Goal: Task Accomplishment & Management: Use online tool/utility

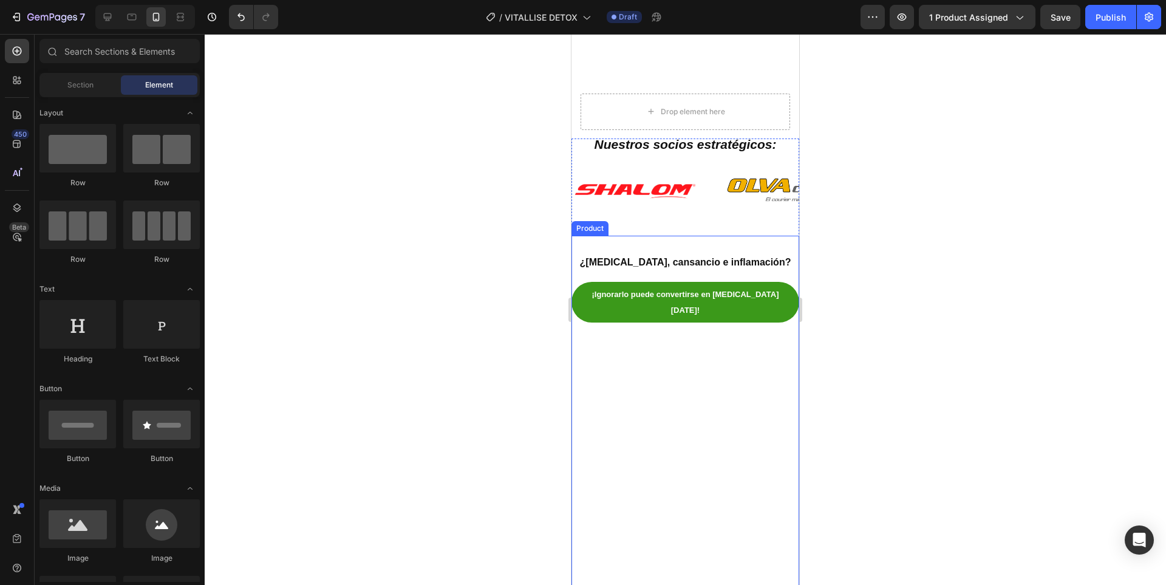
scroll to position [4268, 0]
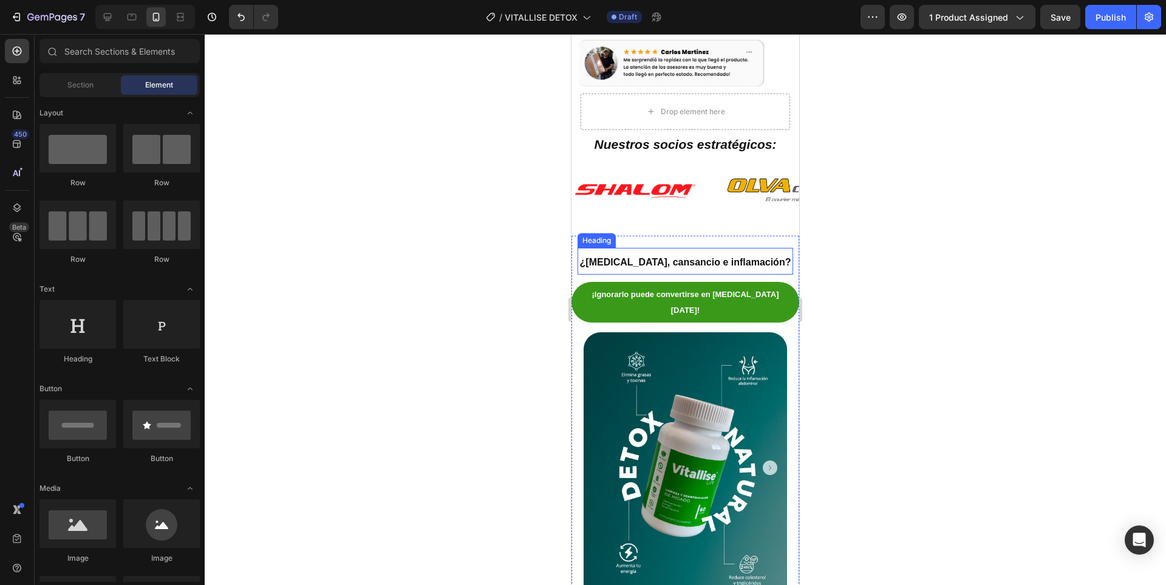
drag, startPoint x: 783, startPoint y: 274, endPoint x: 794, endPoint y: 283, distance: 14.2
click at [783, 274] on h2 "¿[MEDICAL_DATA], cansancio e inflamación?" at bounding box center [686, 261] width 216 height 27
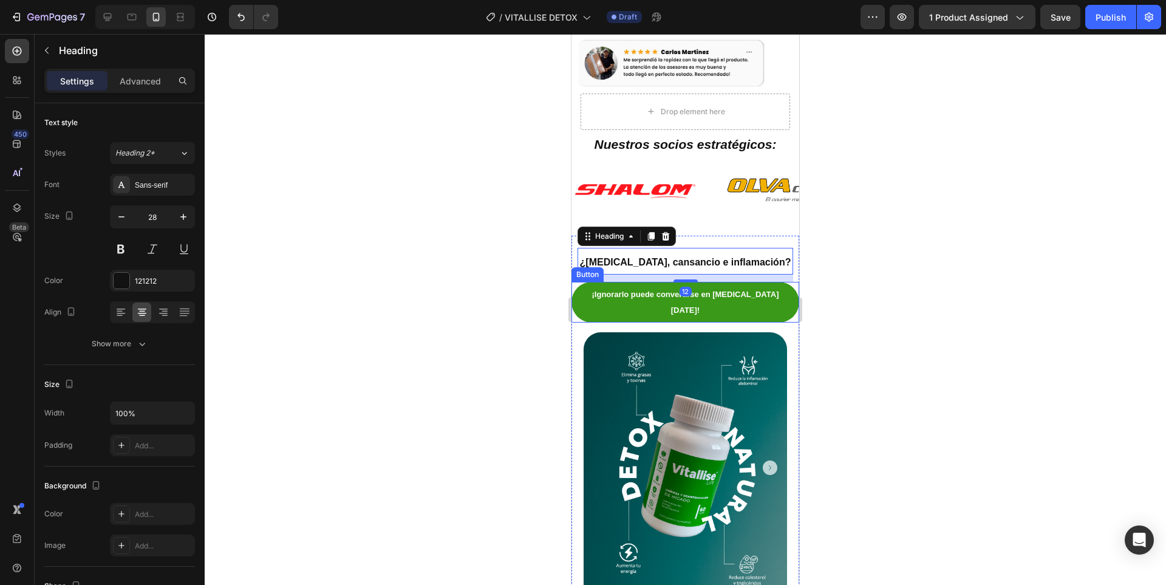
click at [788, 288] on div "¡Ignorarlo puede convertirse en cirrosis mañana! Button" at bounding box center [686, 302] width 228 height 40
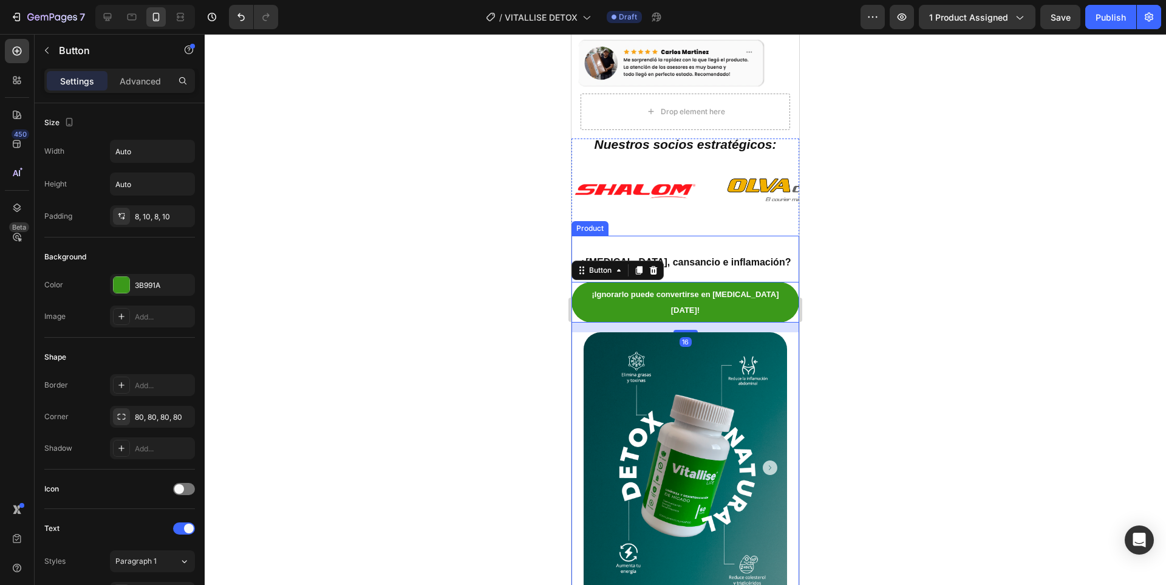
click at [788, 242] on div "¿Hígado graso, cansancio e inflamación? Heading ¡Ignorarlo puede convertirse en…" at bounding box center [686, 446] width 228 height 421
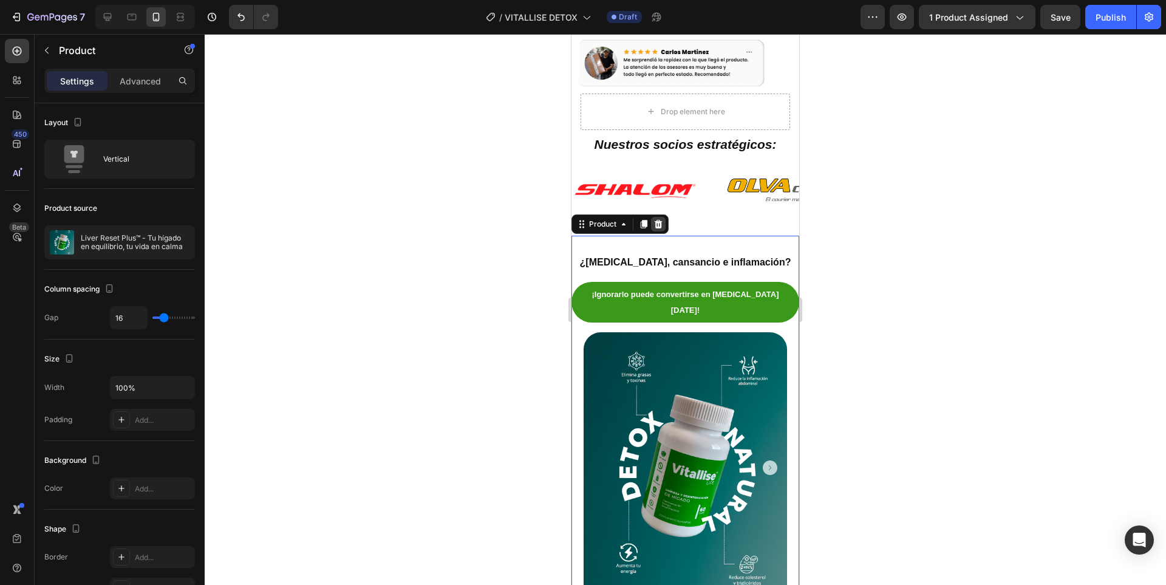
click at [661, 224] on icon at bounding box center [659, 224] width 8 height 9
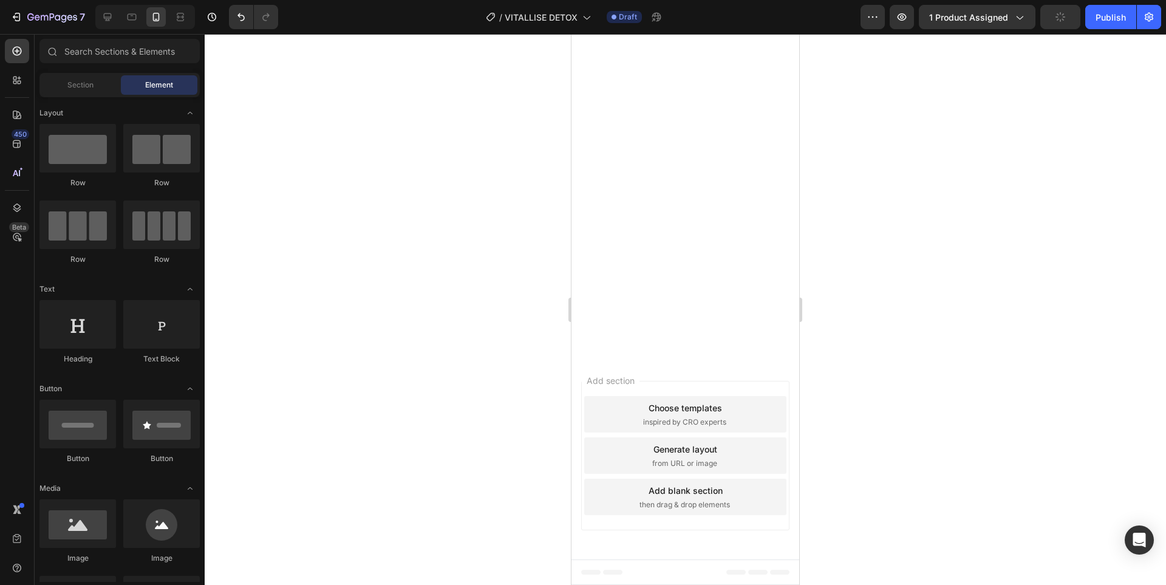
scroll to position [0, 0]
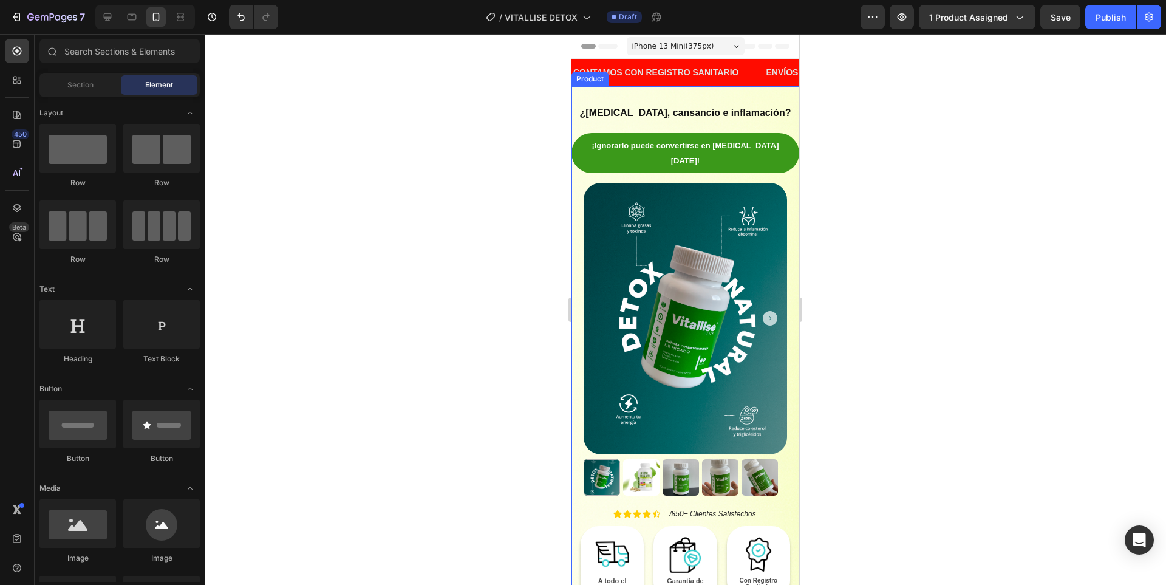
click at [726, 94] on div "¿Hígado graso, cansancio e inflamación? Heading ¡Ignorarlo puede convertirse en…" at bounding box center [686, 296] width 228 height 421
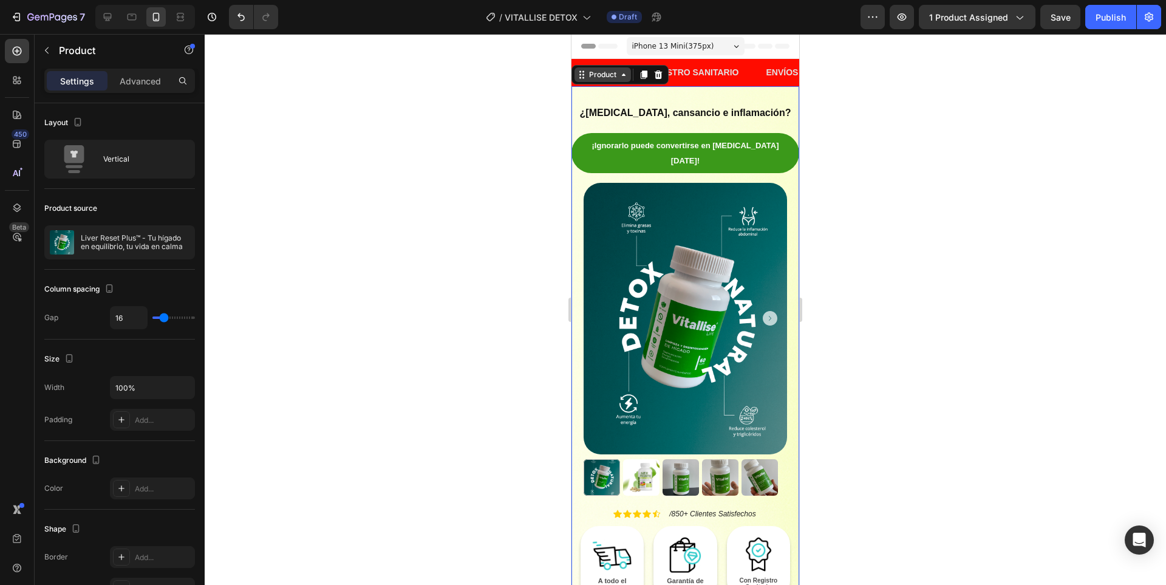
click at [615, 71] on div "Product" at bounding box center [603, 74] width 32 height 11
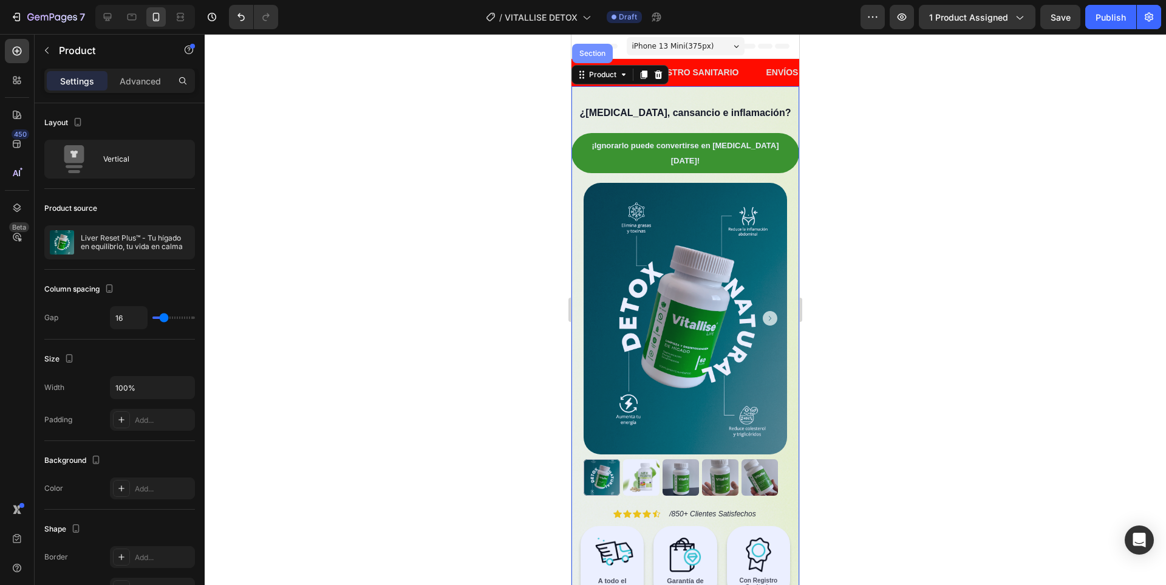
click at [601, 61] on div "Section" at bounding box center [592, 53] width 41 height 19
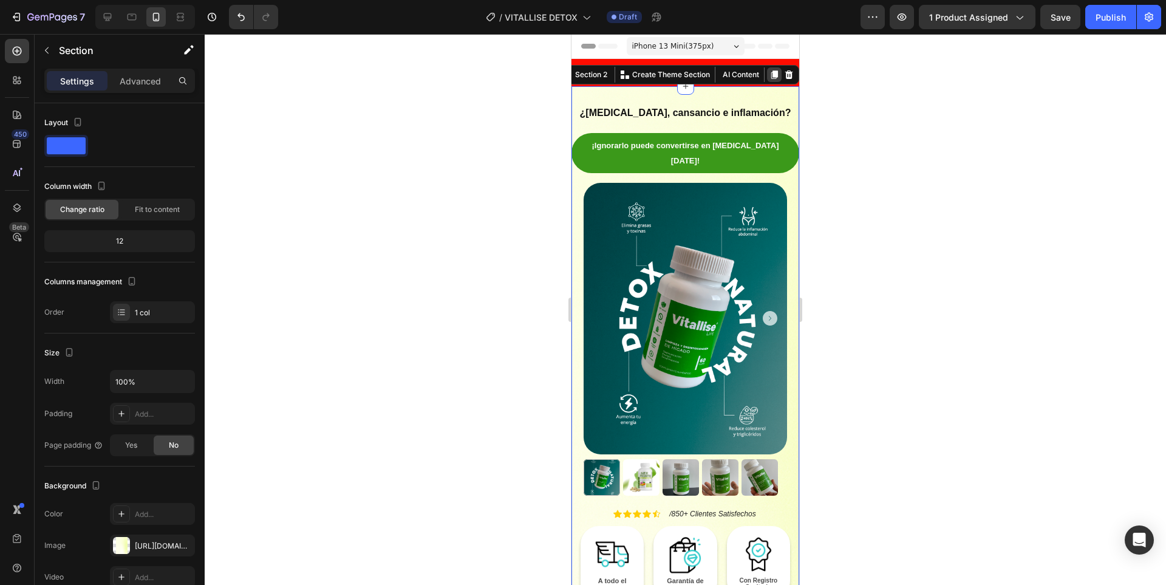
click at [770, 73] on div at bounding box center [774, 74] width 15 height 15
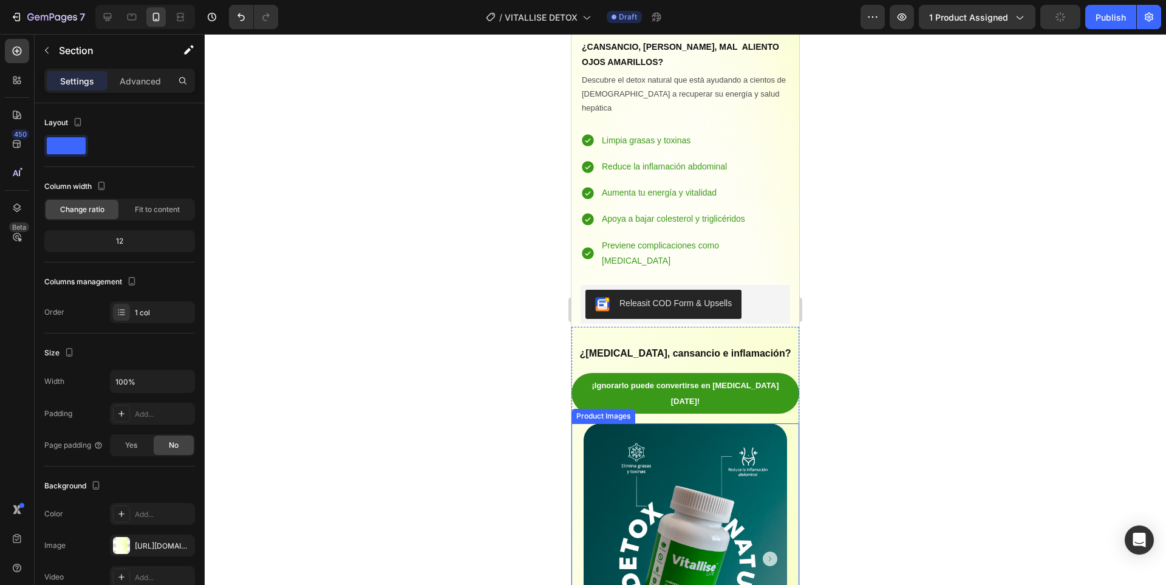
scroll to position [182, 0]
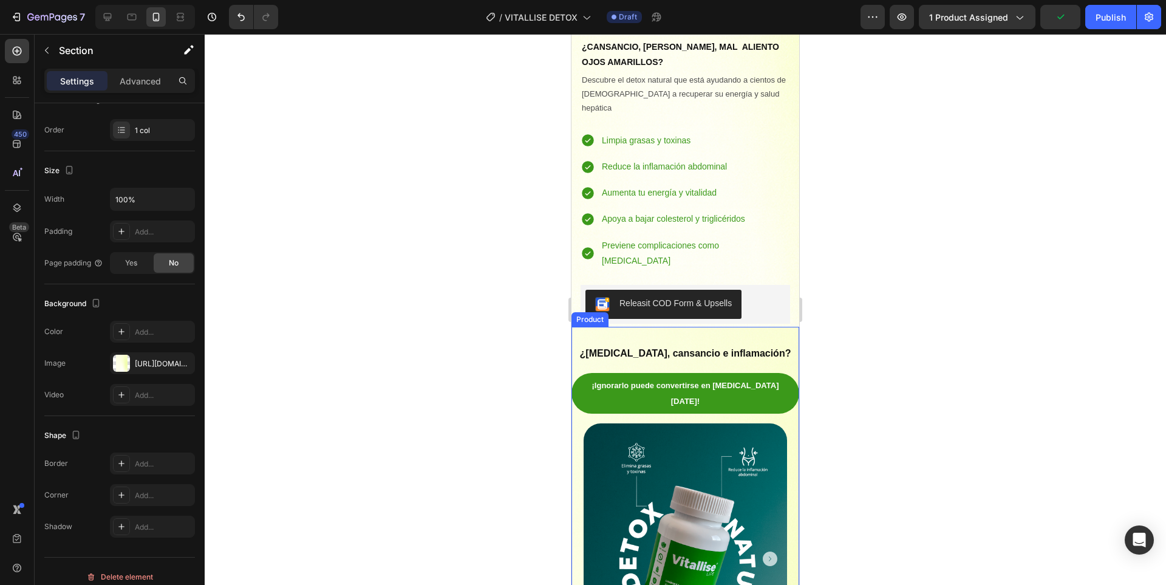
click at [782, 327] on div "¿Hígado graso, cansancio e inflamación? Heading ¡Ignorarlo puede convertirse en…" at bounding box center [686, 537] width 228 height 421
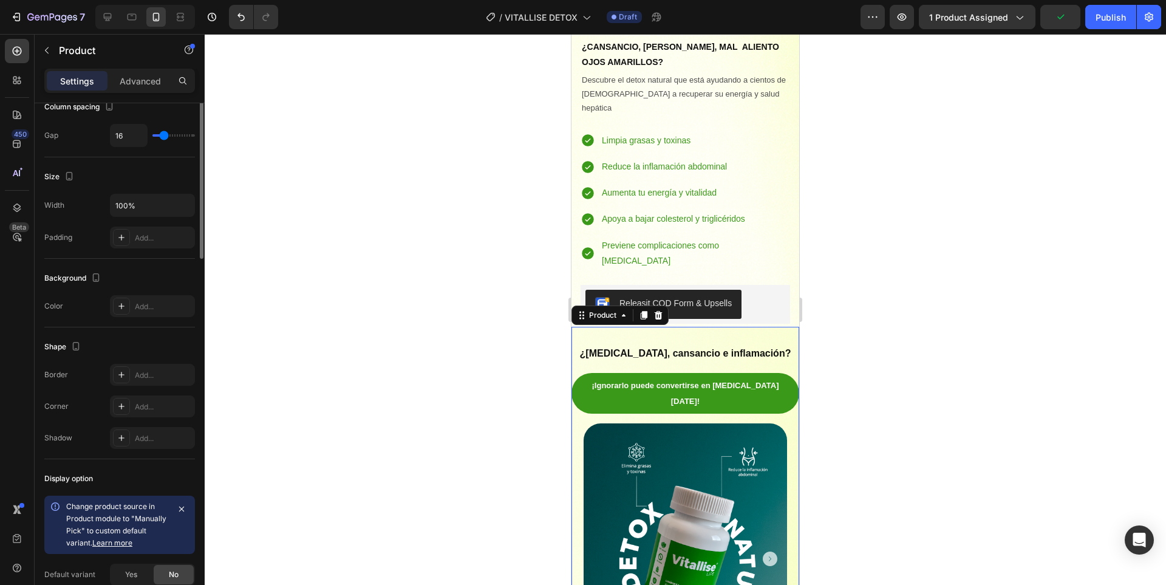
scroll to position [0, 0]
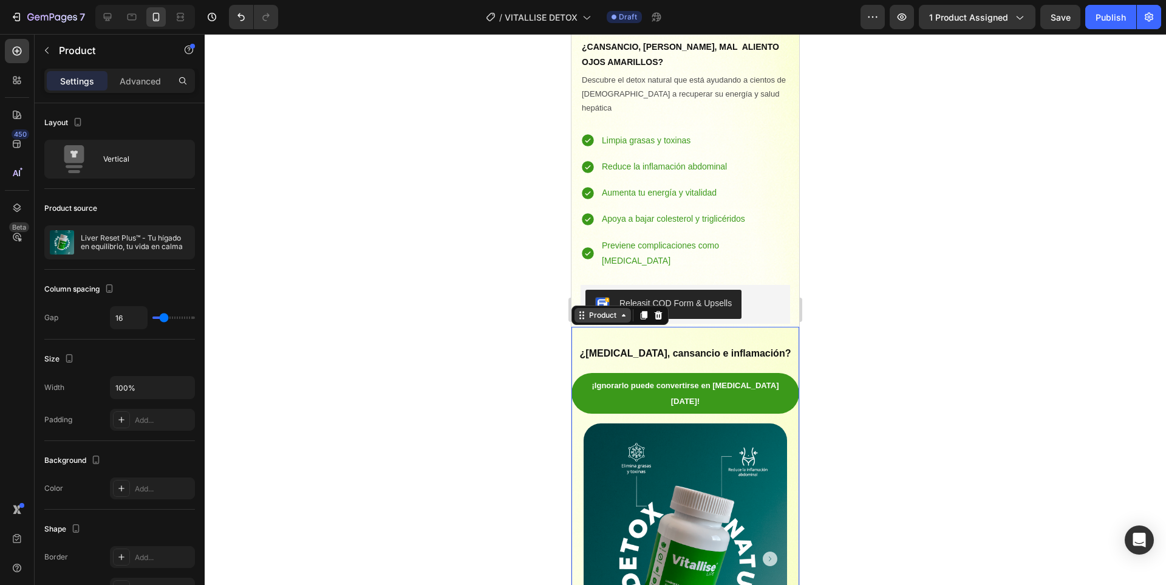
click at [593, 310] on div "Product" at bounding box center [603, 315] width 32 height 11
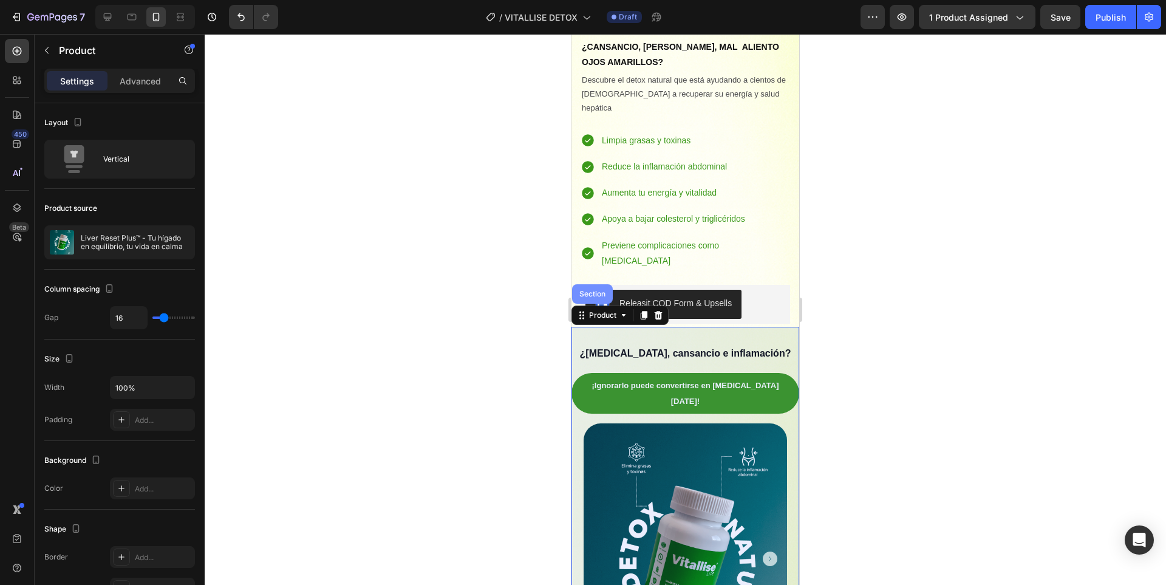
click at [588, 290] on div "Section" at bounding box center [592, 293] width 31 height 7
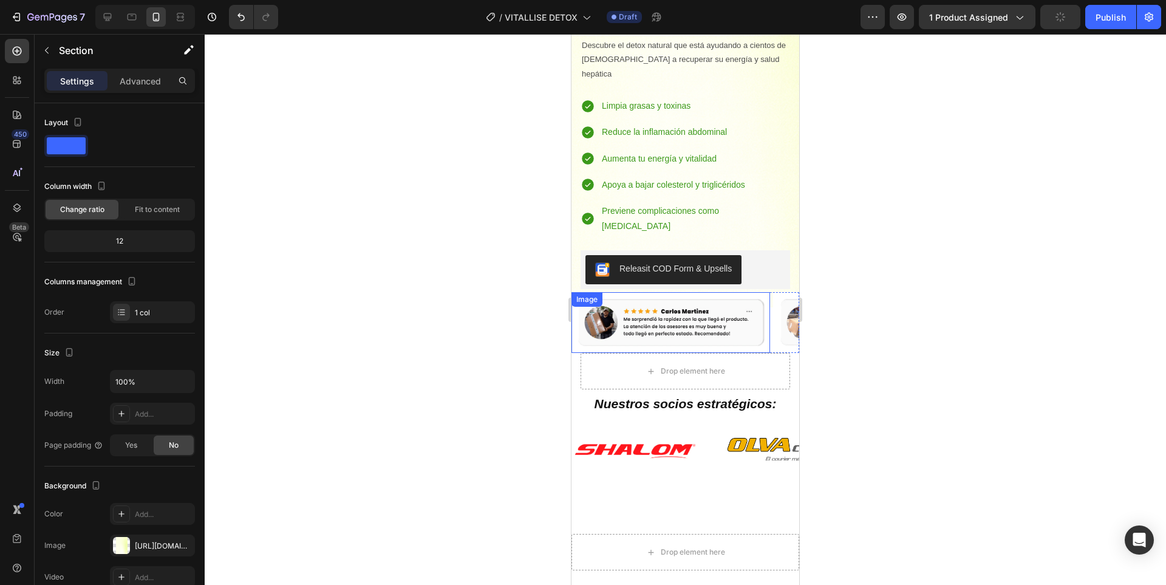
scroll to position [3237, 0]
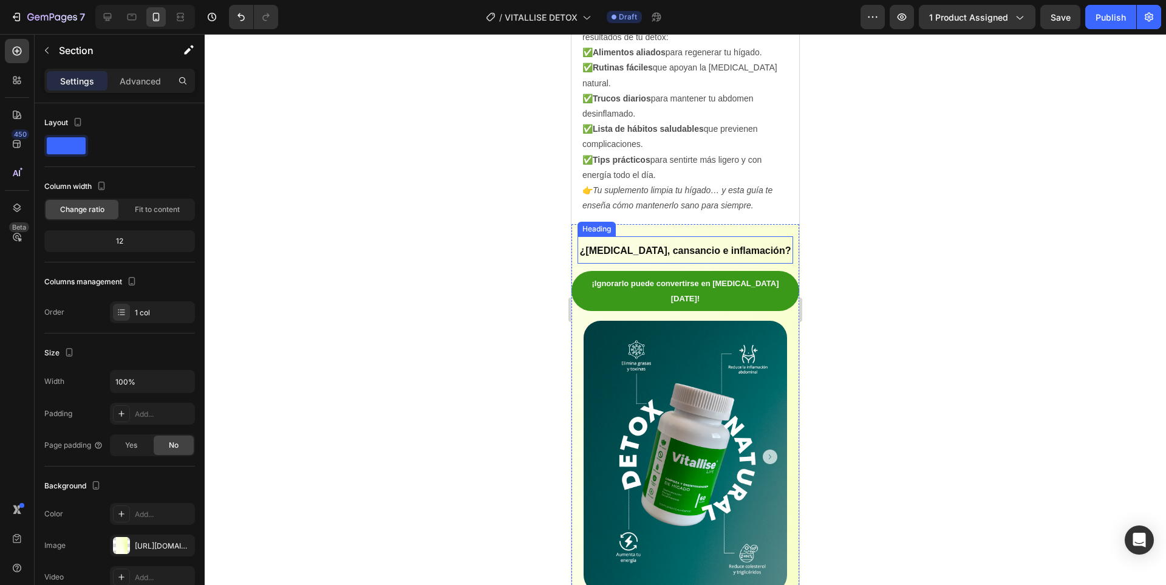
click at [777, 250] on h2 "¿[MEDICAL_DATA], cansancio e inflamación?" at bounding box center [686, 249] width 216 height 27
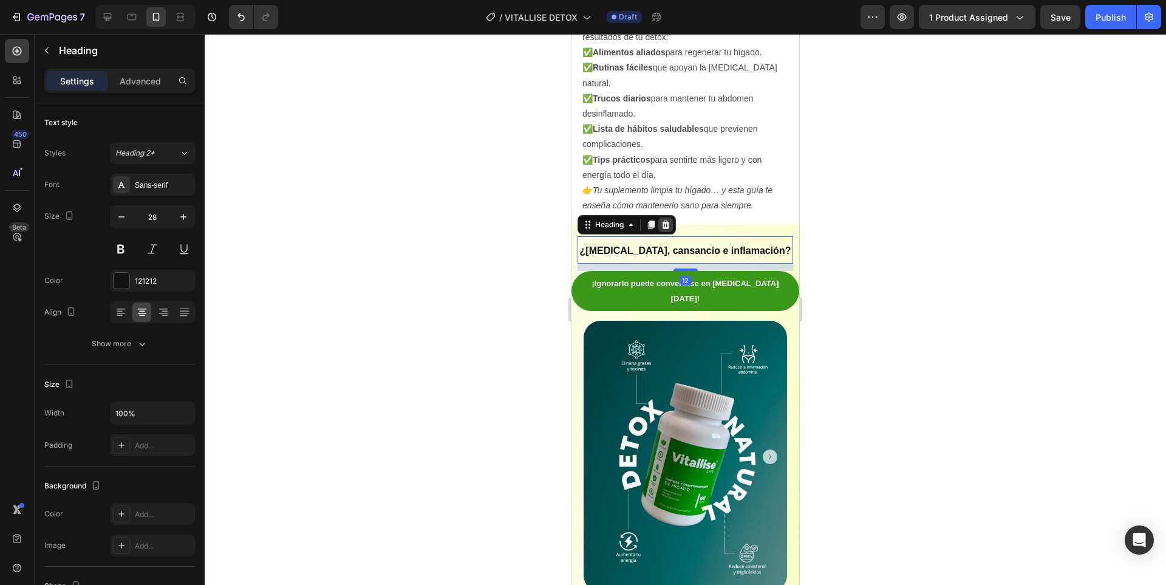
click at [670, 220] on icon at bounding box center [666, 225] width 10 height 10
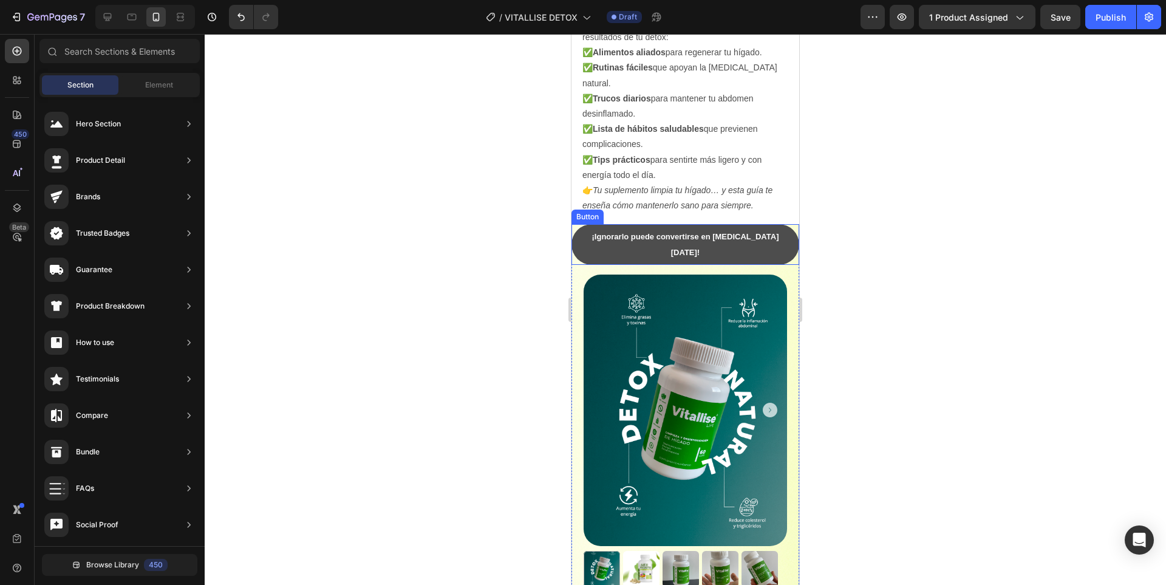
click at [773, 234] on button "¡Ignorarlo puede convertirse en [MEDICAL_DATA] [DATE]!" at bounding box center [686, 244] width 228 height 40
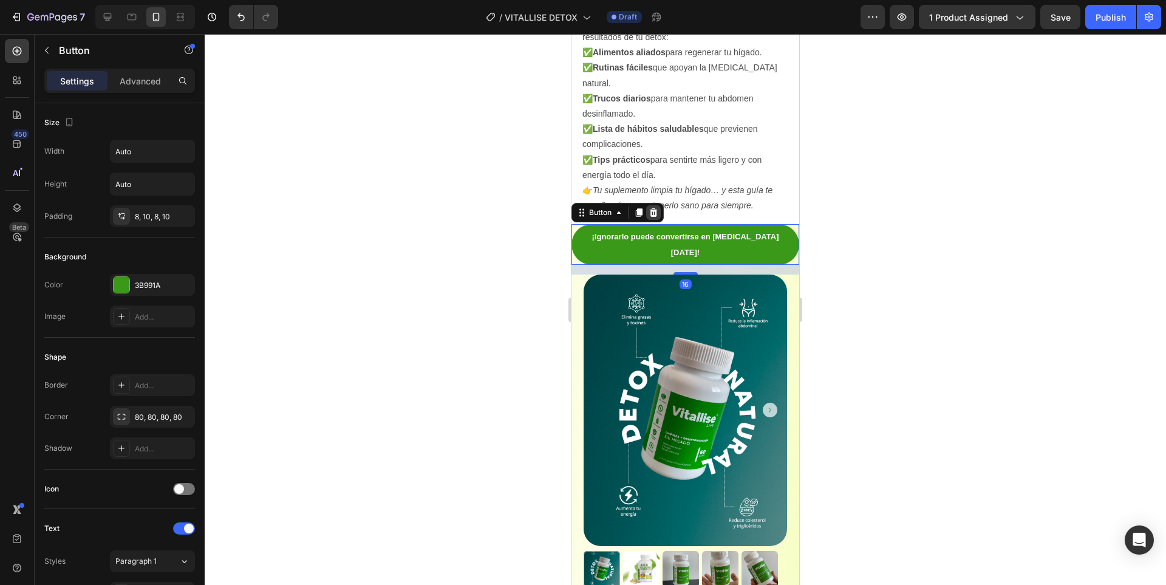
click at [657, 208] on icon at bounding box center [654, 212] width 8 height 9
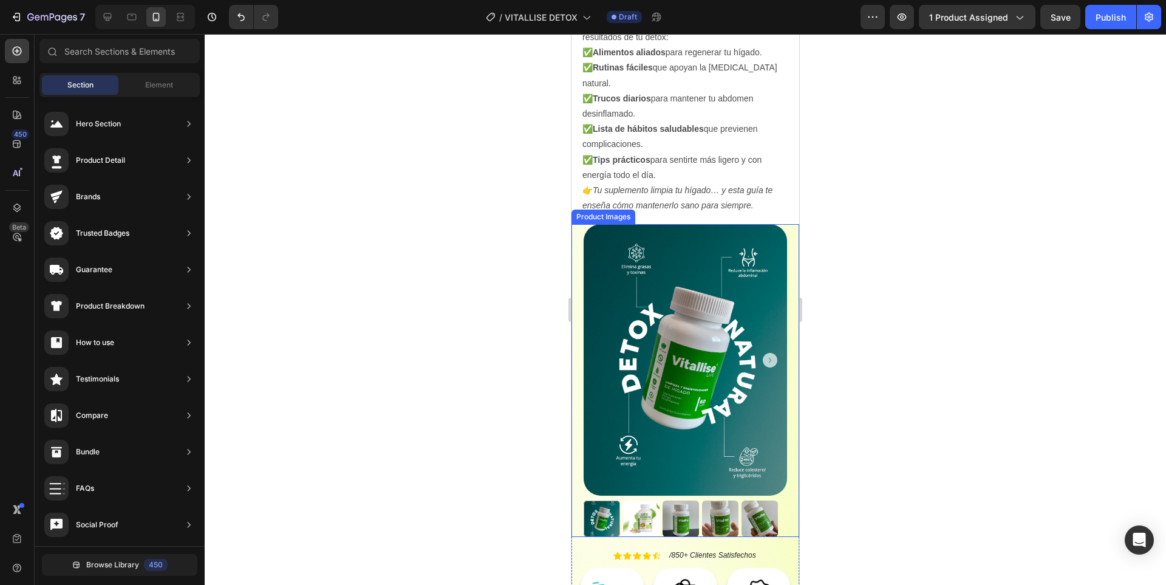
click at [755, 298] on img at bounding box center [685, 359] width 203 height 271
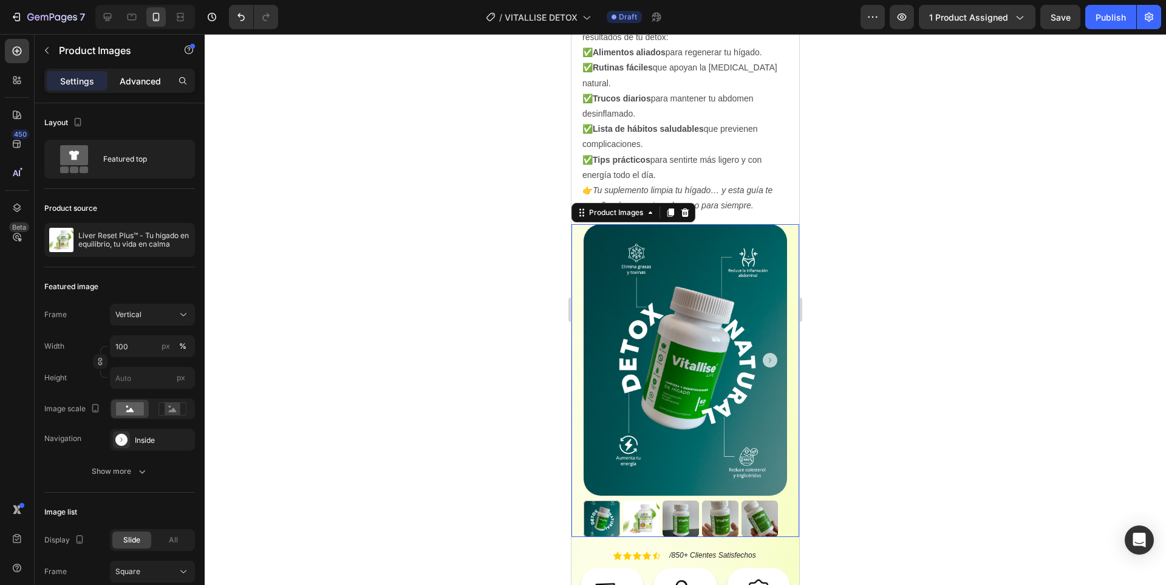
click at [134, 88] on div "Advanced" at bounding box center [140, 80] width 61 height 19
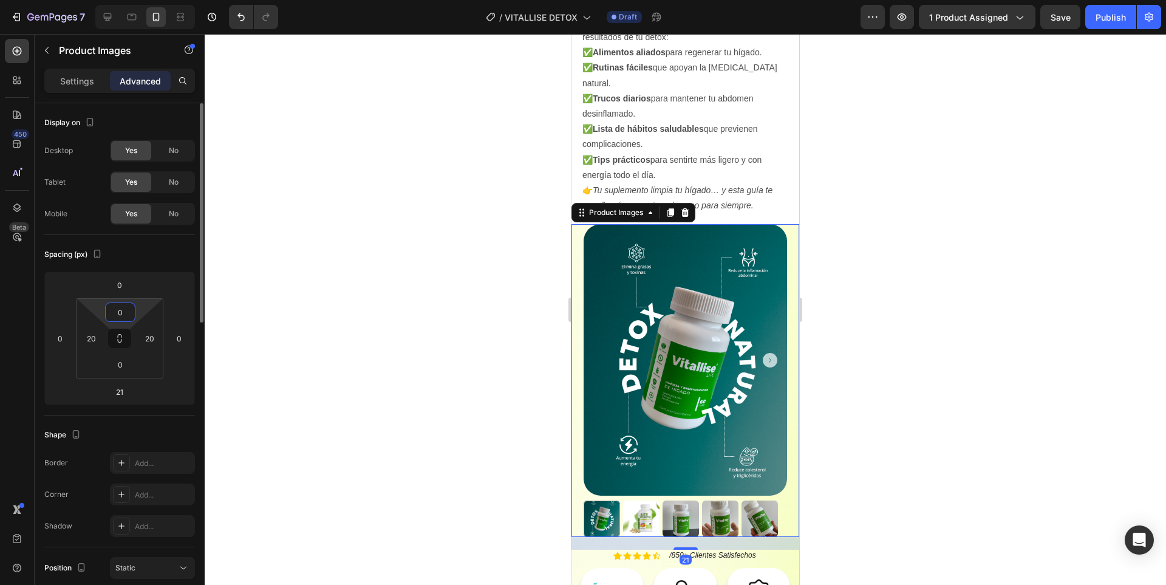
click at [129, 311] on input "0" at bounding box center [120, 312] width 24 height 18
type input "20"
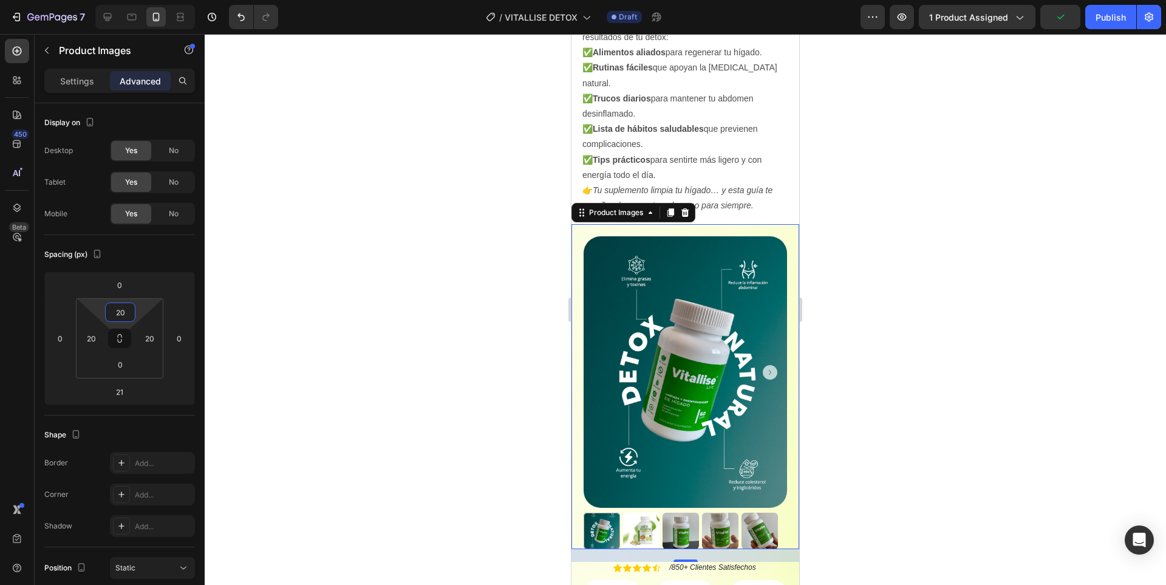
click at [901, 316] on div at bounding box center [685, 309] width 961 height 551
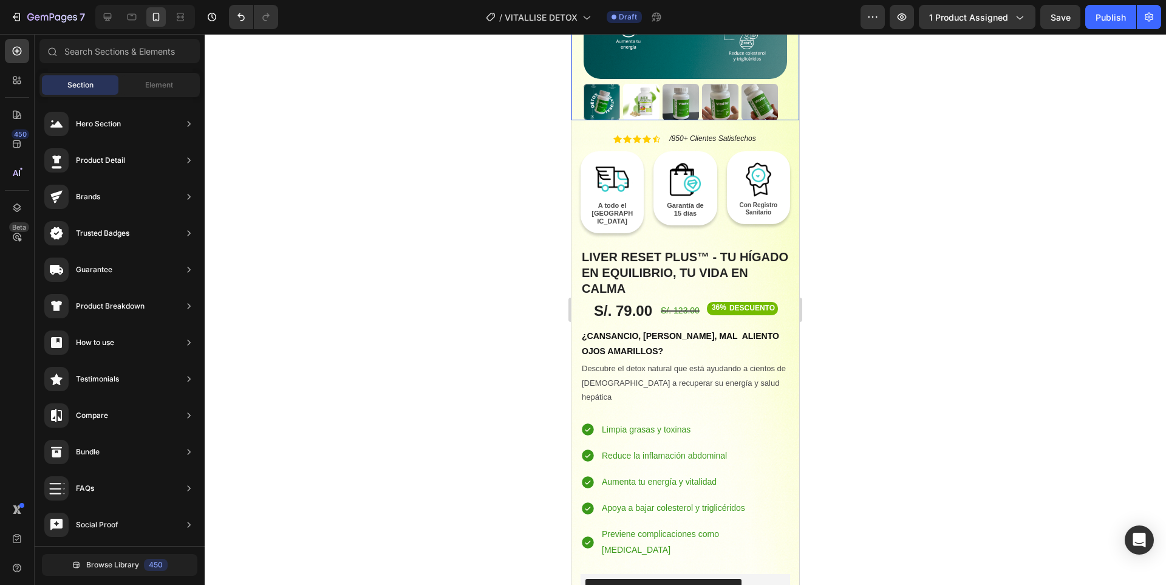
scroll to position [3905, 0]
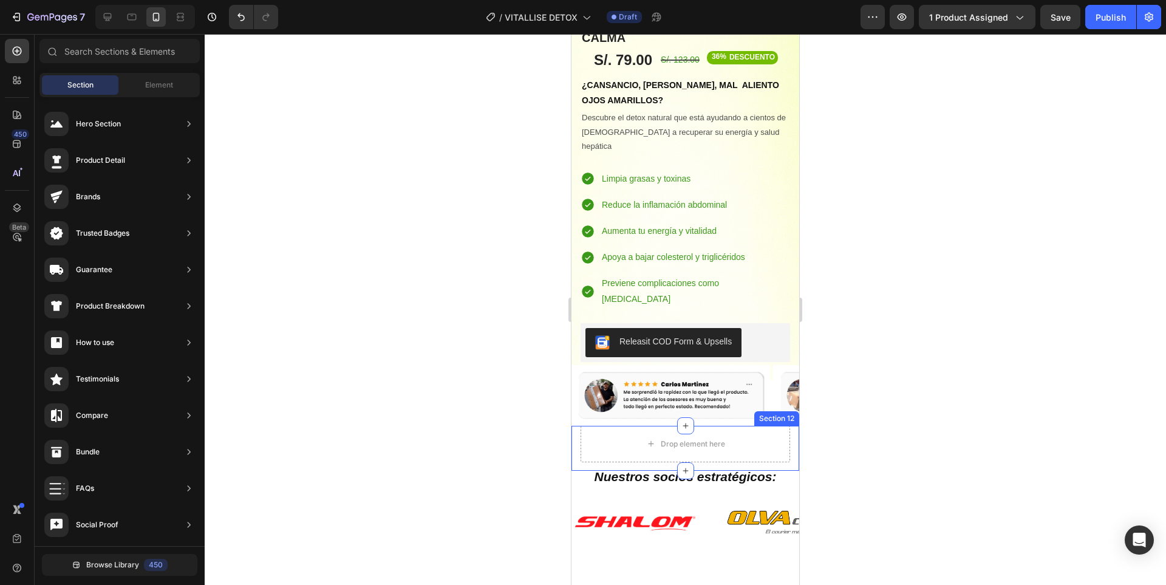
click at [778, 426] on div "Drop element here Section 12" at bounding box center [686, 448] width 228 height 45
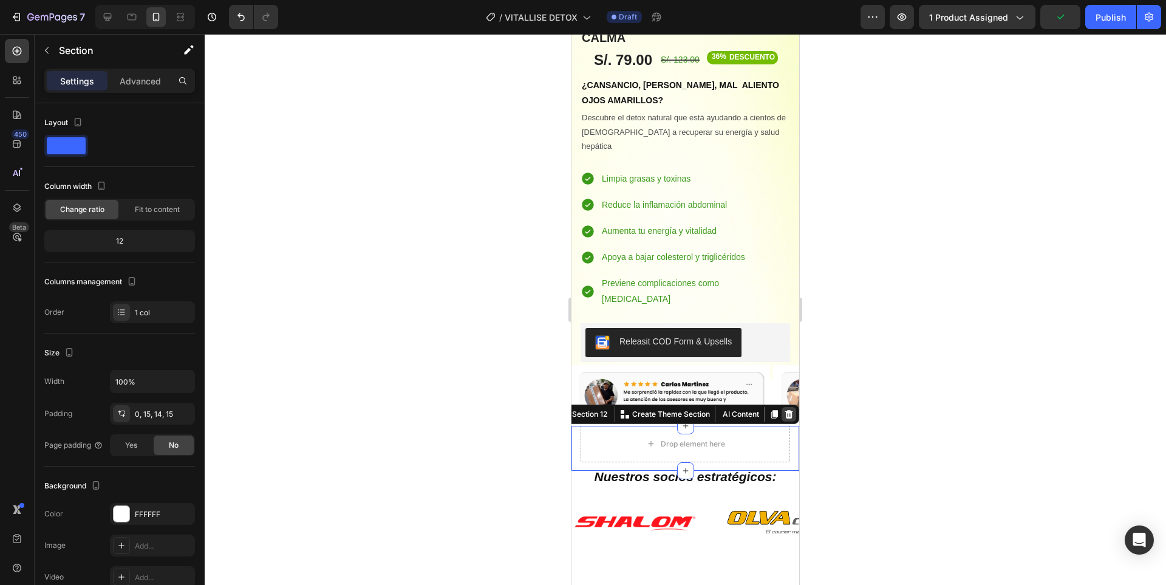
click at [785, 410] on icon at bounding box center [789, 414] width 8 height 9
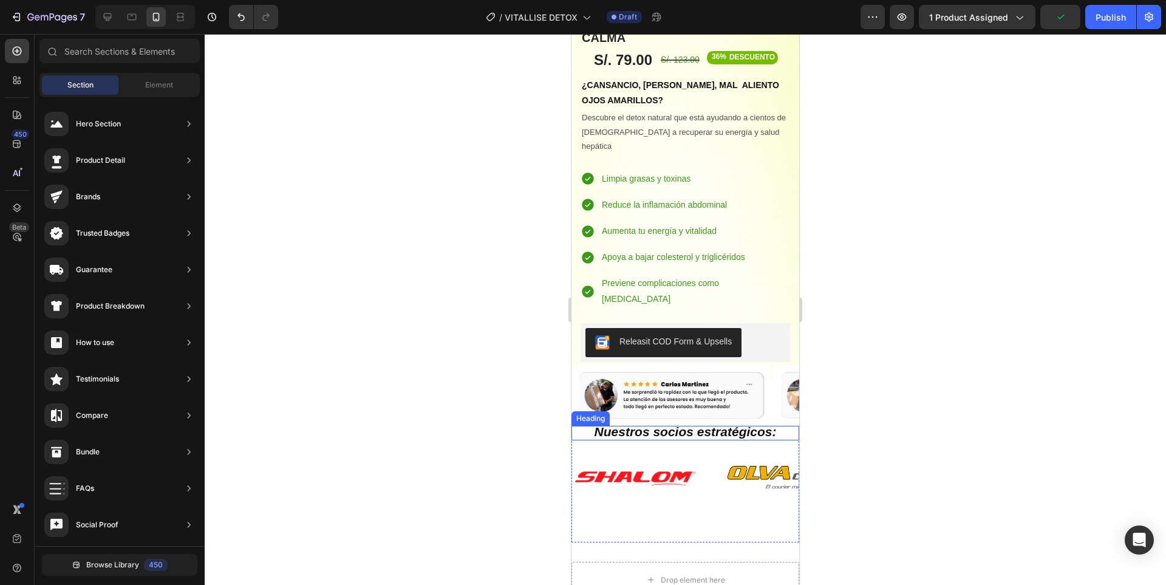
click at [778, 426] on h2 "Nuestros socios estratégicos:" at bounding box center [686, 433] width 228 height 15
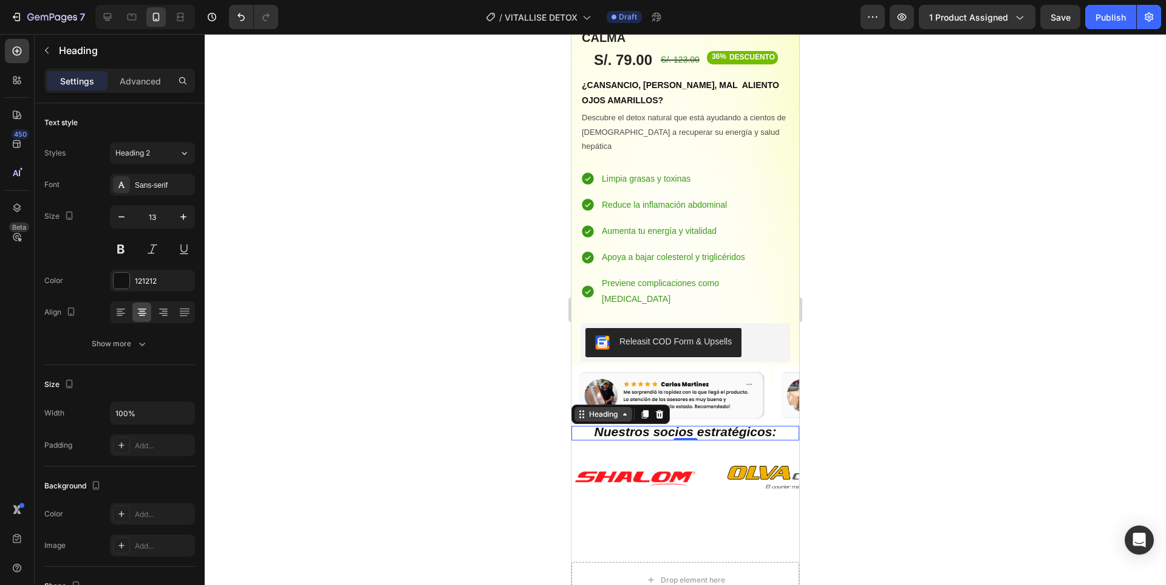
click at [602, 407] on div "Heading" at bounding box center [604, 414] width 58 height 15
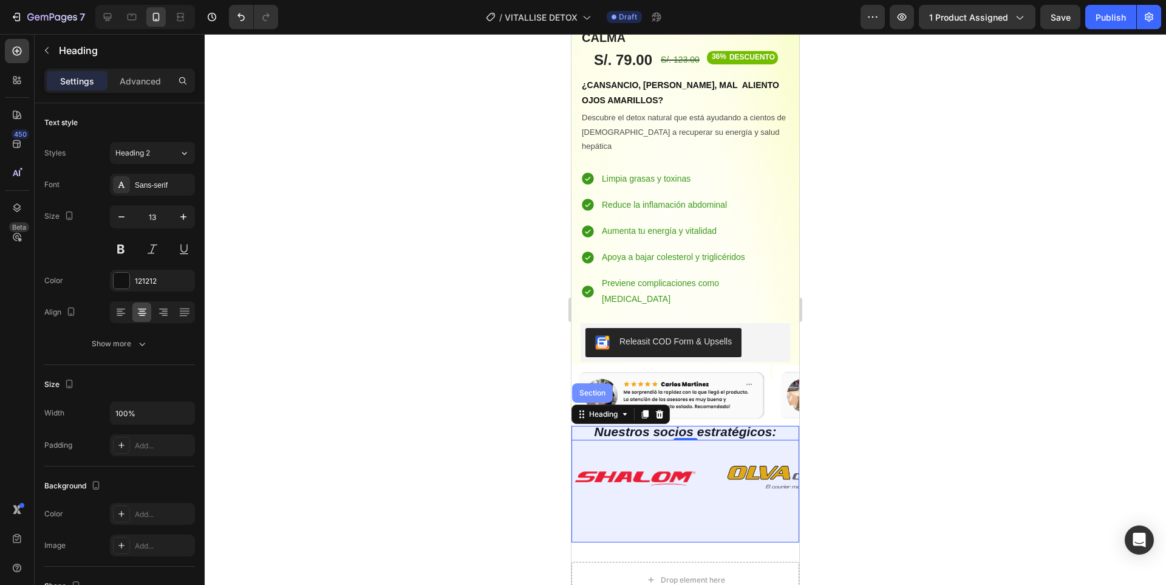
click at [602, 389] on div "Section" at bounding box center [592, 392] width 31 height 7
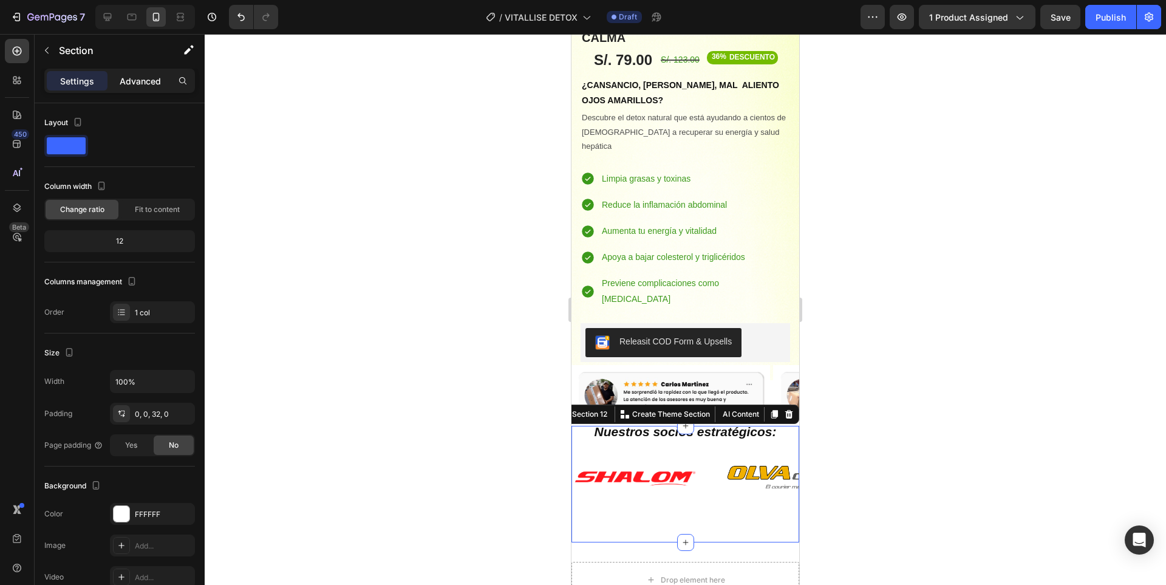
click at [145, 79] on p "Advanced" at bounding box center [140, 81] width 41 height 13
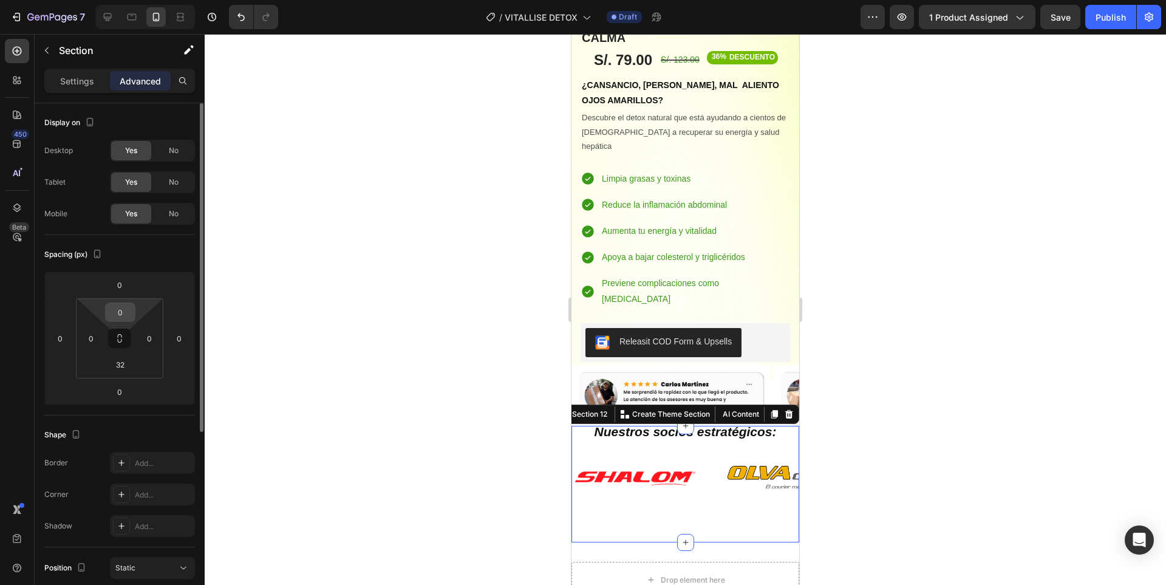
click at [124, 315] on input "0" at bounding box center [120, 312] width 24 height 18
type input "32"
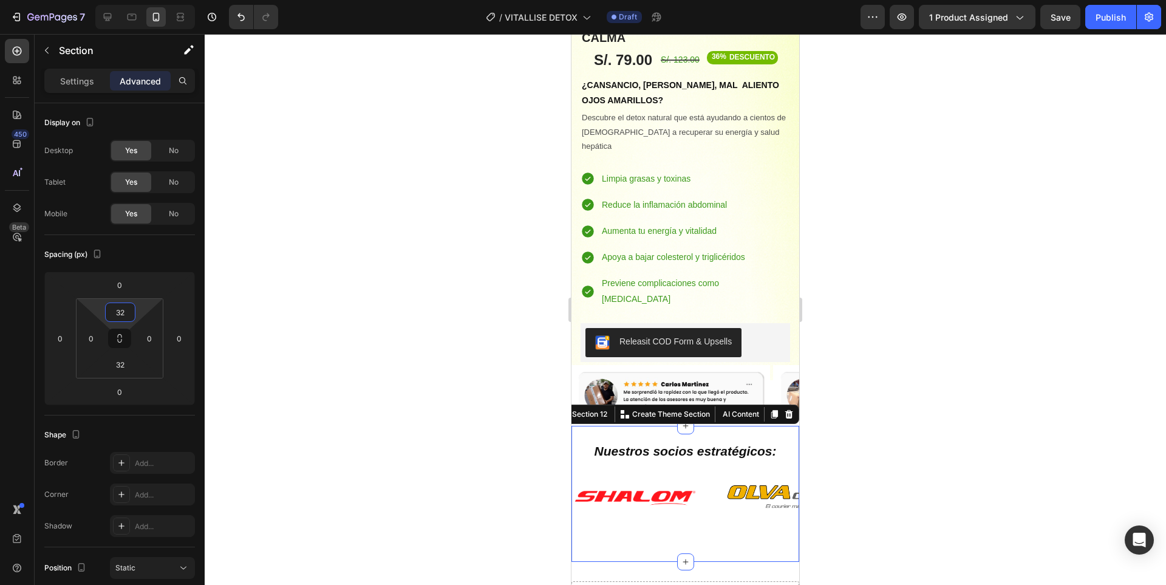
click at [918, 451] on div at bounding box center [685, 309] width 961 height 551
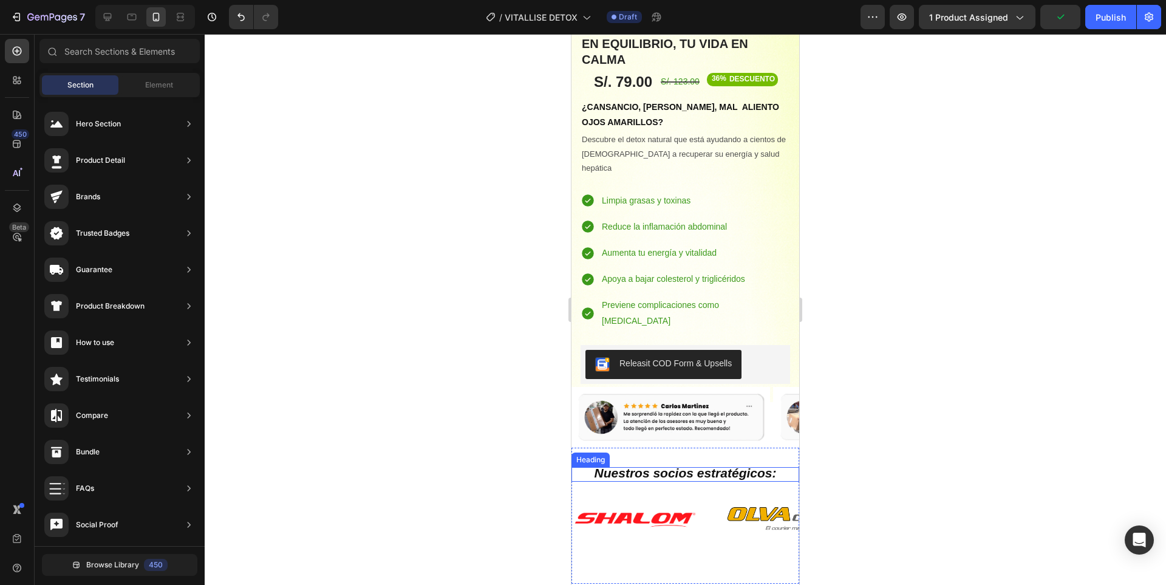
scroll to position [3783, 0]
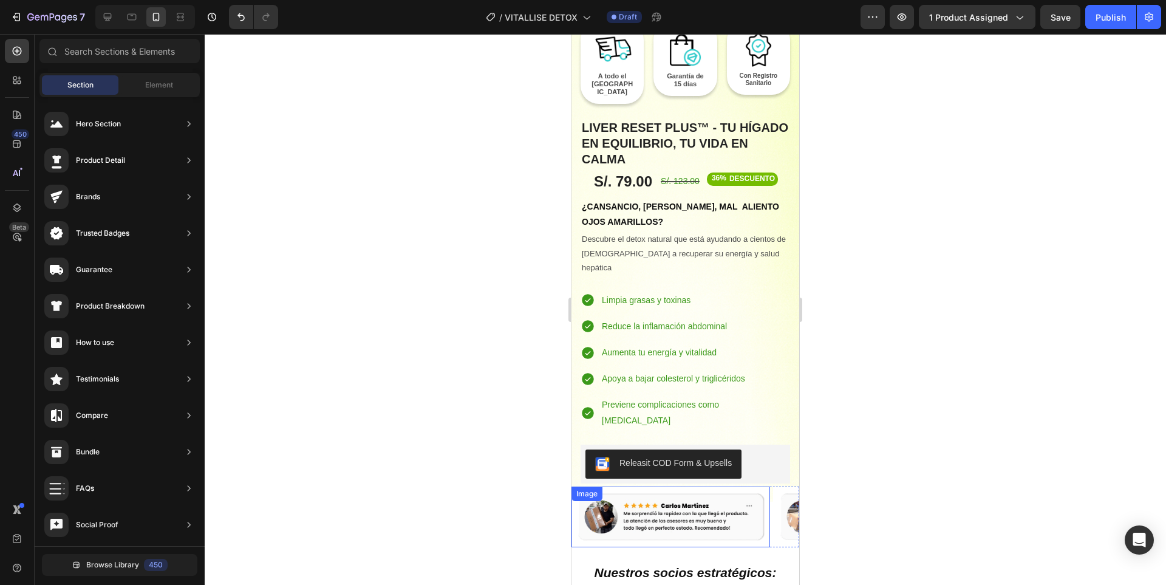
click at [769, 486] on img at bounding box center [671, 516] width 199 height 61
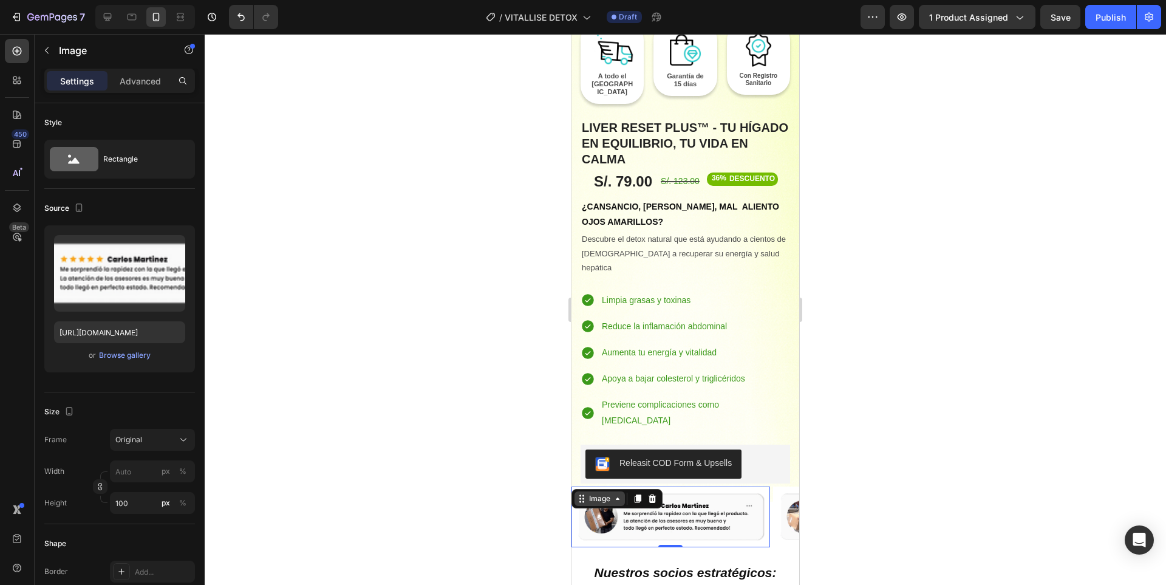
click at [599, 493] on div "Image" at bounding box center [600, 498] width 26 height 11
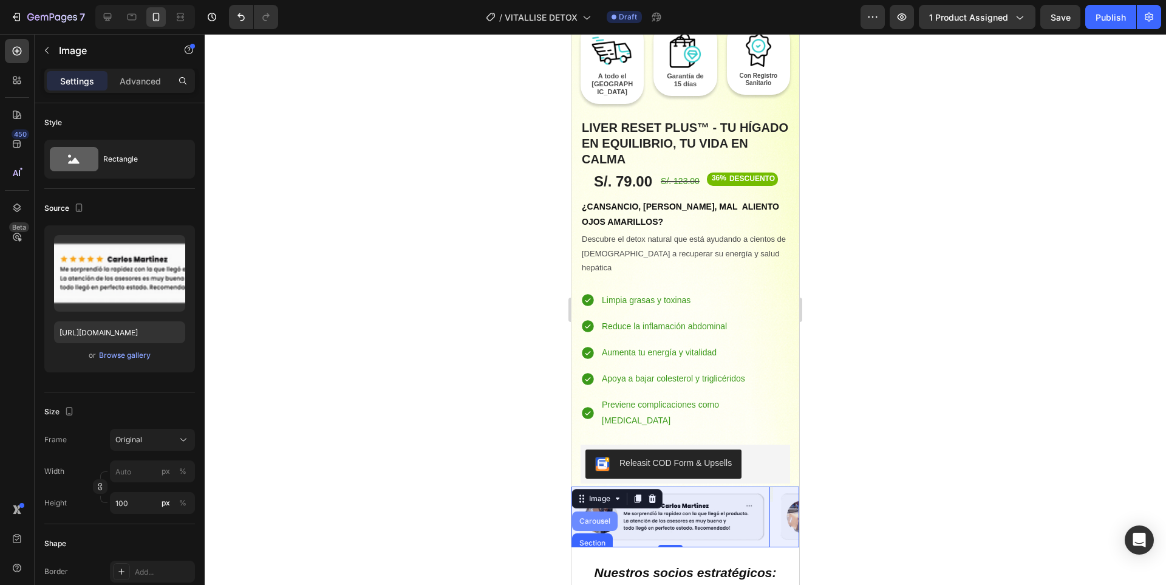
drag, startPoint x: 596, startPoint y: 470, endPoint x: 689, endPoint y: 208, distance: 277.8
click at [596, 517] on div "Carousel" at bounding box center [595, 520] width 36 height 7
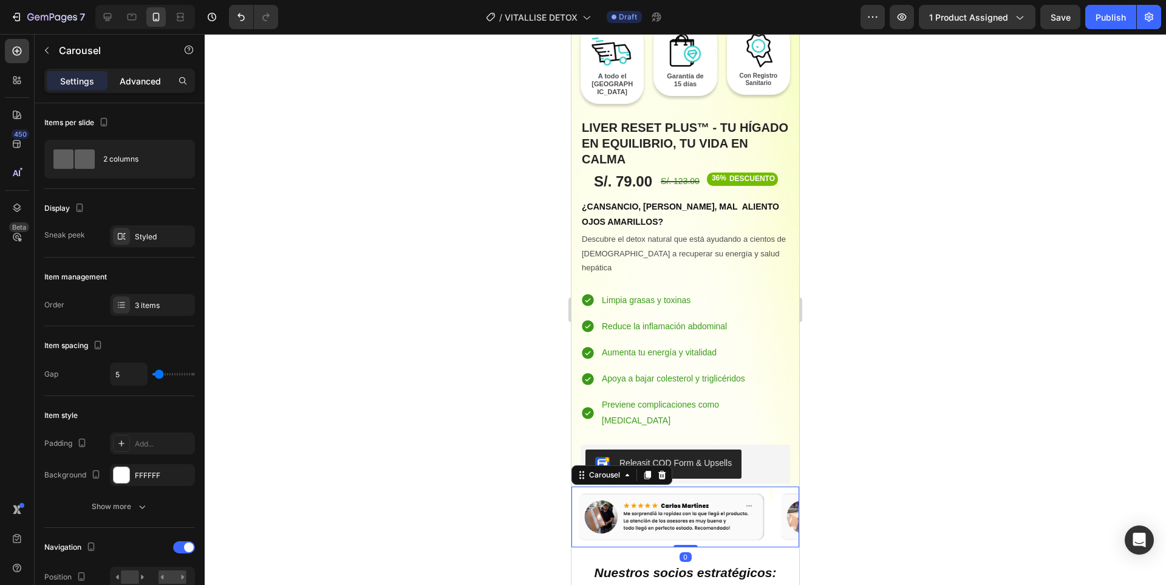
click at [143, 89] on div "Advanced" at bounding box center [140, 80] width 61 height 19
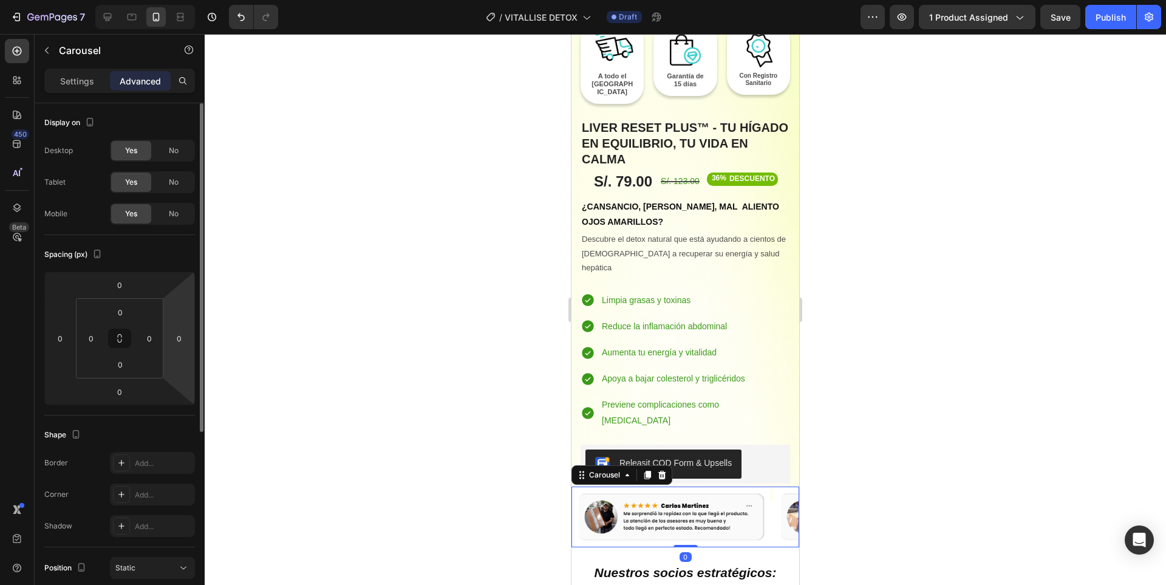
scroll to position [294, 0]
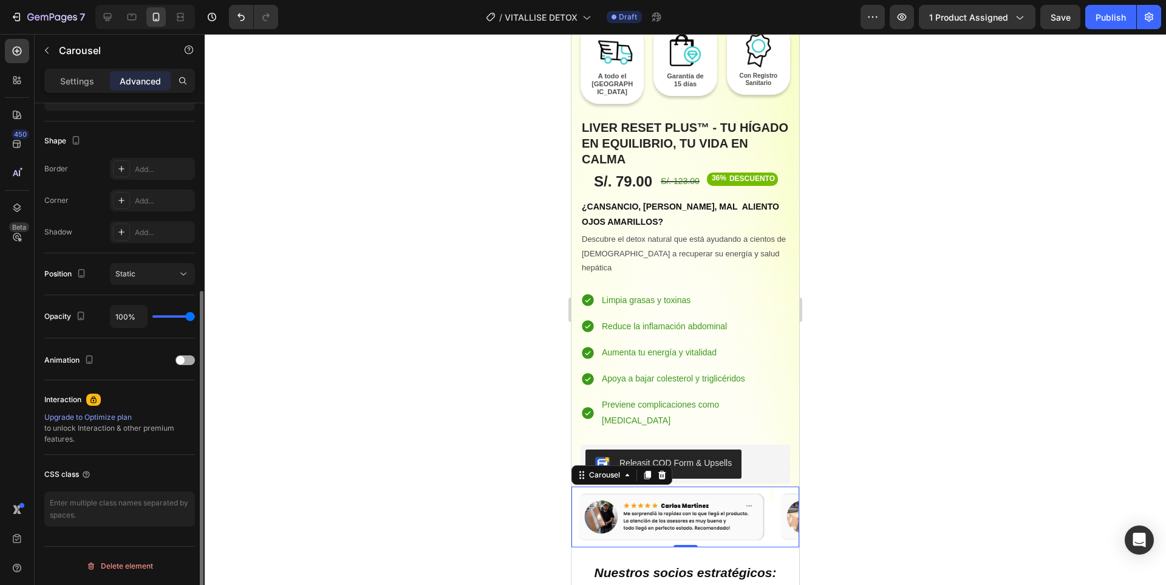
click at [188, 358] on div at bounding box center [185, 360] width 19 height 10
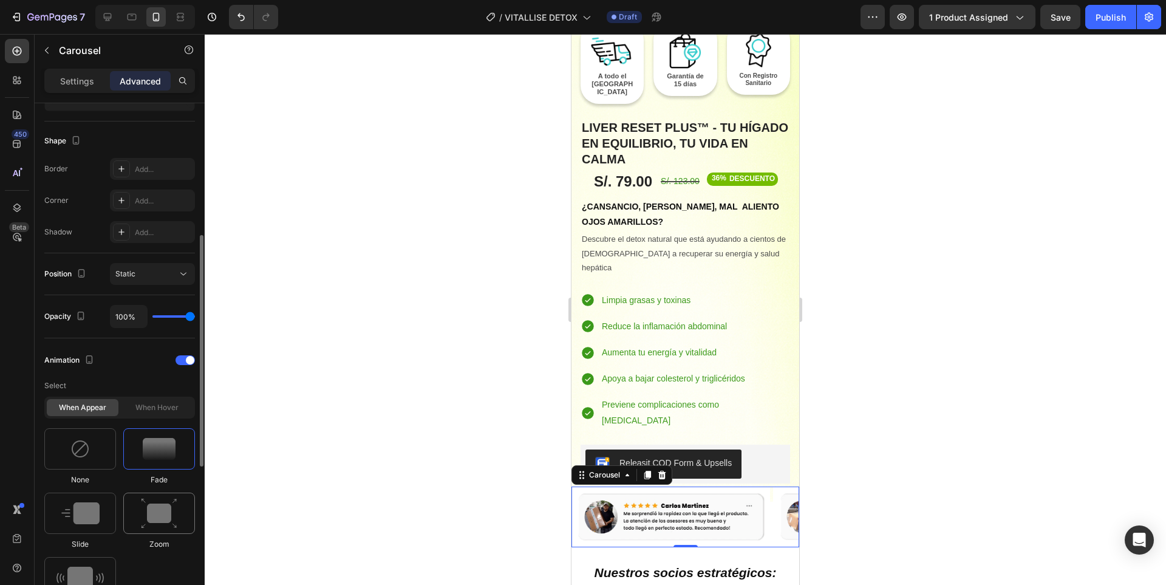
click at [158, 509] on img at bounding box center [159, 513] width 36 height 31
click at [961, 474] on div at bounding box center [685, 309] width 961 height 551
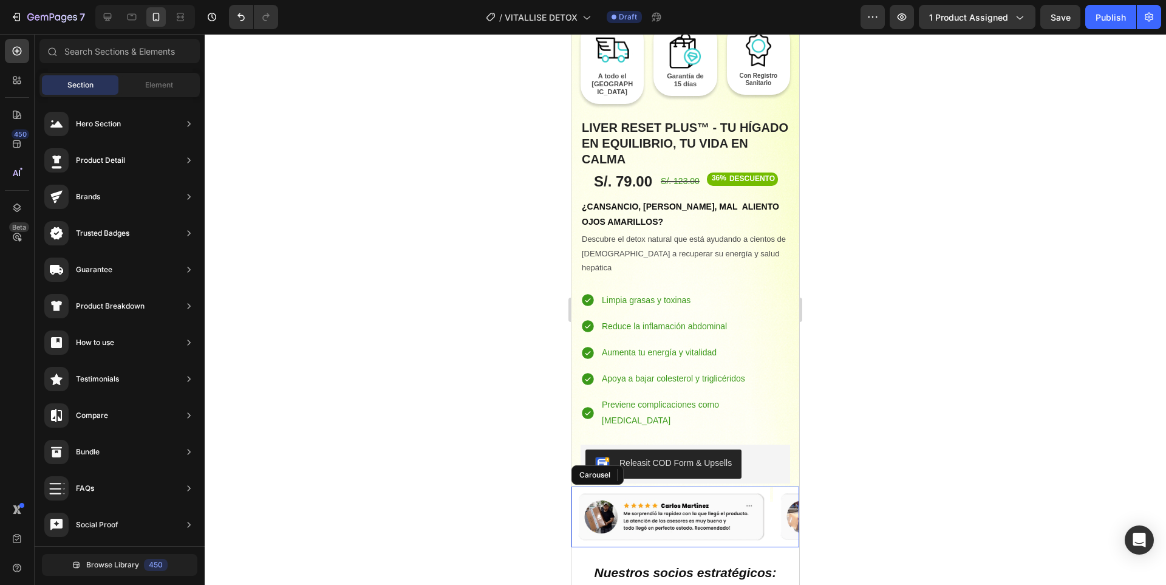
click at [881, 448] on div at bounding box center [685, 309] width 961 height 551
click at [585, 469] on div "Carousel" at bounding box center [594, 474] width 36 height 11
click at [613, 469] on div "Carousel" at bounding box center [605, 474] width 36 height 11
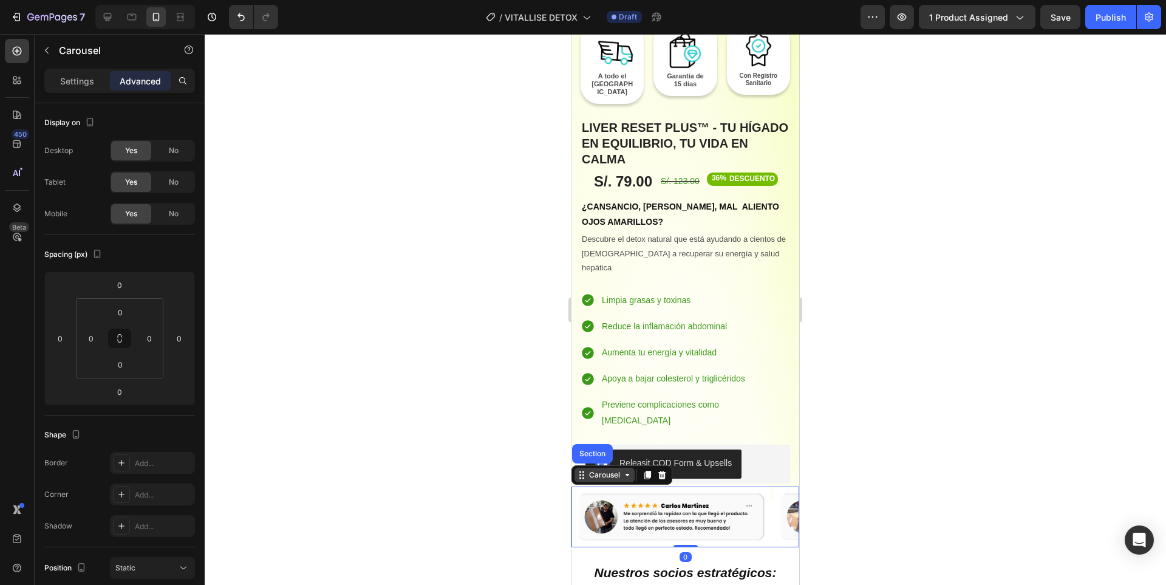
click at [619, 469] on div "Carousel" at bounding box center [605, 474] width 36 height 11
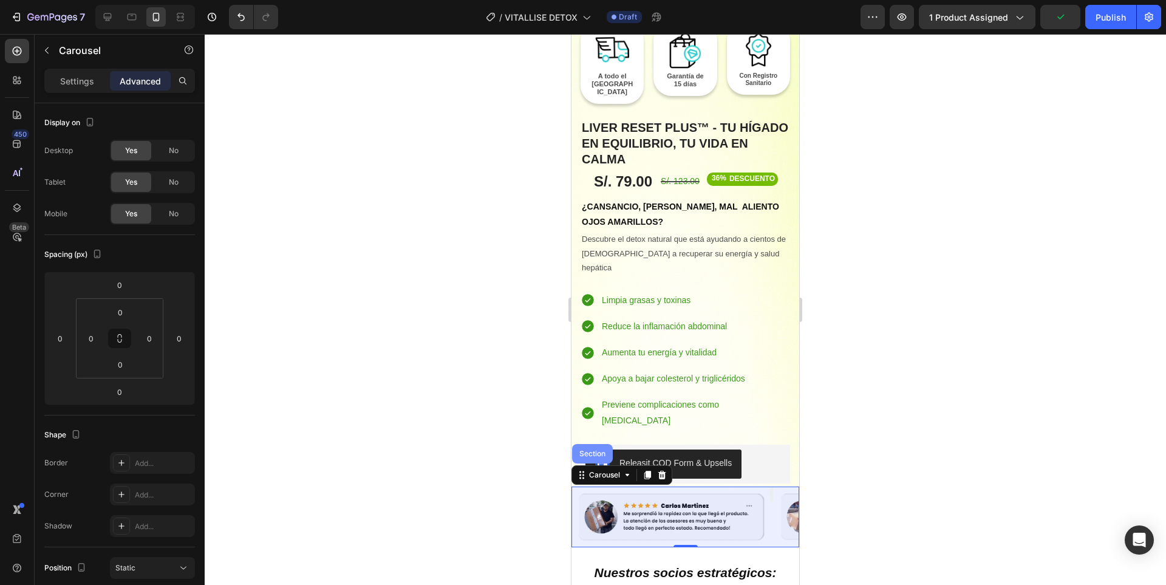
drag, startPoint x: 595, startPoint y: 409, endPoint x: 752, endPoint y: 387, distance: 158.8
click at [595, 444] on div "Section" at bounding box center [592, 453] width 41 height 19
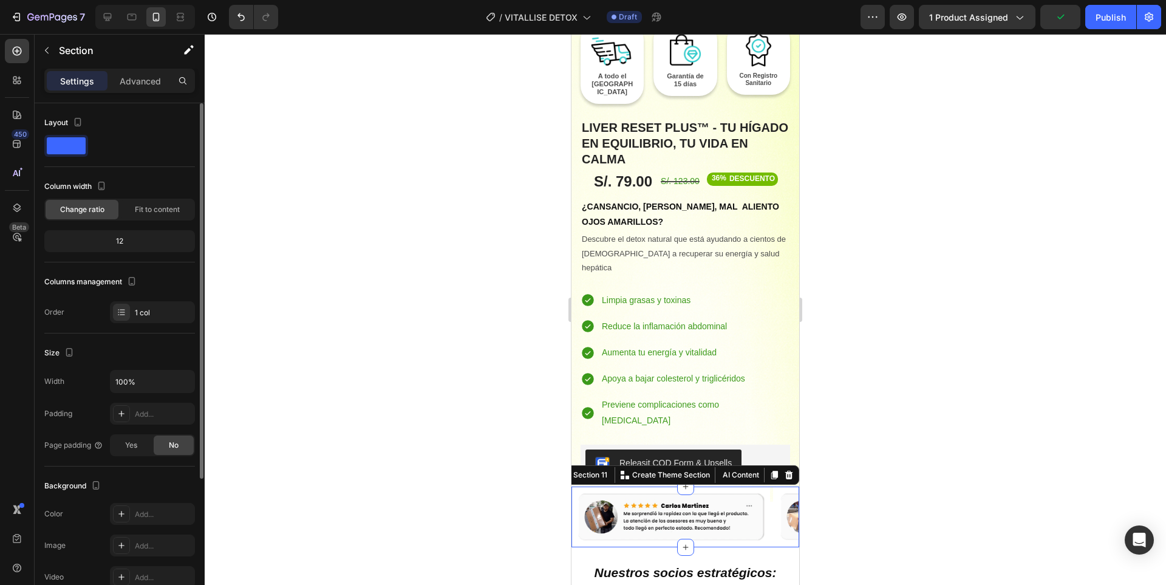
click at [152, 72] on div "Advanced" at bounding box center [140, 80] width 61 height 19
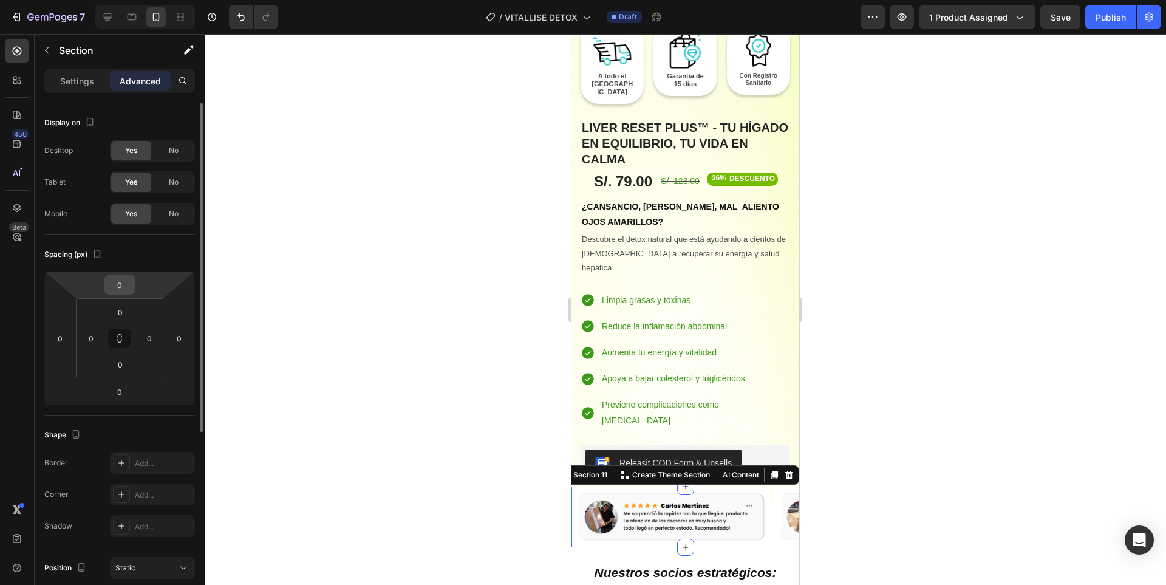
click at [116, 288] on input "0" at bounding box center [119, 285] width 24 height 18
type input "10"
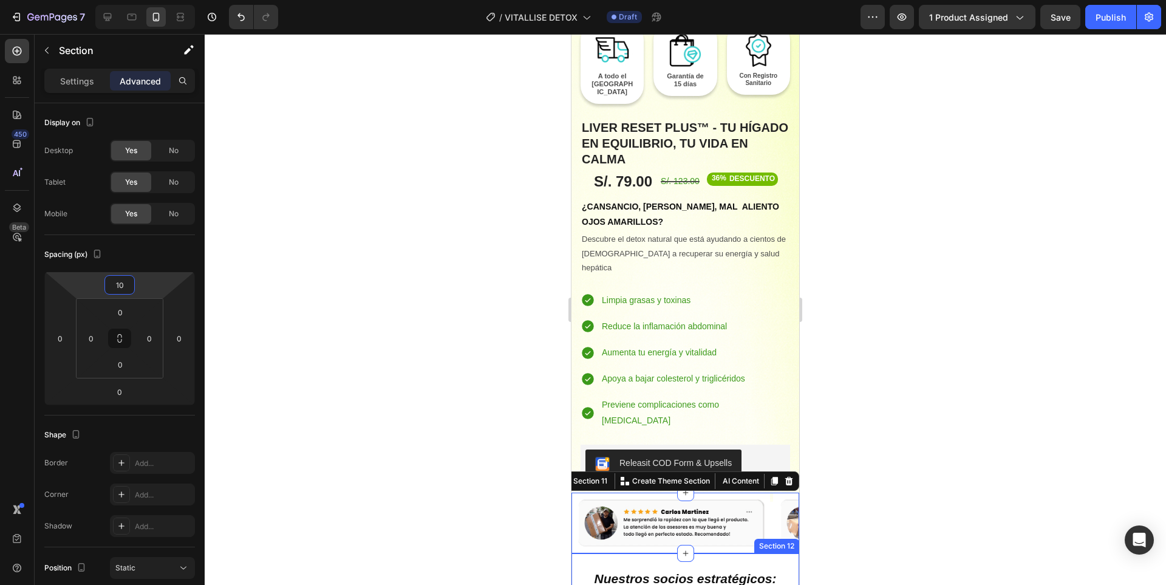
click at [874, 426] on div at bounding box center [685, 309] width 961 height 551
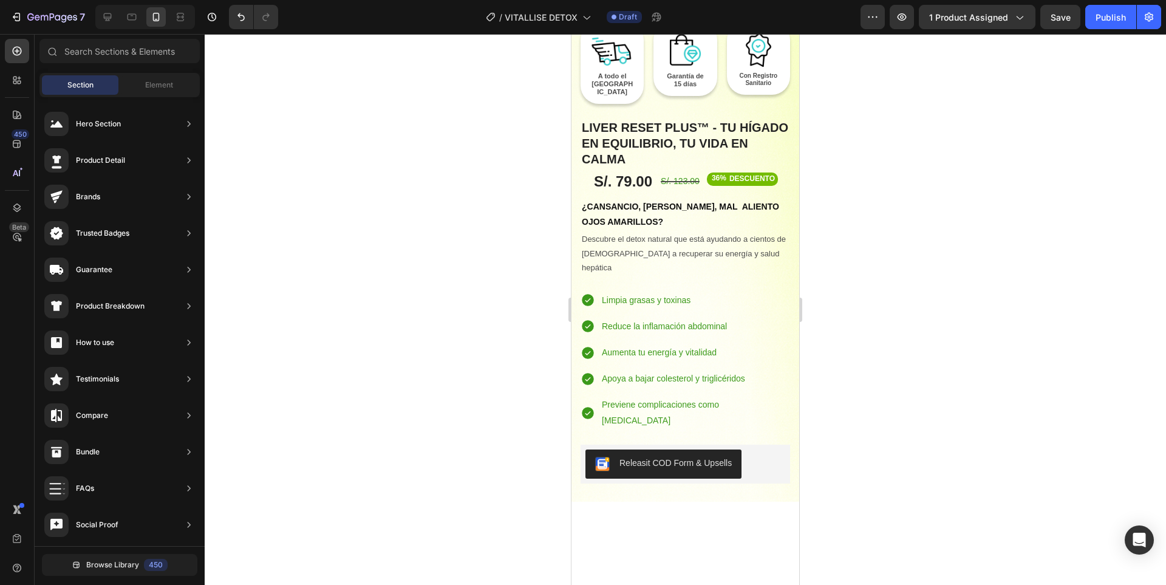
scroll to position [2831, 0]
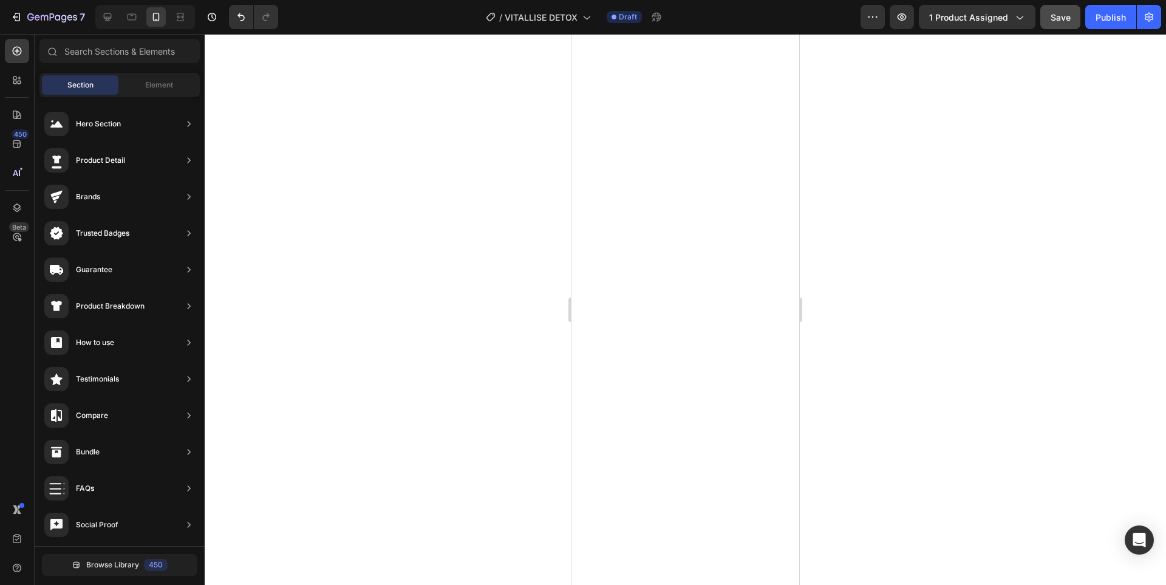
click at [1057, 24] on button "Save" at bounding box center [1060, 17] width 40 height 24
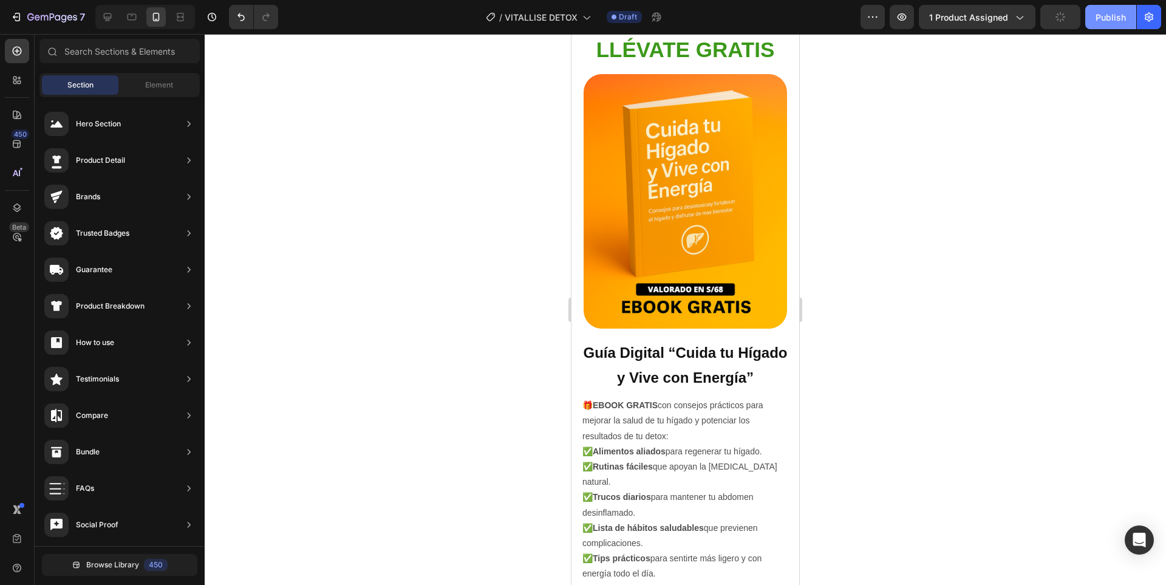
scroll to position [2712, 0]
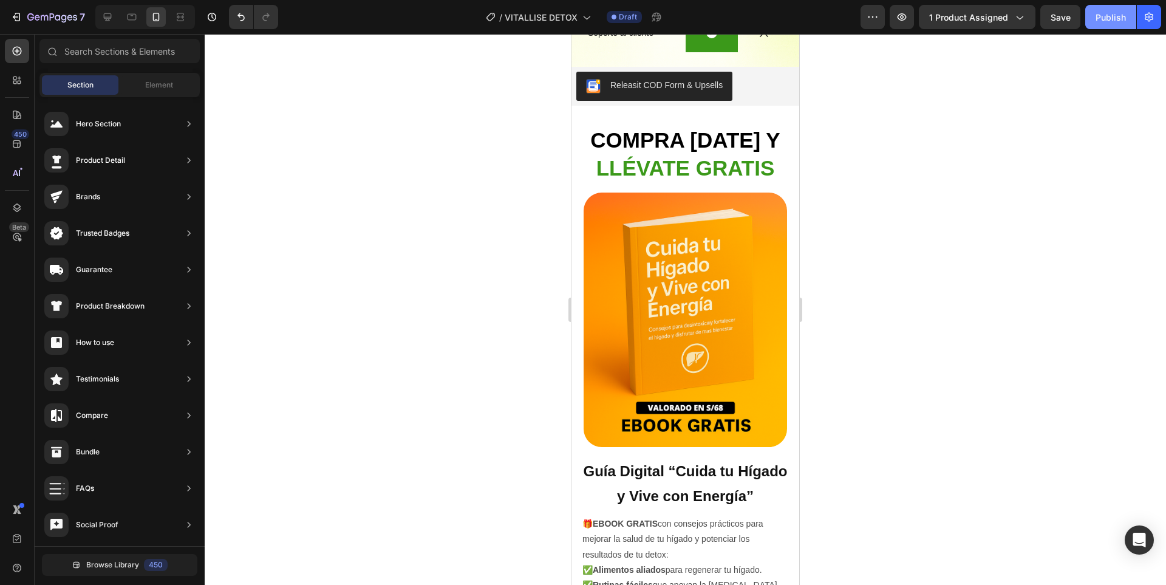
click at [1091, 21] on button "Publish" at bounding box center [1110, 17] width 51 height 24
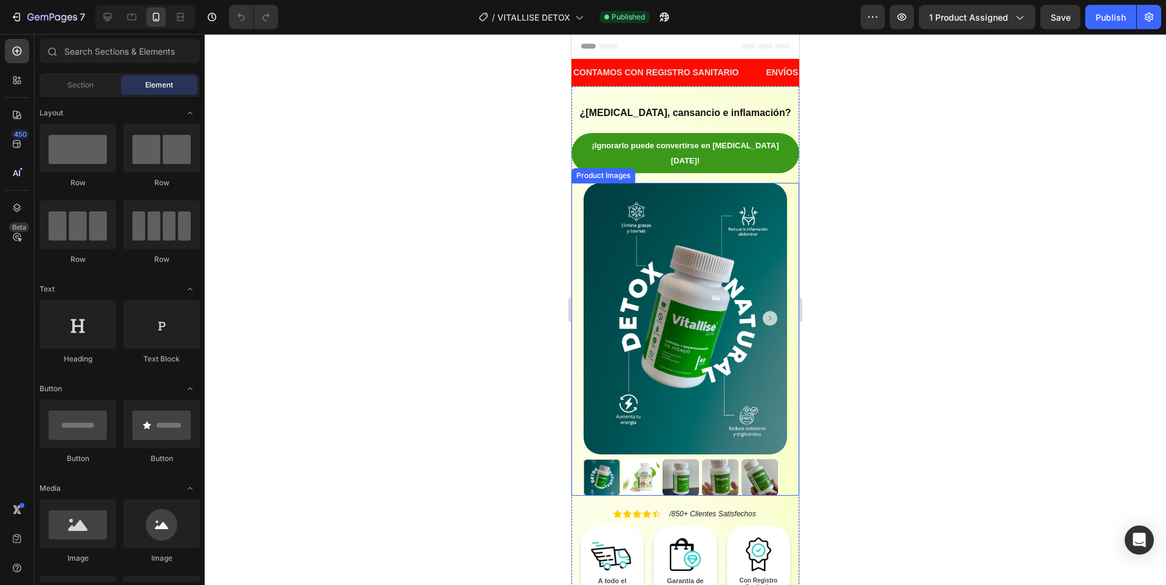
click at [655, 264] on img at bounding box center [685, 318] width 203 height 271
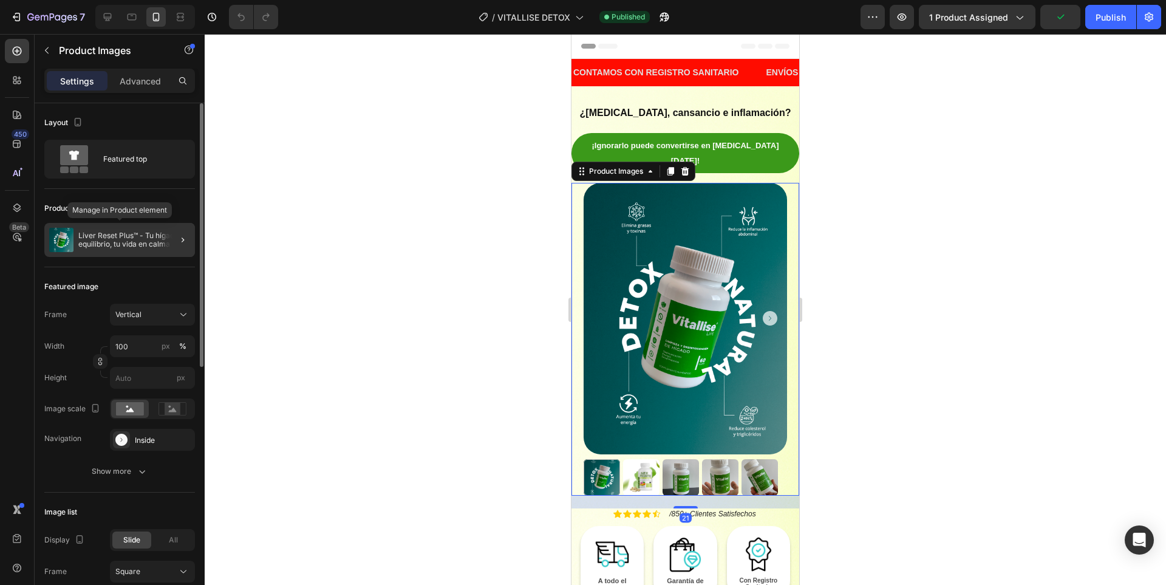
click at [105, 245] on p "Liver Reset Plus™ - Tu hígado en equilibrio, tu vida en calma" at bounding box center [134, 239] width 112 height 17
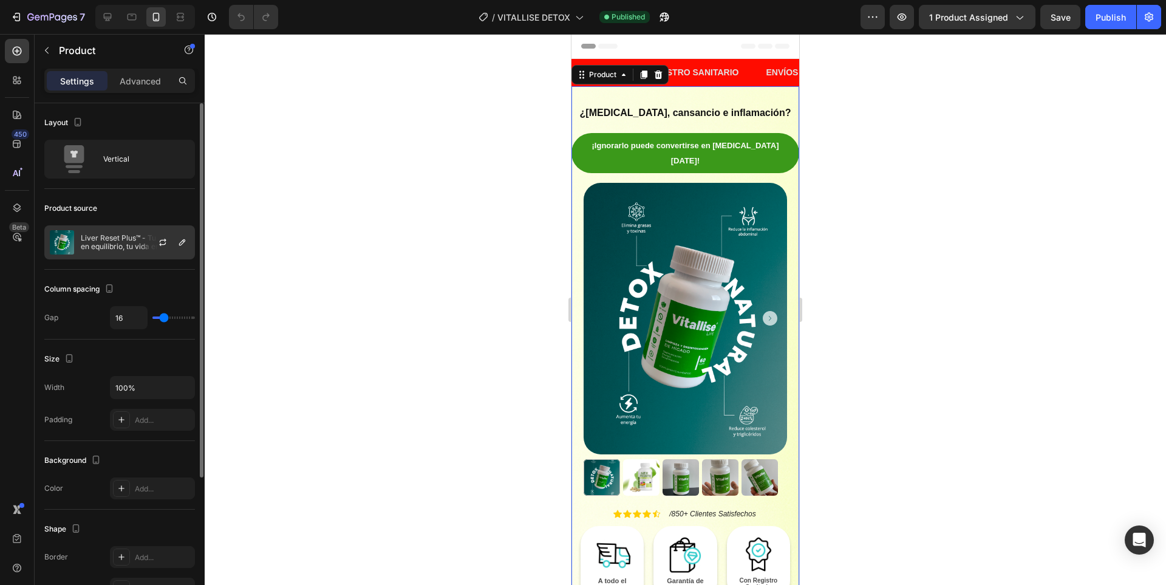
click at [106, 245] on p "Liver Reset Plus™ - Tu hígado en equilibrio, tu vida en calma" at bounding box center [135, 242] width 109 height 17
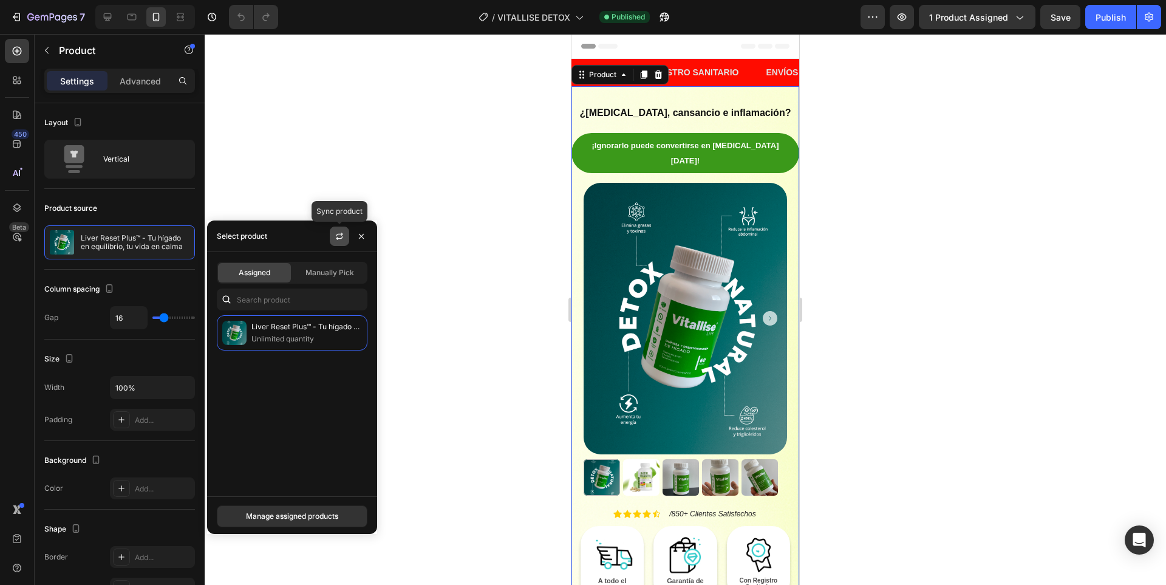
click at [338, 239] on icon "button" at bounding box center [340, 236] width 10 height 10
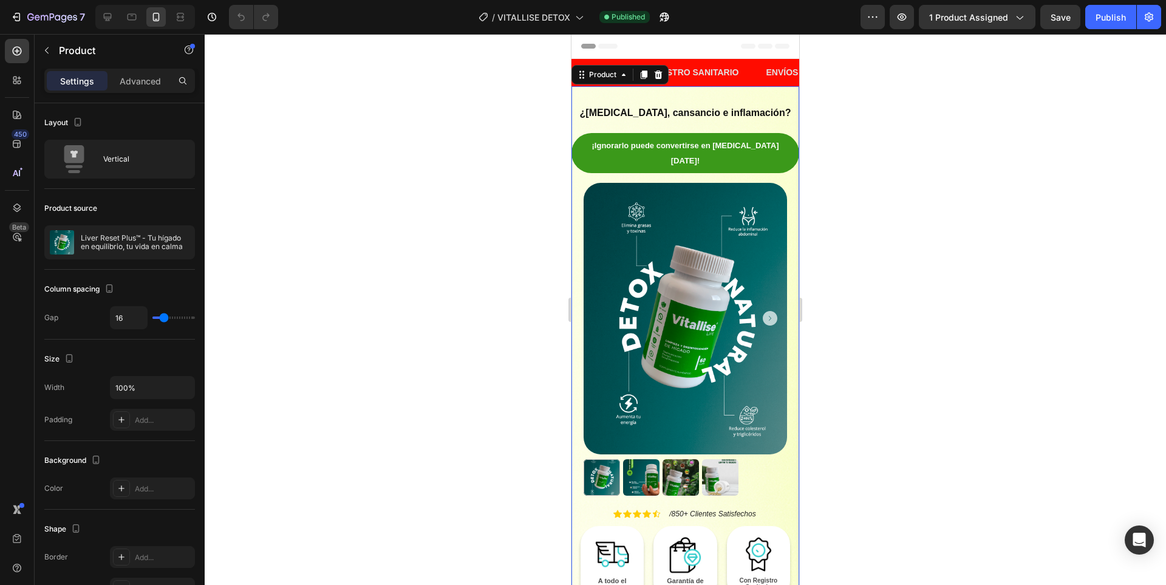
click at [857, 388] on div at bounding box center [685, 309] width 961 height 551
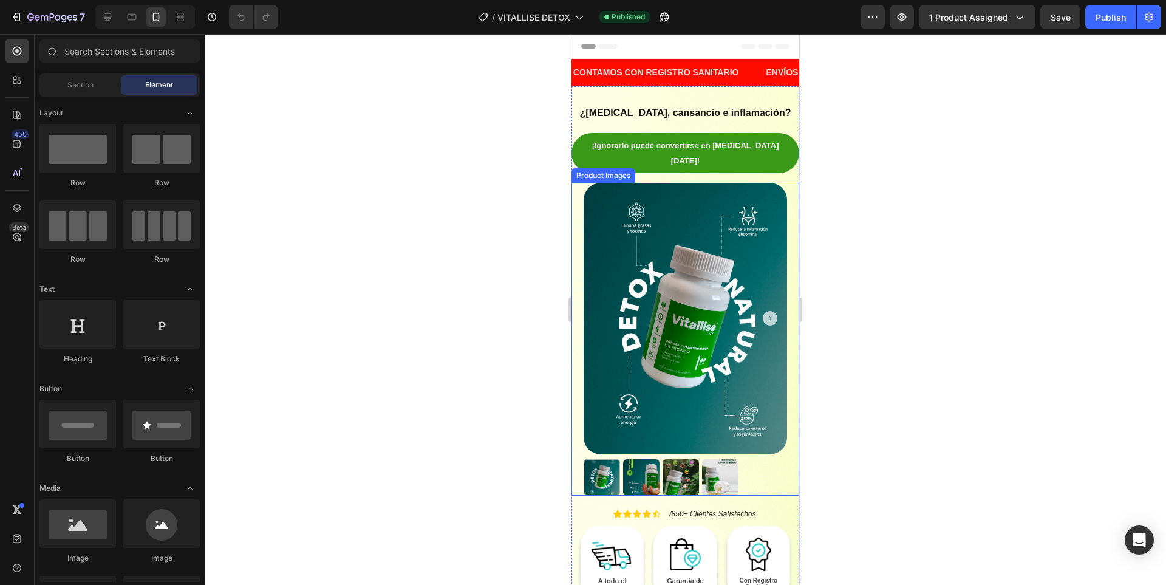
scroll to position [182, 0]
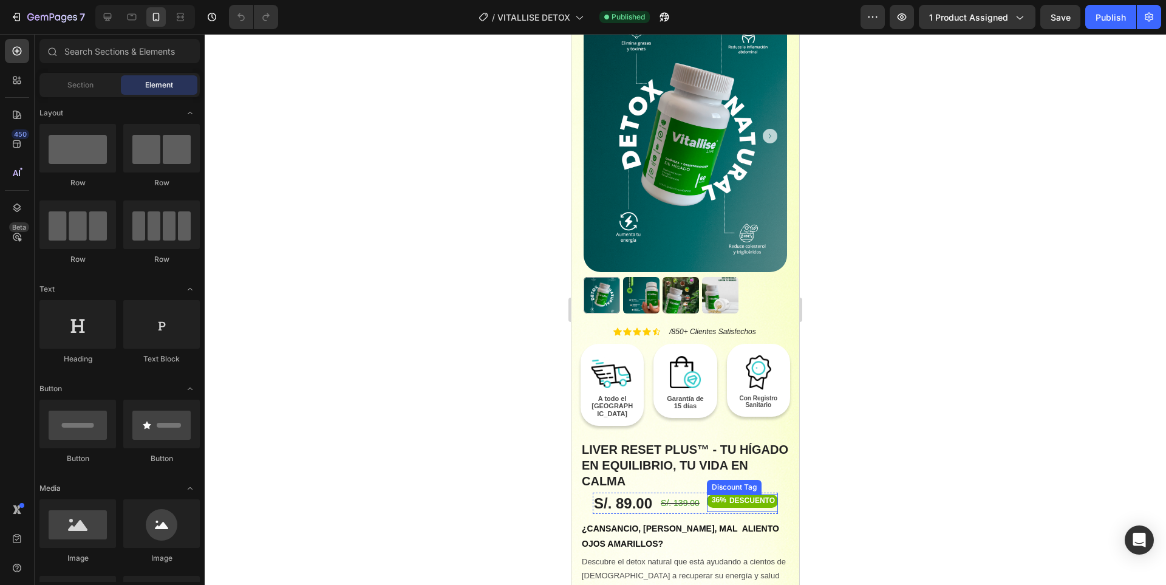
click at [740, 494] on div "DESCUENTO" at bounding box center [752, 500] width 49 height 13
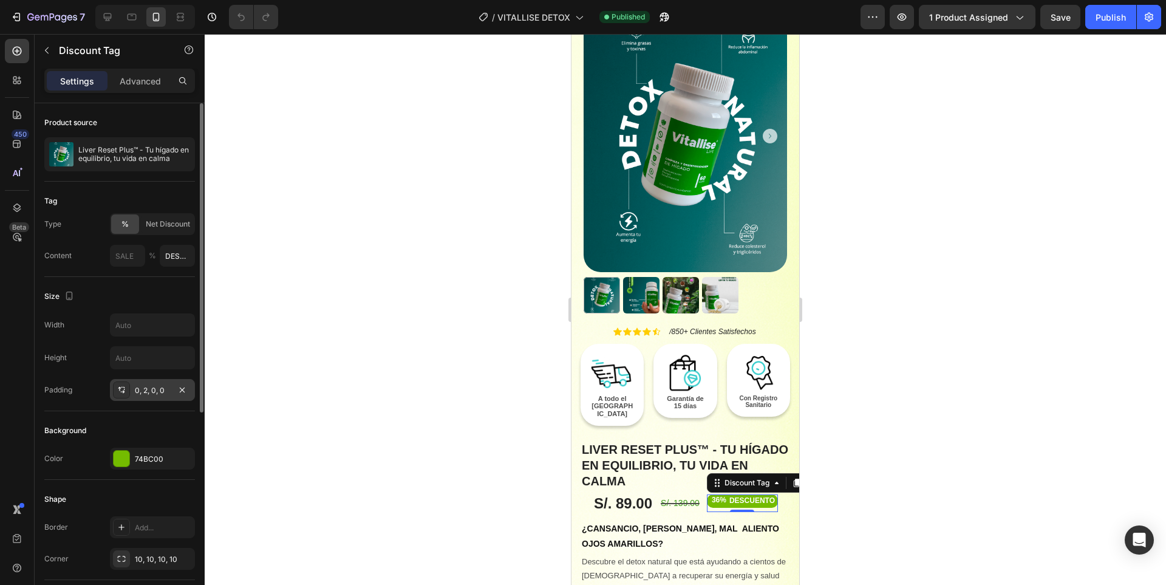
click at [148, 389] on div "0, 2, 0, 0" at bounding box center [152, 390] width 35 height 11
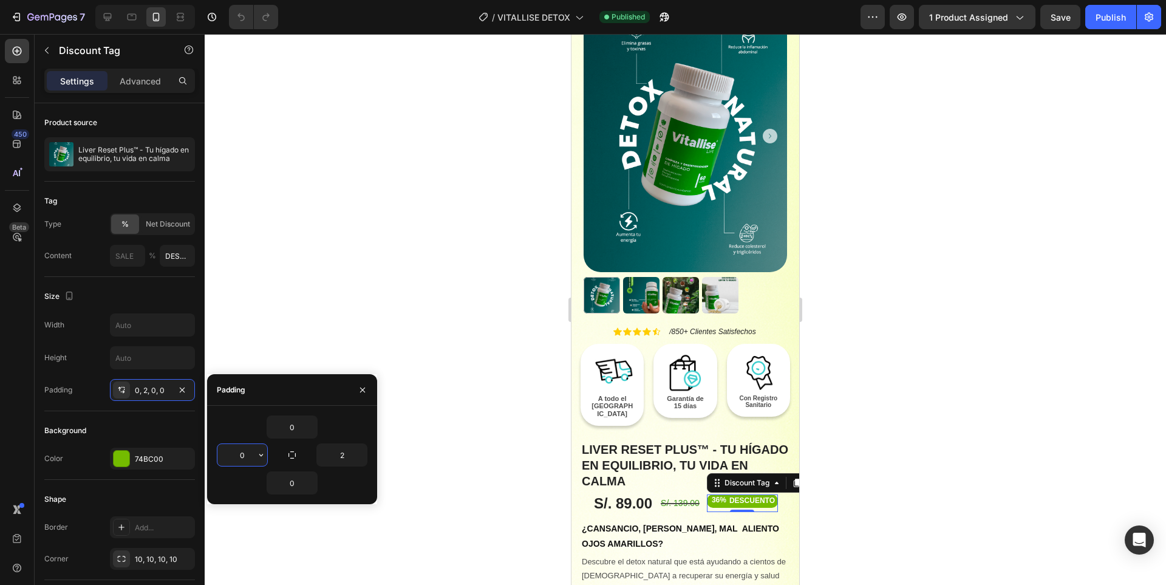
click at [248, 445] on input "0" at bounding box center [242, 455] width 50 height 22
type input "2"
click at [283, 425] on input "0" at bounding box center [292, 427] width 50 height 22
type input "2"
click at [294, 482] on input "0" at bounding box center [292, 483] width 50 height 22
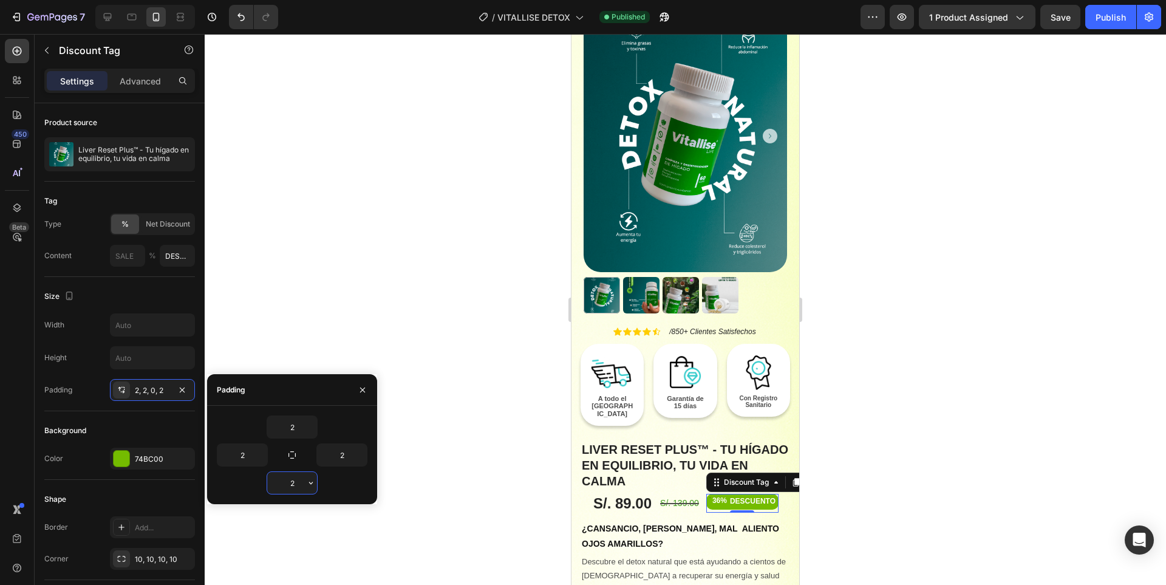
click at [294, 482] on input "2" at bounding box center [292, 483] width 50 height 22
drag, startPoint x: 294, startPoint y: 482, endPoint x: 279, endPoint y: 485, distance: 14.9
click at [279, 485] on input "2" at bounding box center [292, 483] width 50 height 22
click at [296, 493] on input "0000" at bounding box center [292, 483] width 50 height 22
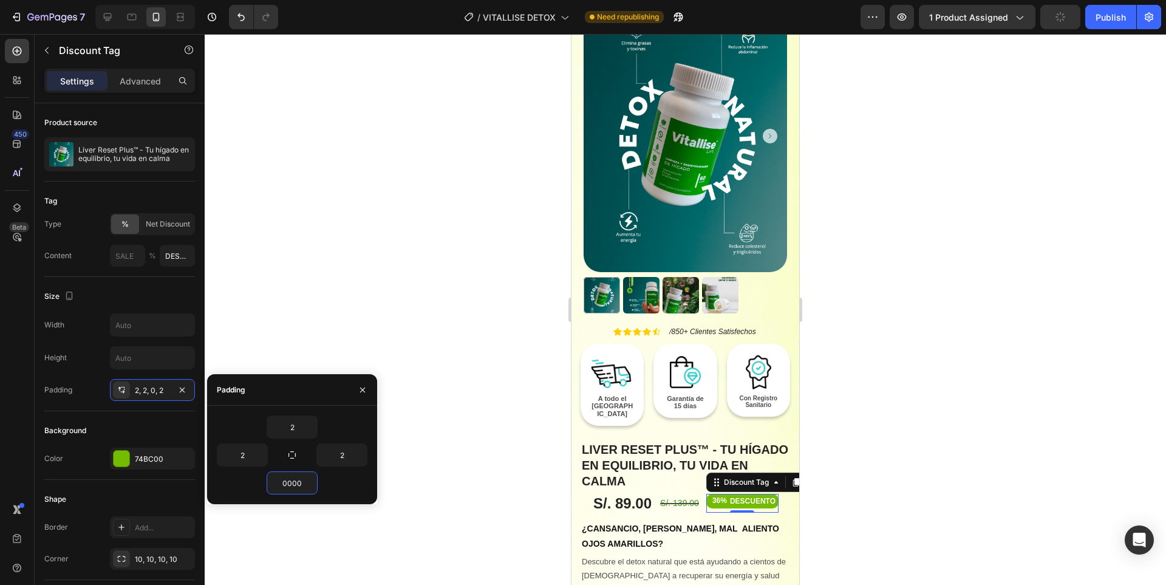
click at [294, 491] on input "0000" at bounding box center [292, 483] width 50 height 22
click at [292, 485] on input "0000" at bounding box center [292, 483] width 50 height 22
type input "0"
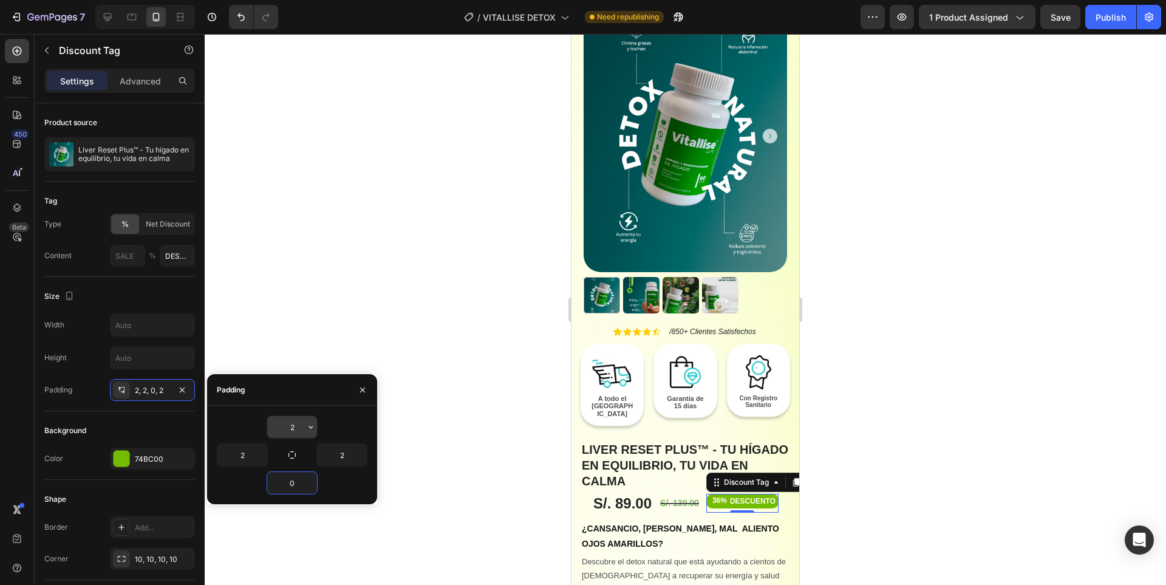
click at [294, 427] on input "2" at bounding box center [292, 427] width 50 height 22
type input "3"
click at [349, 454] on input "2" at bounding box center [342, 455] width 50 height 22
type input "3"
click at [165, 294] on div "Size" at bounding box center [119, 296] width 151 height 19
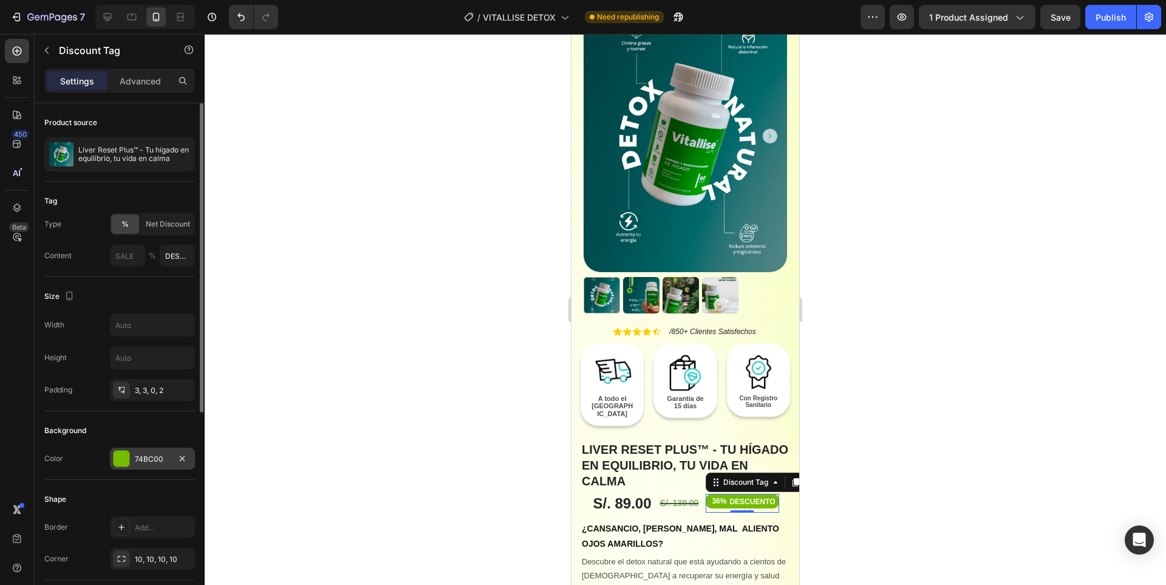
click at [132, 453] on div "74BC00" at bounding box center [152, 459] width 85 height 22
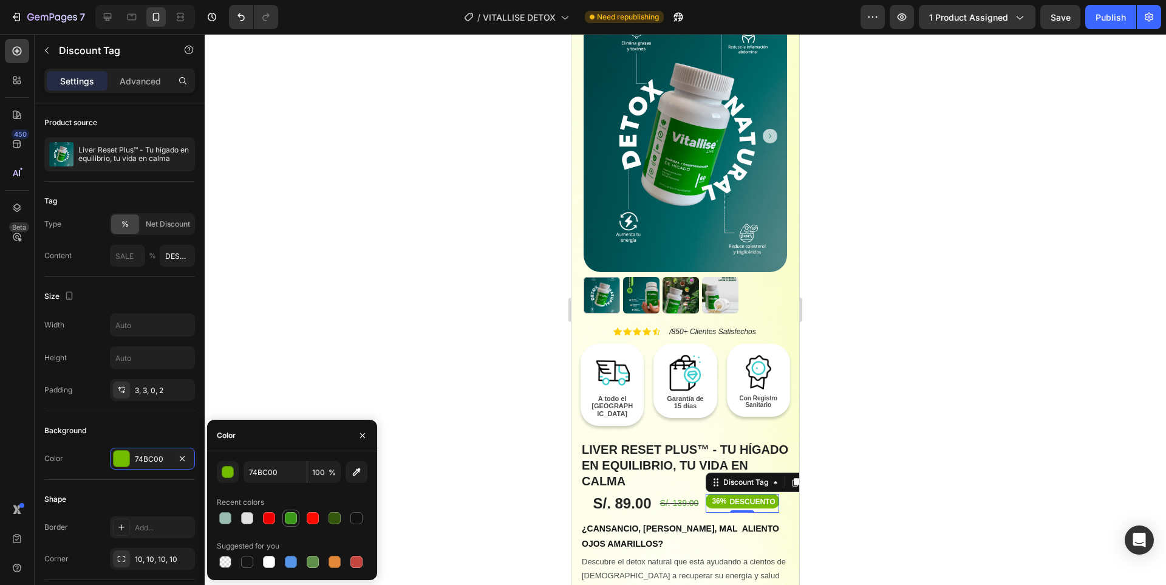
click at [290, 517] on div at bounding box center [291, 518] width 12 height 12
type input "3B991A"
click at [872, 398] on div at bounding box center [685, 309] width 961 height 551
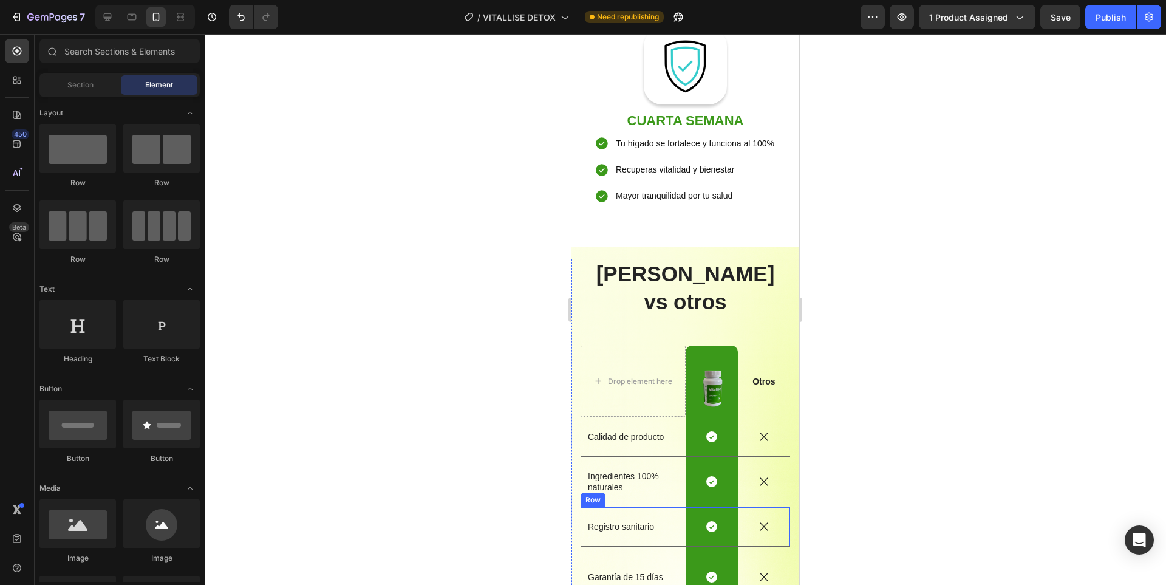
scroll to position [2429, 0]
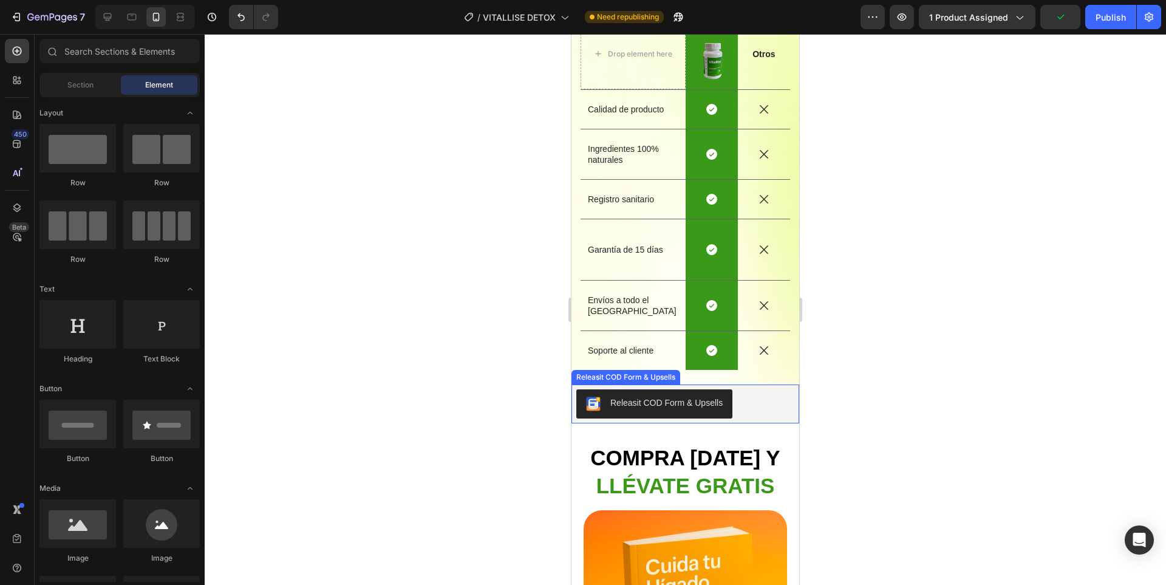
click at [756, 389] on div "Releasit COD Form & Upsells" at bounding box center [685, 403] width 218 height 29
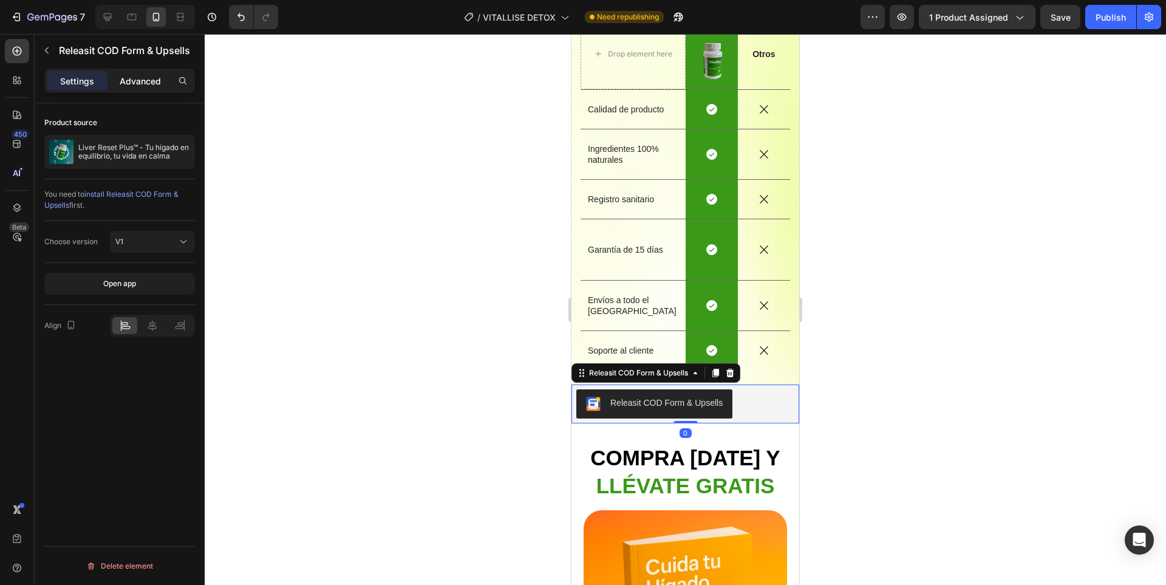
click at [144, 85] on p "Advanced" at bounding box center [140, 81] width 41 height 13
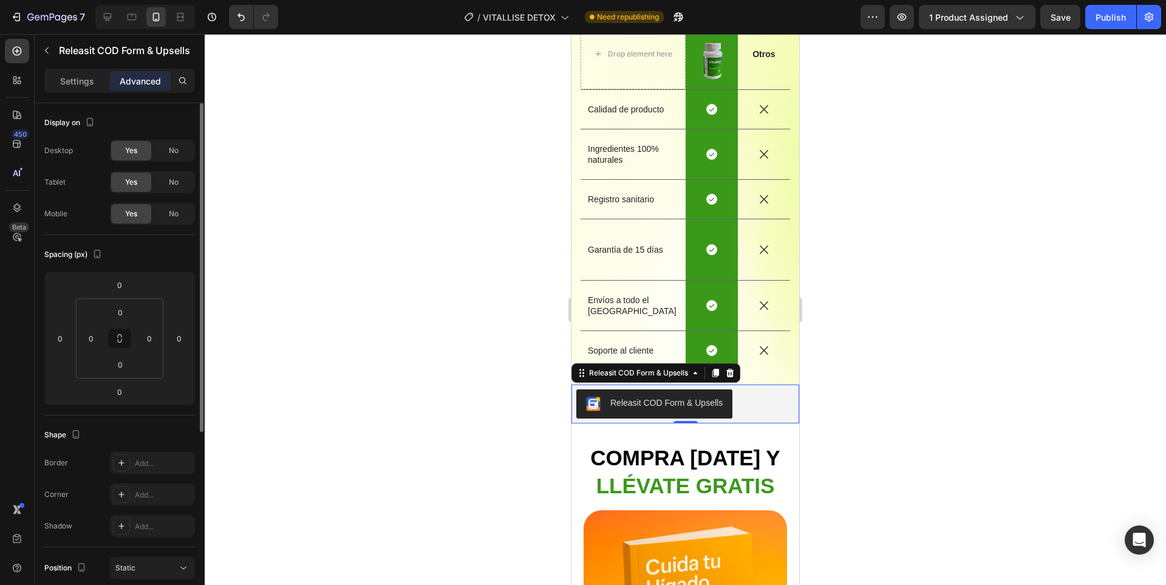
scroll to position [243, 0]
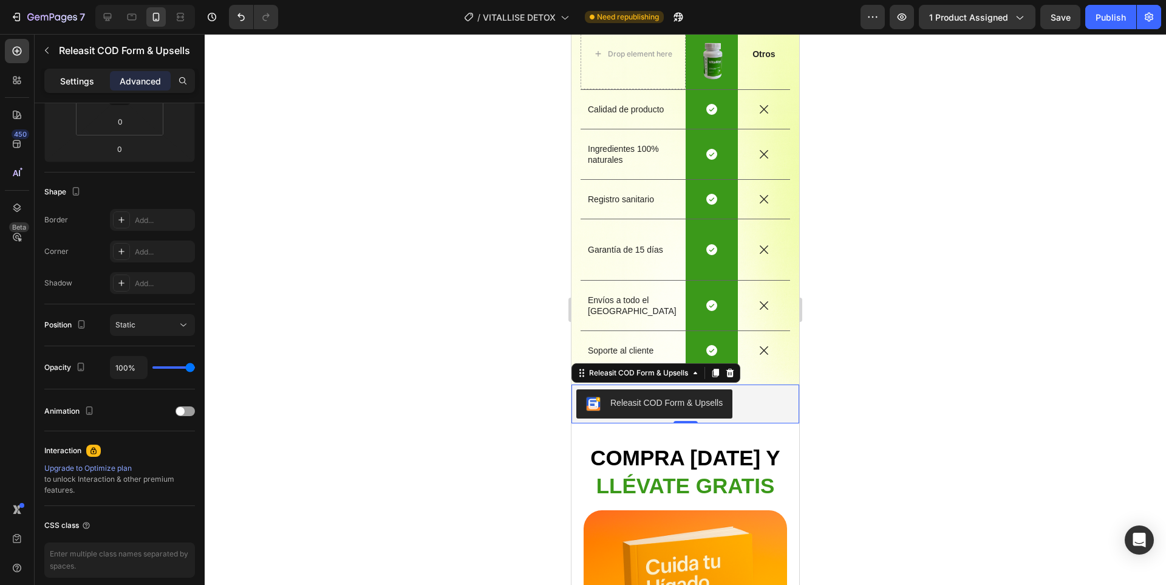
click at [87, 83] on p "Settings" at bounding box center [77, 81] width 34 height 13
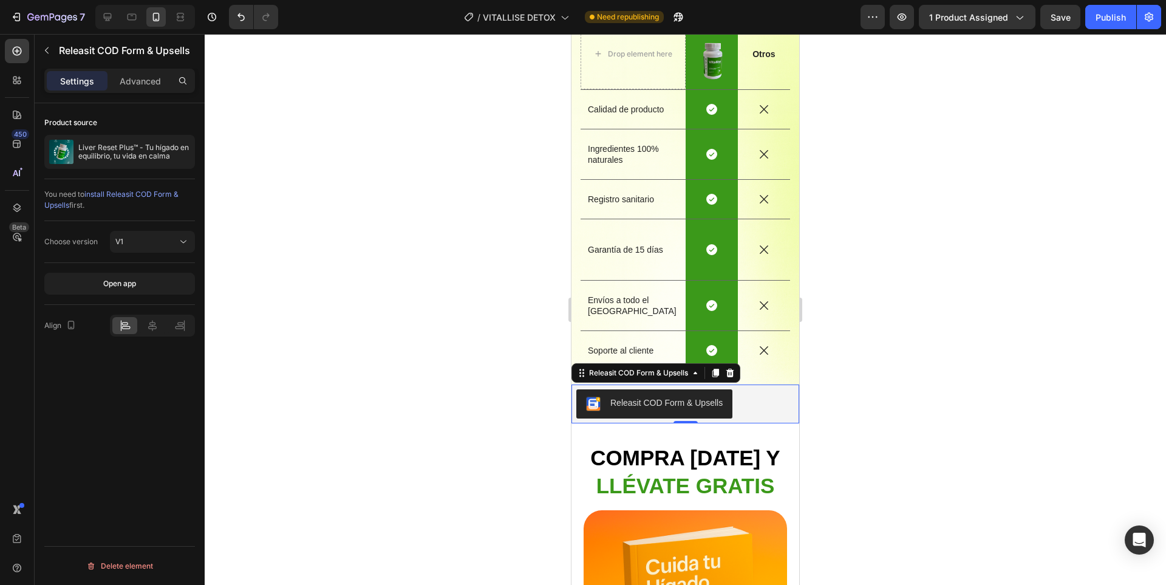
scroll to position [0, 0]
click at [154, 324] on icon at bounding box center [152, 325] width 12 height 12
click at [641, 367] on div "Releasit COD Form & Upsells" at bounding box center [639, 372] width 104 height 11
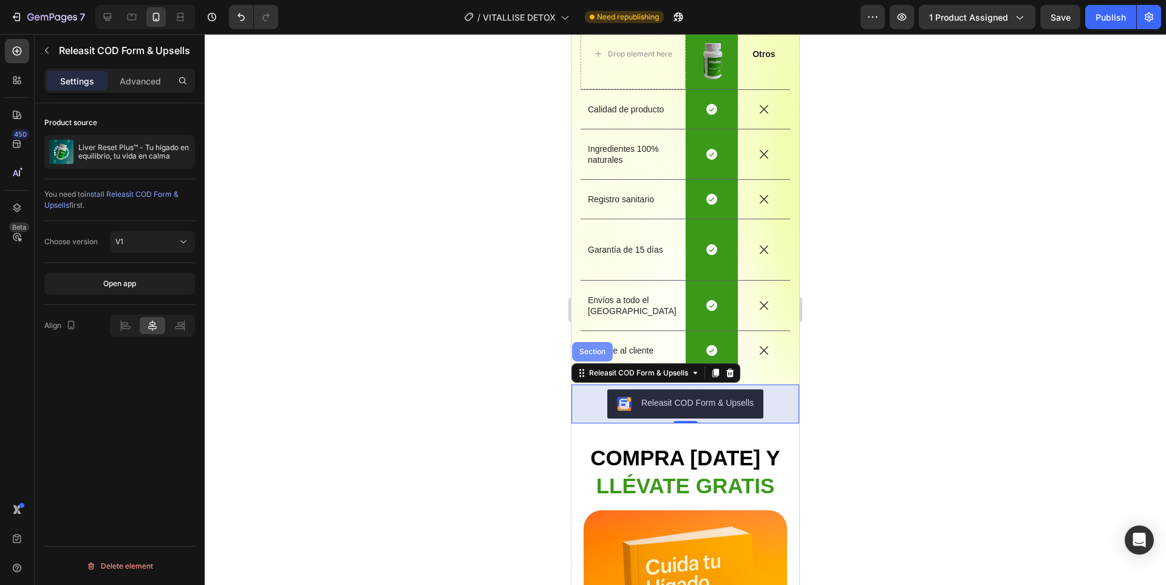
click at [599, 348] on div "Section" at bounding box center [592, 351] width 31 height 7
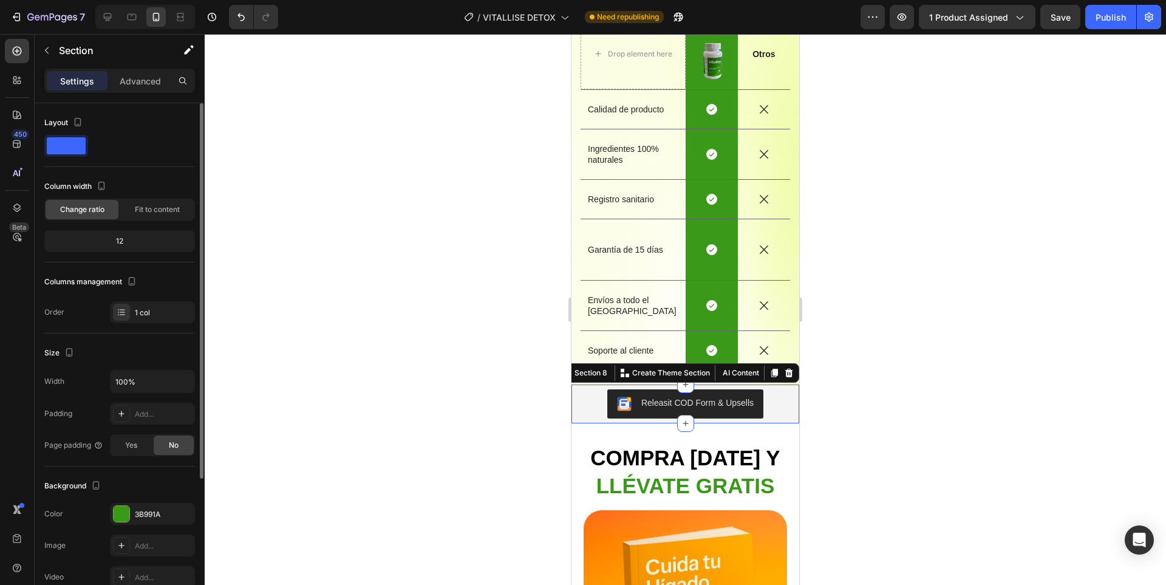
click at [155, 526] on div "The changes might be hidden by the video. Color 3B991A Image Add... Video Add..." at bounding box center [119, 545] width 151 height 85
click at [153, 525] on div "The changes might be hidden by the video. Color 3B991A Image Add... Video Add..." at bounding box center [119, 545] width 151 height 85
click at [150, 521] on div "3B991A" at bounding box center [152, 514] width 85 height 22
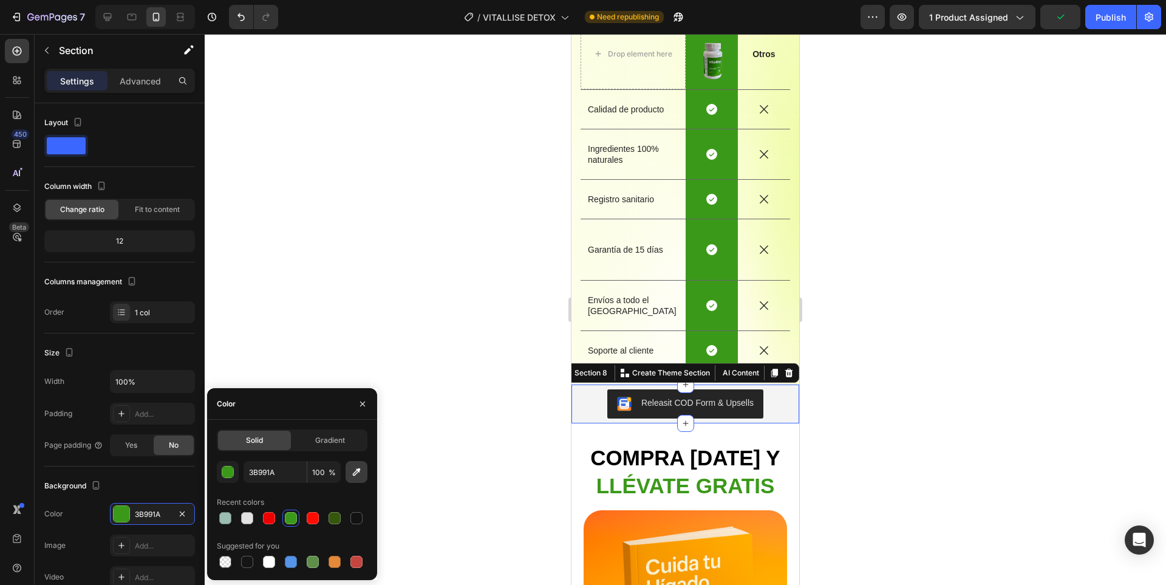
click at [356, 476] on icon "button" at bounding box center [356, 472] width 12 height 12
type input "FEFFF6"
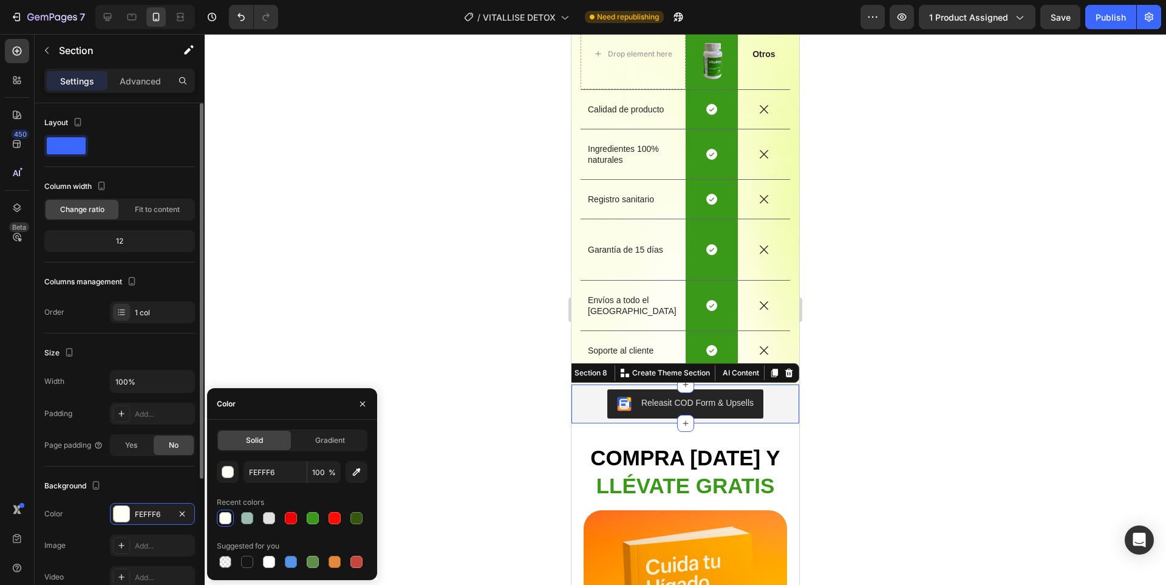
click at [164, 346] on div "Size" at bounding box center [119, 352] width 151 height 19
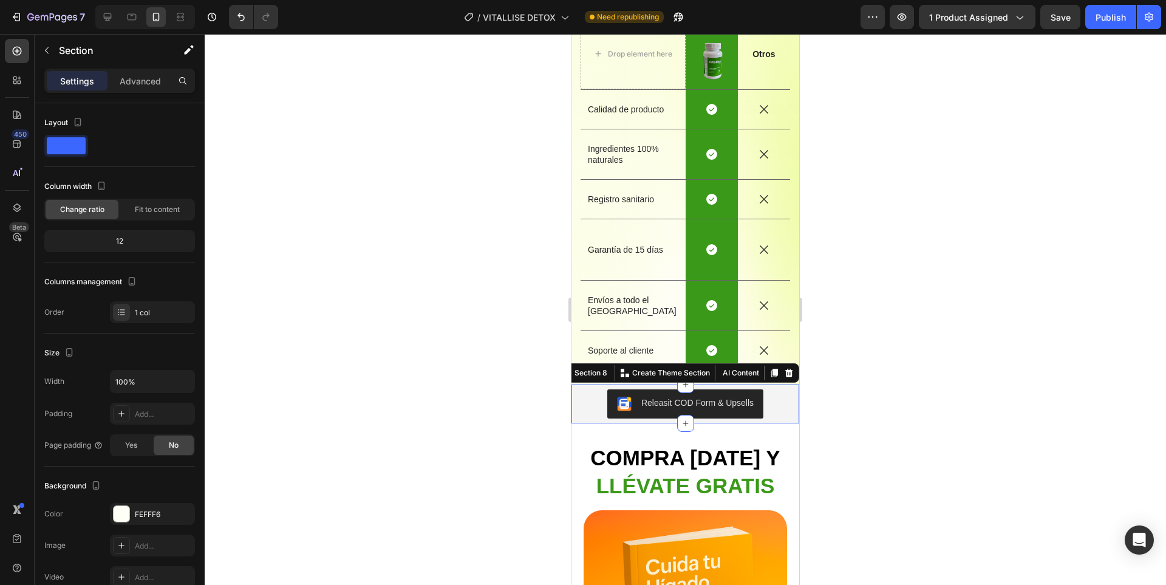
click at [881, 358] on div at bounding box center [685, 309] width 961 height 551
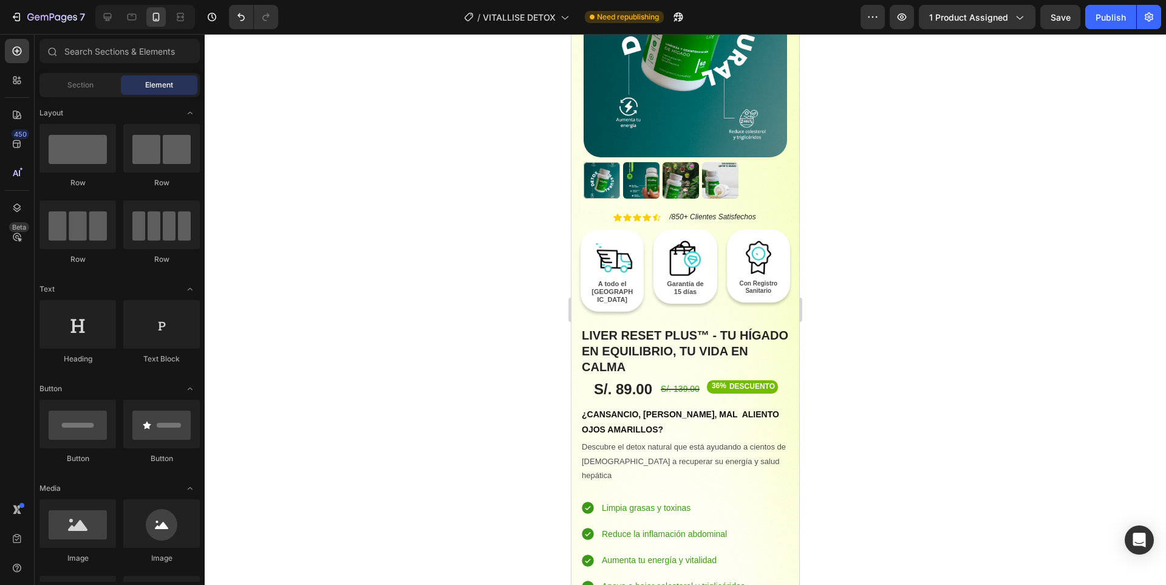
scroll to position [3705, 0]
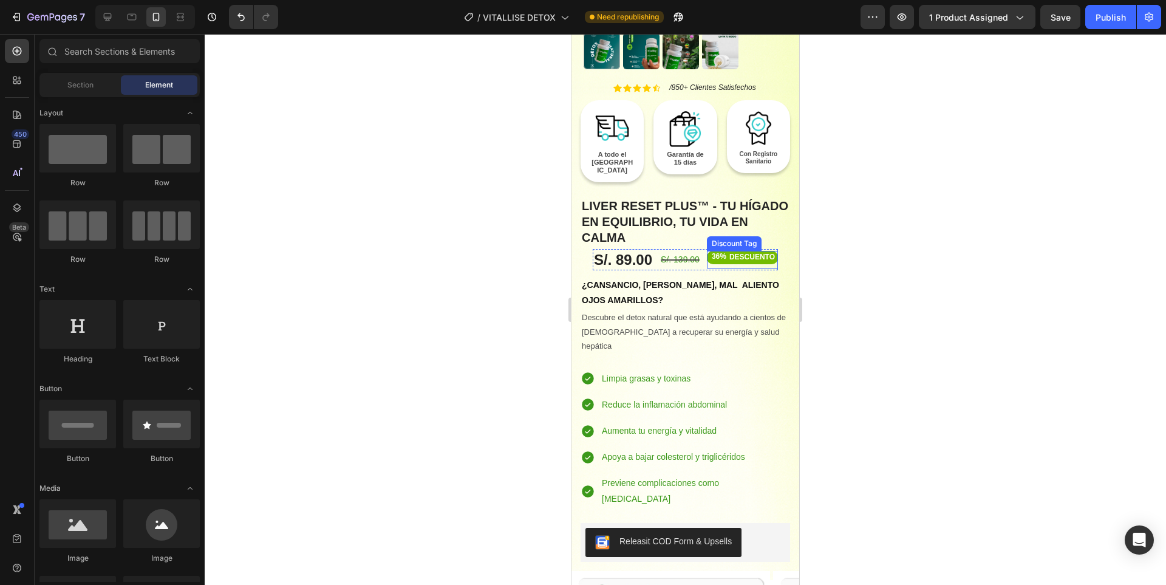
click at [740, 251] on div "DESCUENTO" at bounding box center [752, 257] width 49 height 13
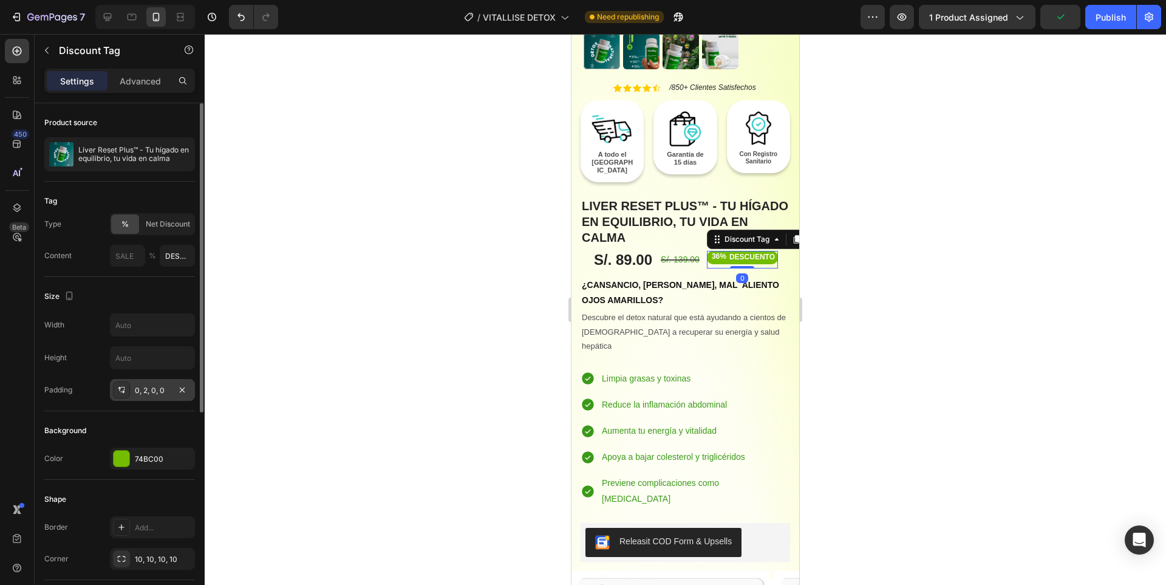
click at [151, 398] on div "0, 2, 0, 0" at bounding box center [152, 390] width 85 height 22
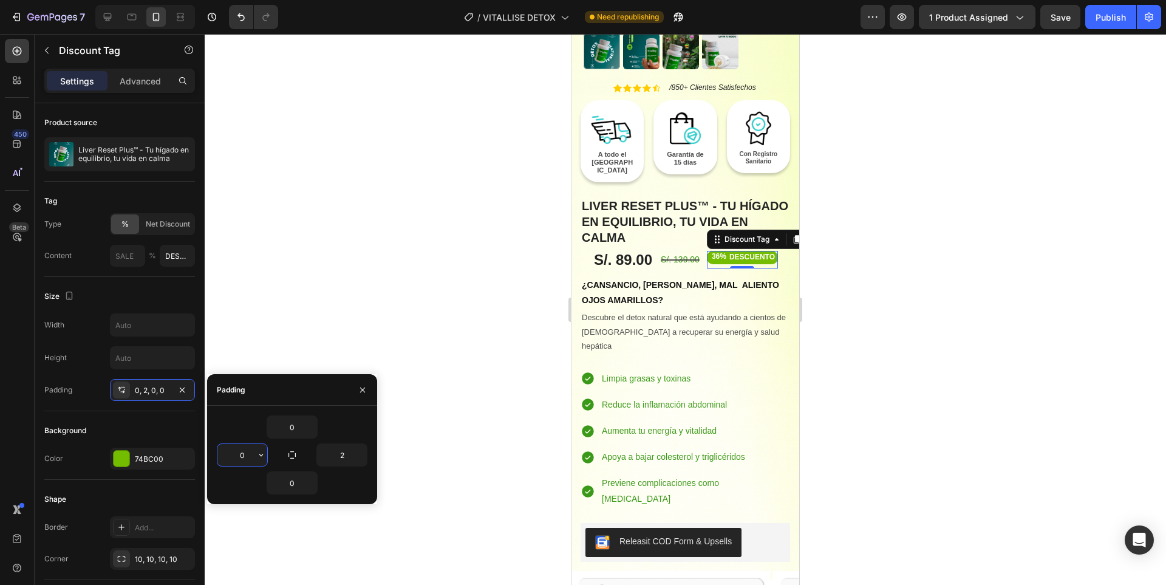
click at [236, 460] on input "0" at bounding box center [242, 455] width 50 height 22
type input "3"
click at [345, 460] on input "2" at bounding box center [342, 455] width 50 height 22
type input "3"
click at [294, 426] on input "0" at bounding box center [292, 427] width 50 height 22
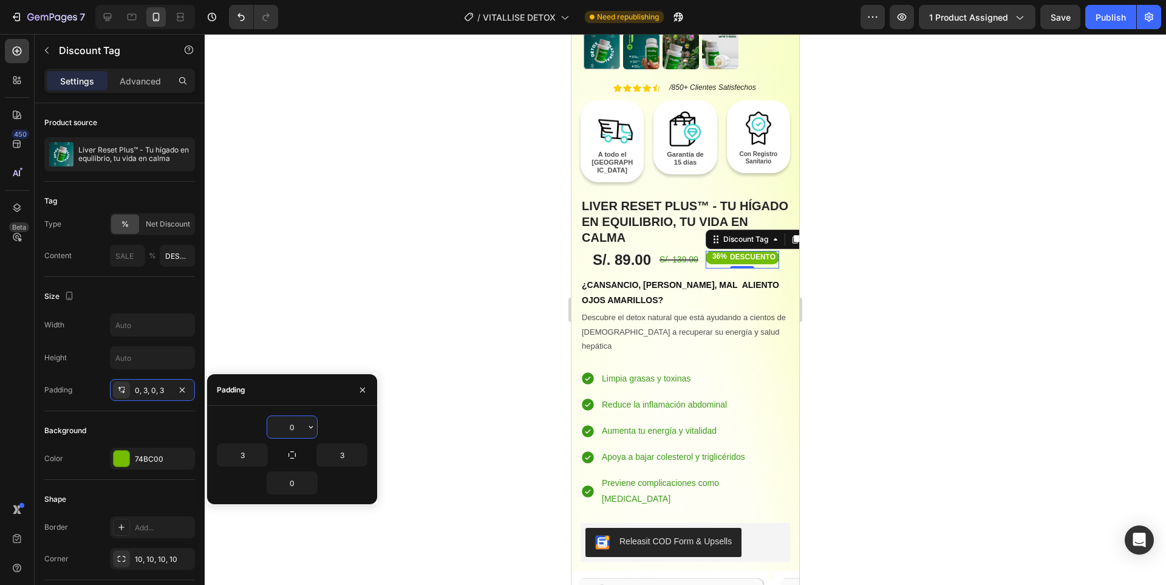
type input "4"
click at [868, 332] on div at bounding box center [685, 309] width 961 height 551
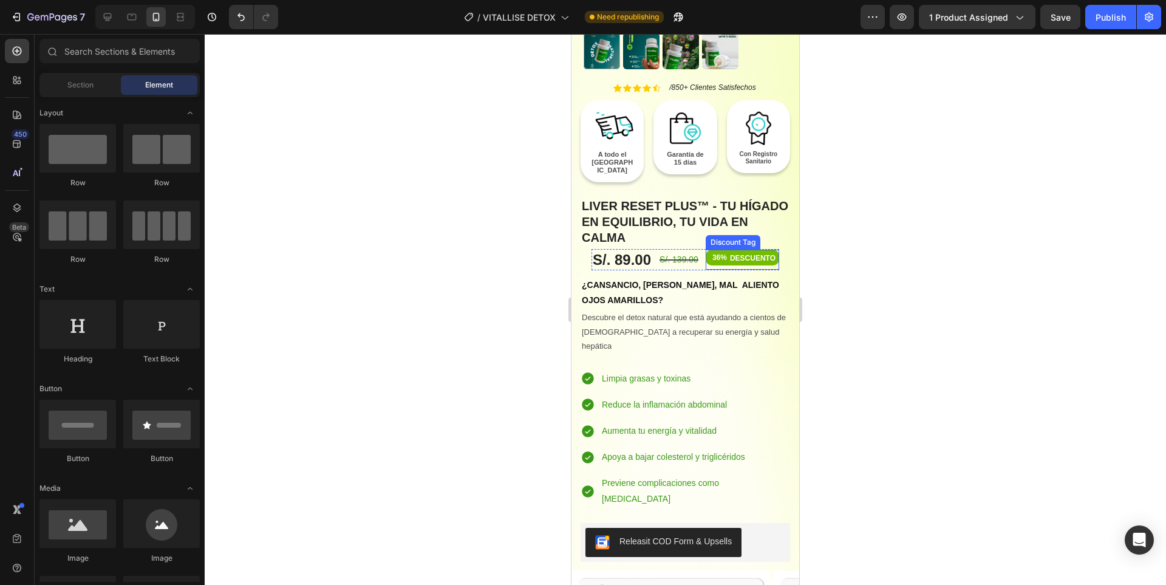
click at [755, 252] on div "DESCUENTO" at bounding box center [752, 258] width 49 height 13
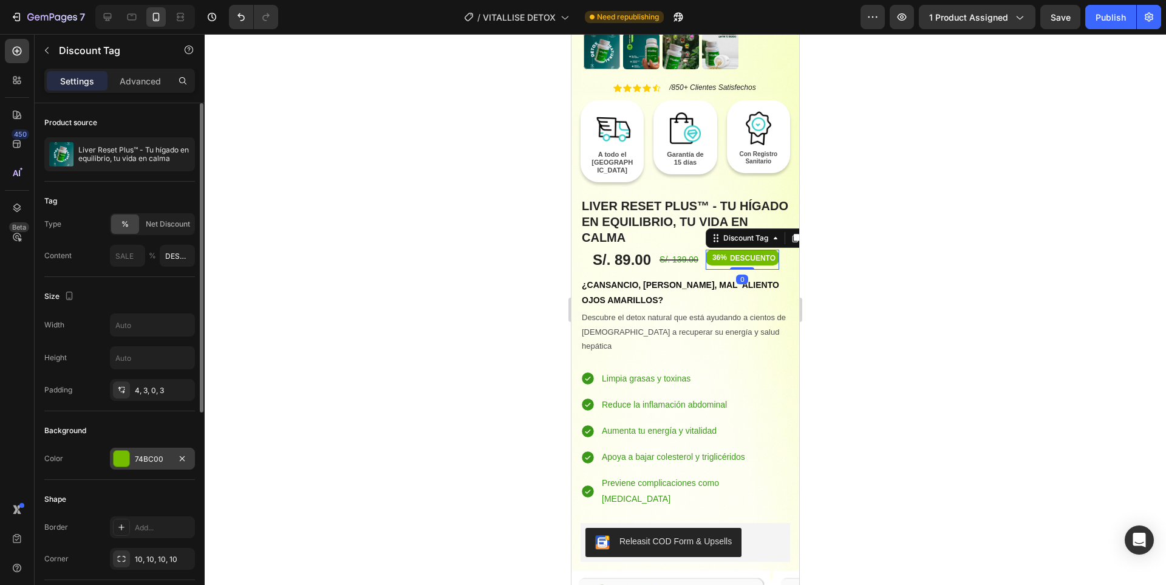
click at [143, 448] on div "74BC00" at bounding box center [152, 459] width 85 height 22
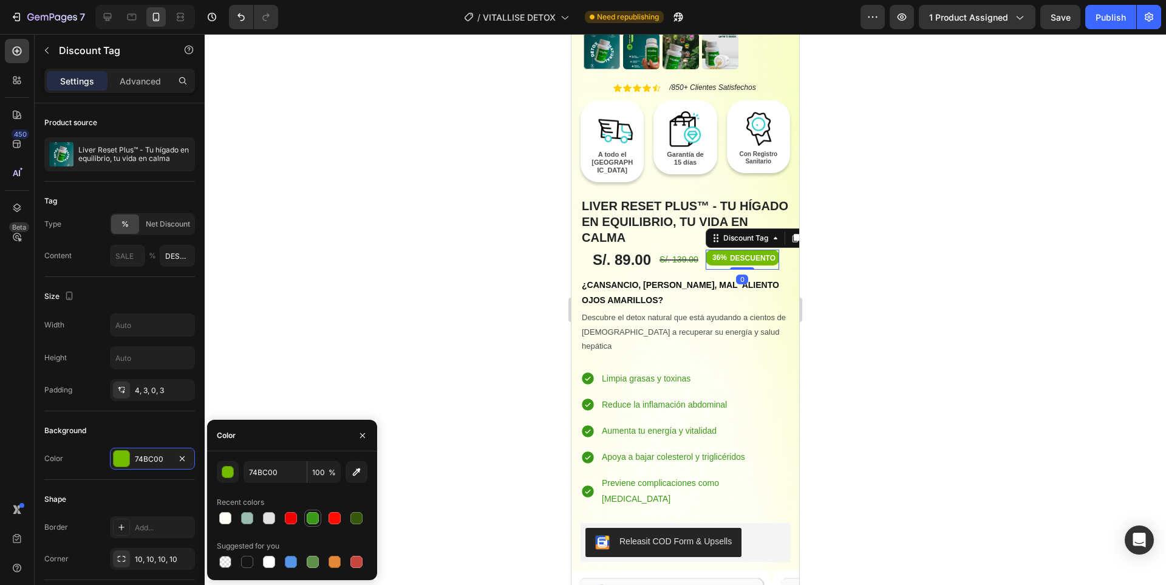
click at [313, 513] on div at bounding box center [313, 518] width 12 height 12
type input "3B991A"
click at [442, 319] on div at bounding box center [685, 309] width 961 height 551
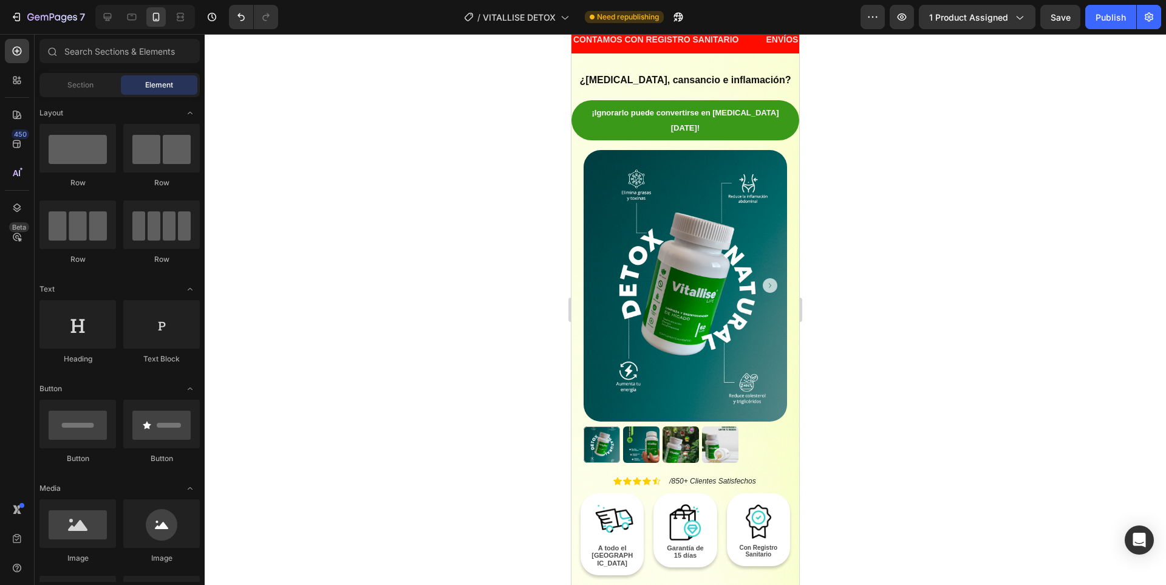
scroll to position [0, 0]
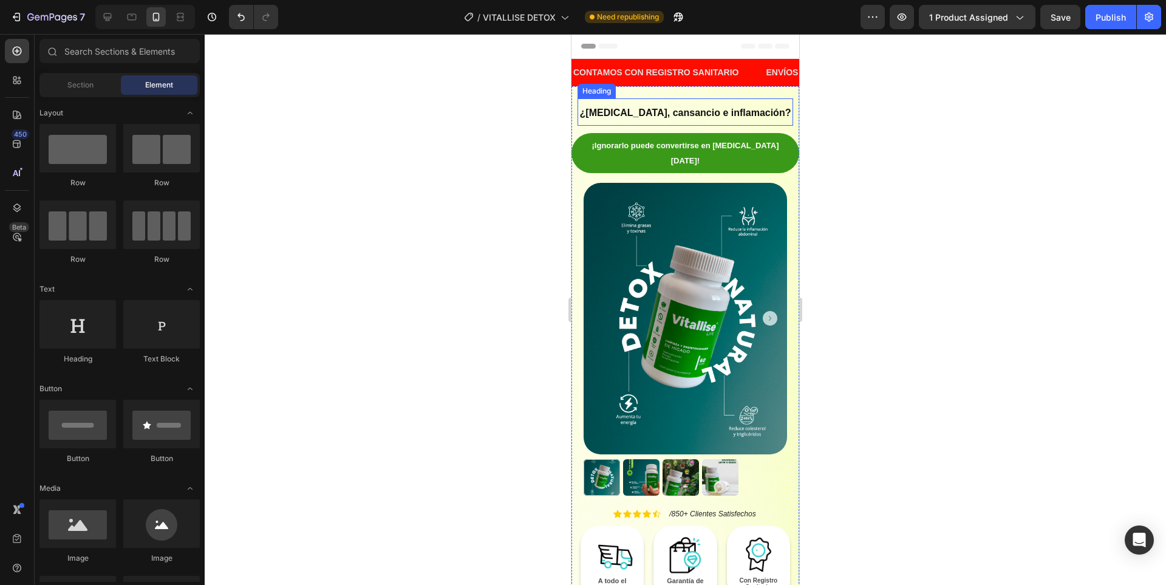
click at [743, 112] on span "¿[MEDICAL_DATA], cansancio e inflamación?" at bounding box center [685, 112] width 211 height 10
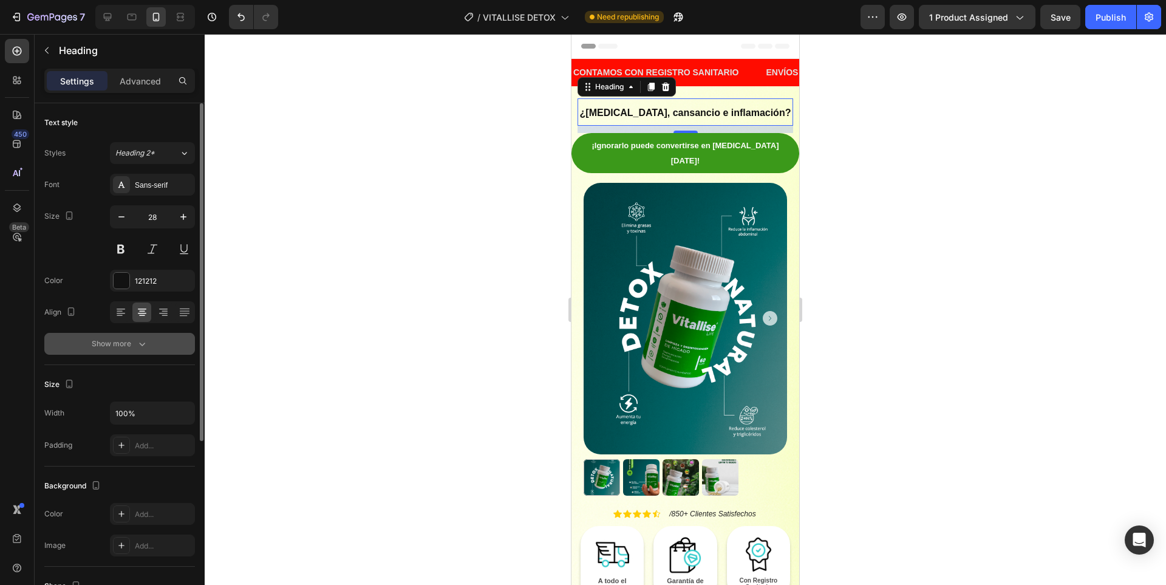
click at [139, 336] on button "Show more" at bounding box center [119, 344] width 151 height 22
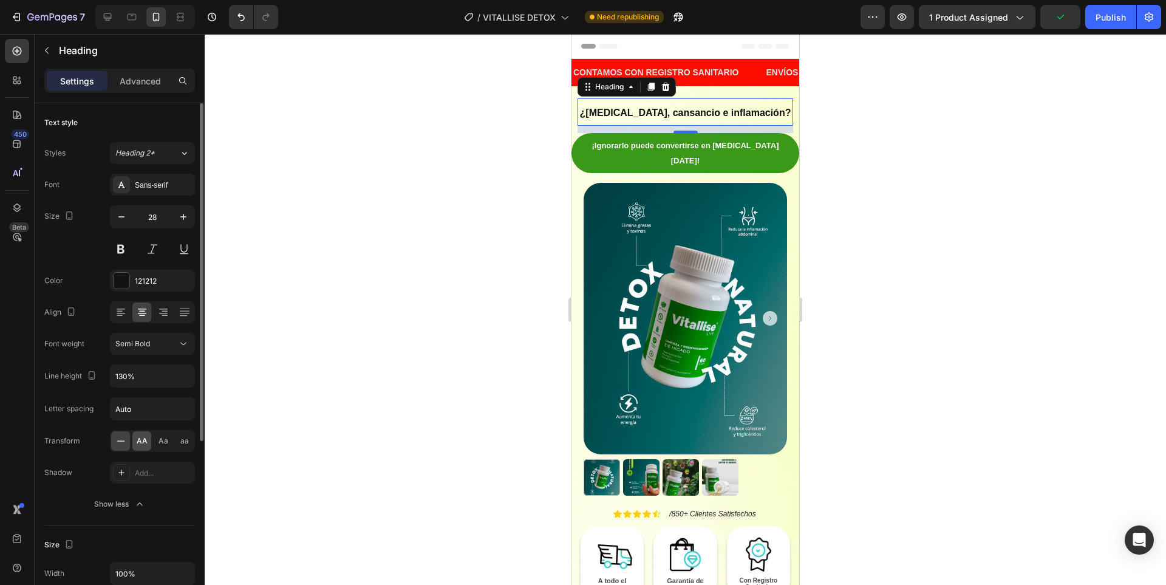
click at [139, 445] on span "AA" at bounding box center [142, 440] width 11 height 11
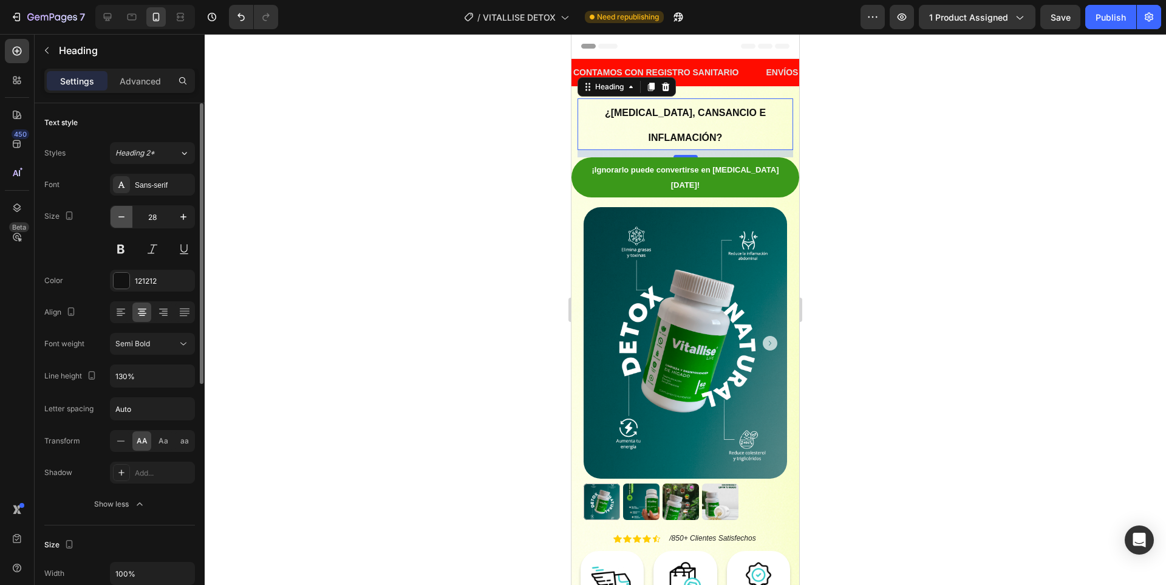
click at [120, 217] on icon "button" at bounding box center [121, 216] width 6 height 1
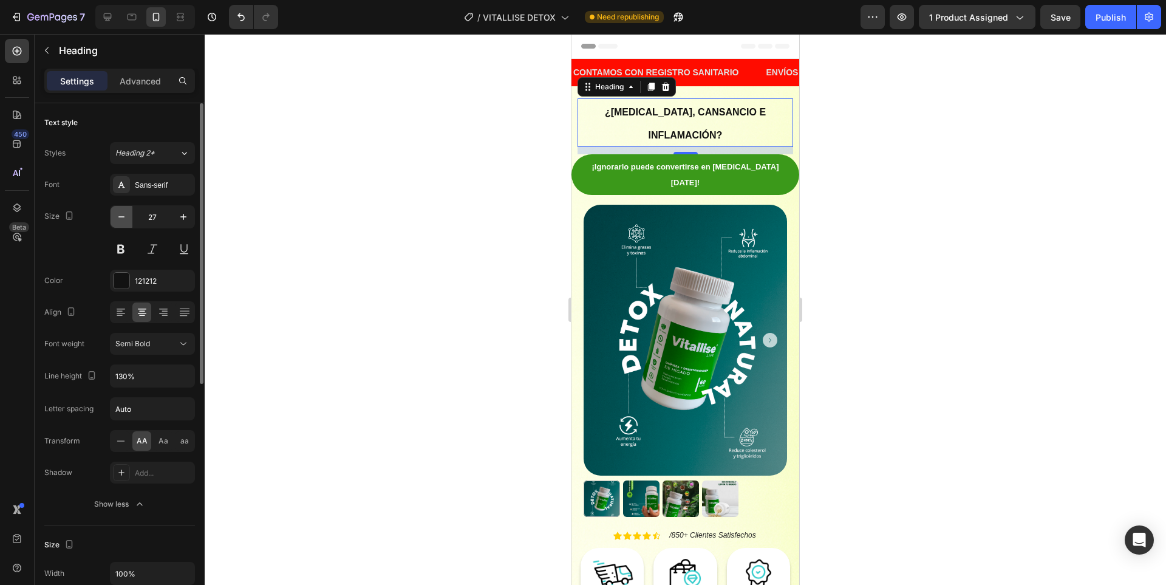
click at [120, 217] on icon "button" at bounding box center [121, 216] width 6 height 1
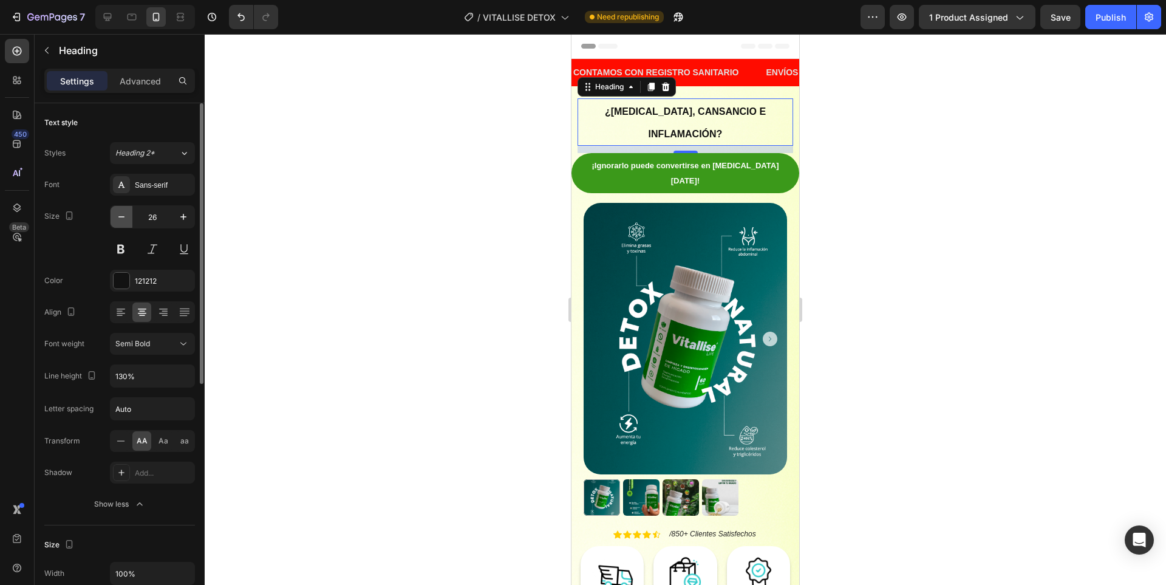
click at [119, 217] on icon "button" at bounding box center [121, 217] width 12 height 12
click at [117, 217] on icon "button" at bounding box center [121, 217] width 12 height 12
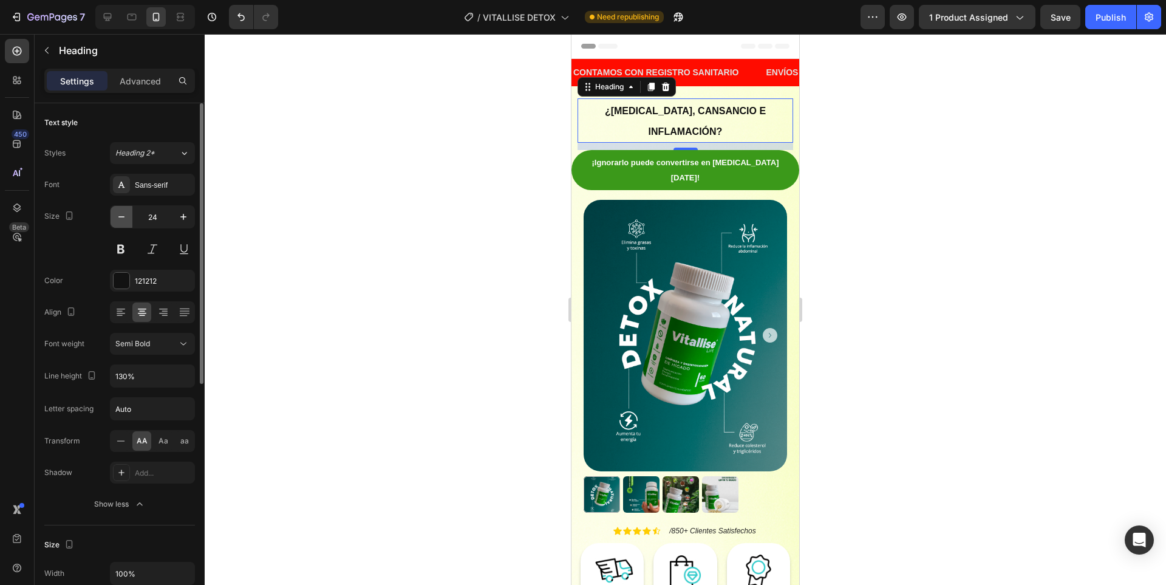
click at [117, 217] on icon "button" at bounding box center [121, 217] width 12 height 12
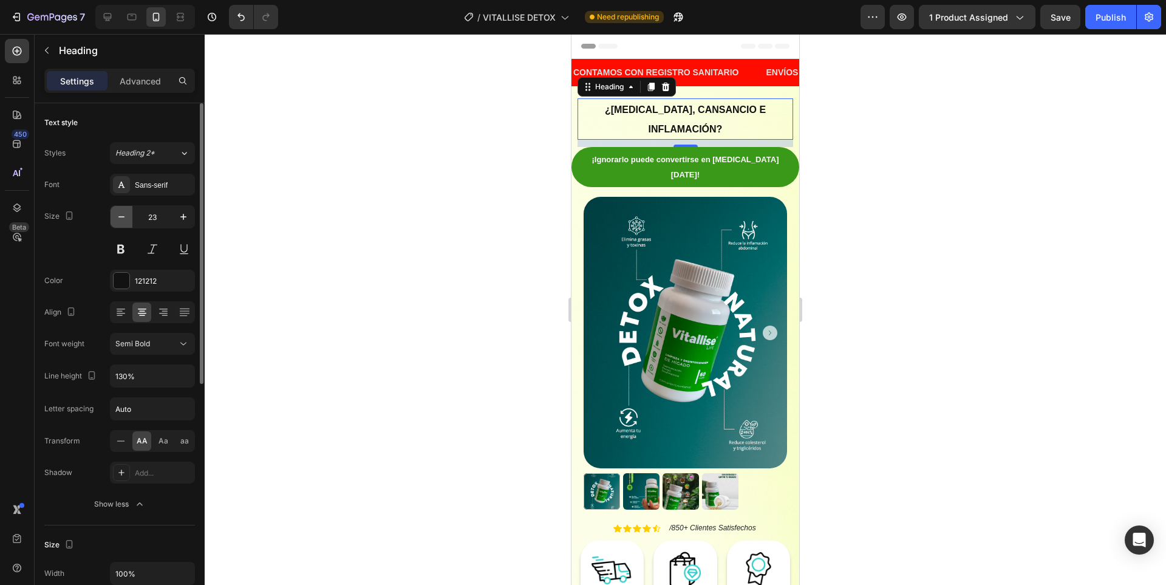
click at [117, 217] on icon "button" at bounding box center [121, 217] width 12 height 12
click at [115, 217] on icon "button" at bounding box center [121, 217] width 12 height 12
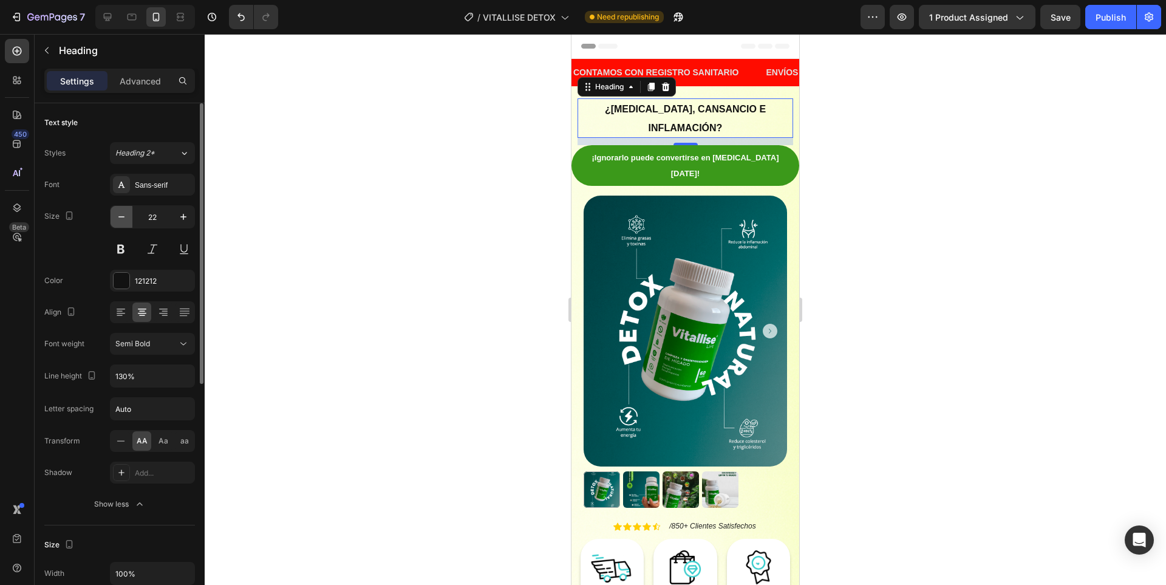
click at [115, 217] on icon "button" at bounding box center [121, 217] width 12 height 12
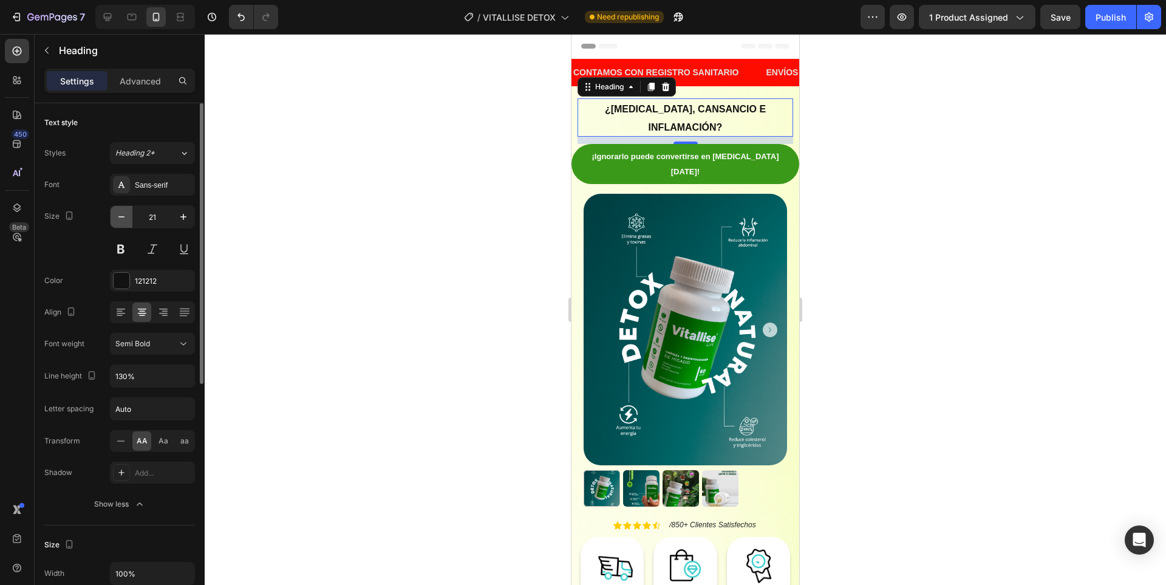
click at [115, 217] on icon "button" at bounding box center [121, 217] width 12 height 12
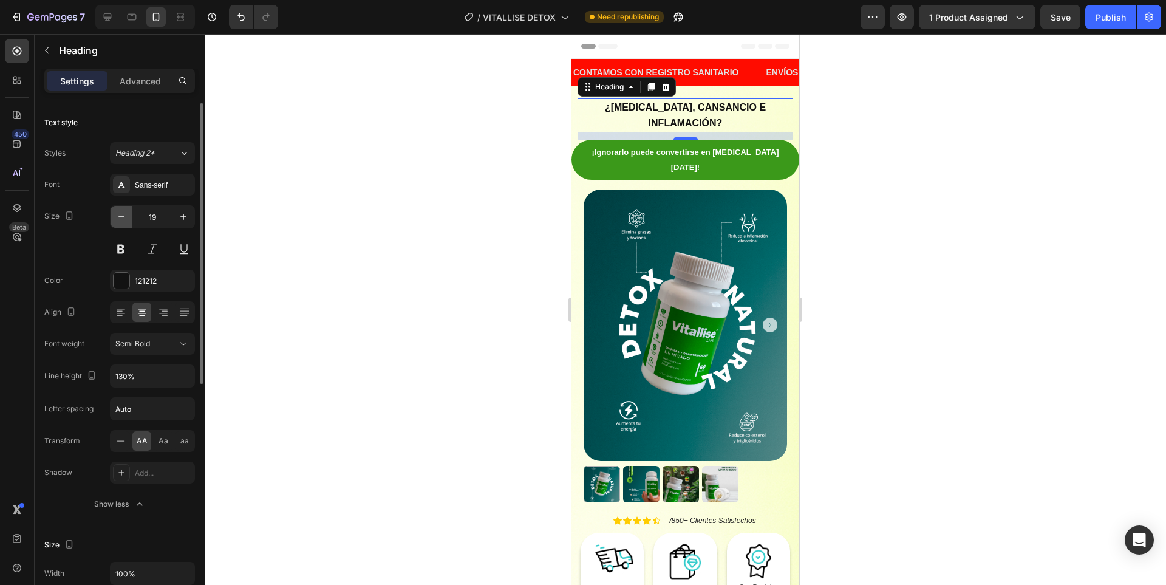
click at [115, 217] on icon "button" at bounding box center [121, 217] width 12 height 12
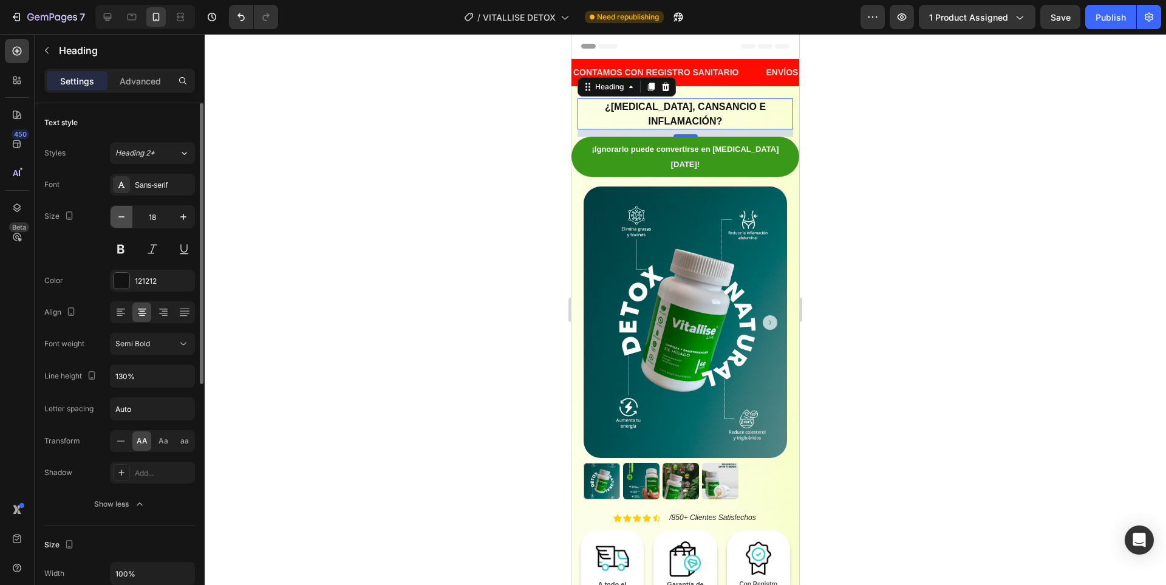
click at [115, 218] on button "button" at bounding box center [122, 217] width 22 height 22
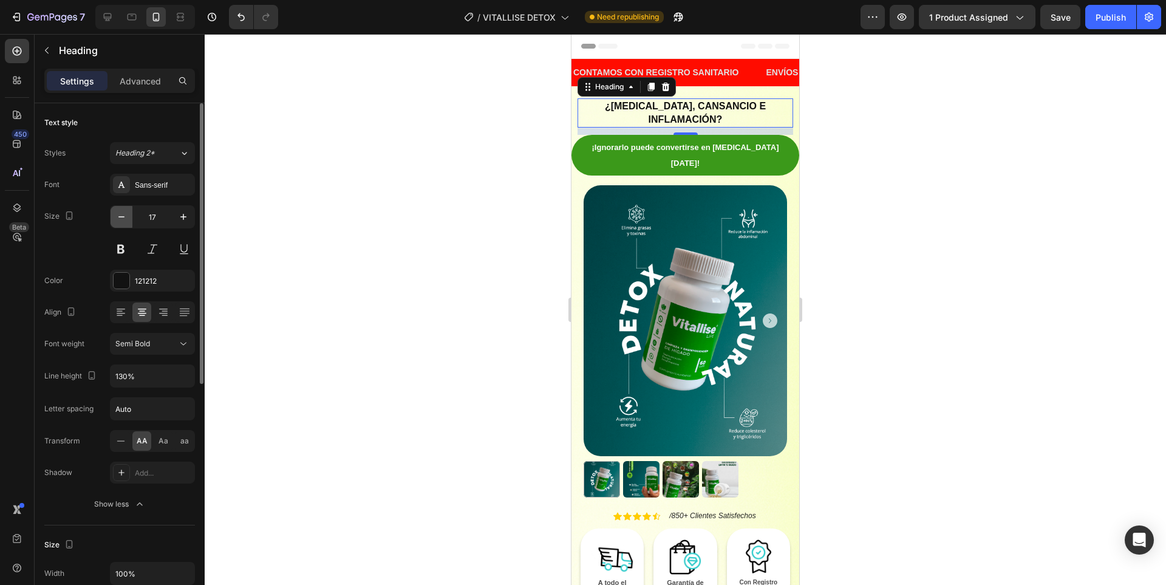
click at [115, 218] on button "button" at bounding box center [122, 217] width 22 height 22
type input "16"
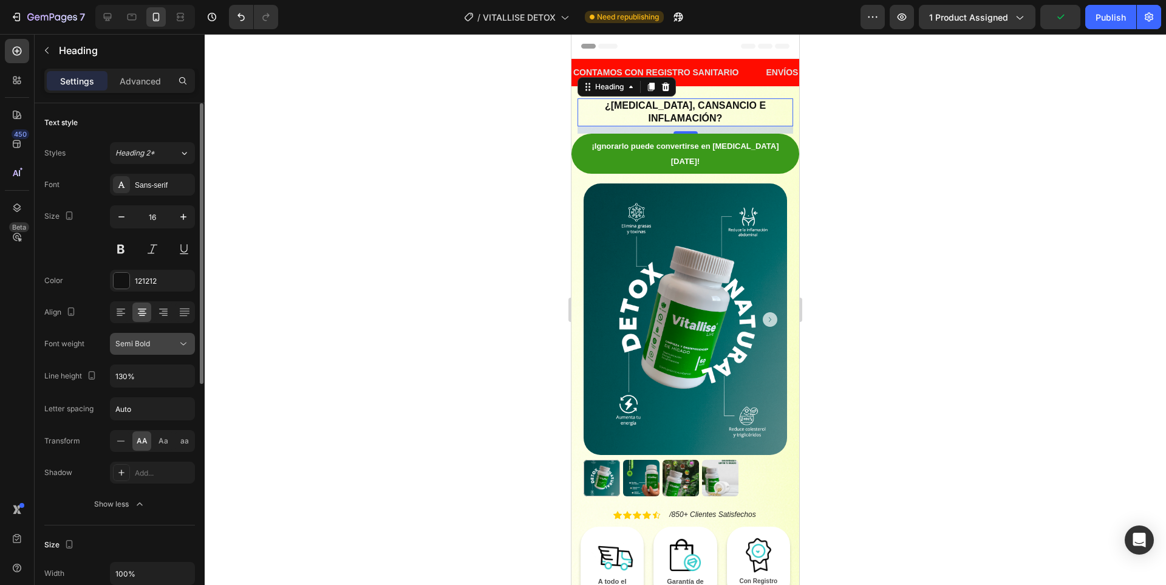
click at [146, 353] on button "Semi Bold" at bounding box center [152, 344] width 85 height 22
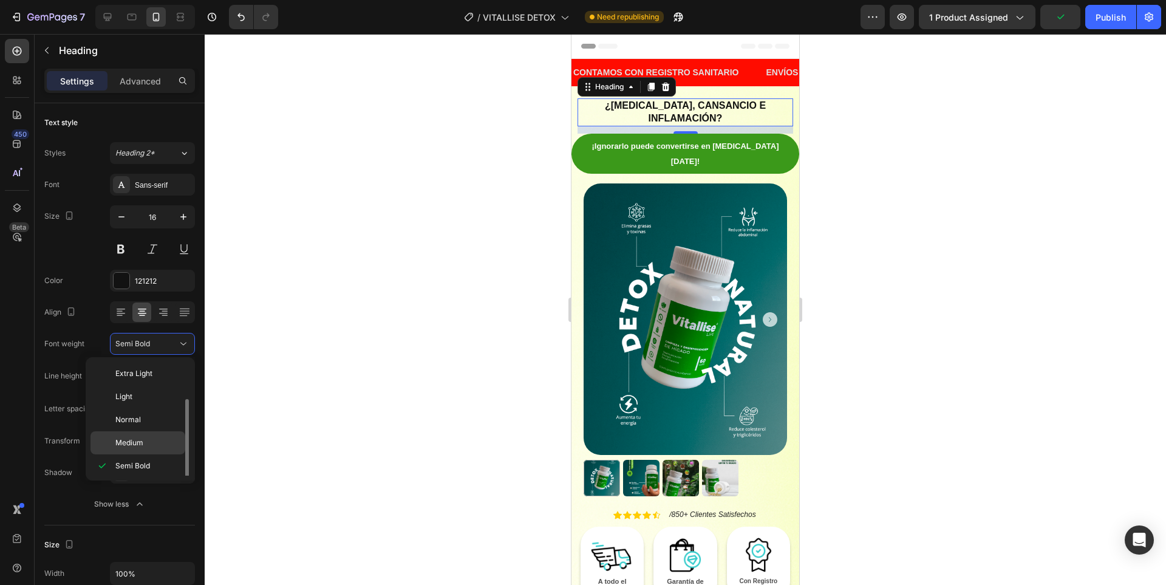
scroll to position [22, 0]
click at [146, 479] on div "Bold" at bounding box center [137, 490] width 95 height 23
click at [696, 111] on span "¿[MEDICAL_DATA], cansancio e inflamación?" at bounding box center [685, 111] width 161 height 23
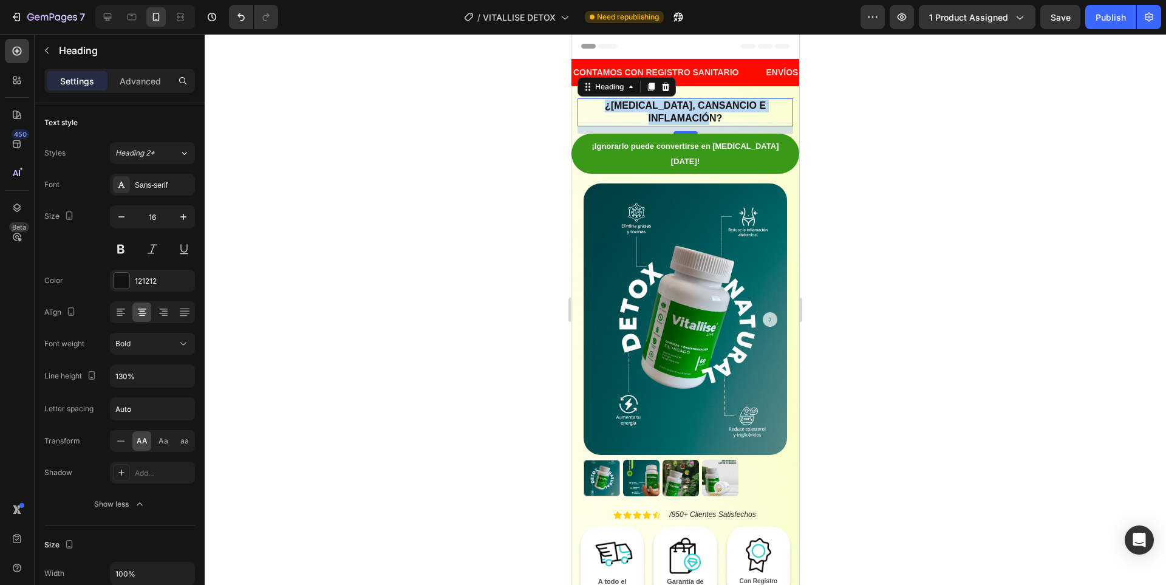
click at [695, 112] on p "¿[MEDICAL_DATA], cansancio e inflamación?" at bounding box center [685, 113] width 213 height 26
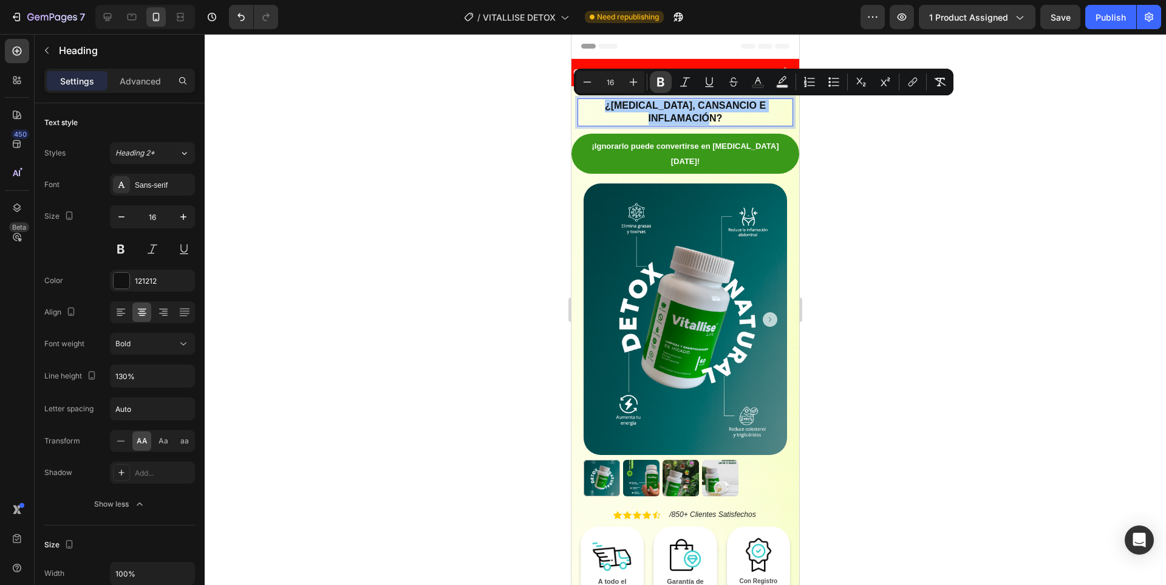
click at [651, 81] on button "Bold" at bounding box center [661, 82] width 22 height 22
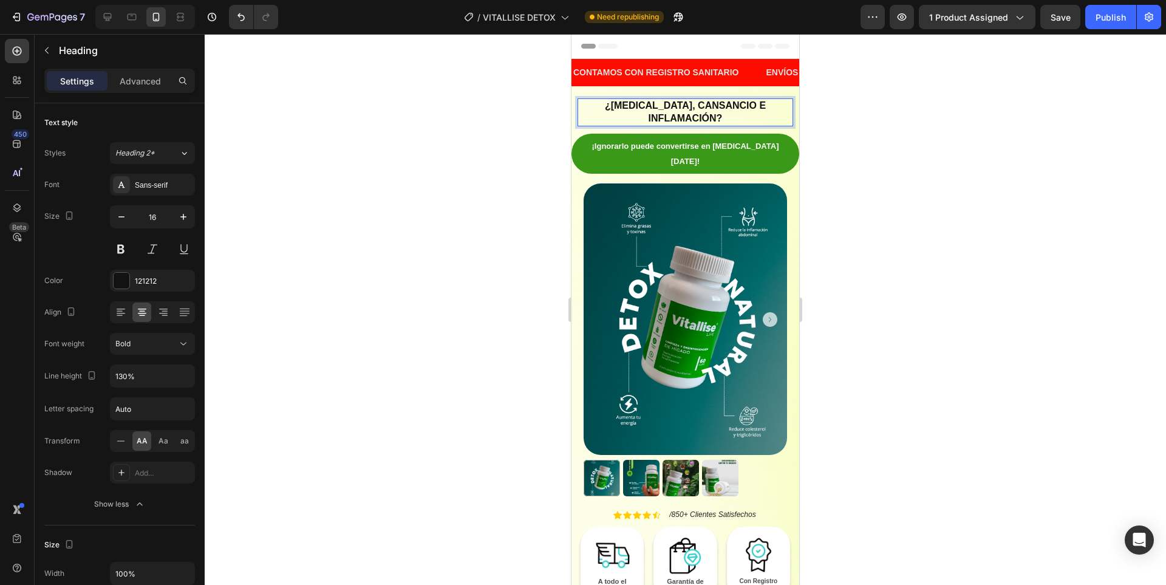
click at [689, 112] on p "¿[MEDICAL_DATA], cansancio e inflamación?" at bounding box center [685, 113] width 213 height 26
click at [885, 146] on div at bounding box center [685, 309] width 961 height 551
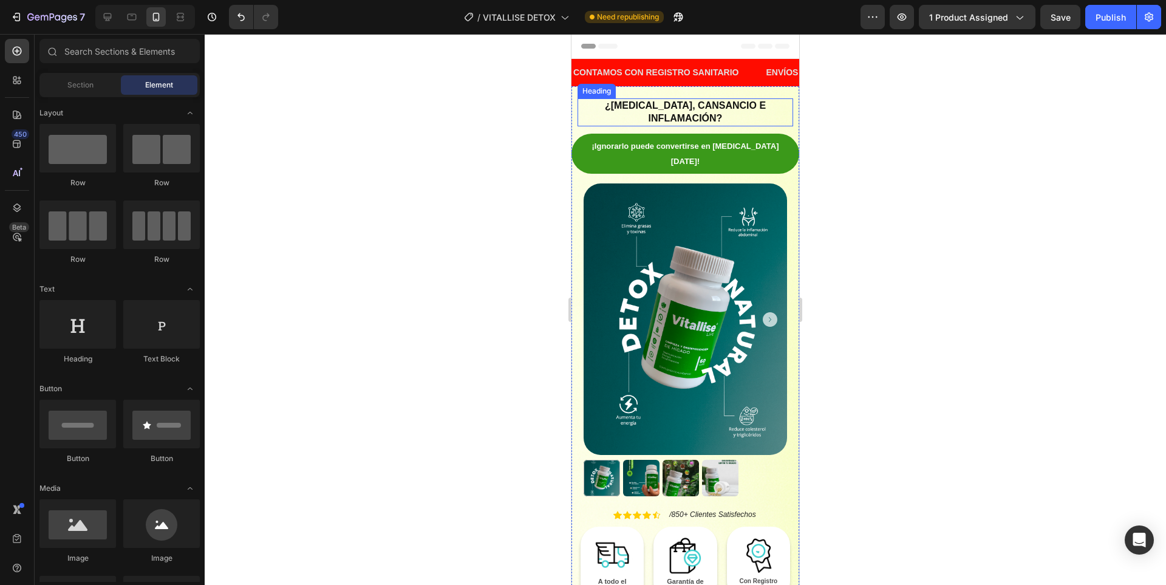
click at [718, 113] on p "⁠⁠⁠⁠⁠⁠⁠ ¿[MEDICAL_DATA], cansancio e inflamación?" at bounding box center [685, 113] width 213 height 26
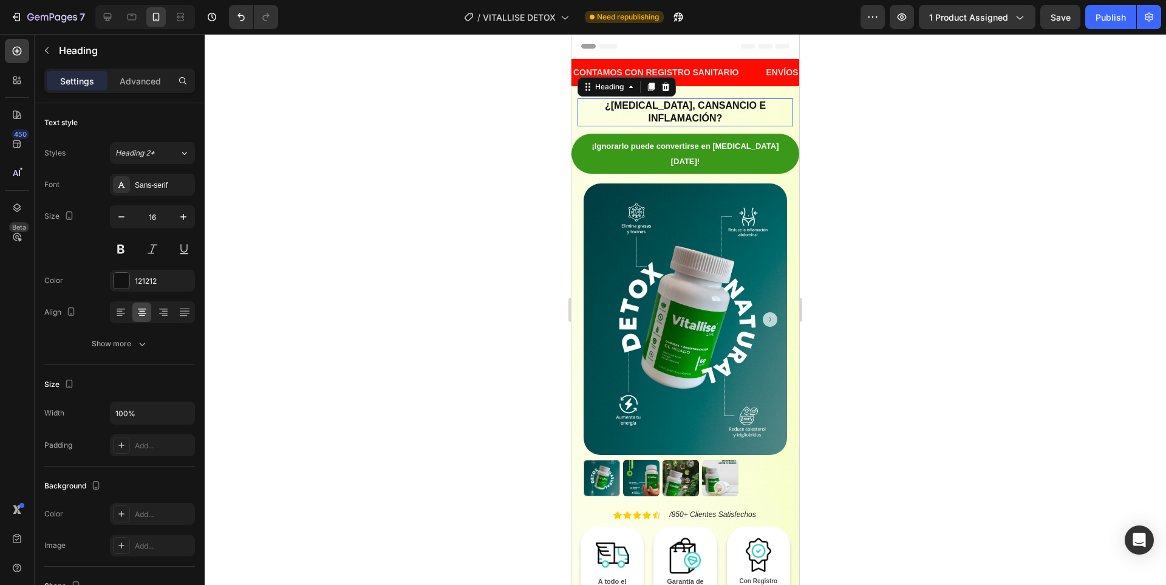
click at [717, 113] on strong "¿[MEDICAL_DATA], cansancio e inflamación?" at bounding box center [685, 111] width 161 height 23
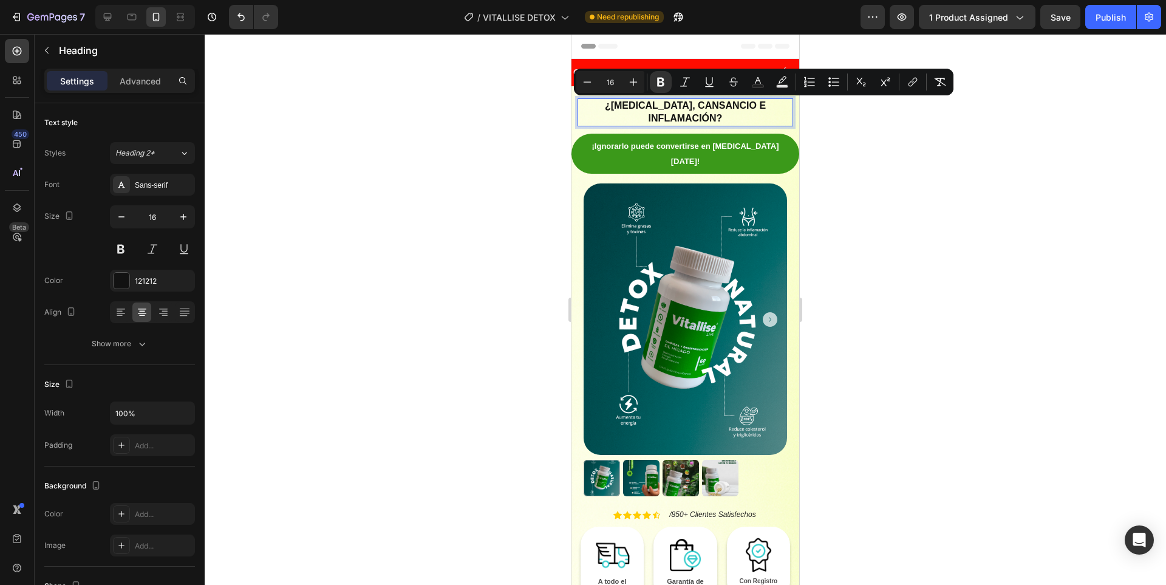
click at [901, 194] on div at bounding box center [685, 309] width 961 height 551
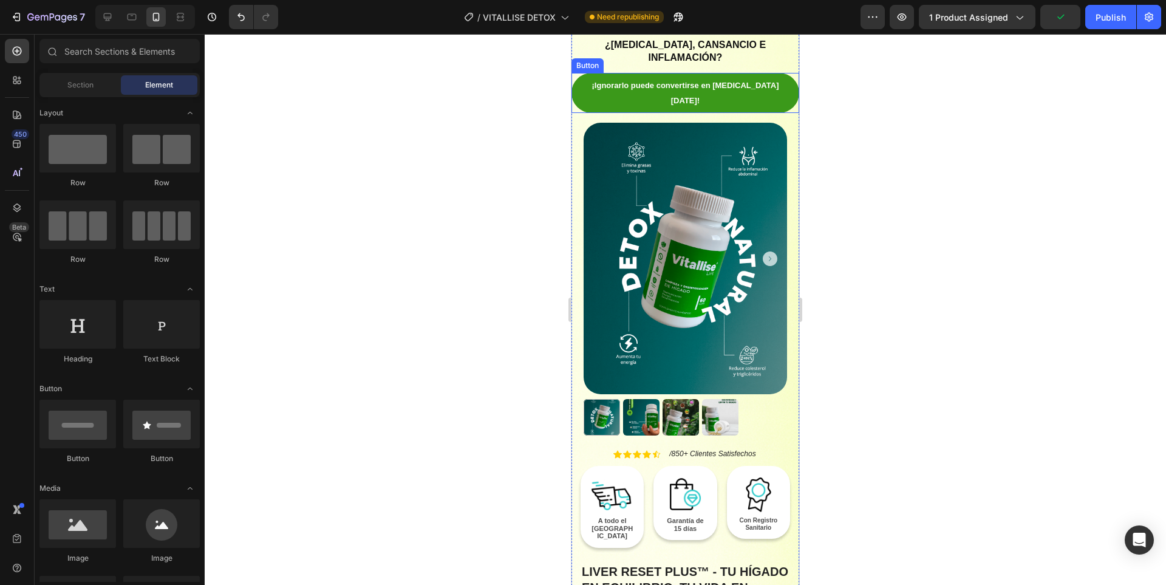
scroll to position [0, 0]
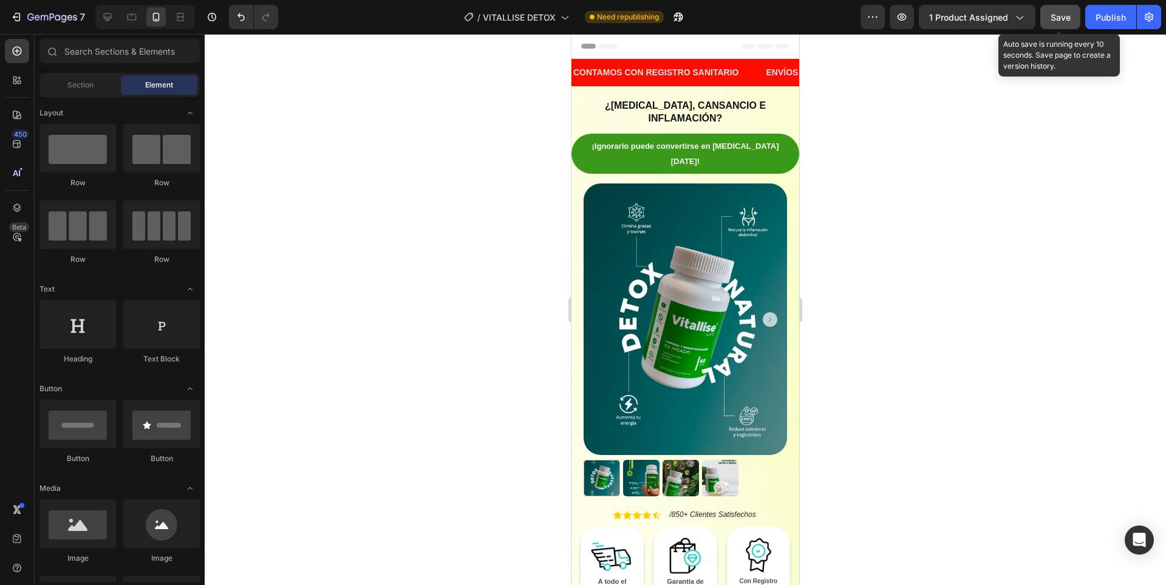
click at [1063, 20] on span "Save" at bounding box center [1061, 17] width 20 height 10
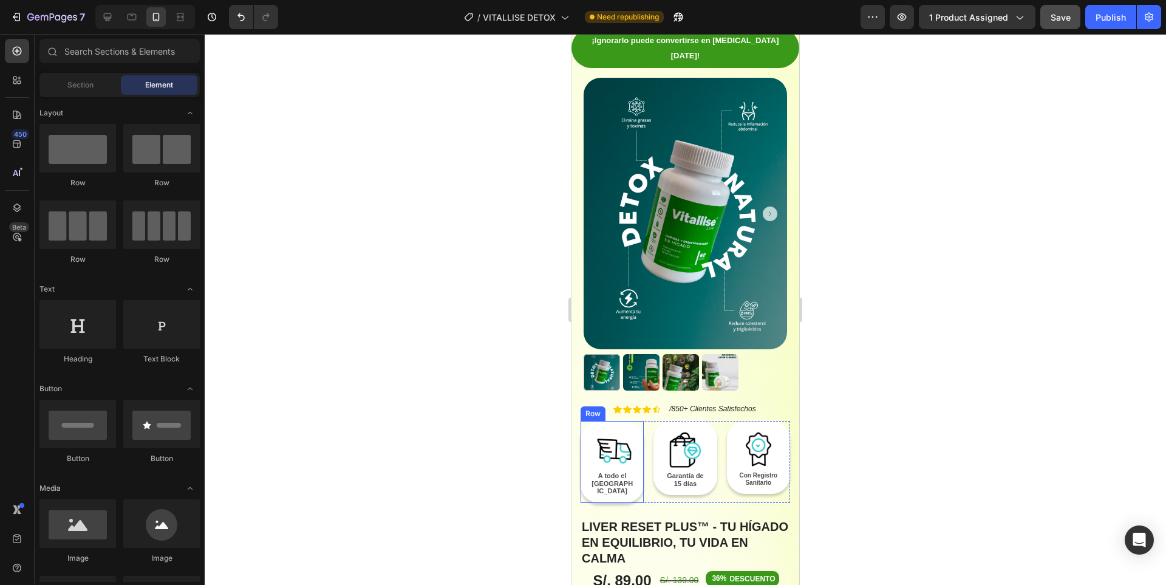
scroll to position [61, 0]
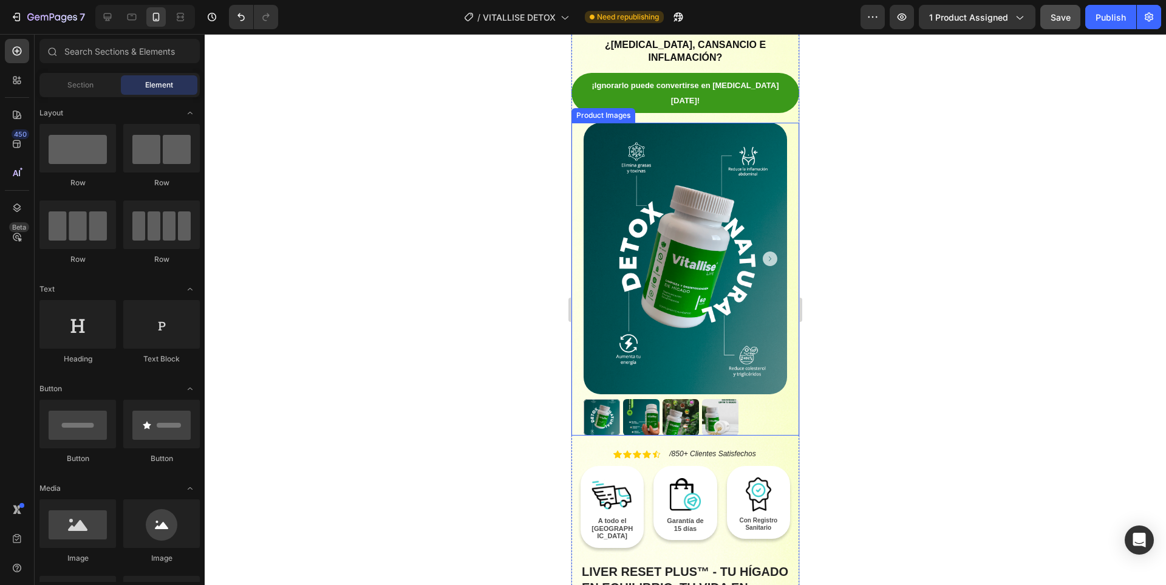
click at [680, 399] on img at bounding box center [681, 417] width 36 height 36
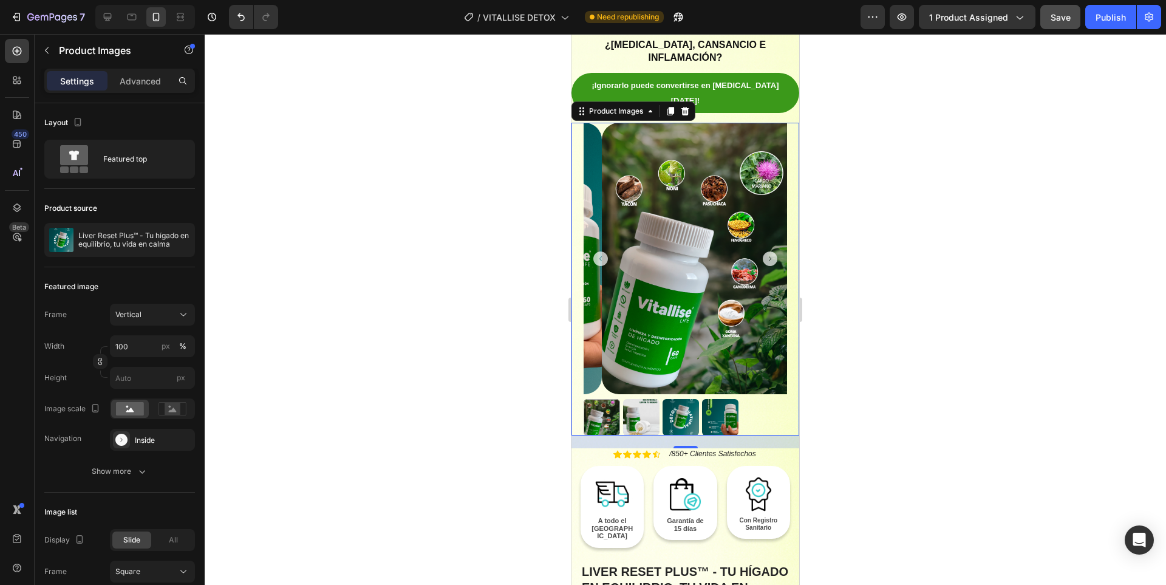
click at [598, 399] on div at bounding box center [602, 417] width 36 height 36
click at [725, 399] on img at bounding box center [720, 417] width 36 height 36
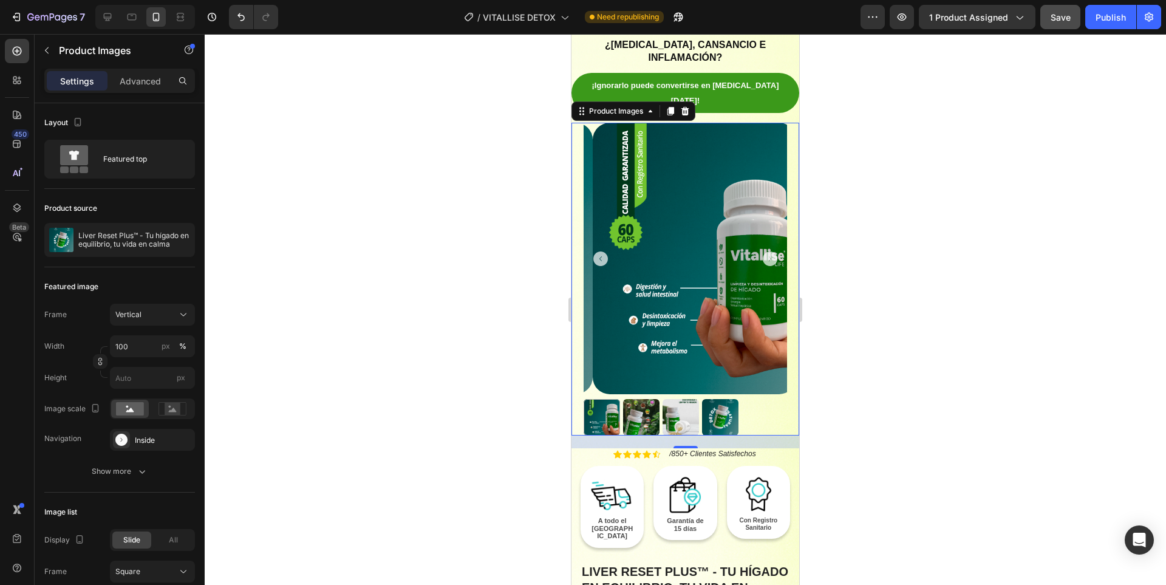
click at [688, 399] on img at bounding box center [681, 417] width 36 height 36
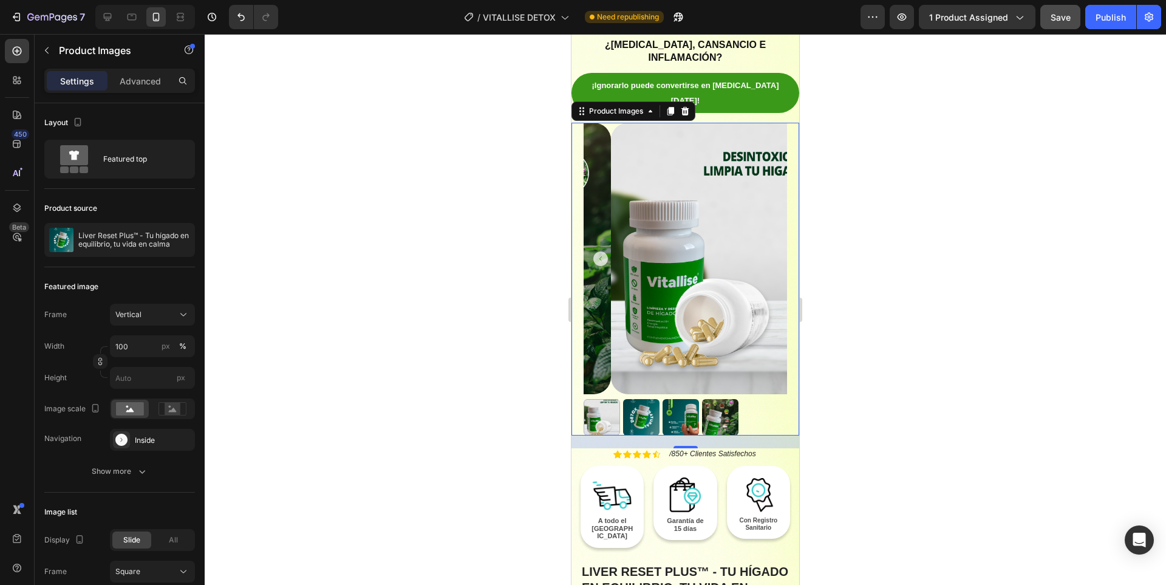
click at [649, 399] on img at bounding box center [641, 417] width 36 height 36
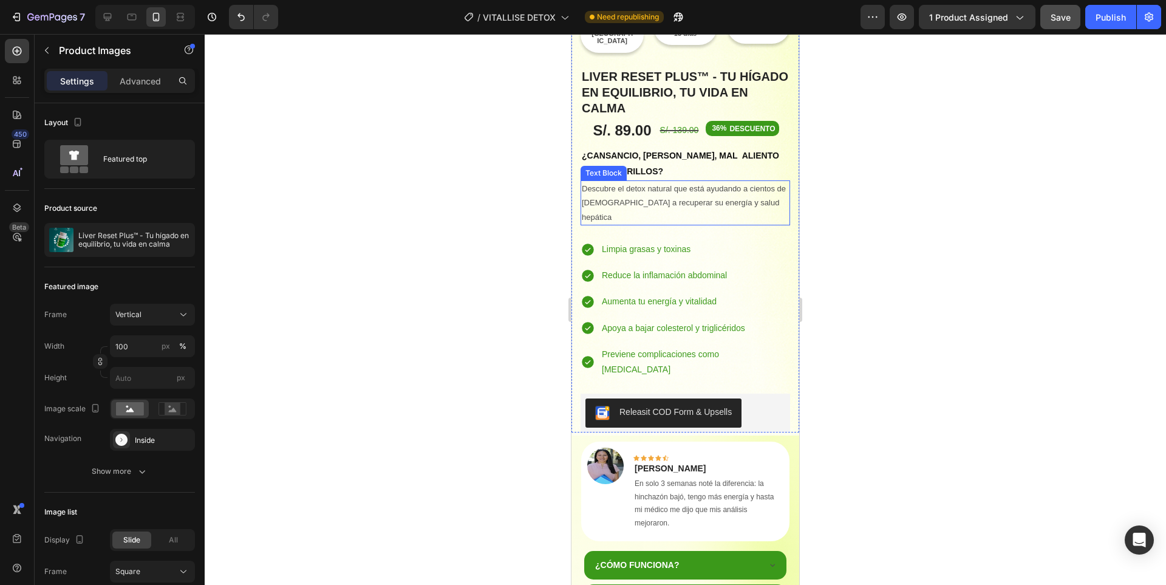
scroll to position [790, 0]
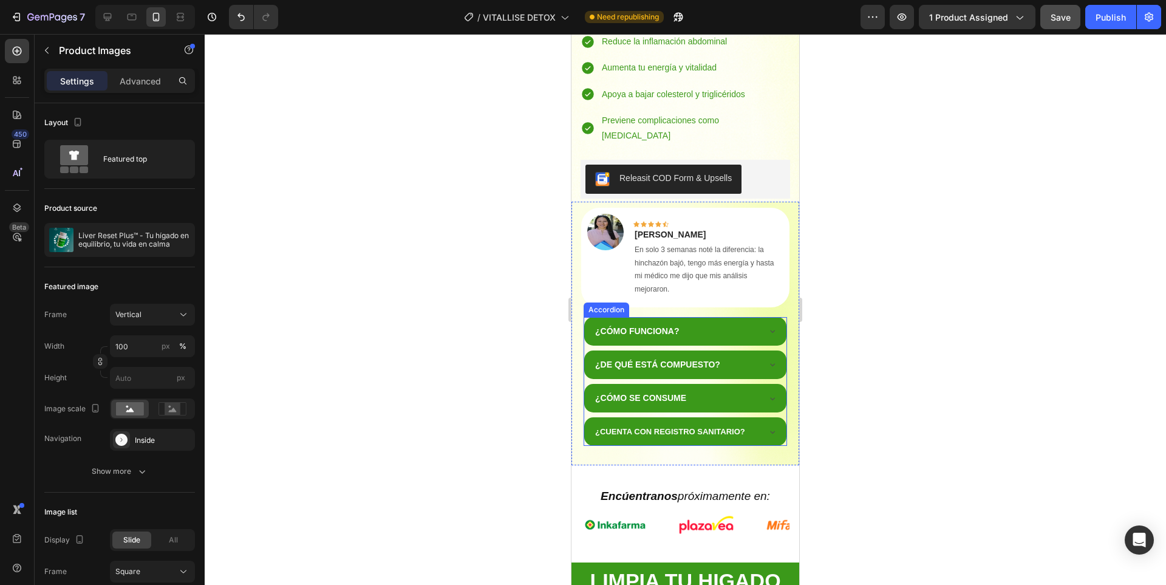
click at [749, 350] on div "¿DE QUÉ ESTÁ COMPUESTO?" at bounding box center [685, 364] width 202 height 29
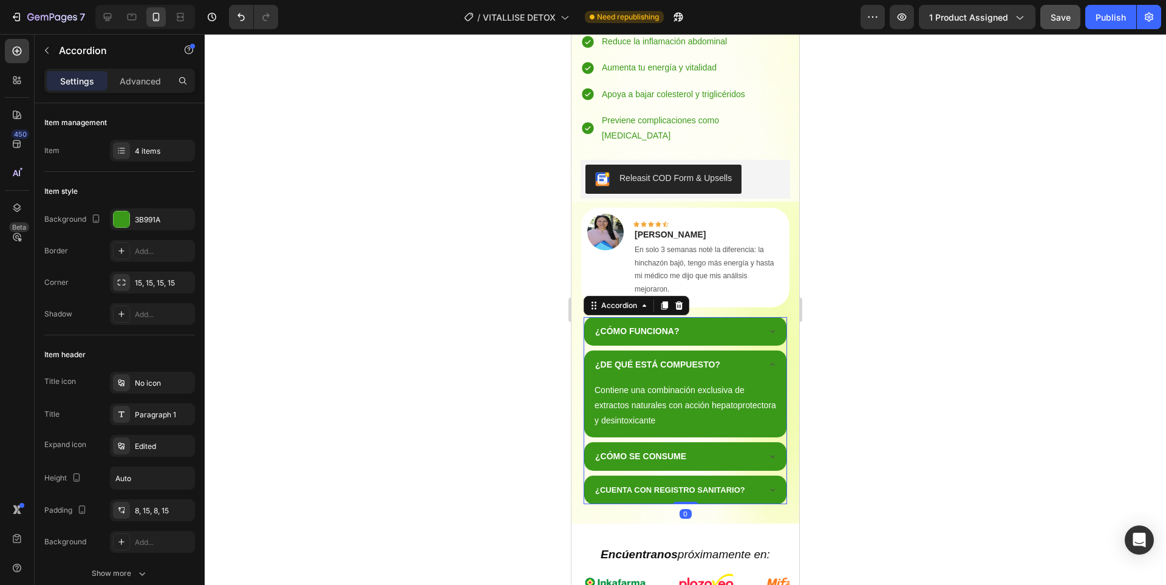
click at [749, 350] on div "¿DE QUÉ ESTÁ COMPUESTO?" at bounding box center [685, 364] width 202 height 29
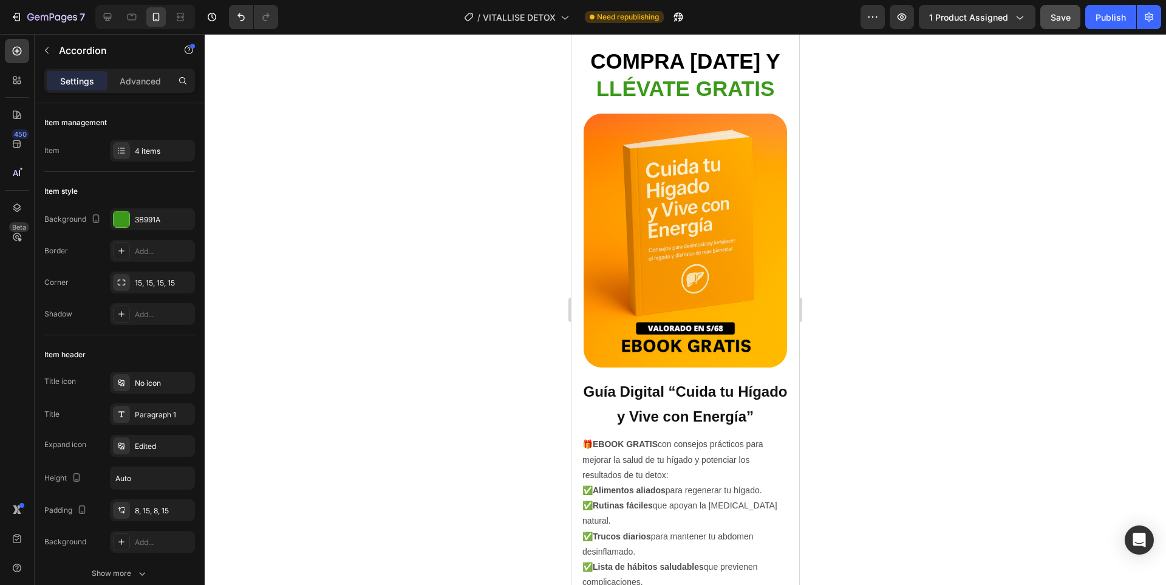
scroll to position [2733, 0]
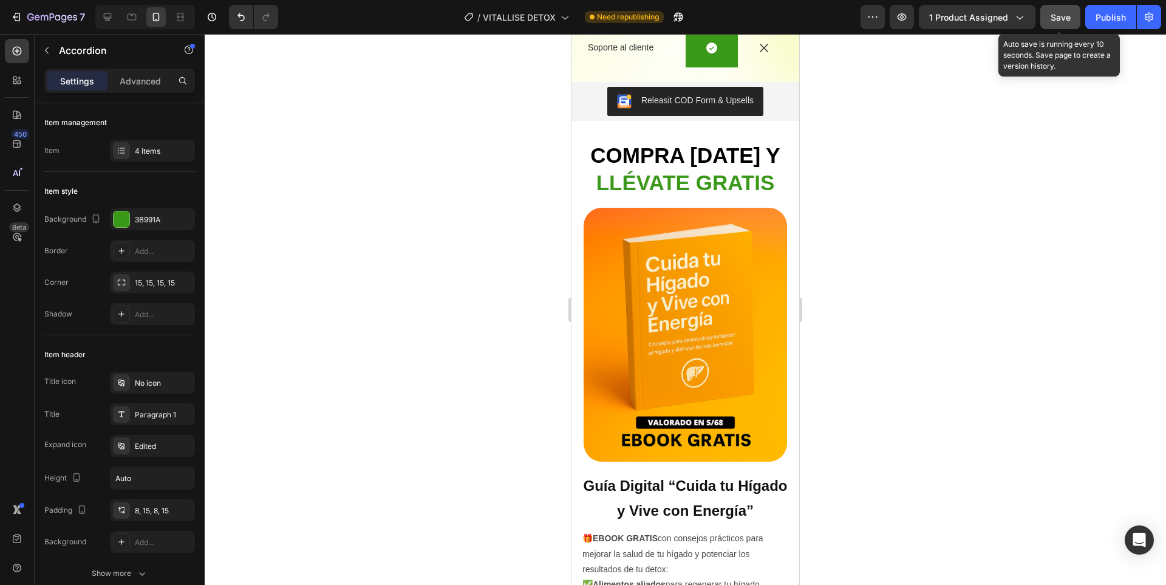
click at [1054, 15] on span "Save" at bounding box center [1061, 17] width 20 height 10
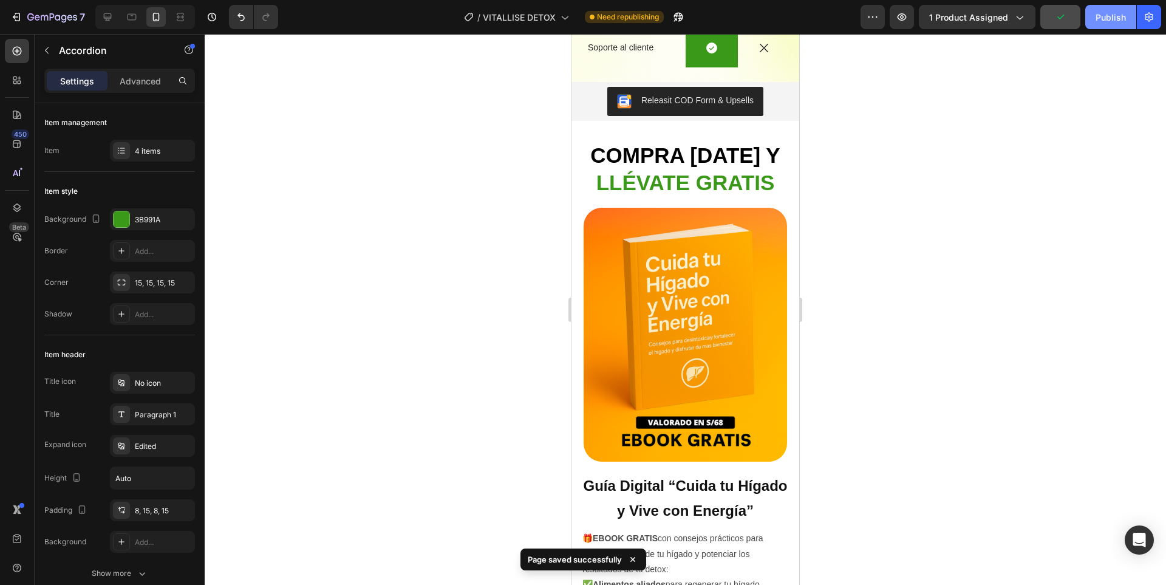
click at [1124, 11] on div "Publish" at bounding box center [1111, 17] width 30 height 13
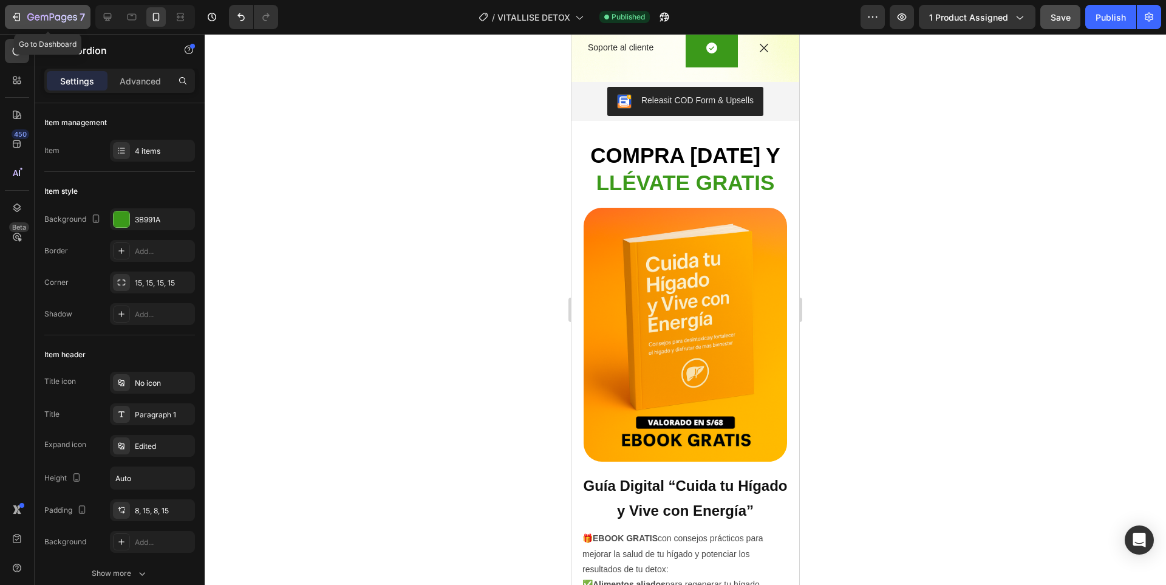
click at [40, 26] on button "7" at bounding box center [48, 17] width 86 height 24
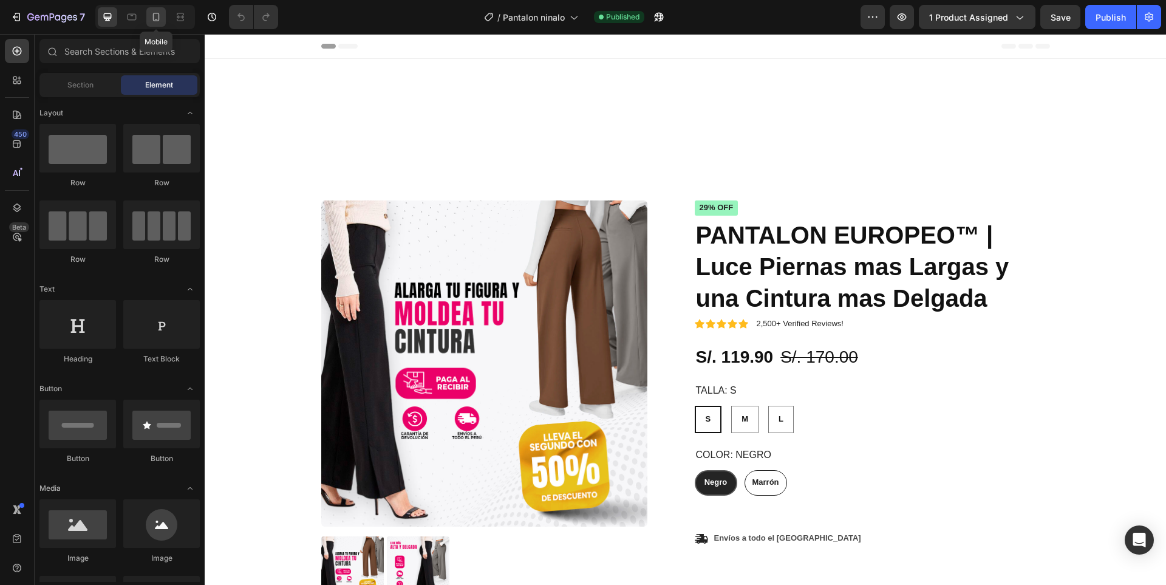
click at [159, 21] on icon at bounding box center [156, 17] width 7 height 9
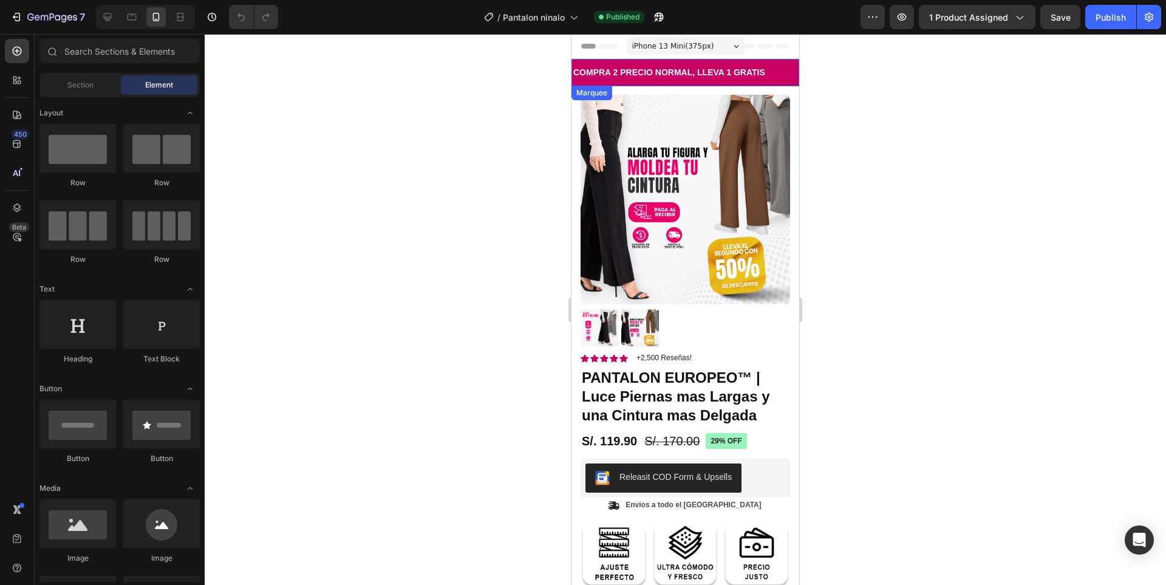
click at [778, 67] on div "COMPRA 2 PRECIO NORMAL, LLEVA 1 GRATIS Text" at bounding box center [686, 72] width 228 height 27
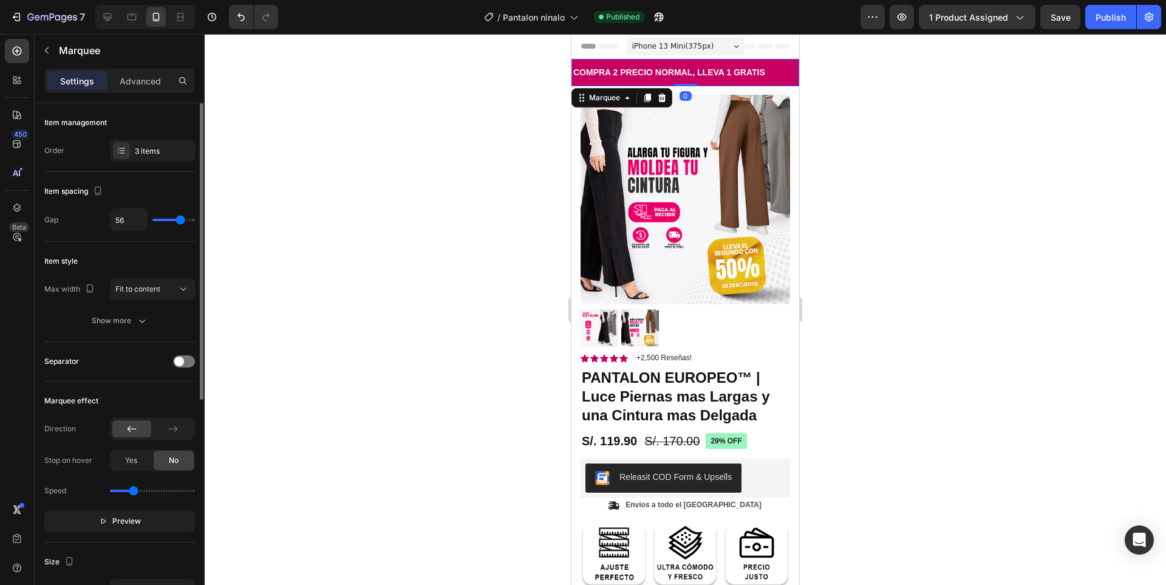
scroll to position [182, 0]
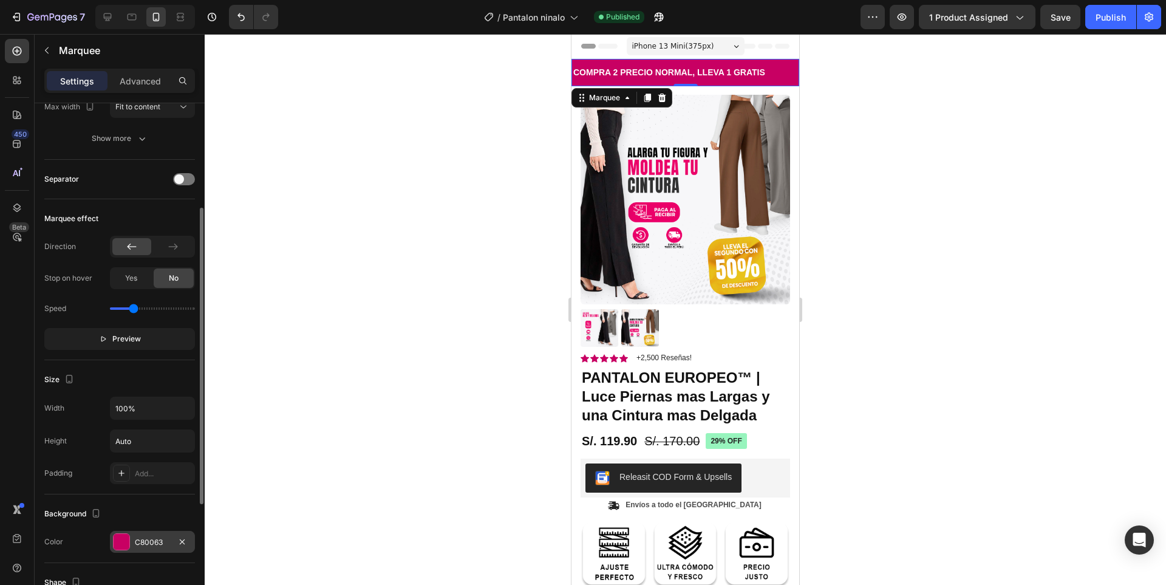
click at [150, 542] on div "C80063" at bounding box center [152, 542] width 35 height 11
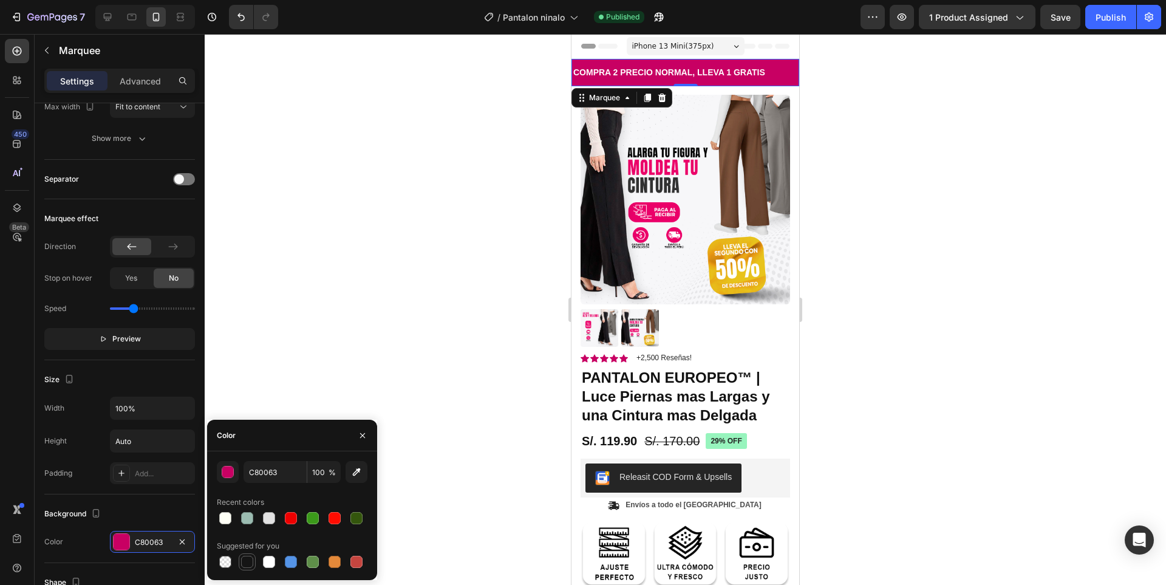
click at [247, 565] on div at bounding box center [247, 562] width 12 height 12
type input "C80063"
click at [873, 123] on div at bounding box center [685, 309] width 961 height 551
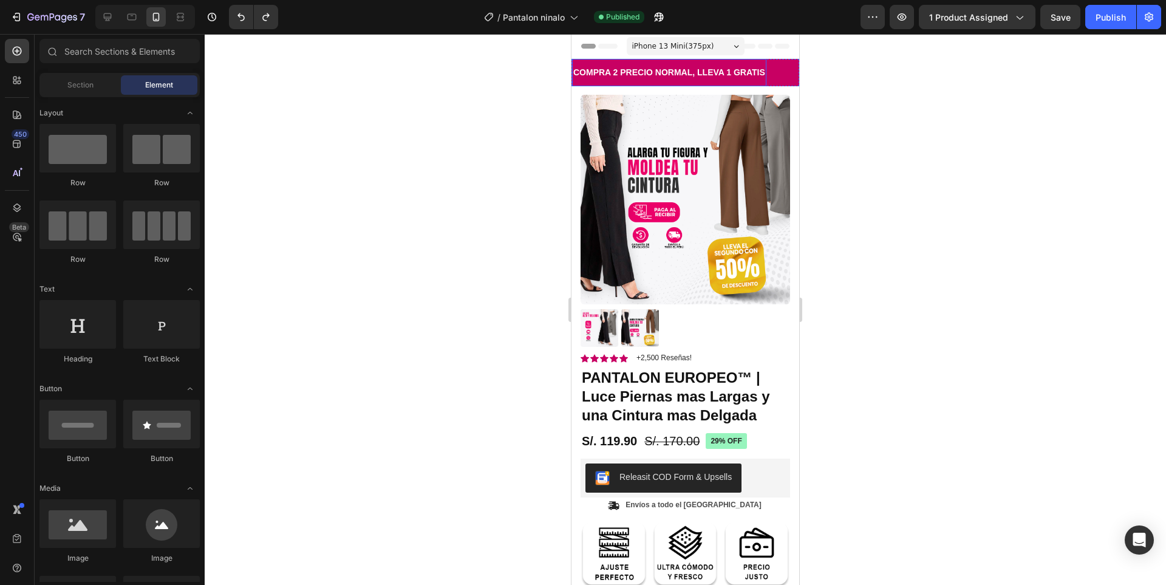
click at [744, 80] on p "COMPRA 2 PRECIO NORMAL, LLEVA 1 GRATIS" at bounding box center [669, 72] width 192 height 15
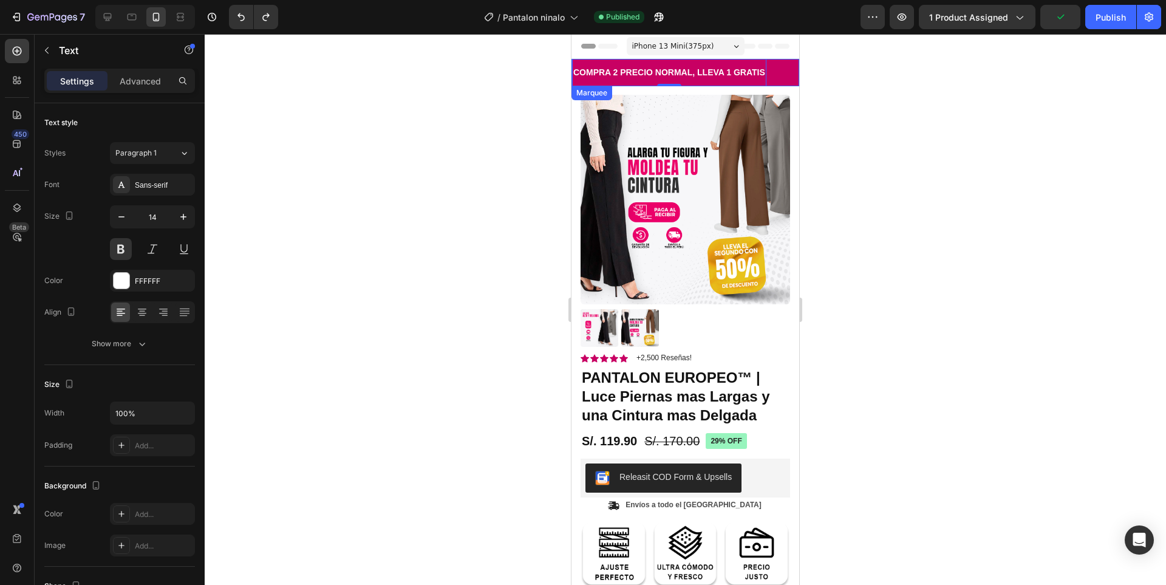
click at [769, 79] on div "COMPRA 2 PRECIO NORMAL, LLEVA 1 GRATIS Text 0" at bounding box center [686, 72] width 228 height 27
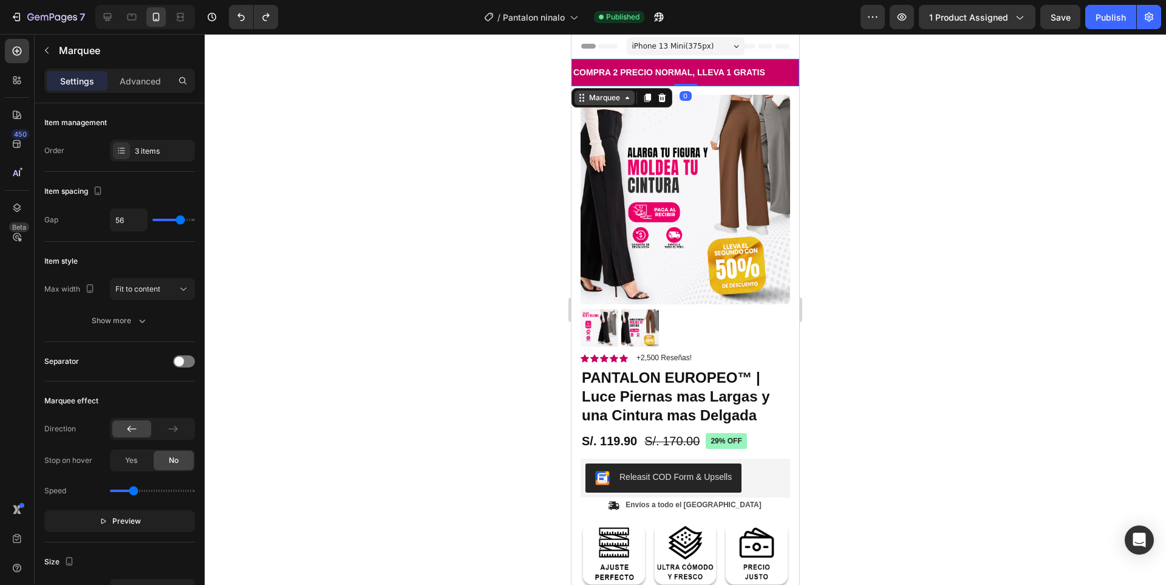
click at [609, 102] on div "Marquee" at bounding box center [605, 97] width 36 height 11
click at [594, 77] on div "Section" at bounding box center [592, 76] width 31 height 7
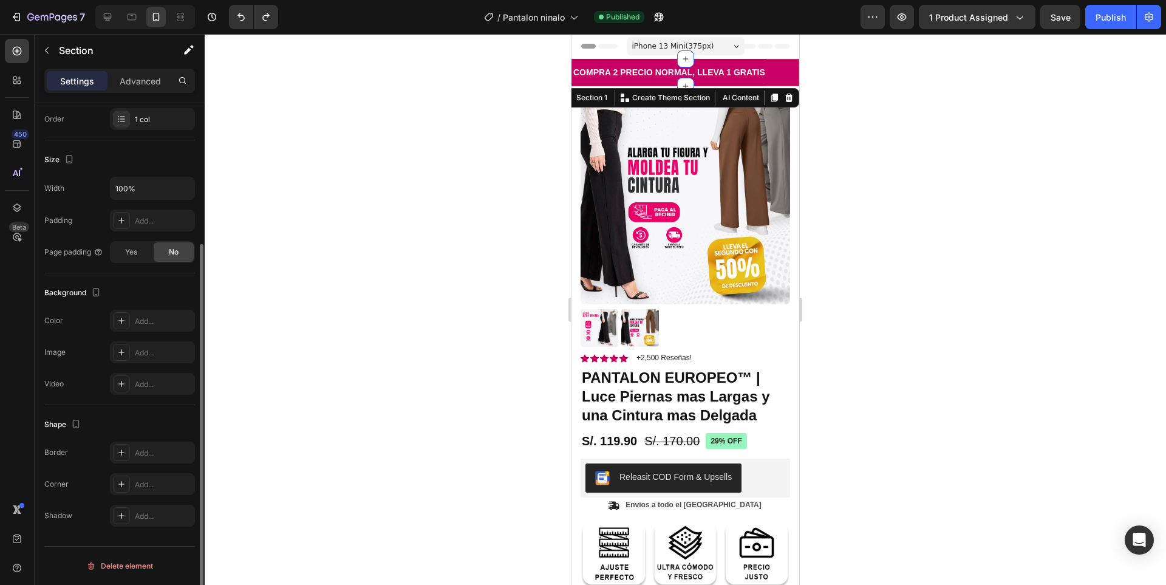
scroll to position [0, 0]
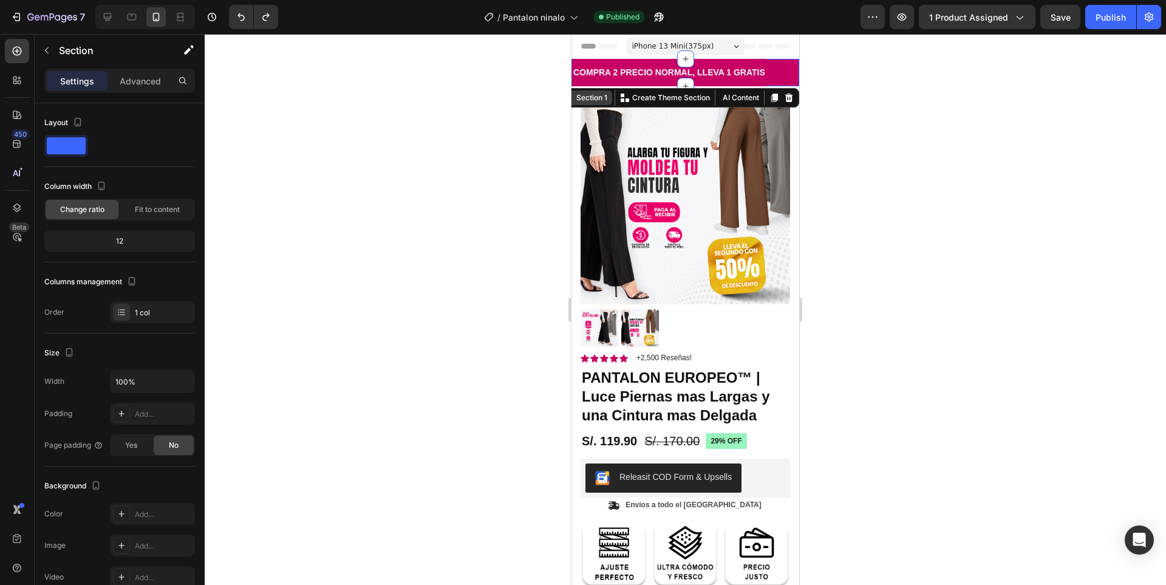
click at [590, 99] on div "Section 1" at bounding box center [592, 97] width 36 height 11
click at [892, 104] on div at bounding box center [685, 309] width 961 height 551
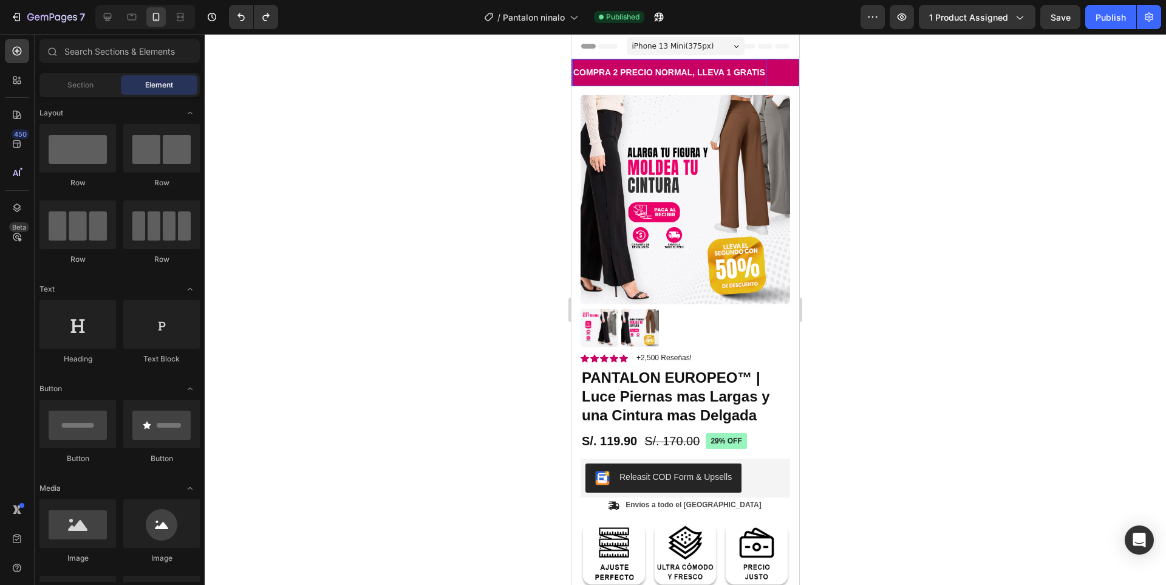
click at [722, 81] on div "COMPRA 2 PRECIO NORMAL, LLEVA 1 GRATIS" at bounding box center [669, 73] width 194 height 18
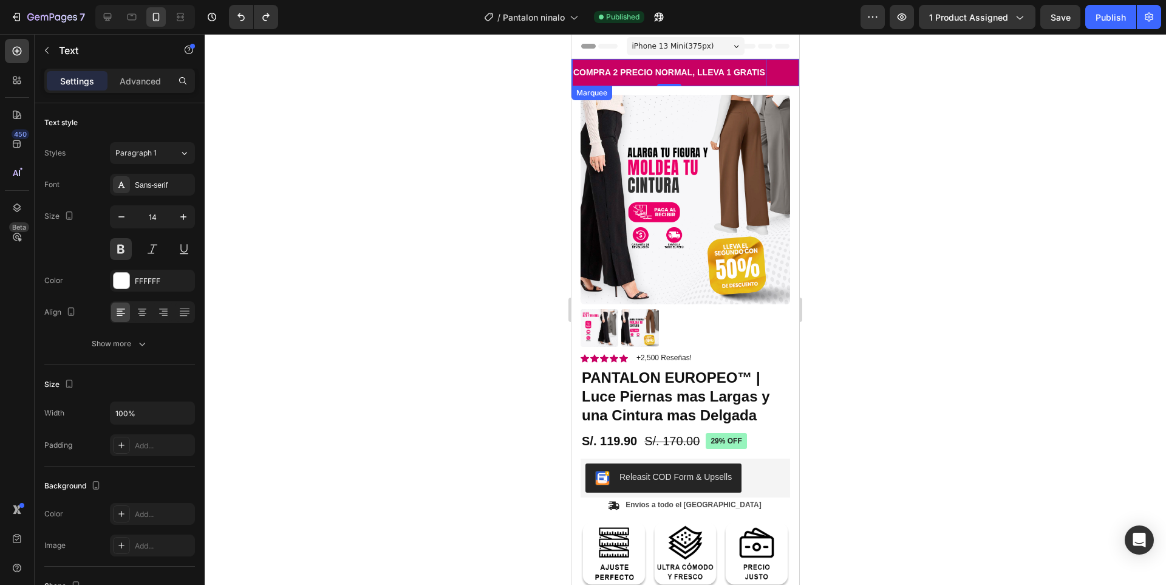
click at [768, 81] on div "COMPRA 2 PRECIO NORMAL, LLEVA 1 GRATIS Text 0" at bounding box center [686, 72] width 228 height 27
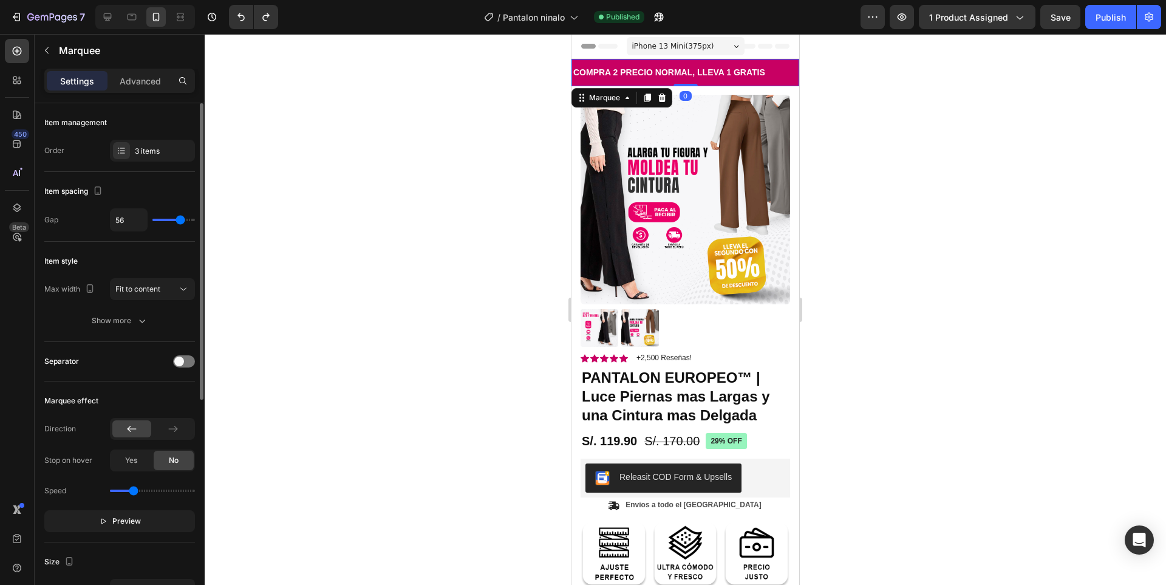
scroll to position [304, 0]
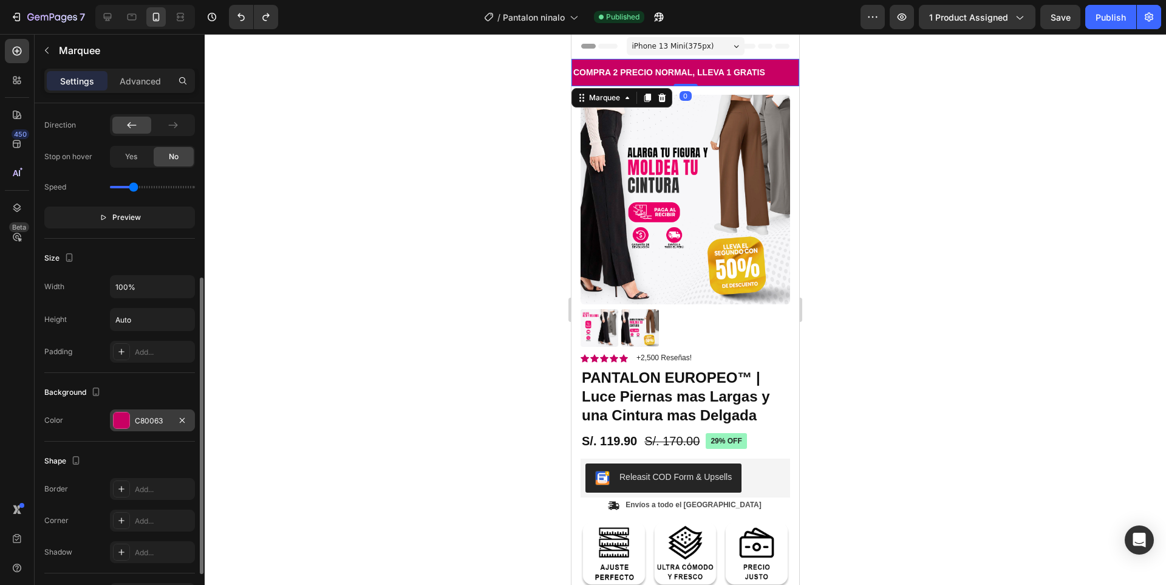
click at [150, 423] on div "C80063" at bounding box center [152, 420] width 35 height 11
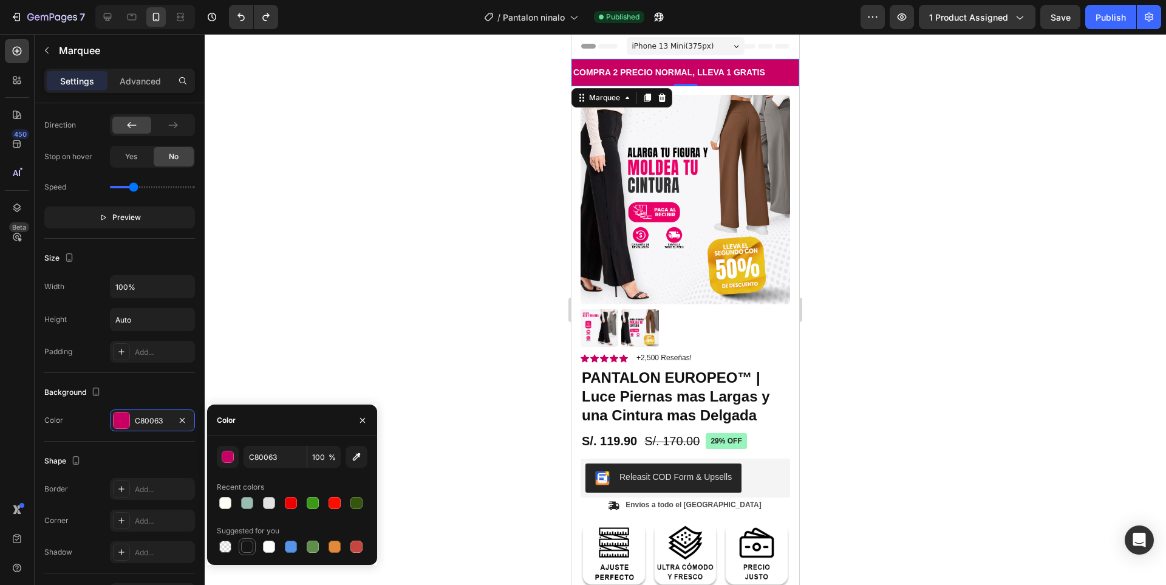
click at [245, 549] on div at bounding box center [247, 547] width 12 height 12
type input "151515"
click at [527, 151] on div at bounding box center [685, 309] width 961 height 551
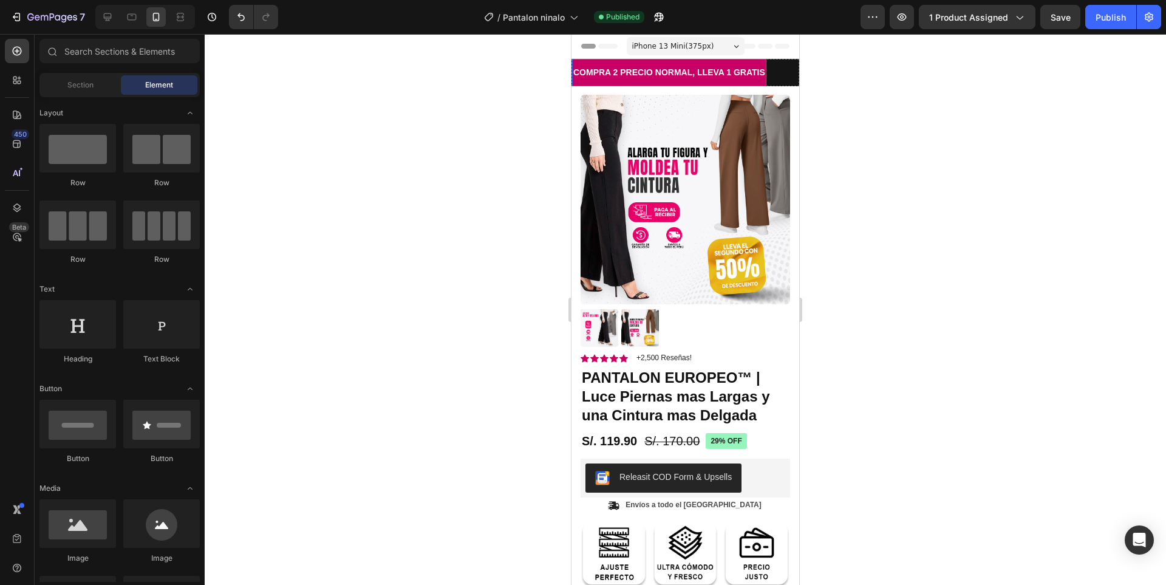
click at [723, 77] on p "COMPRA 2 PRECIO NORMAL, LLEVA 1 GRATIS" at bounding box center [669, 72] width 192 height 15
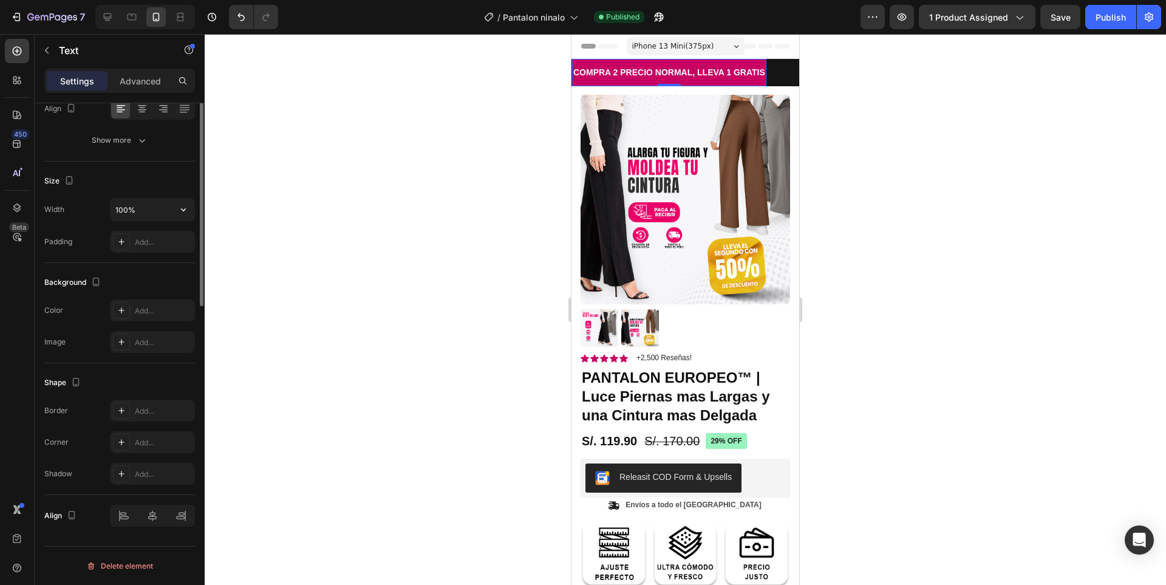
scroll to position [0, 0]
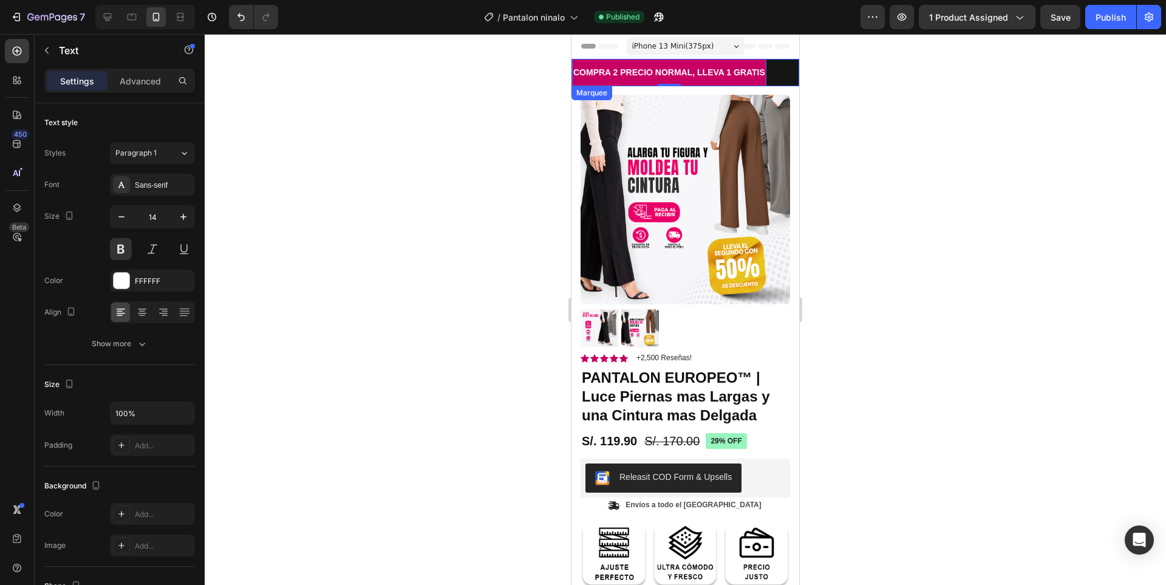
click at [766, 81] on div "COMPRA 2 PRECIO NORMAL, LLEVA 1 GRATIS Text 0" at bounding box center [686, 72] width 228 height 27
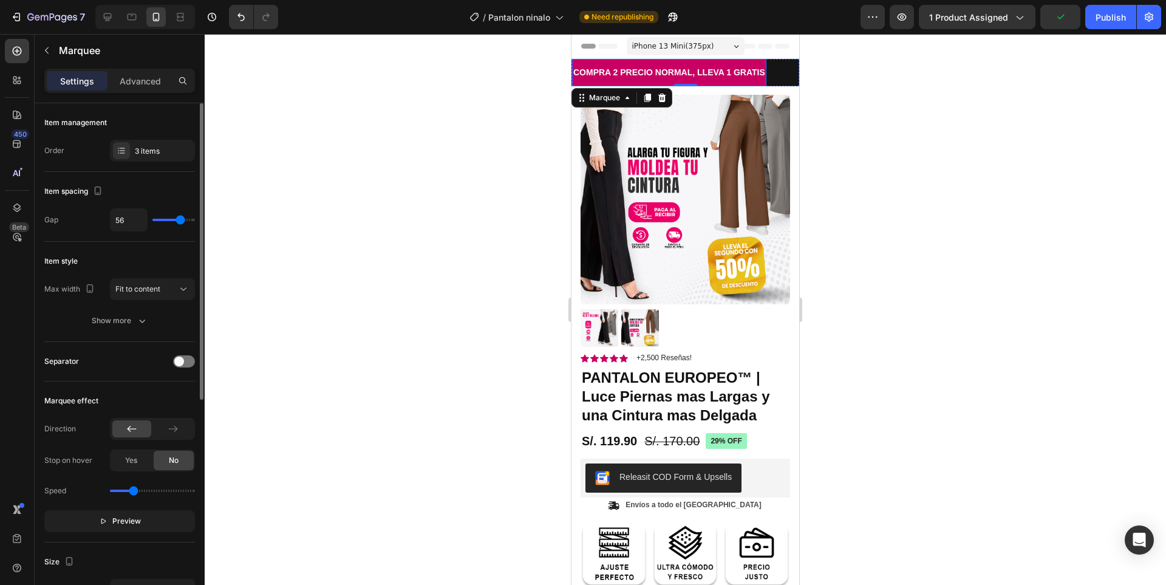
click at [731, 73] on p "COMPRA 2 PRECIO NORMAL, LLEVA 1 GRATIS" at bounding box center [669, 72] width 192 height 15
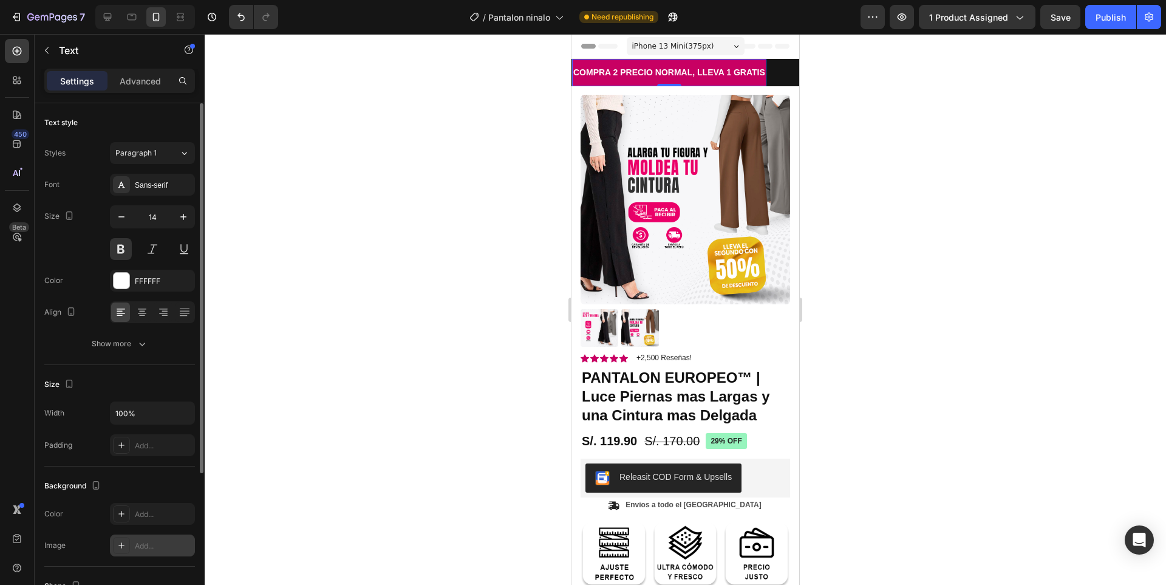
scroll to position [203, 0]
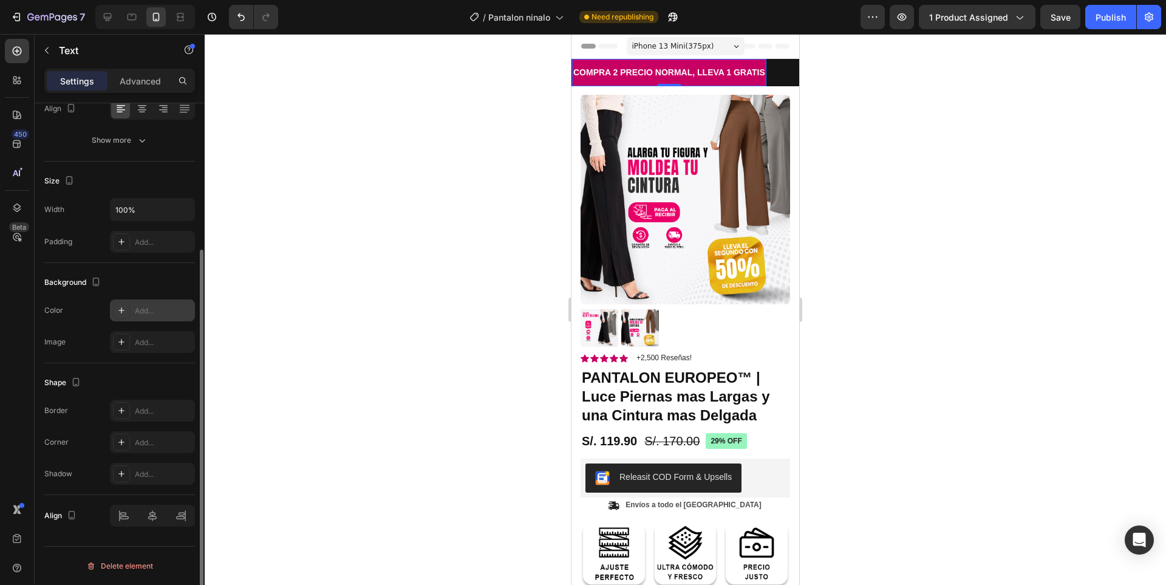
click at [161, 310] on div "Add..." at bounding box center [163, 310] width 57 height 11
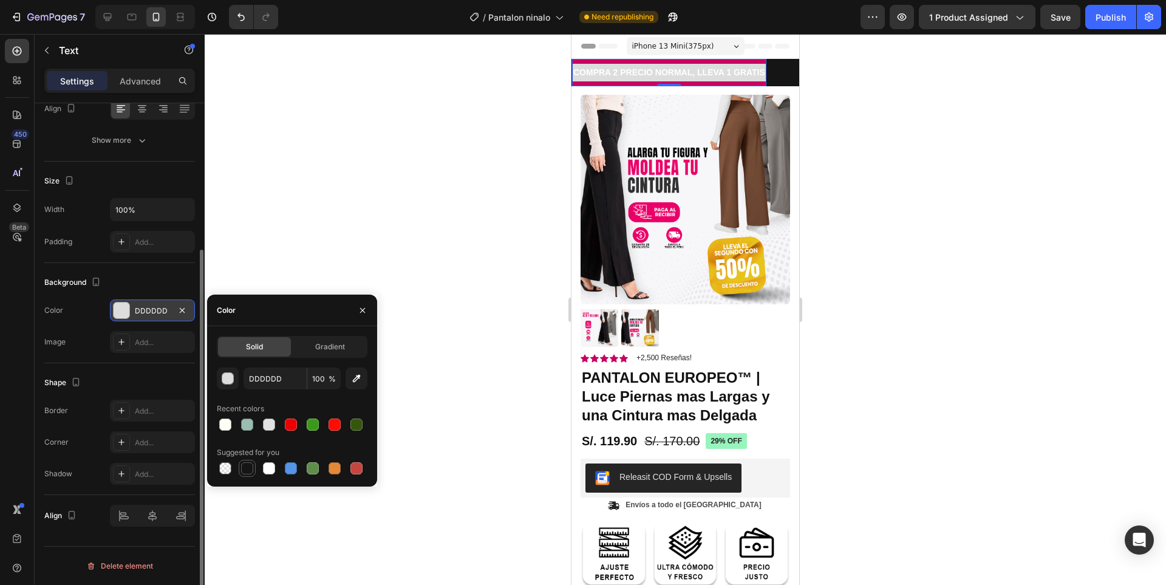
click at [253, 471] on div at bounding box center [247, 468] width 15 height 15
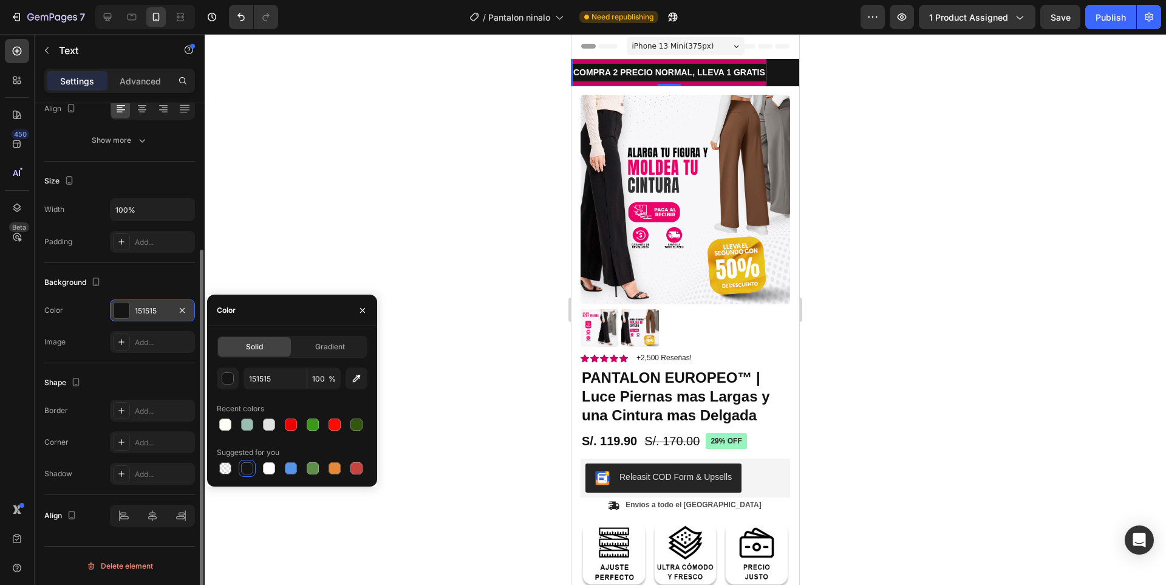
type input "DDDDDD"
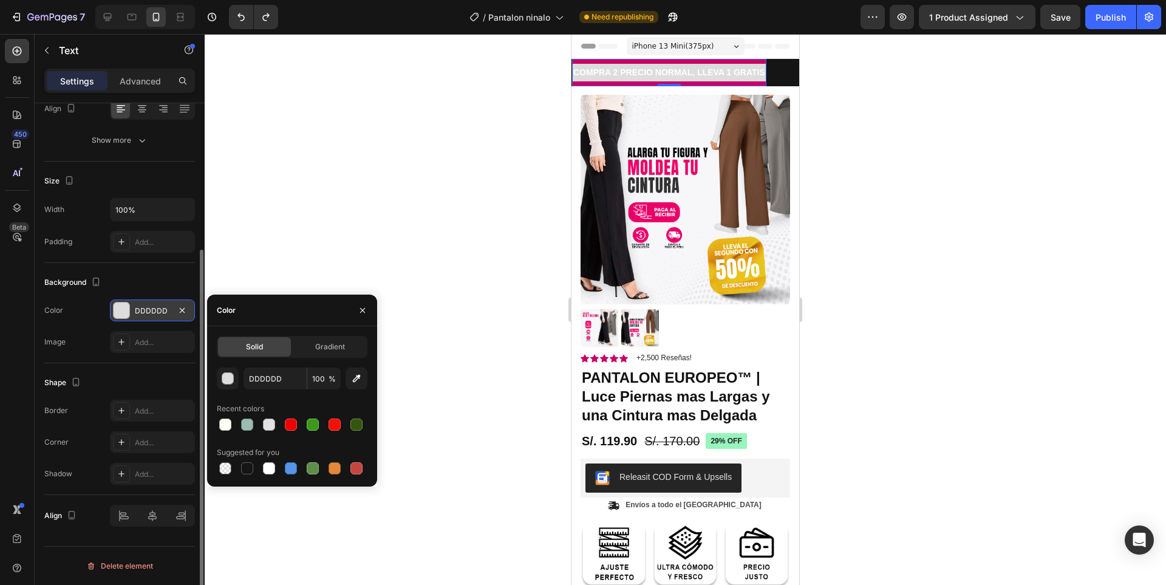
click at [849, 143] on div at bounding box center [685, 309] width 961 height 551
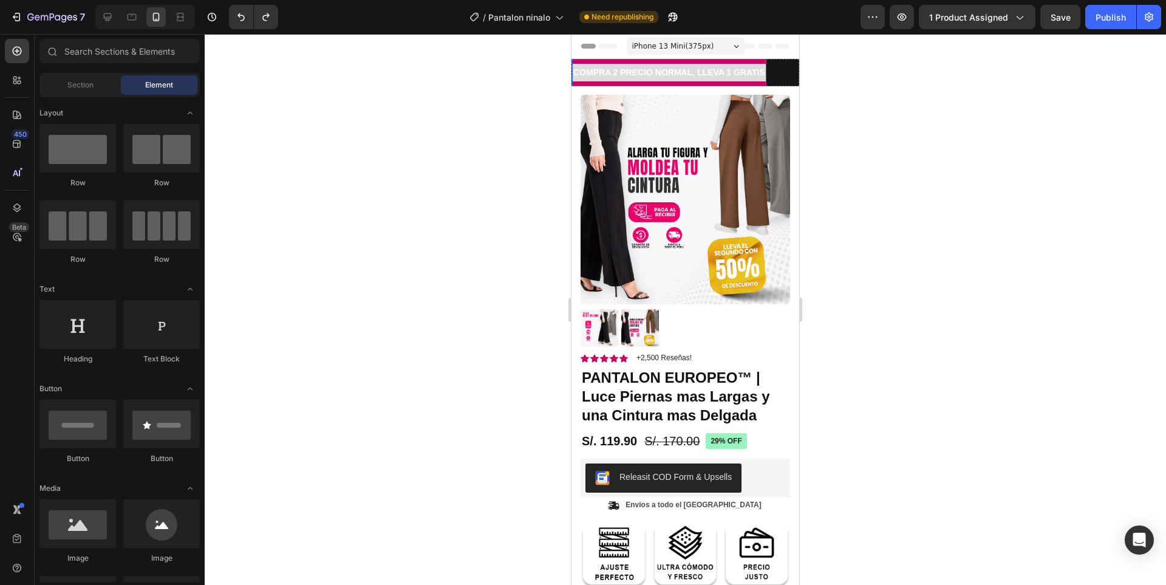
click at [729, 84] on div "COMPRA 2 PRECIO NORMAL, LLEVA 1 GRATIS Text" at bounding box center [669, 72] width 194 height 27
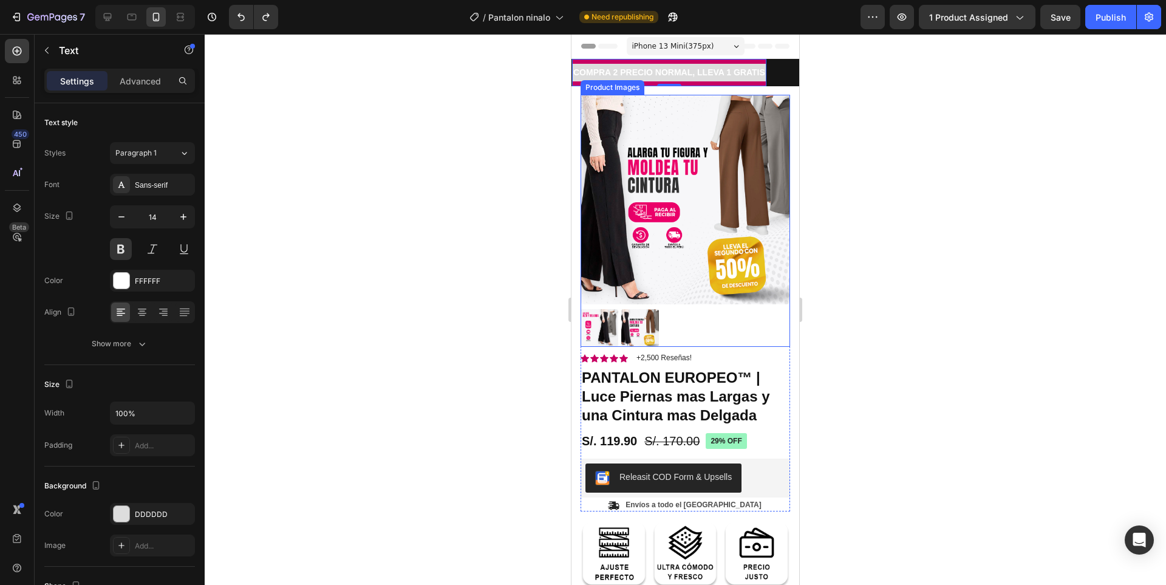
click at [496, 165] on div at bounding box center [685, 309] width 961 height 551
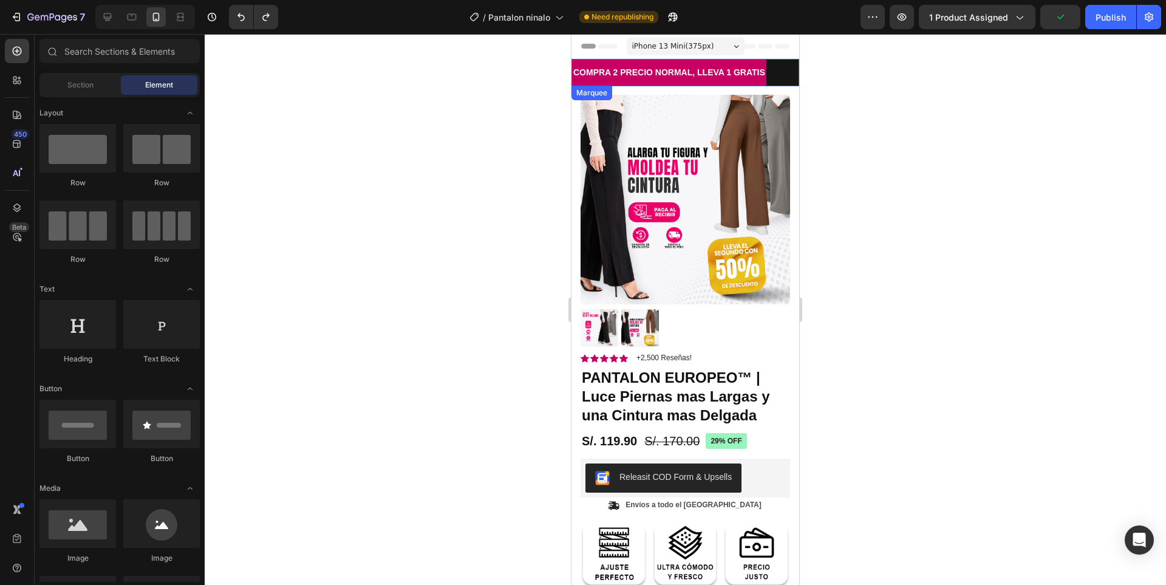
click at [769, 81] on div "COMPRA 2 PRECIO NORMAL, LLEVA 1 GRATIS Text" at bounding box center [686, 72] width 228 height 27
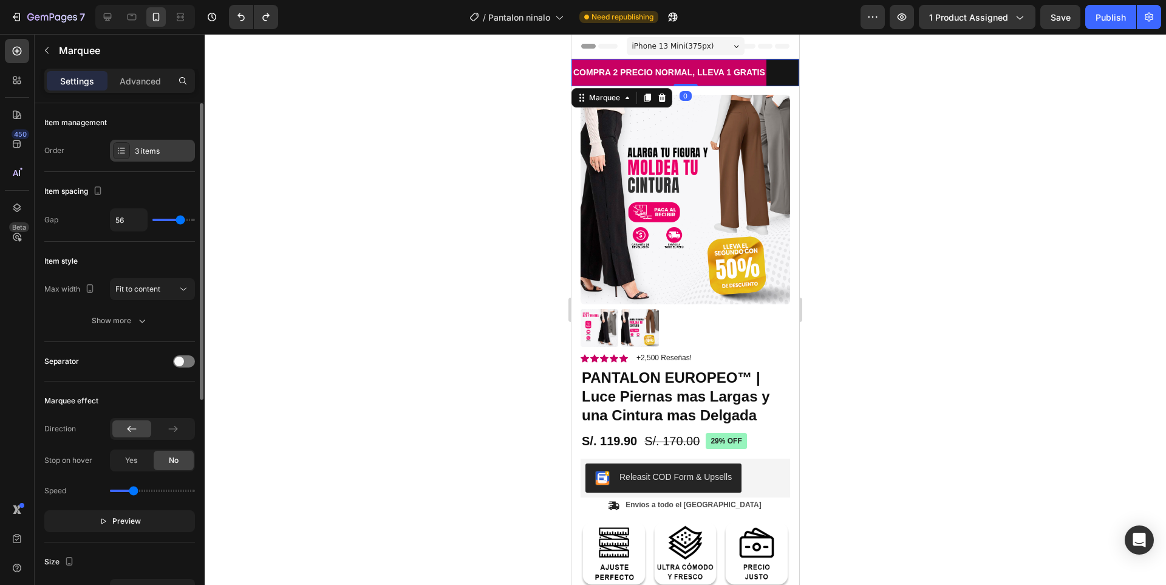
click at [163, 155] on div "3 items" at bounding box center [163, 151] width 57 height 11
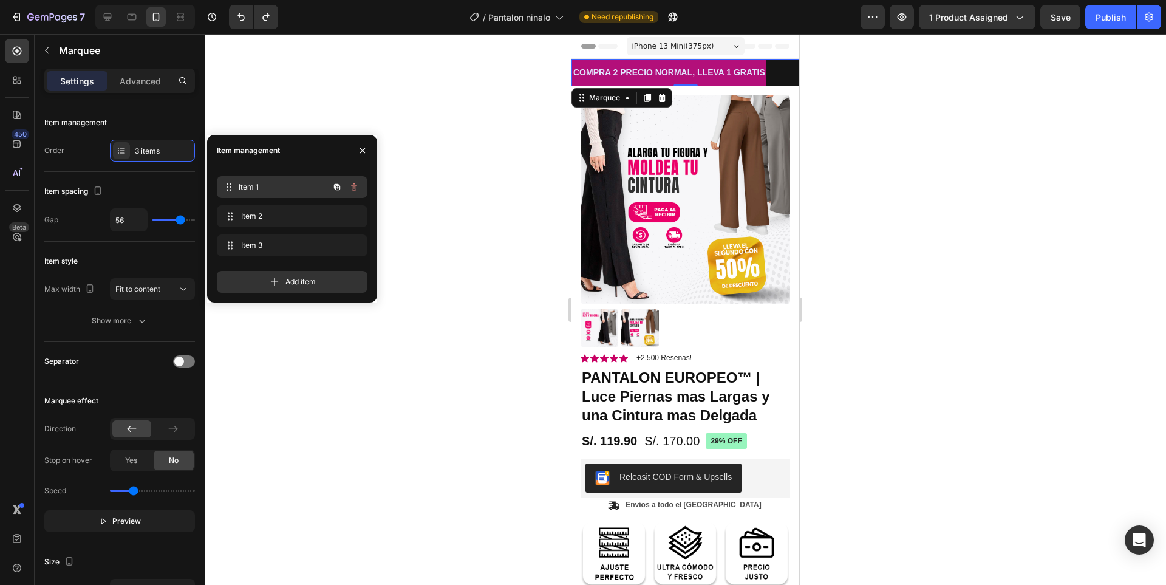
click at [298, 186] on span "Item 1" at bounding box center [284, 187] width 90 height 11
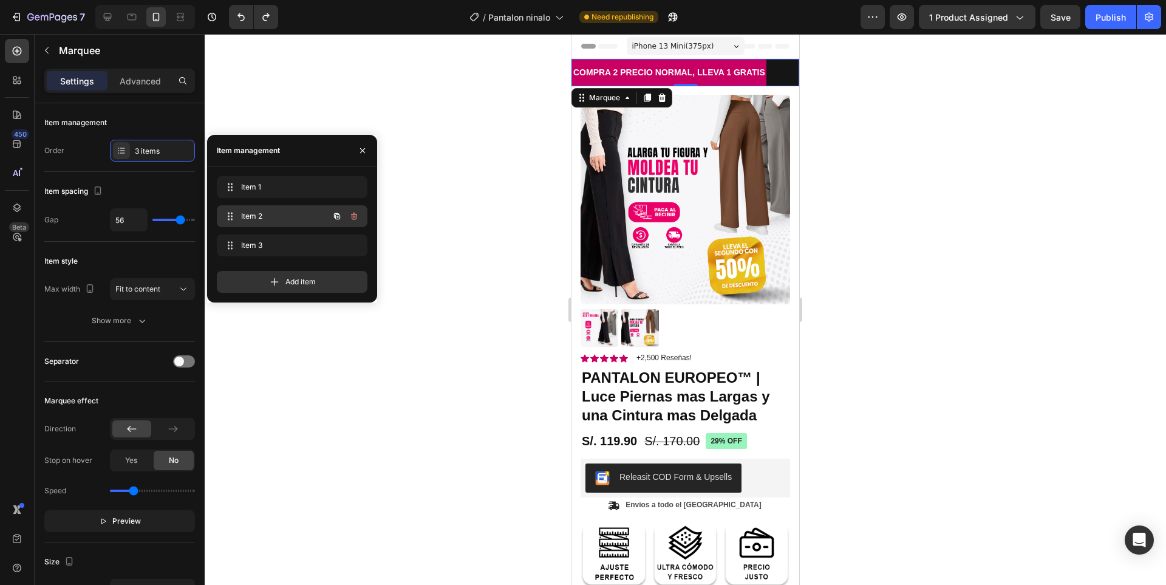
click at [310, 221] on div "Item 2 Item 2" at bounding box center [275, 216] width 107 height 17
click at [623, 103] on icon at bounding box center [628, 98] width 10 height 10
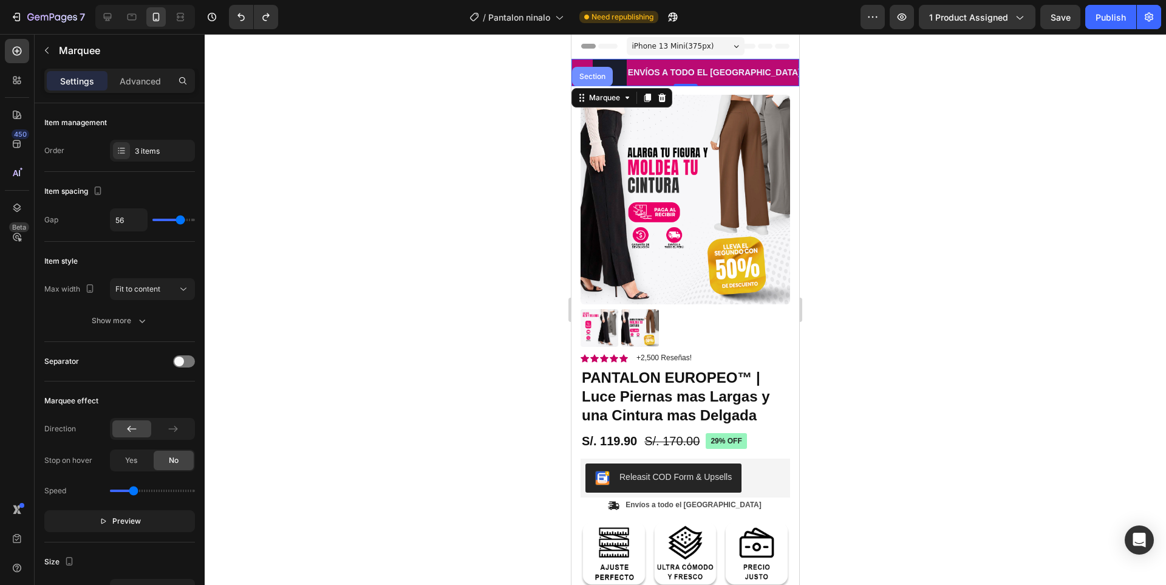
click at [601, 77] on div "Section" at bounding box center [592, 76] width 31 height 7
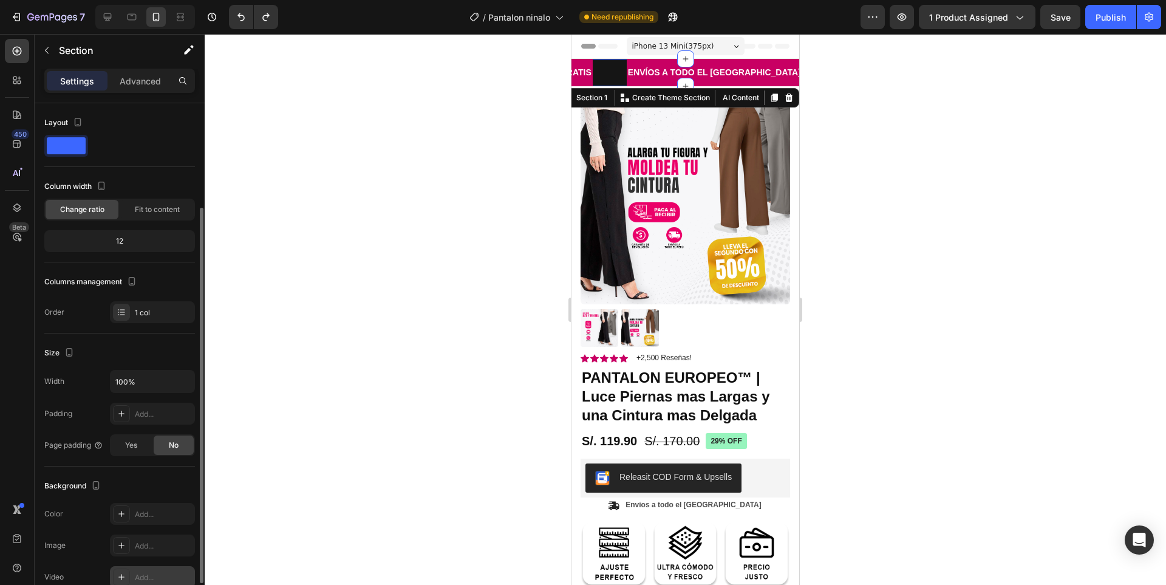
scroll to position [193, 0]
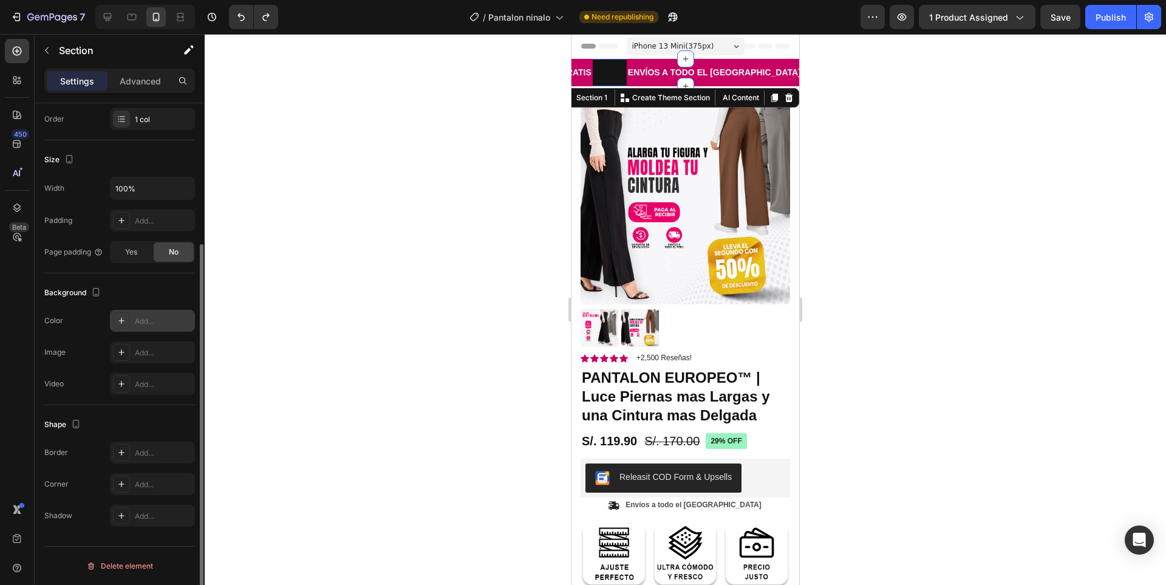
click at [164, 319] on div "Add..." at bounding box center [163, 321] width 57 height 11
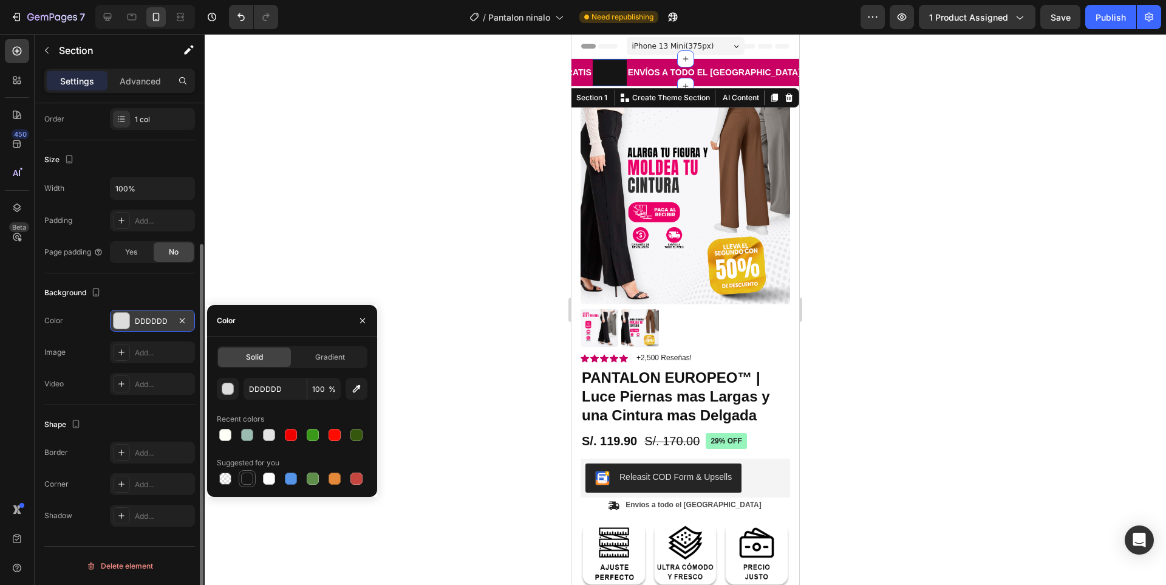
click at [250, 482] on div at bounding box center [247, 479] width 12 height 12
type input "151515"
click at [295, 225] on div at bounding box center [685, 309] width 961 height 551
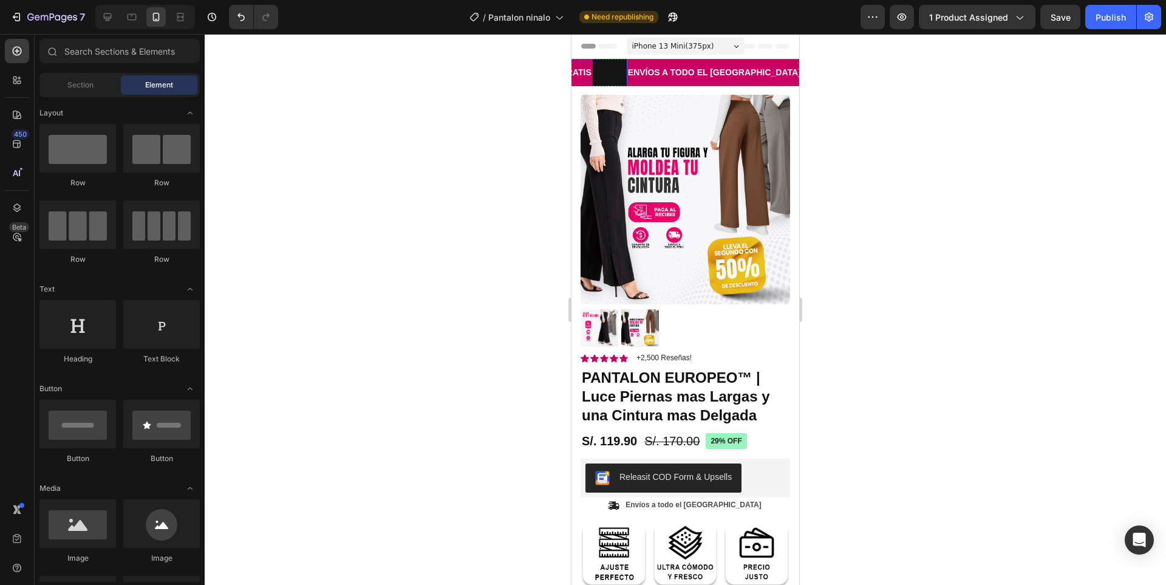
click at [680, 69] on p "ENVÍOS A TODO EL [GEOGRAPHIC_DATA]" at bounding box center [714, 72] width 173 height 15
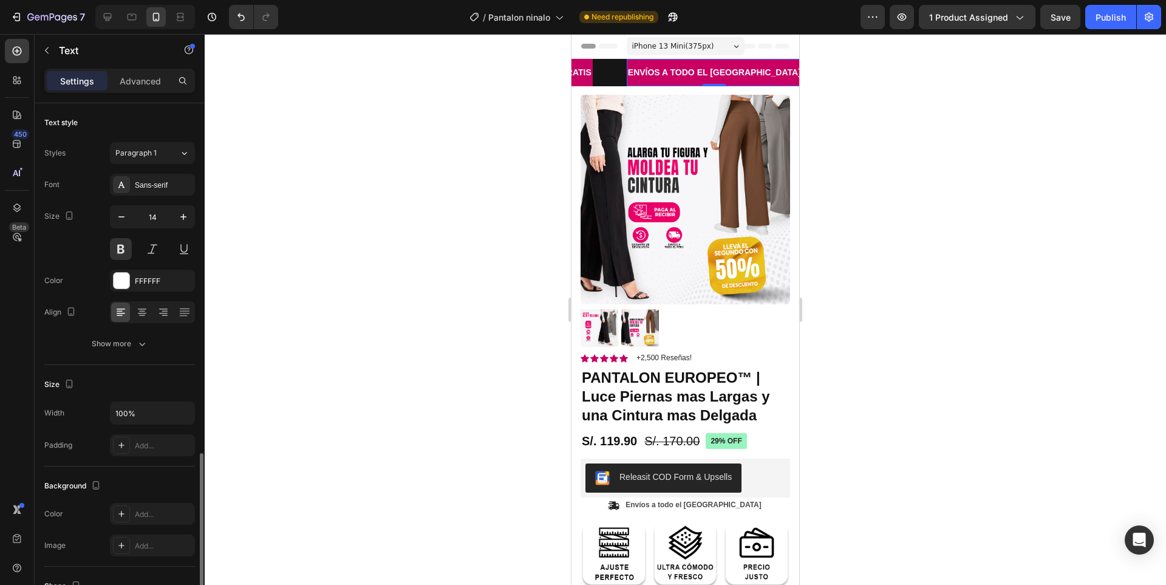
scroll to position [203, 0]
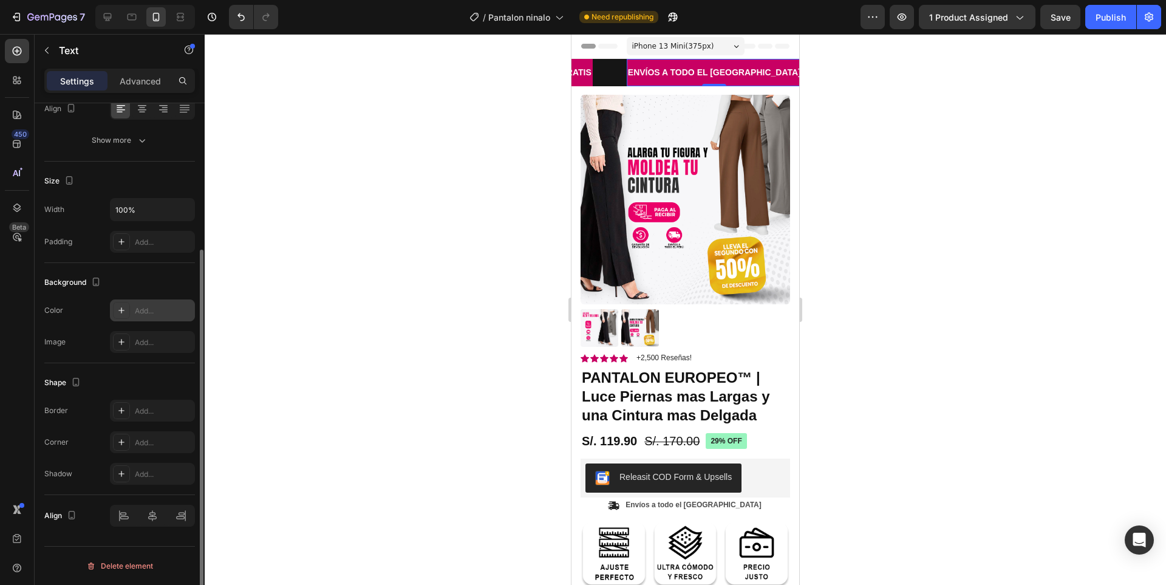
click at [151, 316] on div "Add..." at bounding box center [163, 310] width 57 height 11
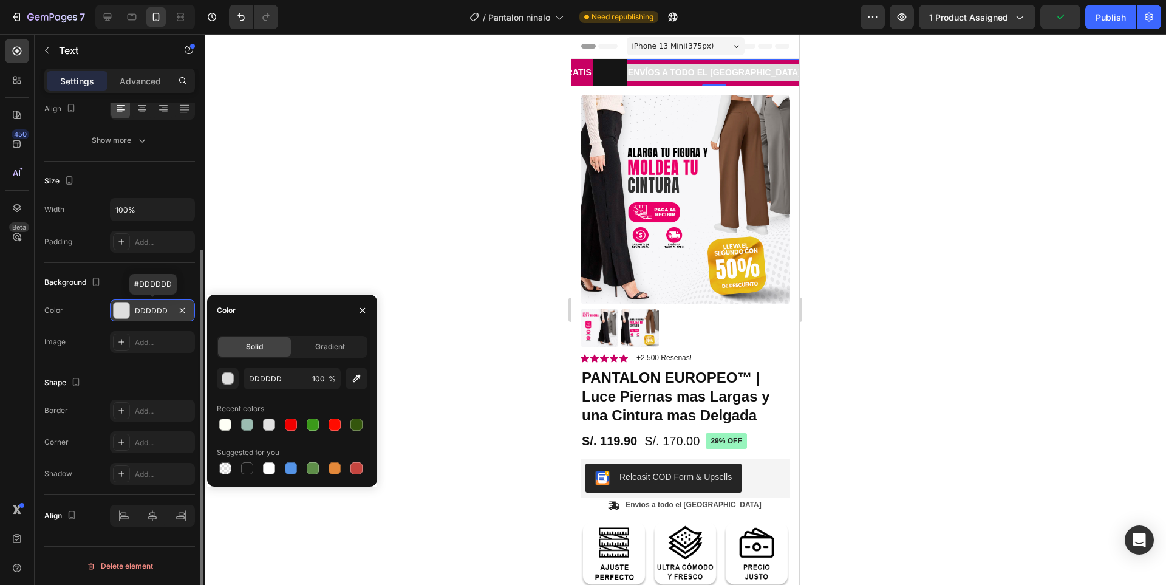
click at [190, 310] on div "DDDDDD" at bounding box center [152, 310] width 85 height 22
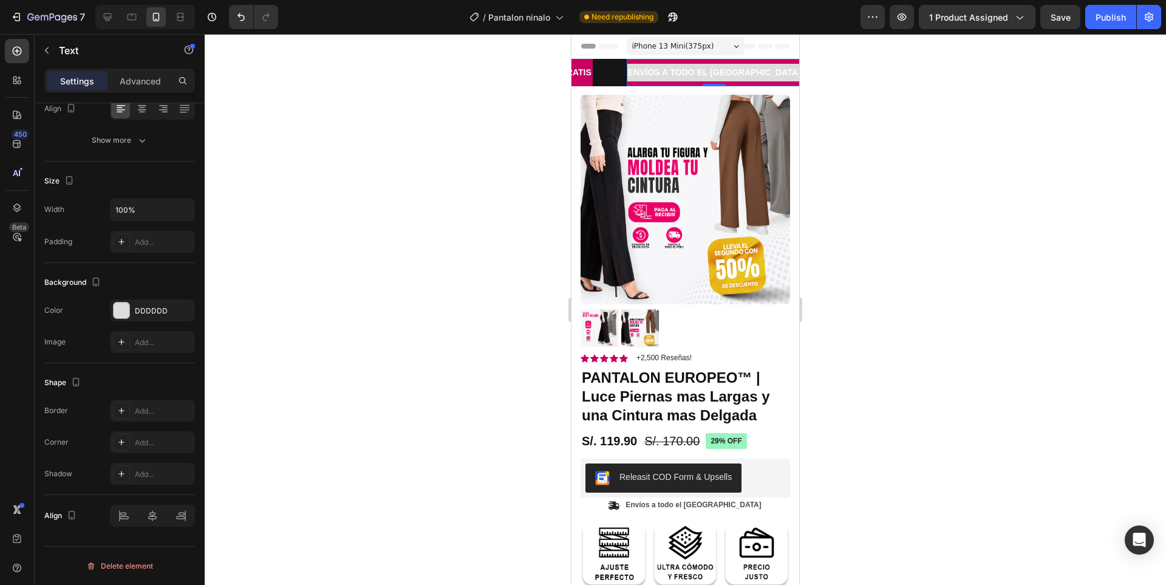
click at [862, 94] on div at bounding box center [685, 309] width 961 height 551
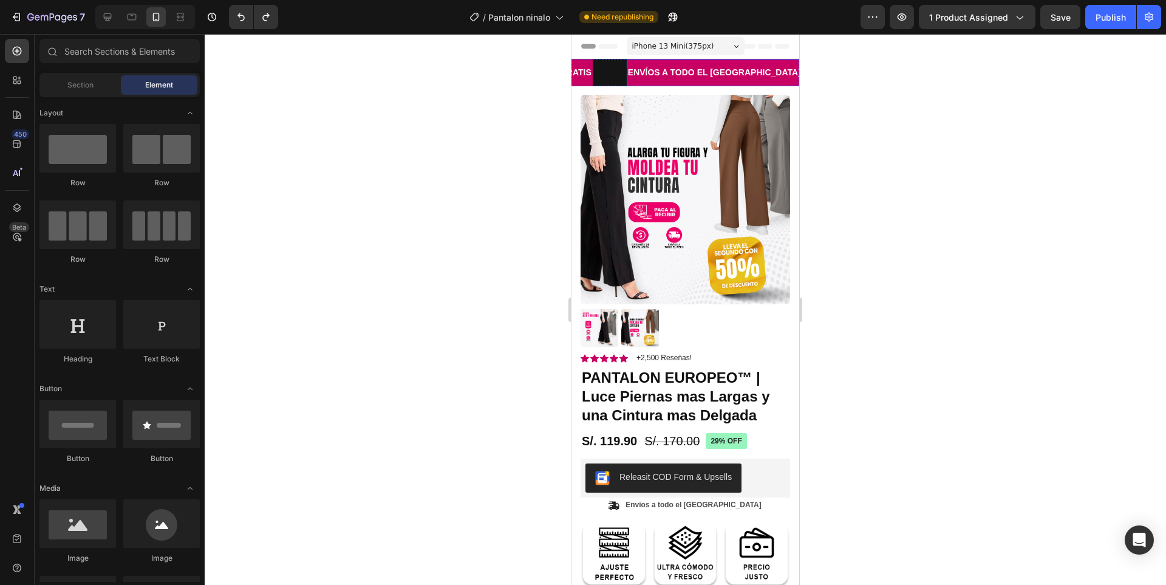
click at [711, 78] on p "ENVÍOS A TODO EL [GEOGRAPHIC_DATA]" at bounding box center [714, 72] width 173 height 15
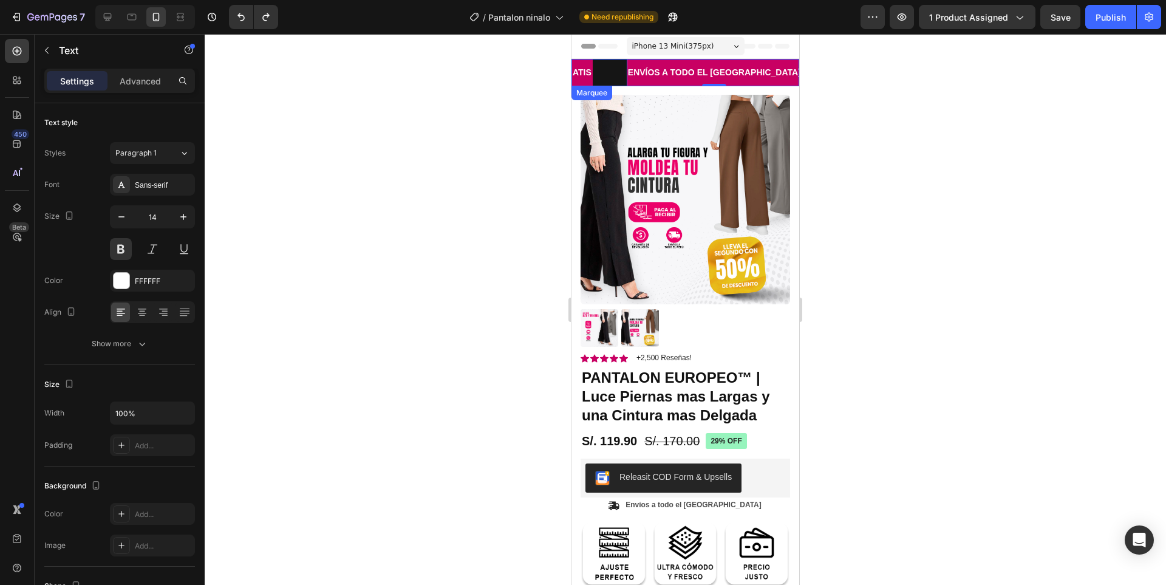
click at [746, 81] on div "ENVÍOS A TODO EL PERÚ Text 0" at bounding box center [732, 72] width 210 height 27
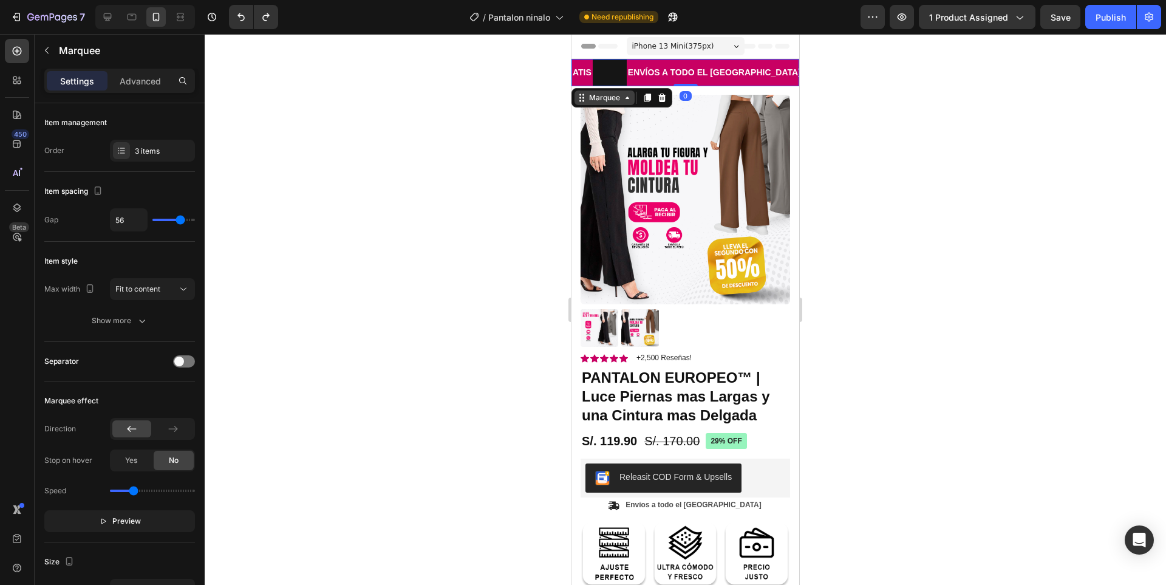
click at [619, 100] on div "Marquee" at bounding box center [605, 97] width 36 height 11
click at [600, 79] on div "Section" at bounding box center [592, 76] width 31 height 7
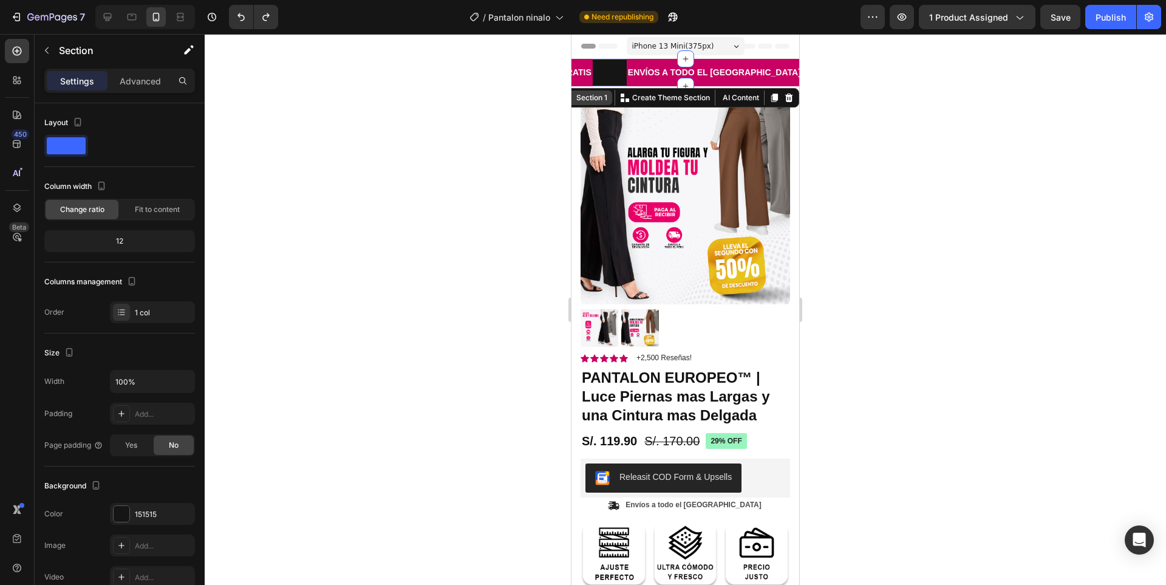
click at [592, 96] on div "Section 1" at bounding box center [592, 97] width 36 height 11
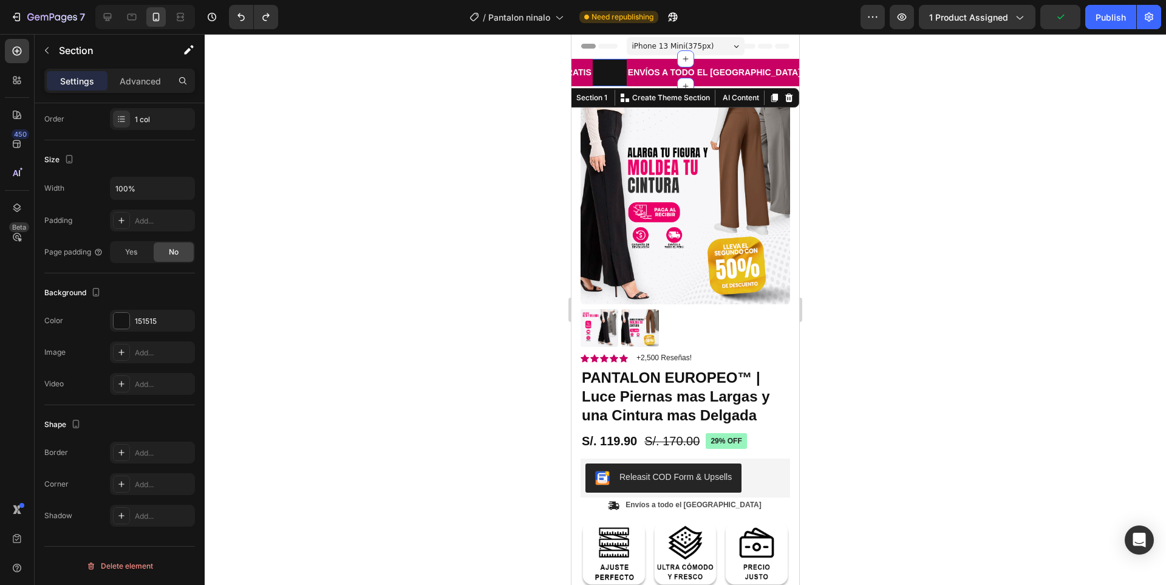
click at [893, 128] on div at bounding box center [685, 309] width 961 height 551
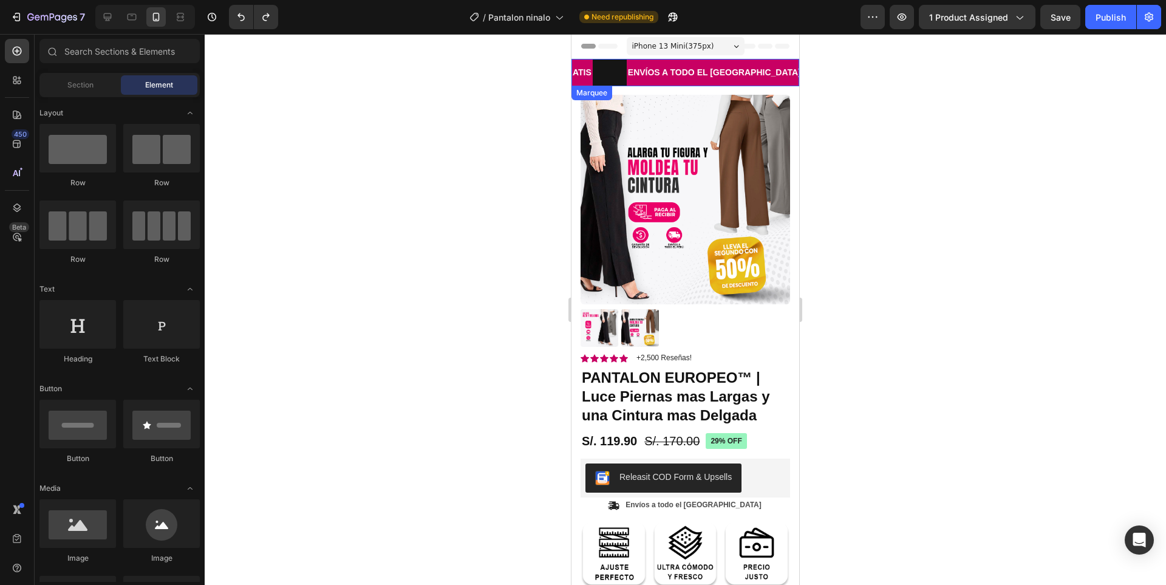
click at [743, 79] on div "ENVÍOS A TODO EL PERÚ Text" at bounding box center [732, 72] width 210 height 27
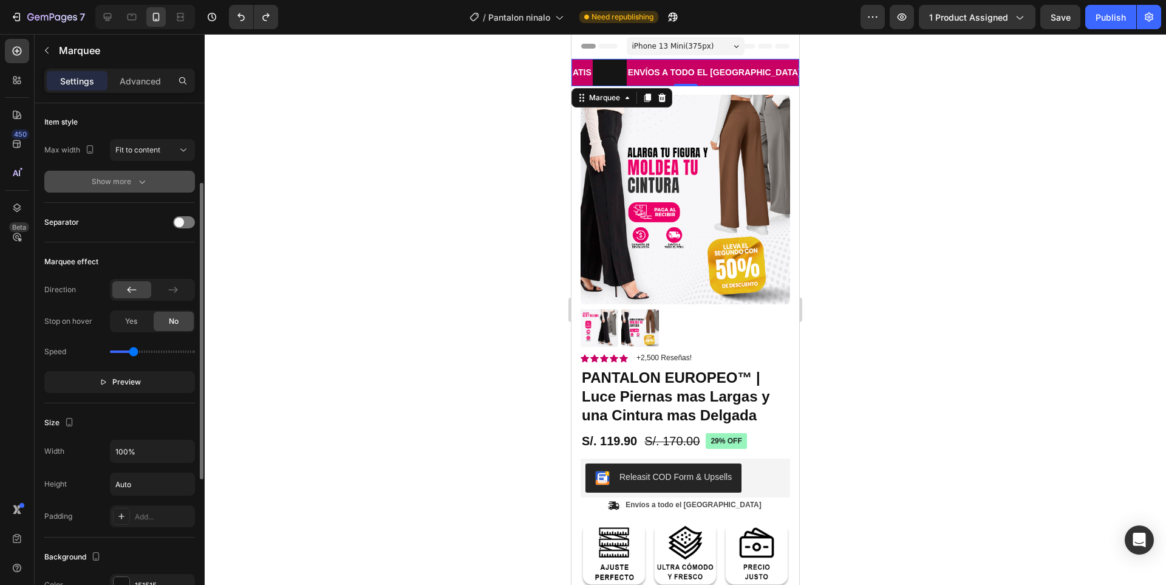
scroll to position [0, 0]
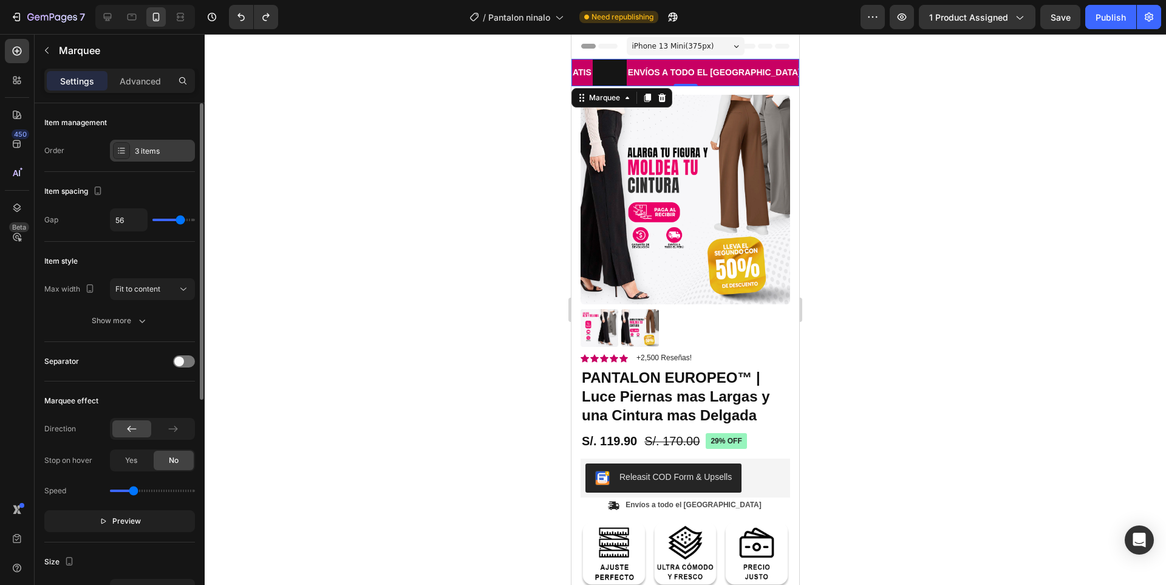
click at [144, 152] on div "3 items" at bounding box center [163, 151] width 57 height 11
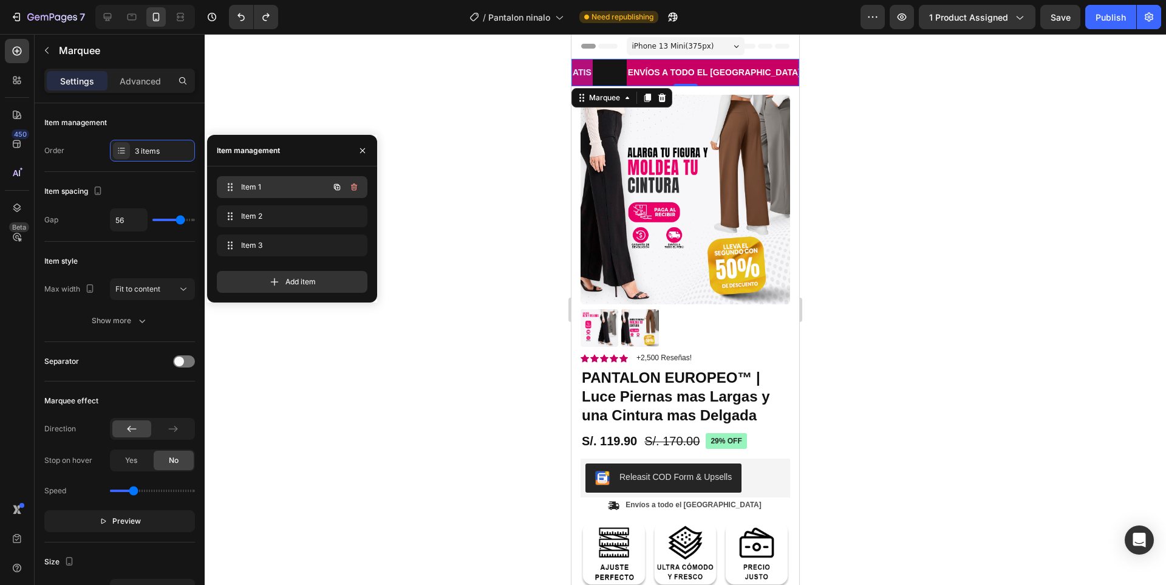
click at [296, 189] on span "Item 1" at bounding box center [275, 187] width 69 height 11
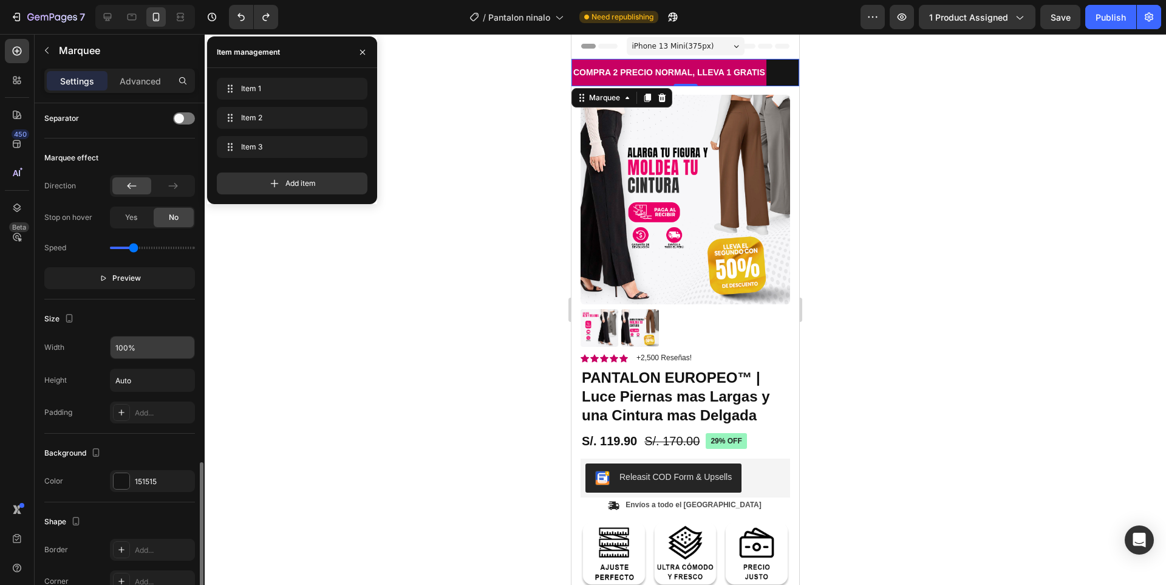
scroll to position [382, 0]
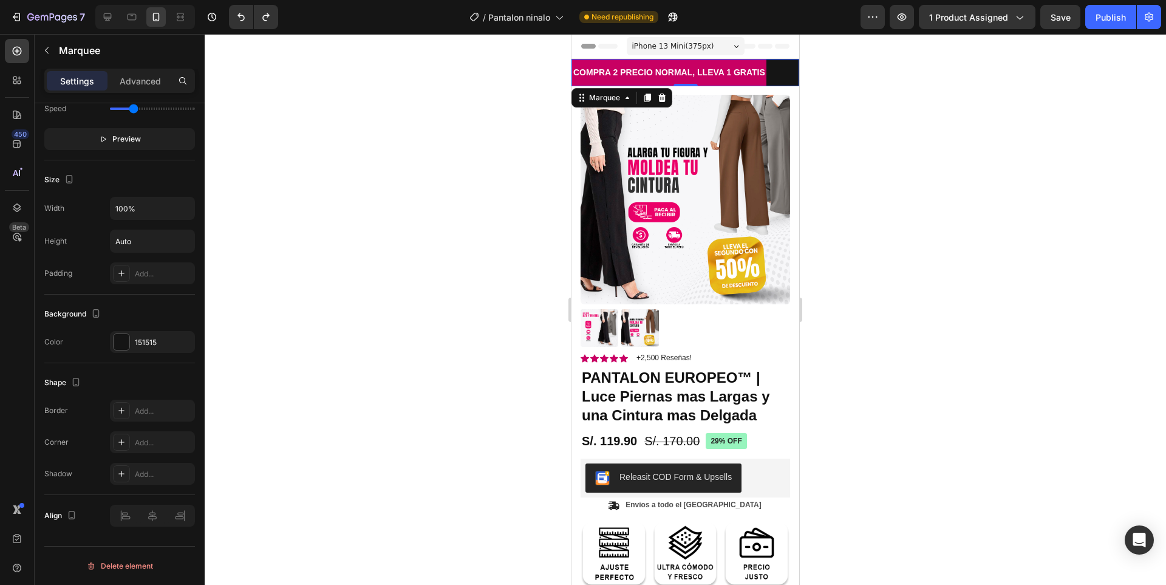
click at [837, 143] on div at bounding box center [685, 309] width 961 height 551
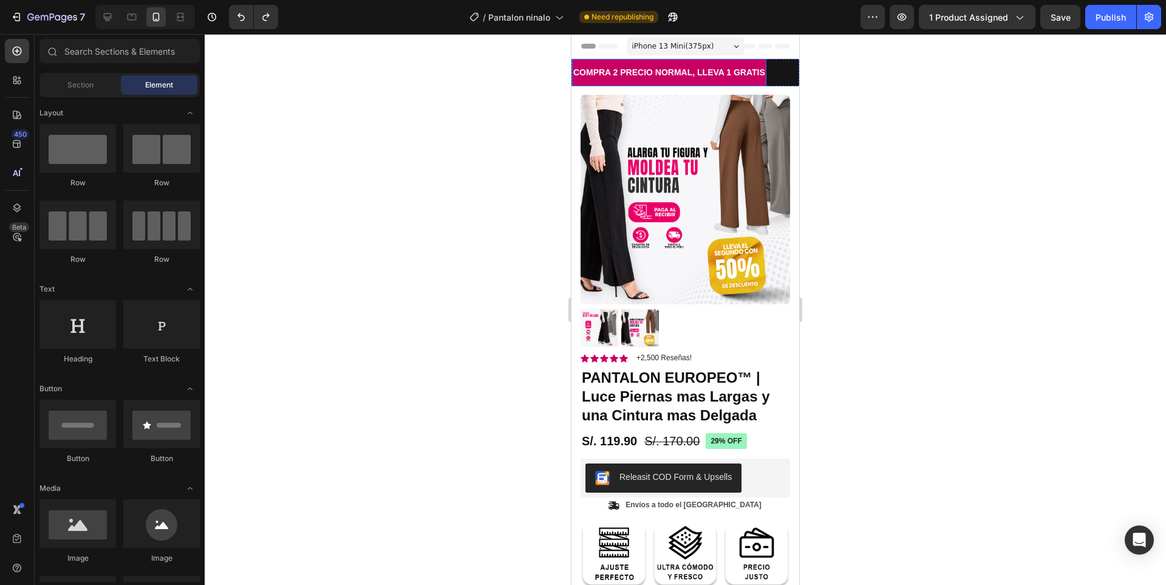
click at [734, 79] on p "COMPRA 2 PRECIO NORMAL, LLEVA 1 GRATIS" at bounding box center [669, 72] width 192 height 15
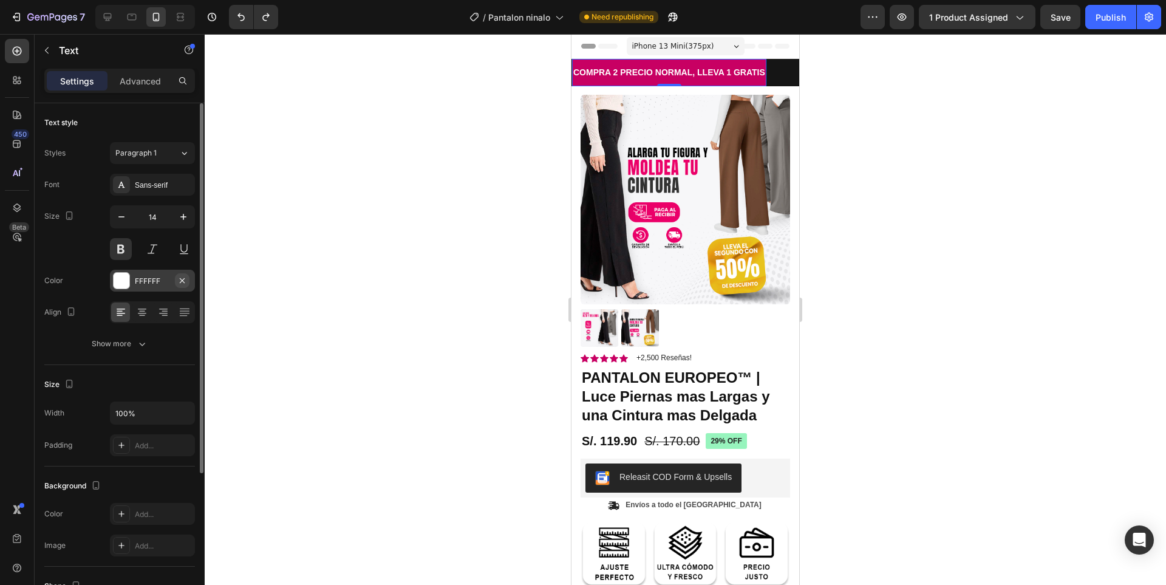
click at [180, 279] on icon "button" at bounding box center [182, 281] width 10 height 10
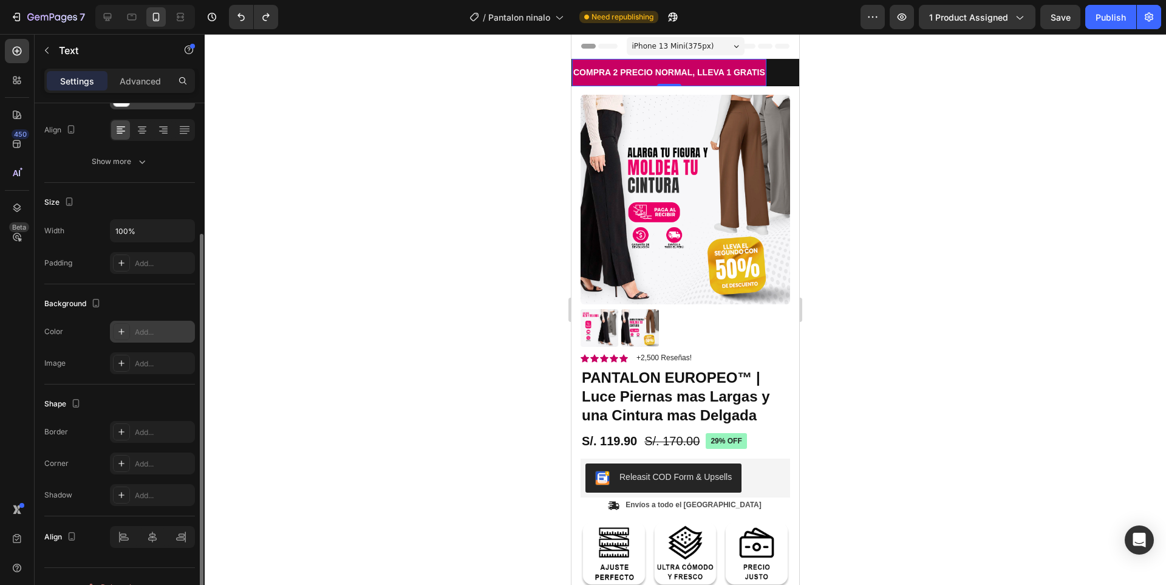
click at [151, 322] on div "Add..." at bounding box center [152, 332] width 85 height 22
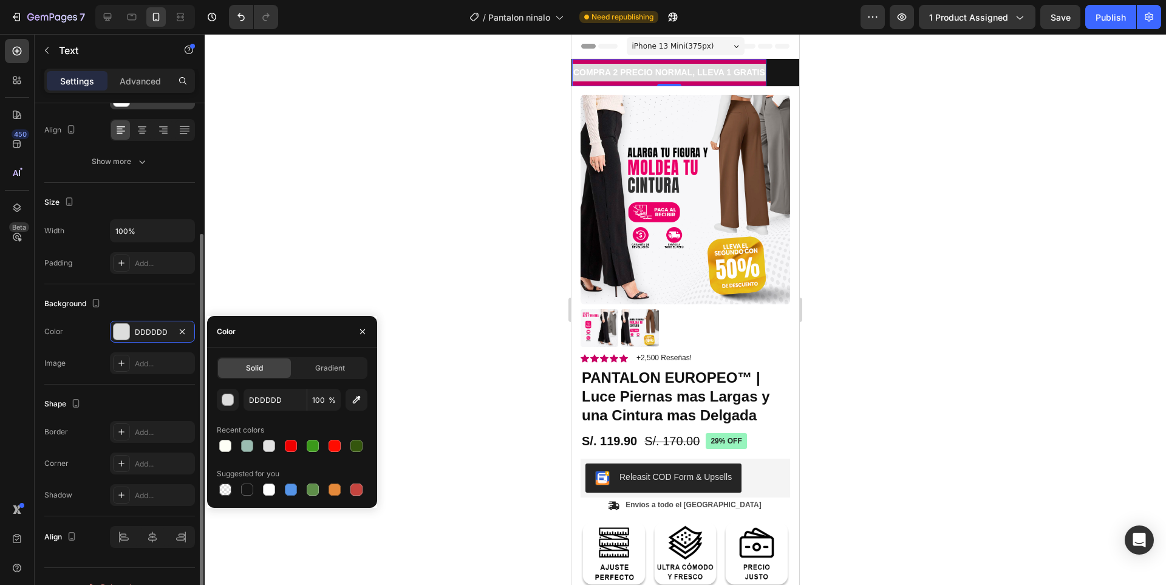
type input "000000"
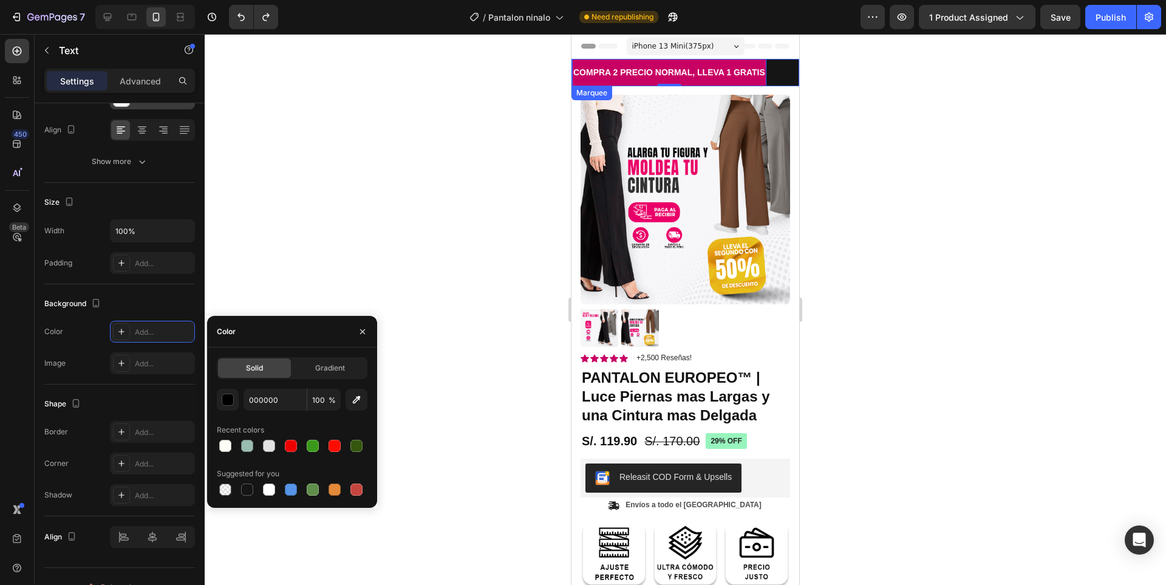
click at [774, 71] on div "COMPRA 2 PRECIO NORMAL, LLEVA 1 GRATIS Text 0" at bounding box center [686, 72] width 228 height 27
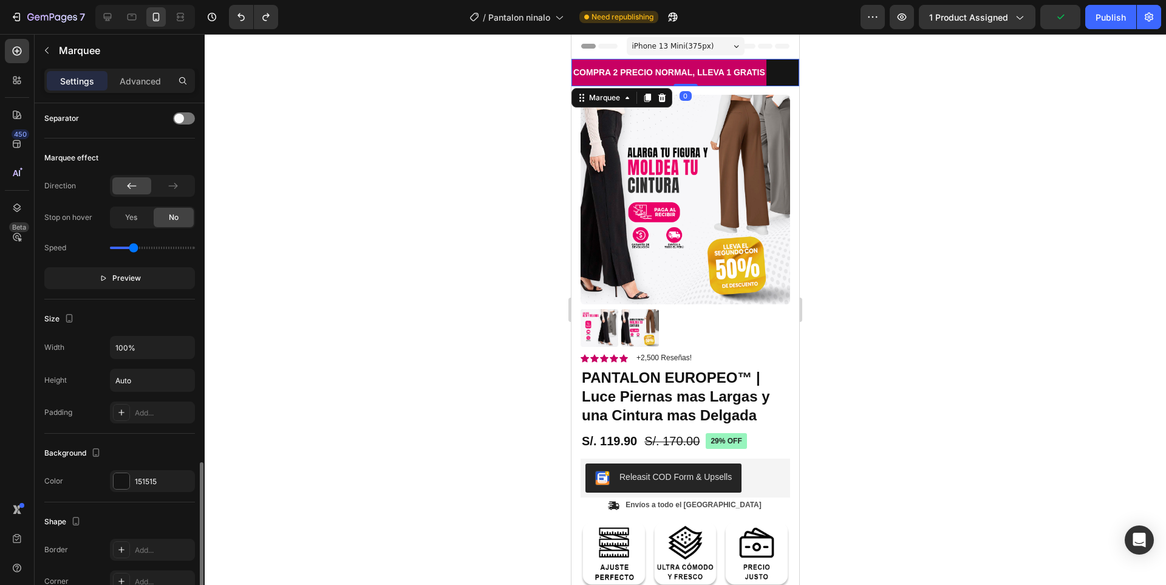
scroll to position [382, 0]
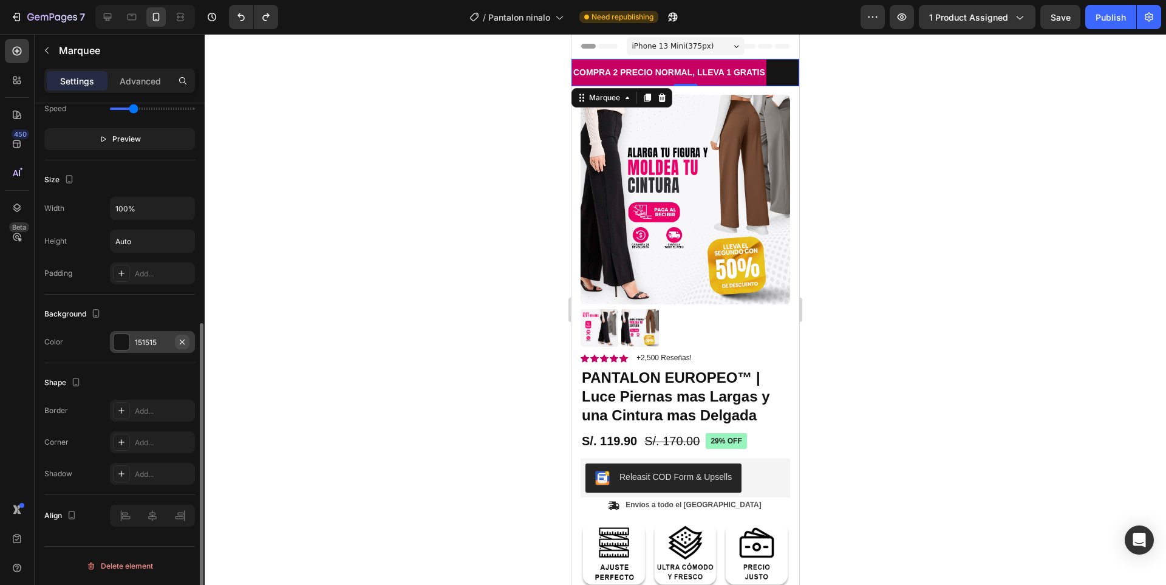
click at [178, 343] on icon "button" at bounding box center [182, 342] width 10 height 10
click at [839, 83] on div at bounding box center [685, 309] width 961 height 551
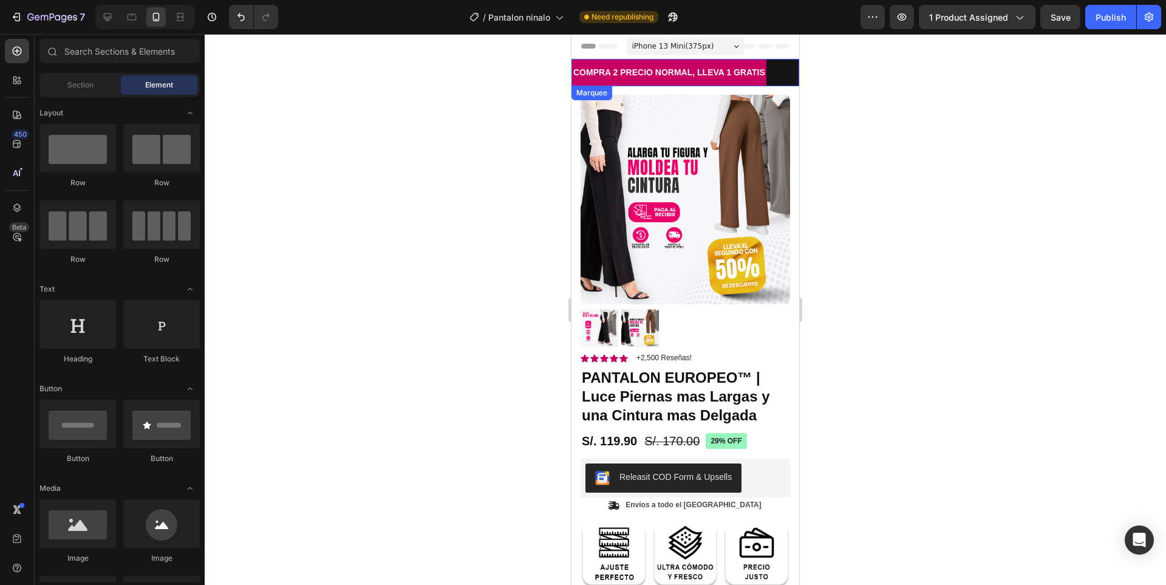
click at [780, 78] on div "COMPRA 2 PRECIO NORMAL, LLEVA 1 GRATIS Text" at bounding box center [686, 72] width 228 height 27
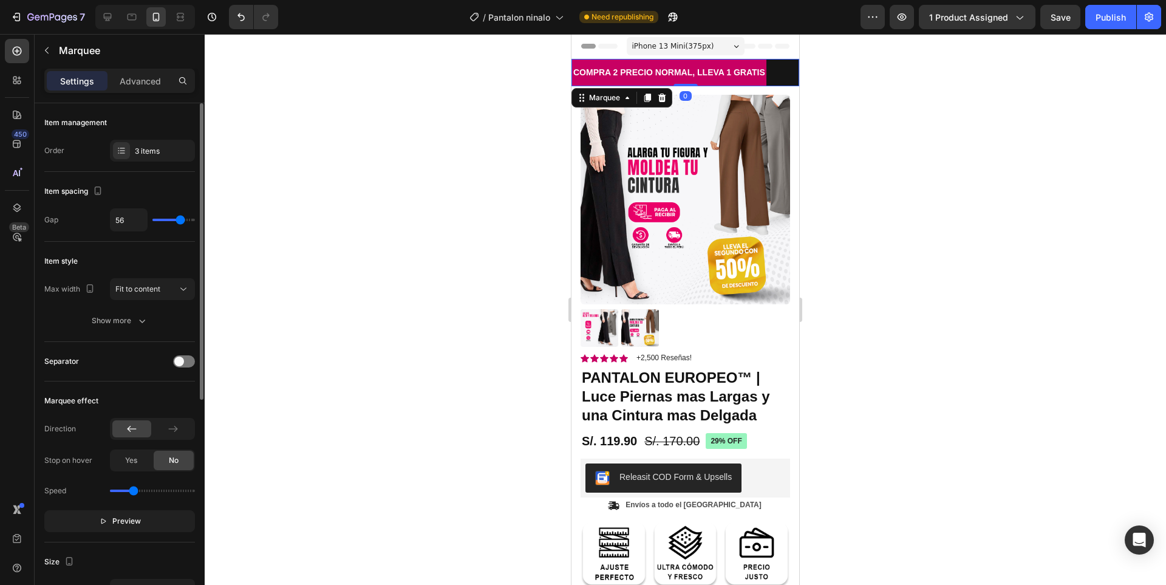
scroll to position [304, 0]
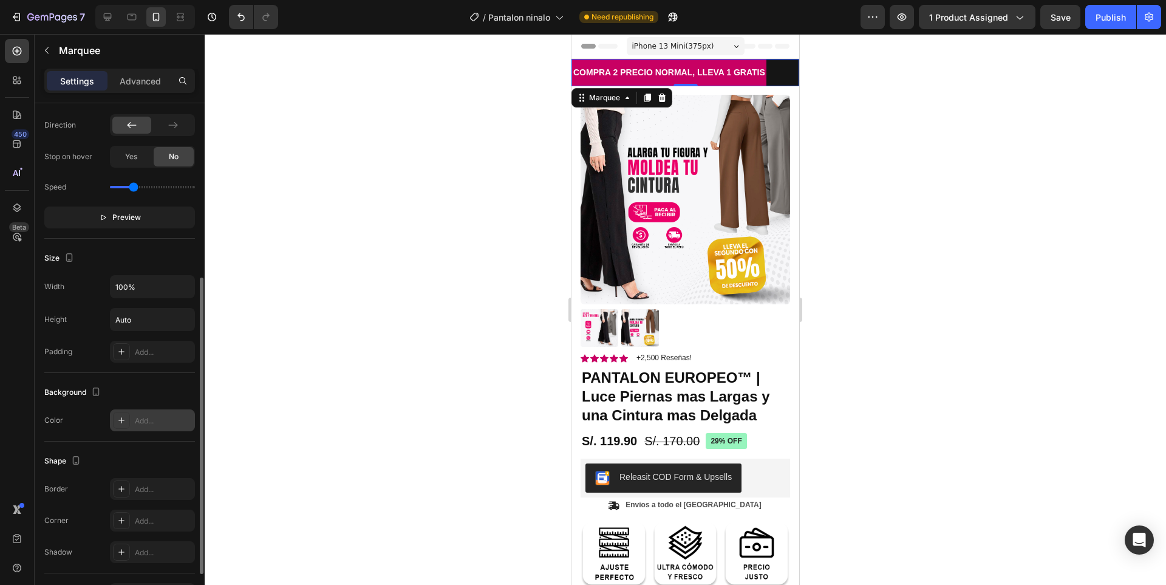
click at [150, 414] on div "Add..." at bounding box center [152, 420] width 85 height 22
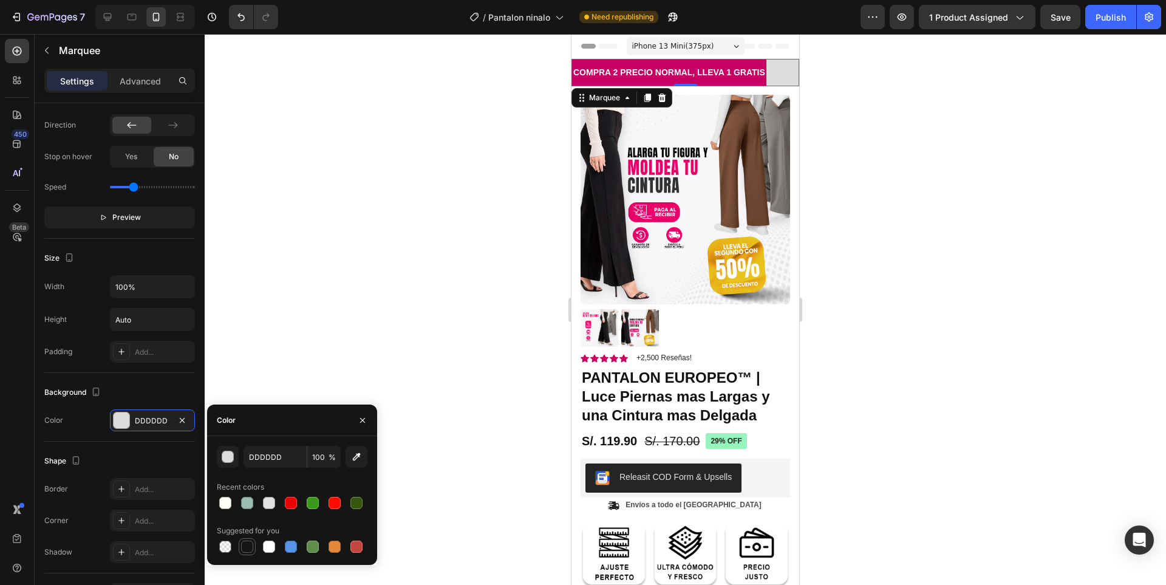
click at [244, 542] on div at bounding box center [247, 547] width 12 height 12
type input "151515"
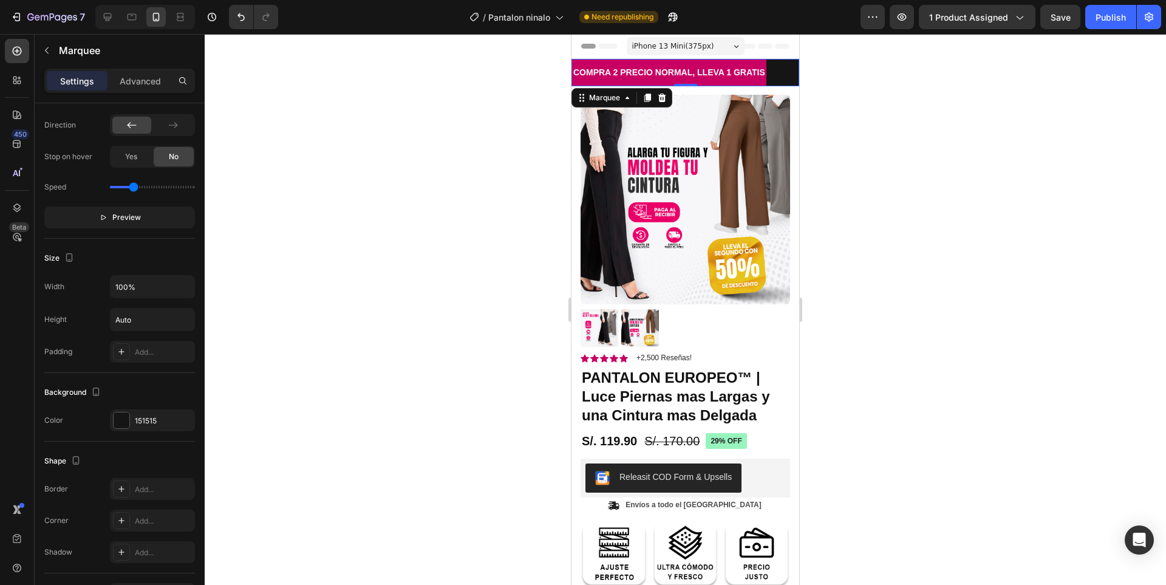
drag, startPoint x: 866, startPoint y: 199, endPoint x: 187, endPoint y: 74, distance: 690.4
click at [866, 199] on div at bounding box center [685, 309] width 961 height 551
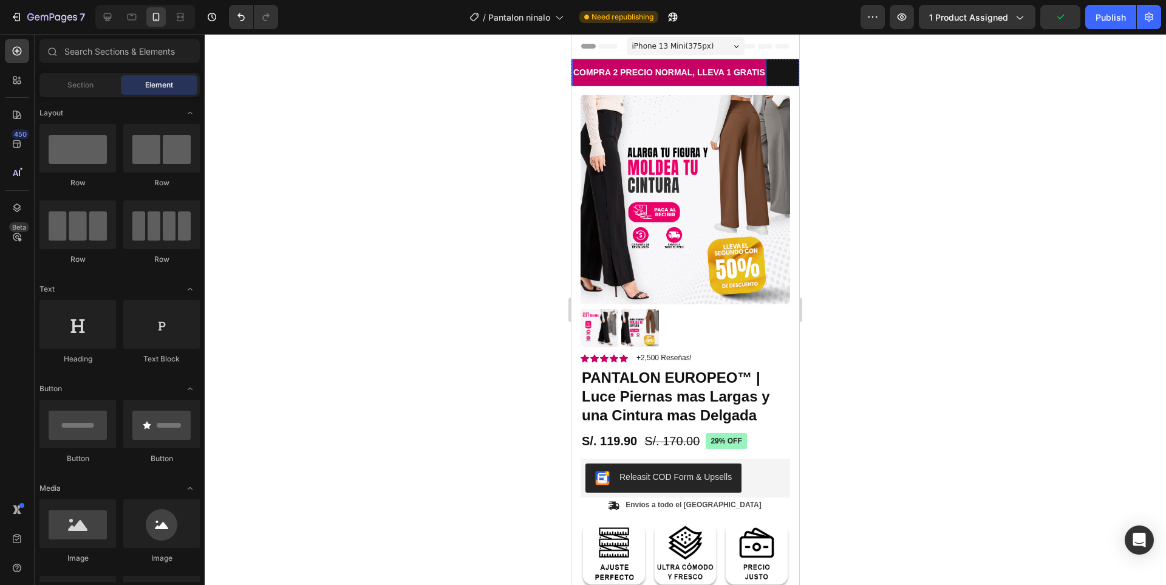
click at [720, 68] on p "COMPRA 2 PRECIO NORMAL, LLEVA 1 GRATIS" at bounding box center [669, 72] width 192 height 15
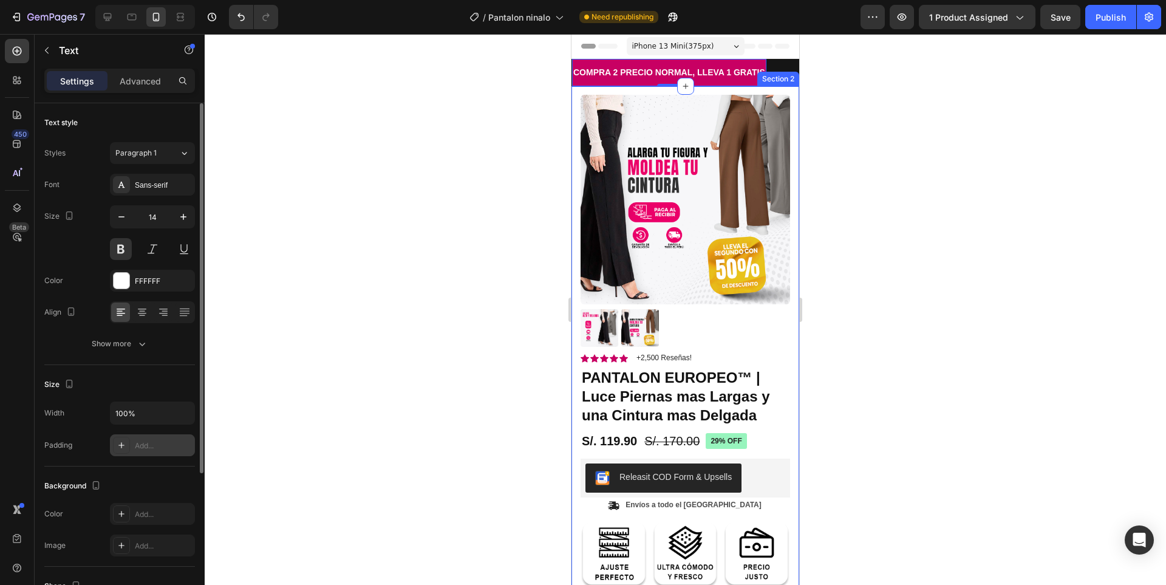
scroll to position [203, 0]
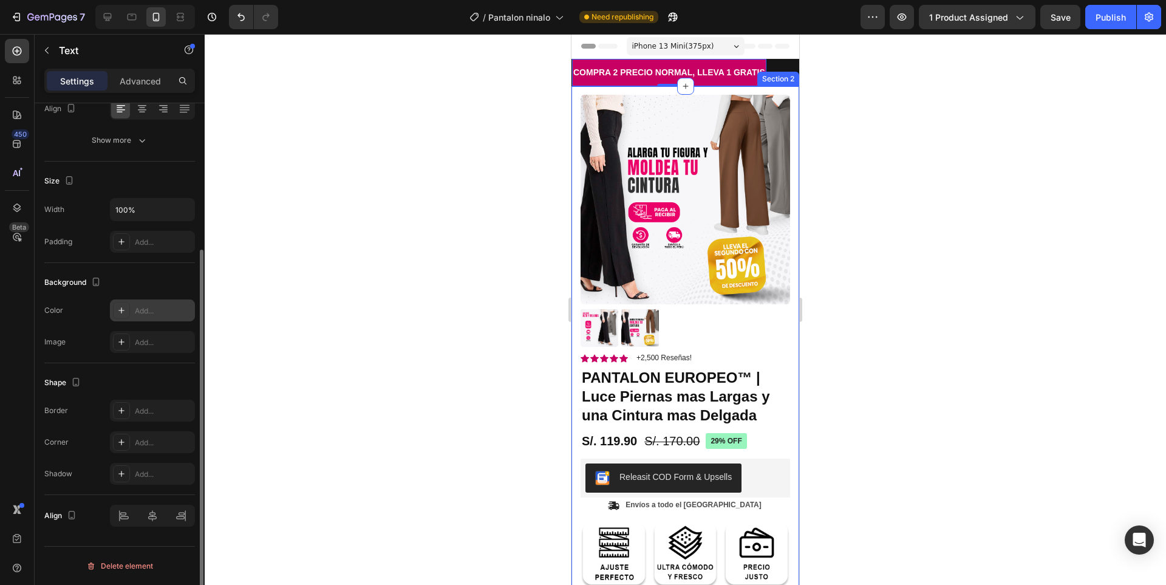
click at [152, 312] on div "Add..." at bounding box center [163, 310] width 57 height 11
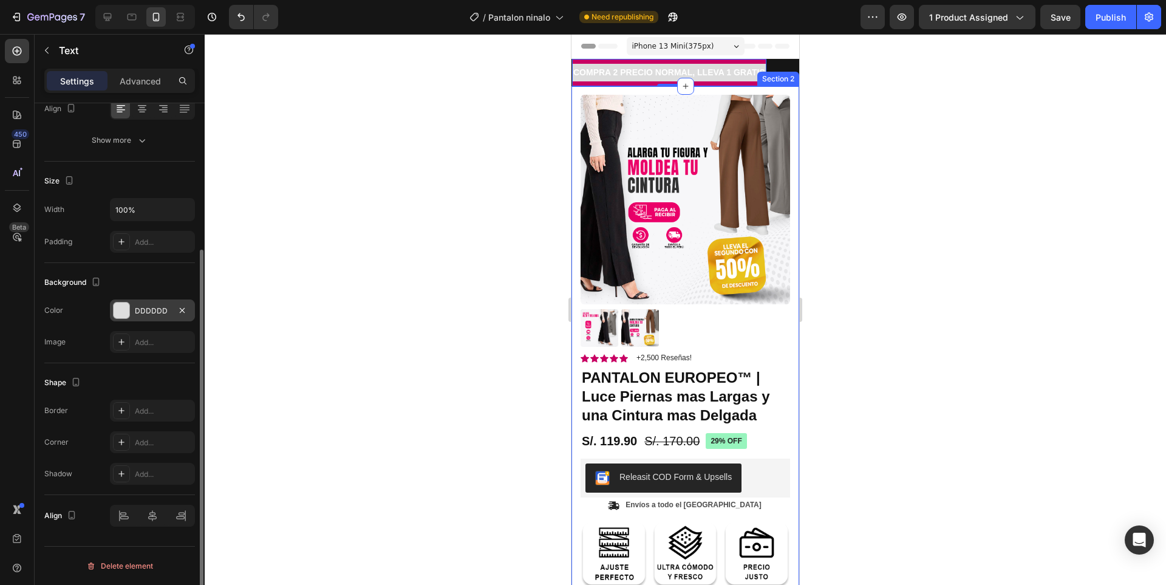
click at [356, 230] on div at bounding box center [685, 309] width 961 height 551
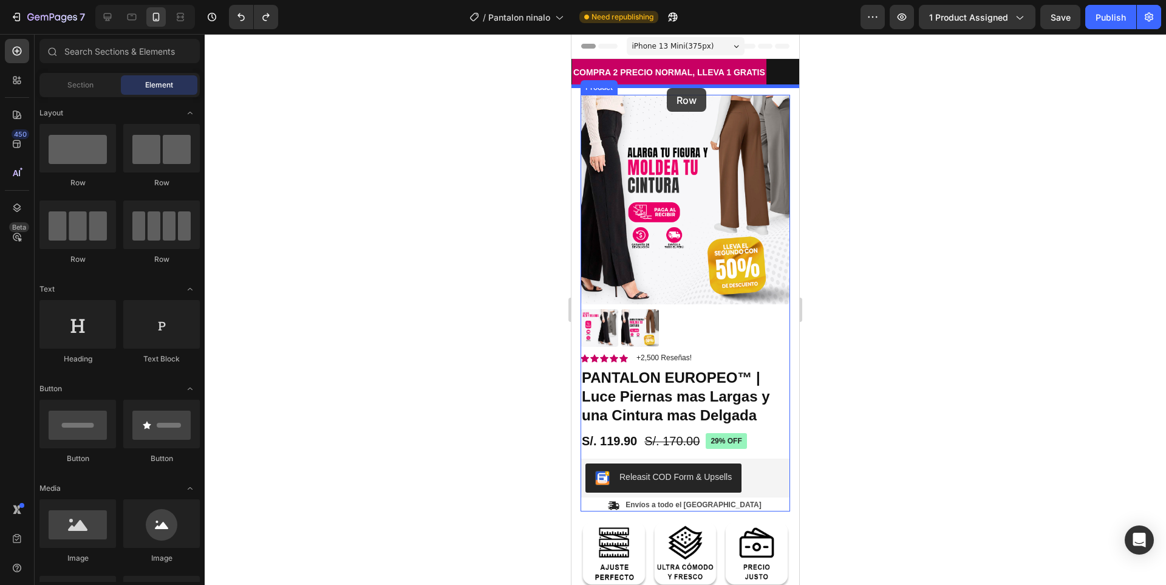
drag, startPoint x: 661, startPoint y: 186, endPoint x: 667, endPoint y: 88, distance: 98.5
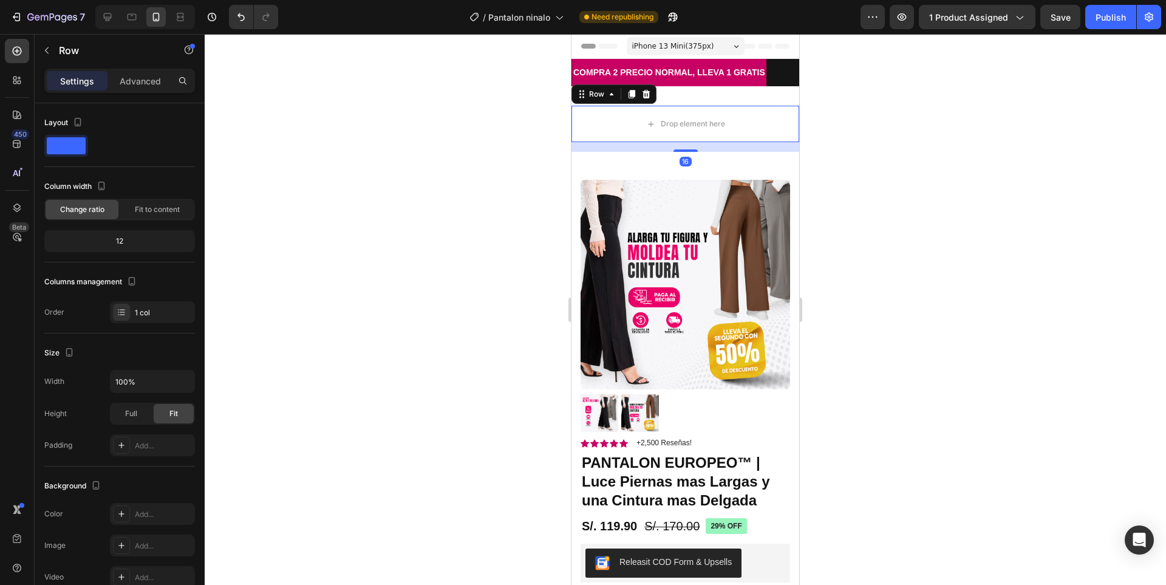
click at [910, 130] on div at bounding box center [685, 309] width 961 height 551
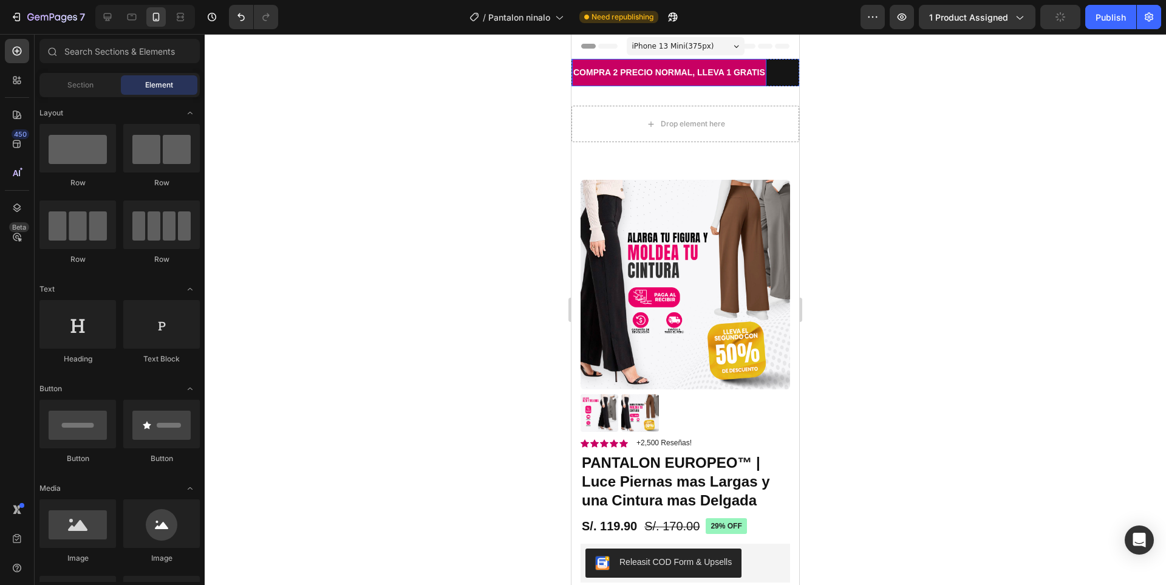
click at [746, 73] on p "COMPRA 2 PRECIO NORMAL, LLEVA 1 GRATIS" at bounding box center [669, 72] width 192 height 15
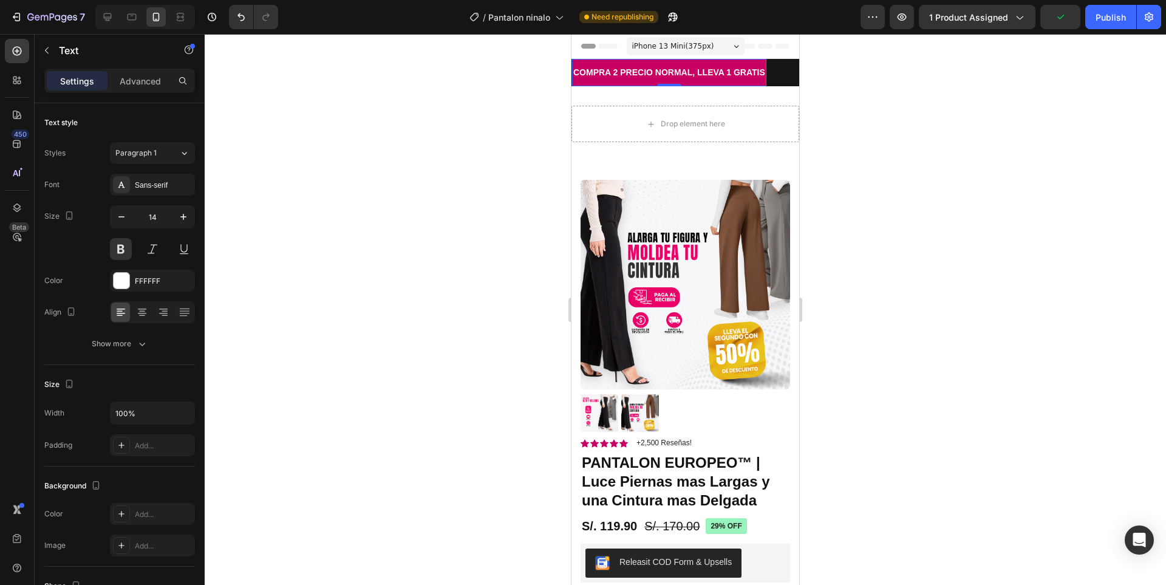
click at [618, 67] on p "COMPRA 2 PRECIO NORMAL, LLEVA 1 GRATIS" at bounding box center [669, 72] width 192 height 15
click at [894, 105] on div at bounding box center [685, 309] width 961 height 551
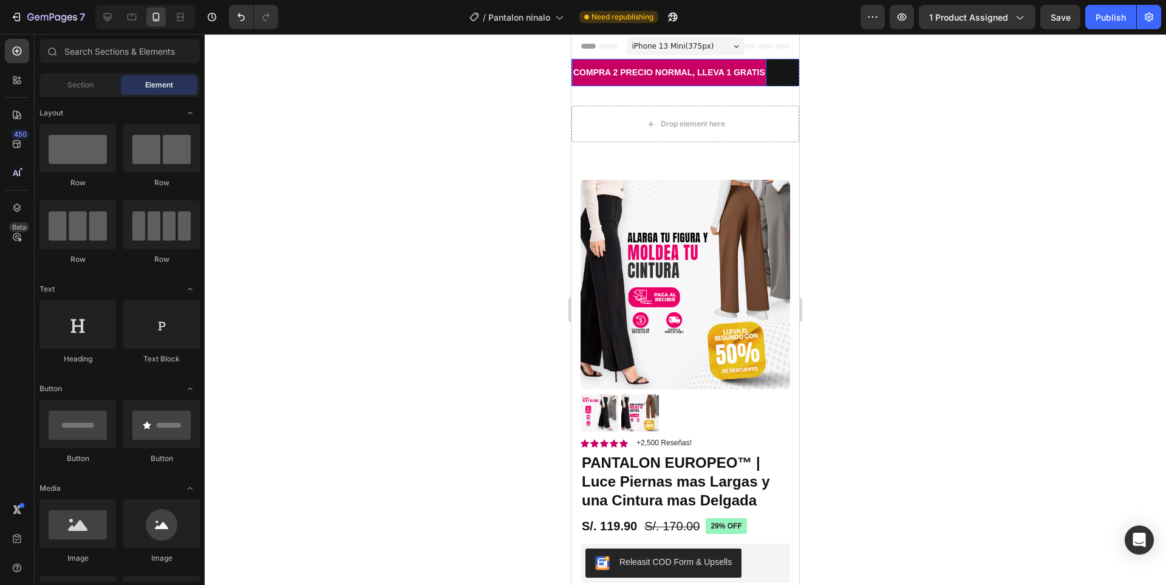
click at [709, 66] on p "COMPRA 2 PRECIO NORMAL, LLEVA 1 GRATIS" at bounding box center [669, 72] width 192 height 15
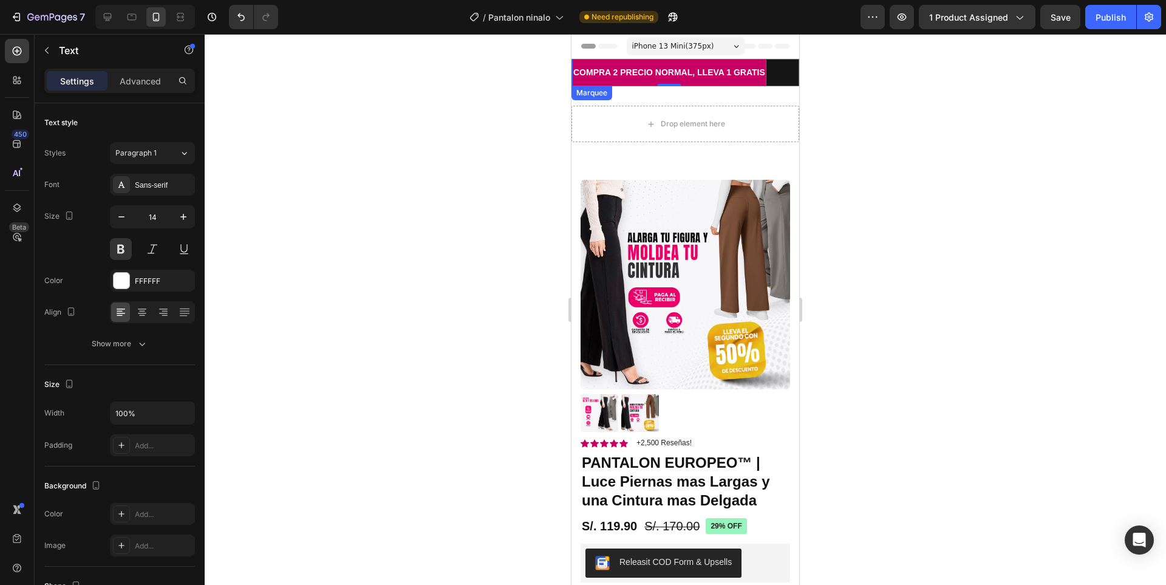
click at [782, 75] on div "COMPRA 2 PRECIO NORMAL, LLEVA 1 GRATIS Text 0" at bounding box center [686, 72] width 228 height 27
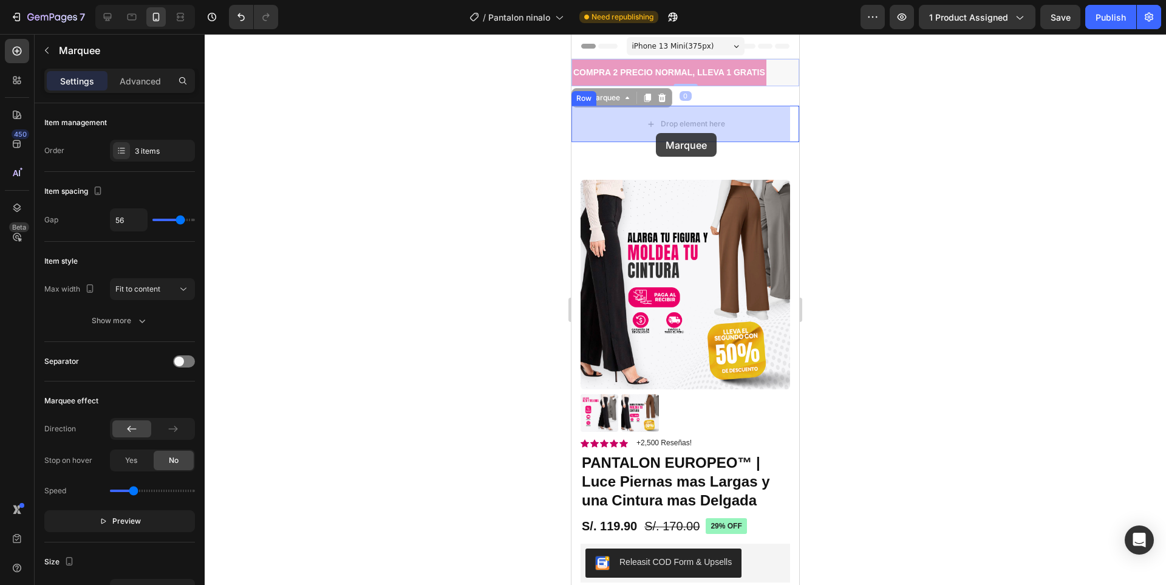
drag, startPoint x: 604, startPoint y: 98, endPoint x: 656, endPoint y: 133, distance: 62.7
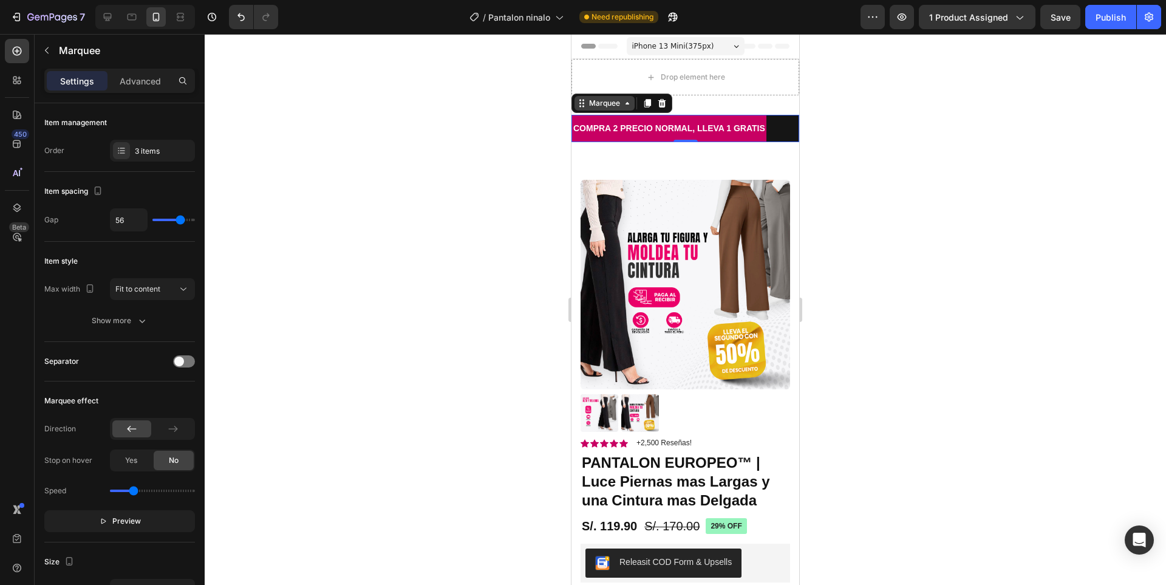
click at [615, 106] on div "Marquee" at bounding box center [605, 103] width 36 height 11
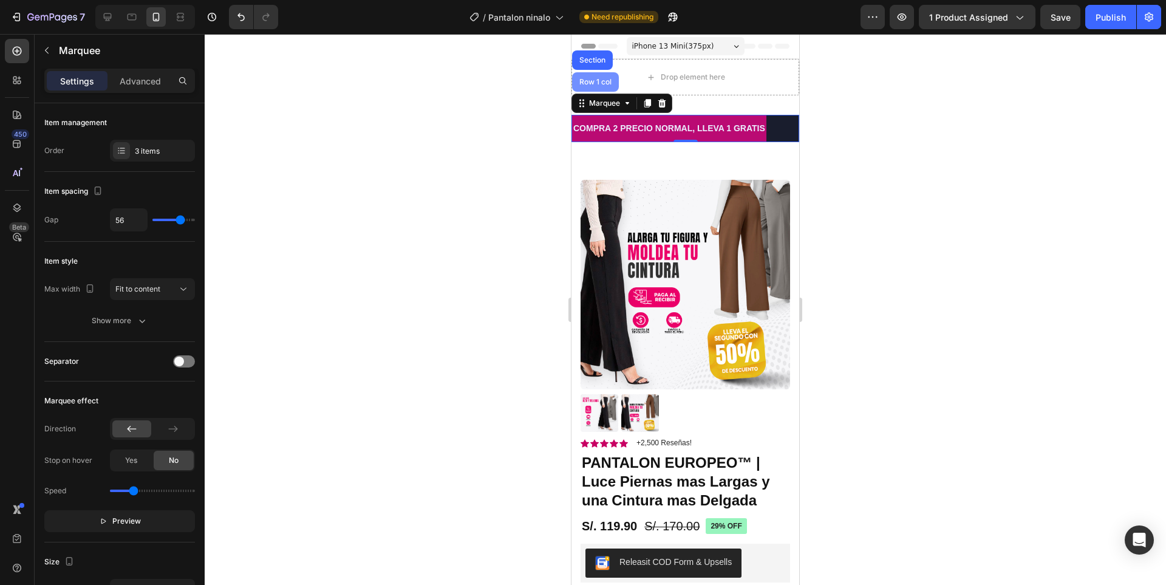
click at [596, 86] on div "Row 1 col" at bounding box center [595, 81] width 47 height 19
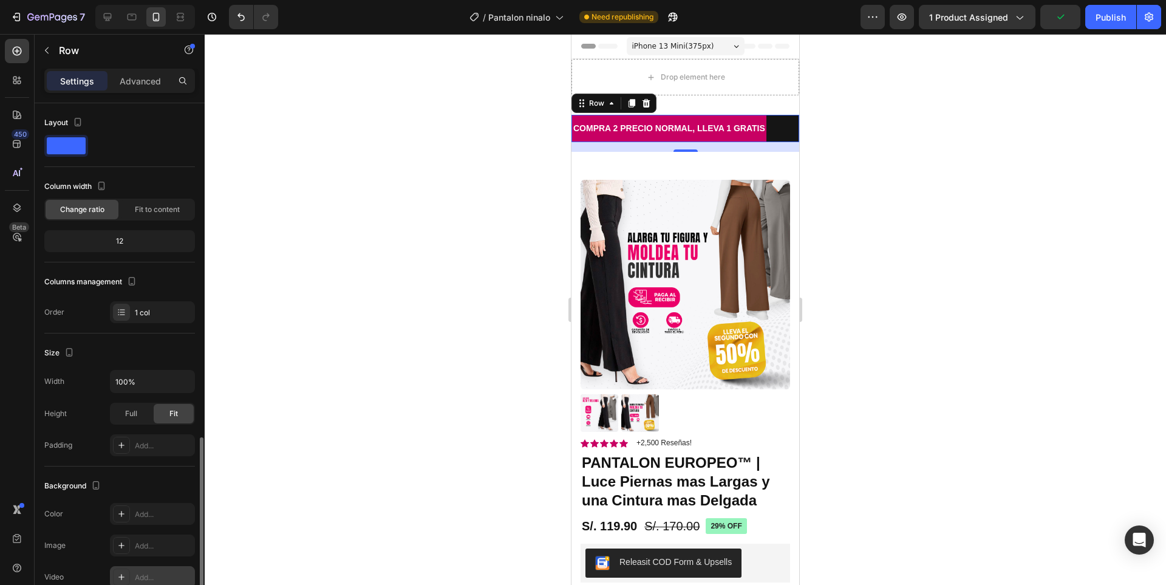
scroll to position [193, 0]
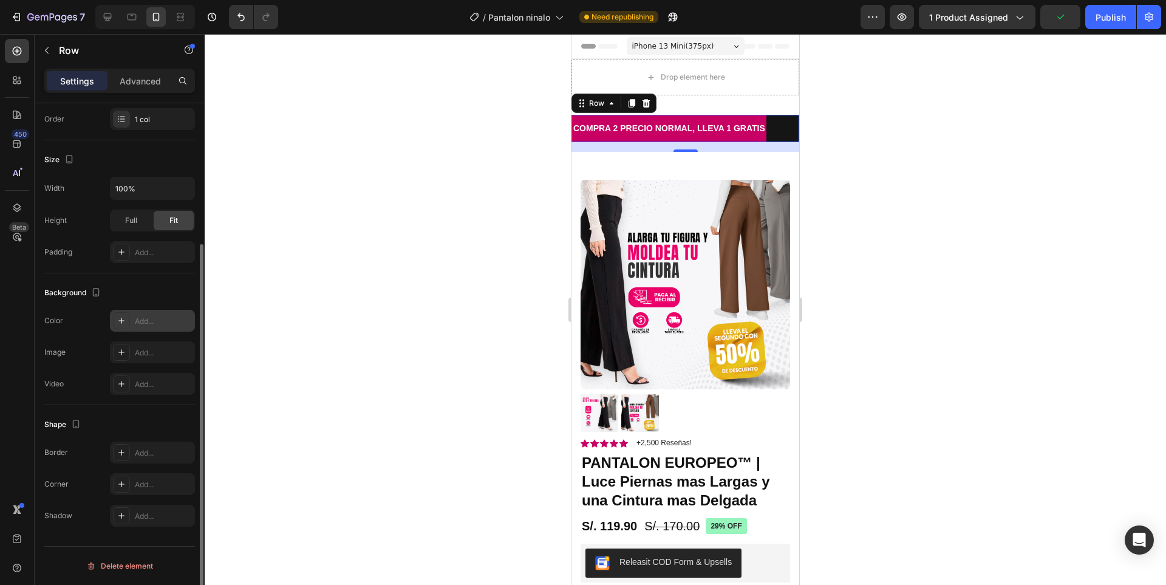
click at [149, 322] on div "Add..." at bounding box center [163, 321] width 57 height 11
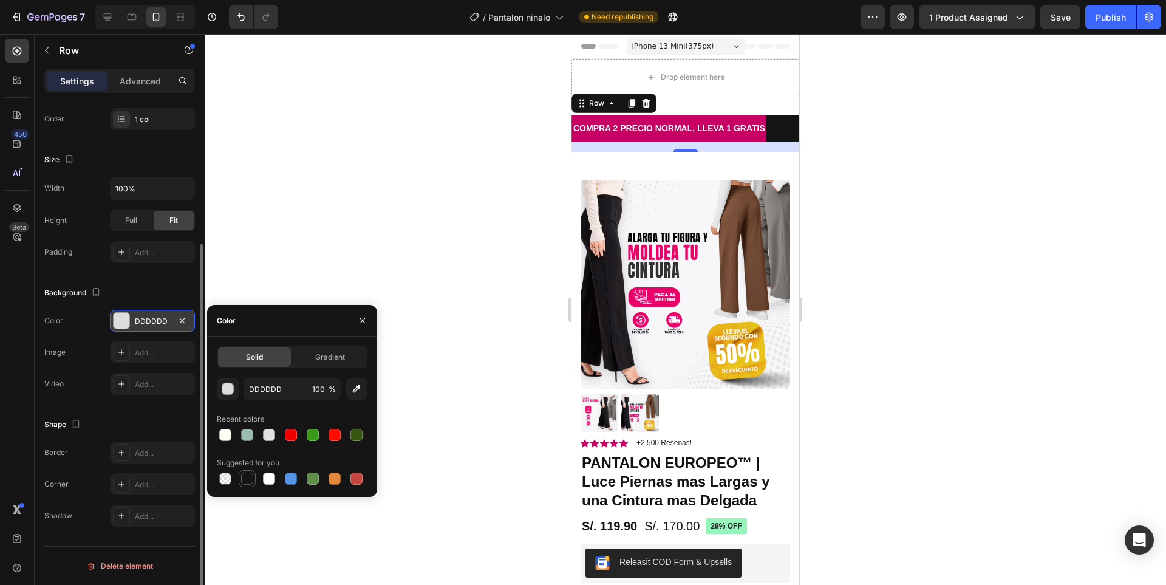
click at [251, 482] on div at bounding box center [247, 479] width 12 height 12
type input "151515"
click at [406, 241] on div at bounding box center [685, 309] width 961 height 551
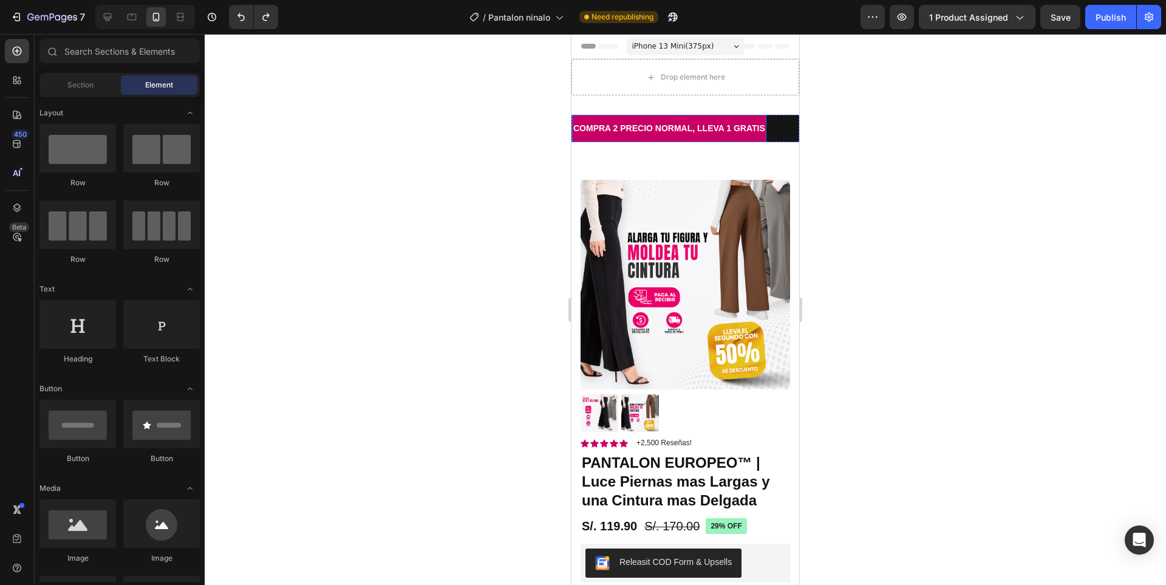
click at [762, 129] on p "COMPRA 2 PRECIO NORMAL, LLEVA 1 GRATIS" at bounding box center [669, 128] width 192 height 15
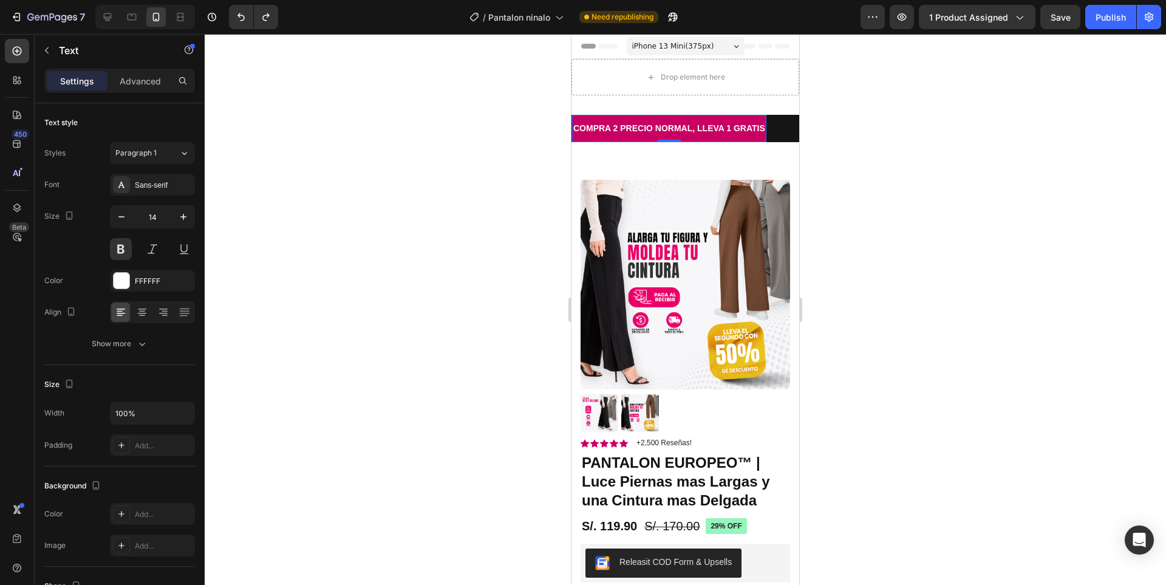
click at [739, 135] on p "COMPRA 2 PRECIO NORMAL, LLEVA 1 GRATIS" at bounding box center [669, 128] width 192 height 15
drag, startPoint x: 827, startPoint y: 148, endPoint x: 223, endPoint y: 108, distance: 605.0
click at [827, 148] on div at bounding box center [685, 309] width 961 height 551
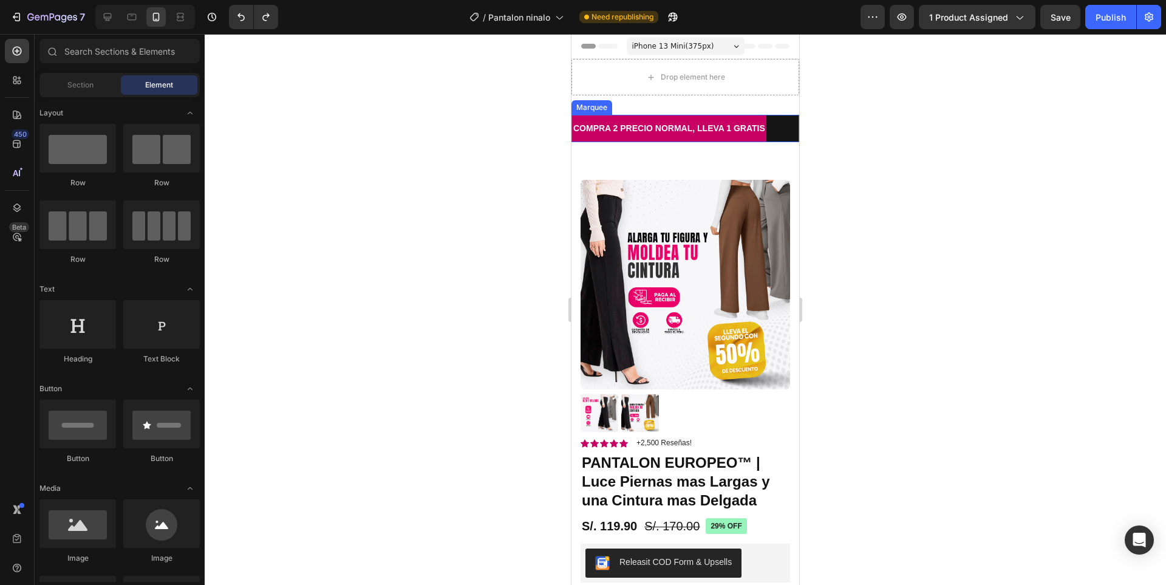
click at [780, 137] on div "COMPRA 2 PRECIO NORMAL, LLEVA 1 GRATIS Text" at bounding box center [686, 128] width 228 height 27
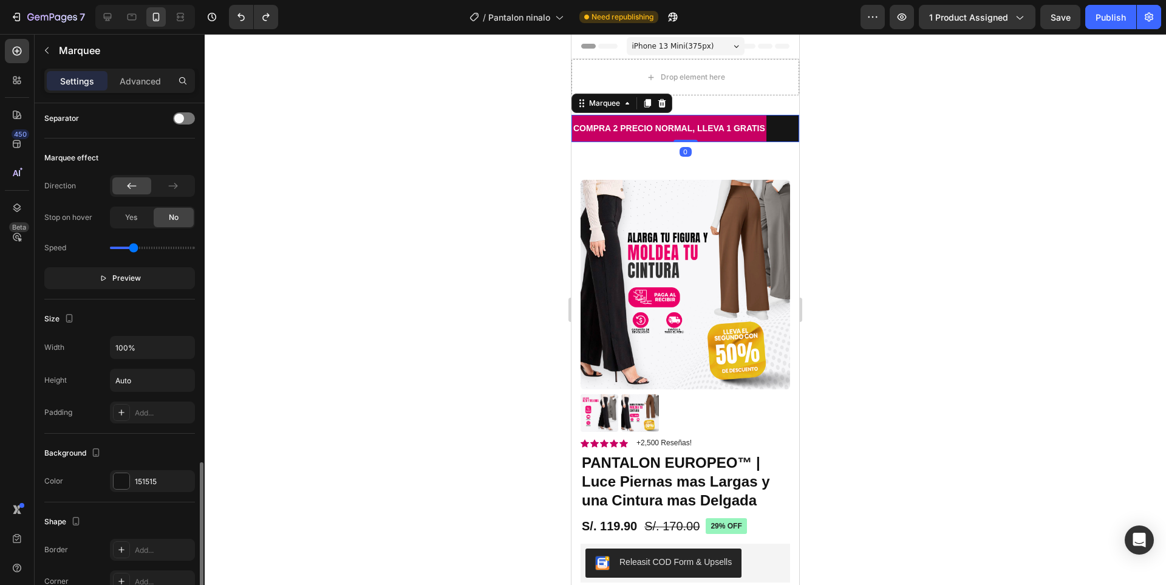
scroll to position [382, 0]
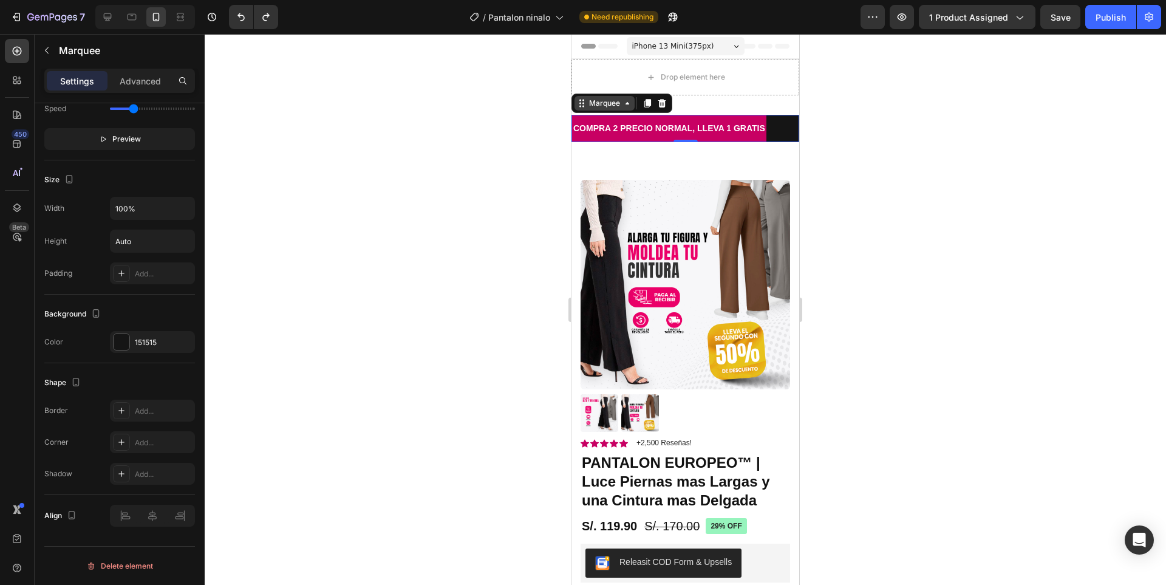
click at [615, 104] on div "Marquee" at bounding box center [605, 103] width 36 height 11
click at [921, 134] on div at bounding box center [685, 309] width 961 height 551
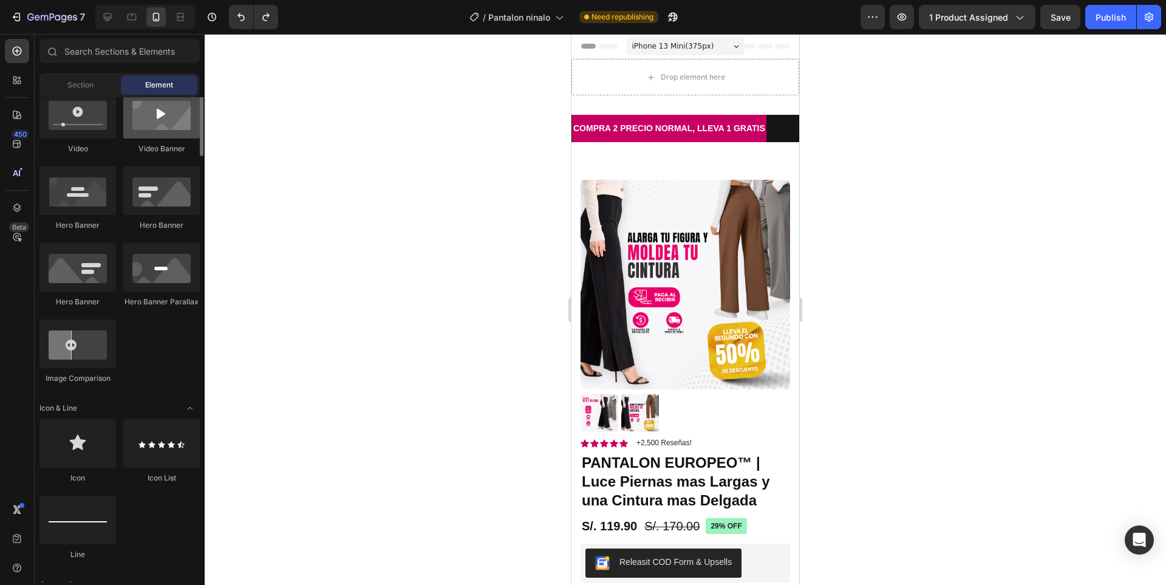
scroll to position [304, 0]
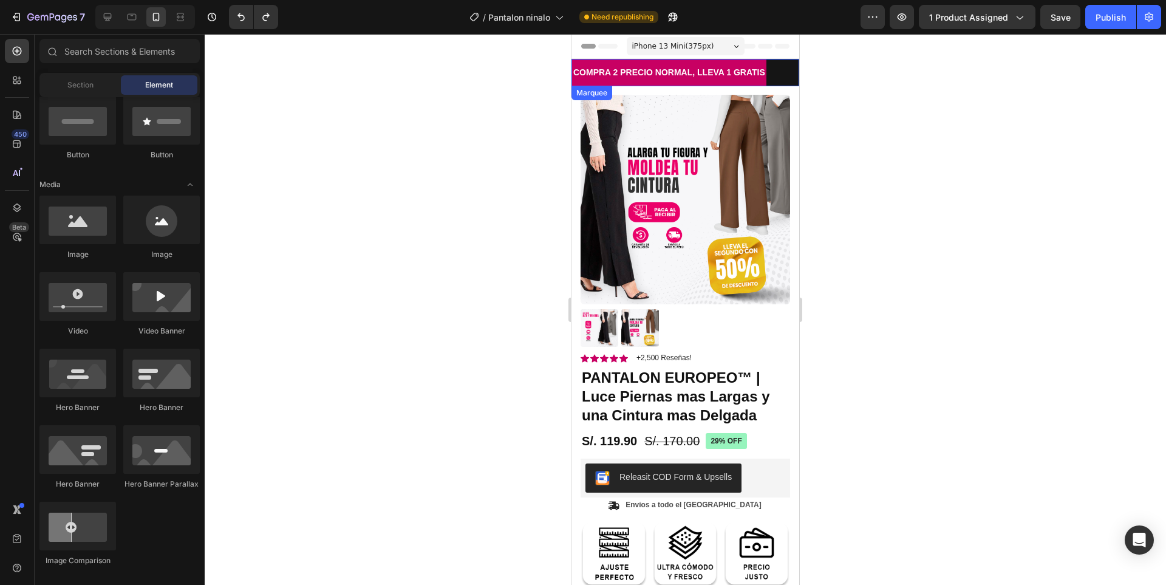
click at [788, 68] on div "COMPRA 2 PRECIO NORMAL, LLEVA 1 GRATIS Text" at bounding box center [686, 72] width 228 height 27
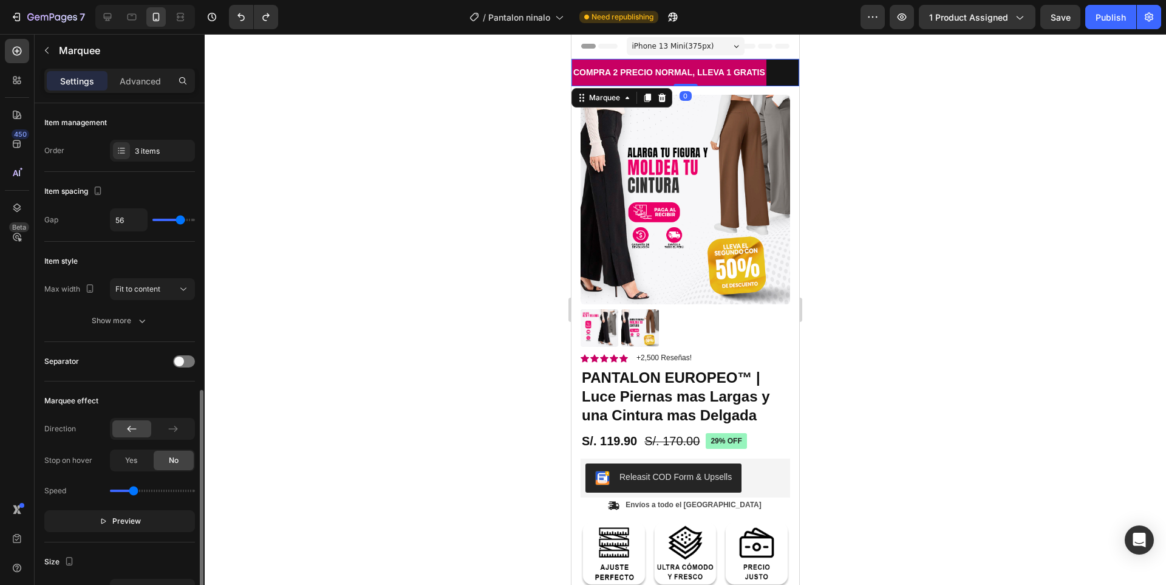
scroll to position [243, 0]
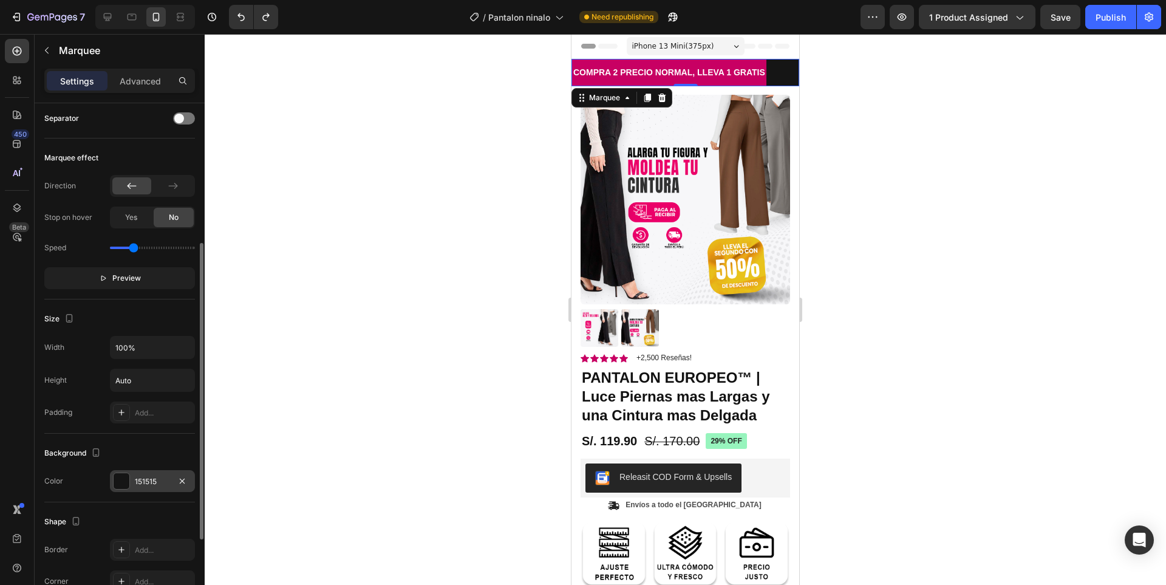
click at [148, 483] on div "151515" at bounding box center [152, 481] width 35 height 11
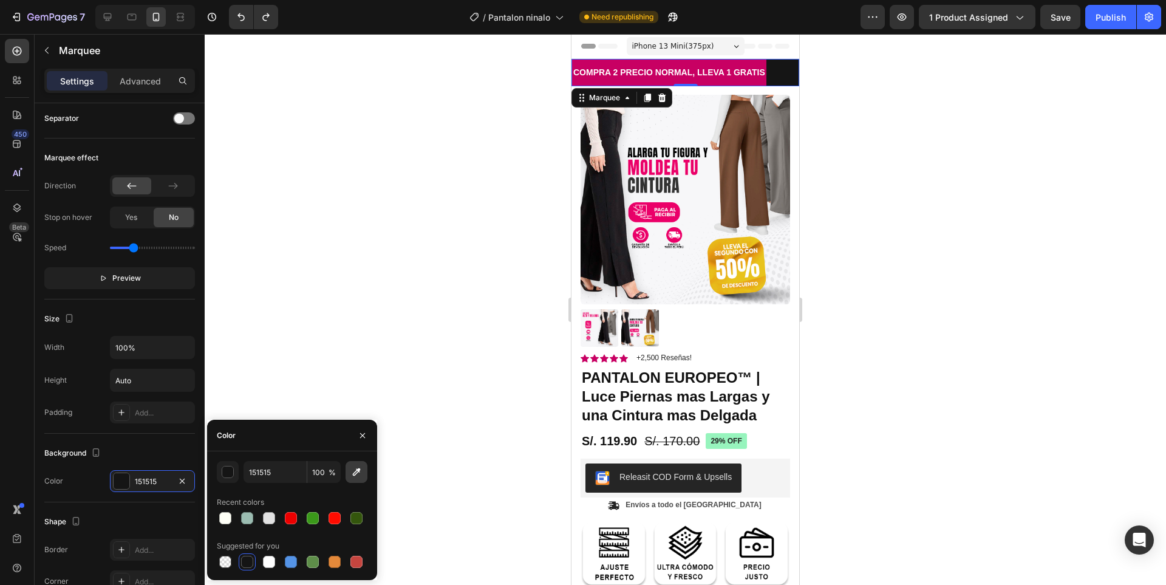
click at [359, 475] on icon "button" at bounding box center [356, 472] width 12 height 12
type input "C80063"
click at [915, 138] on div at bounding box center [685, 309] width 961 height 551
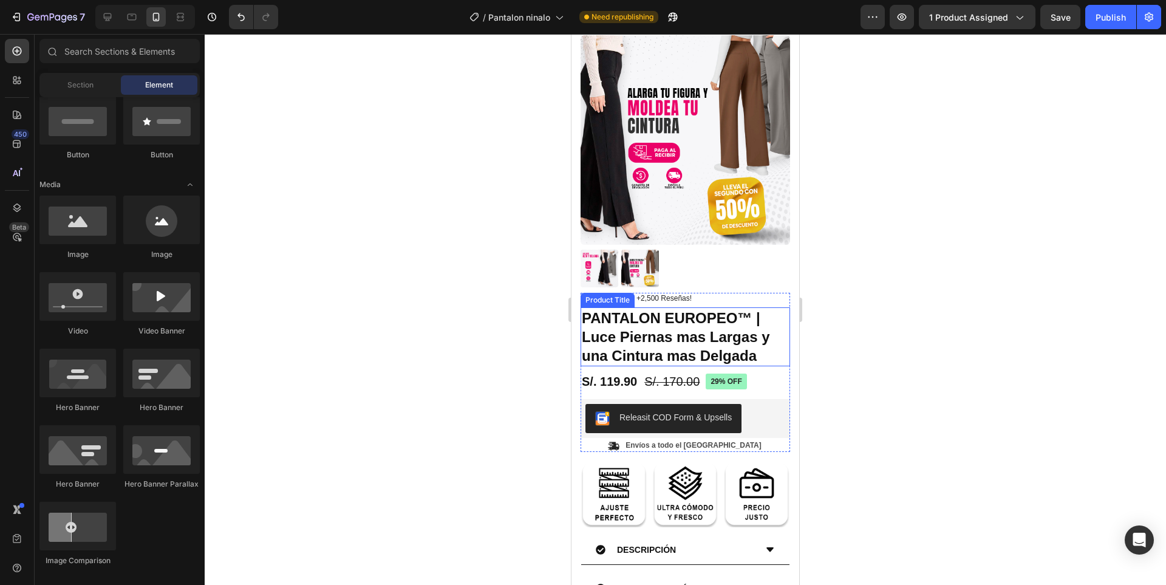
scroll to position [0, 0]
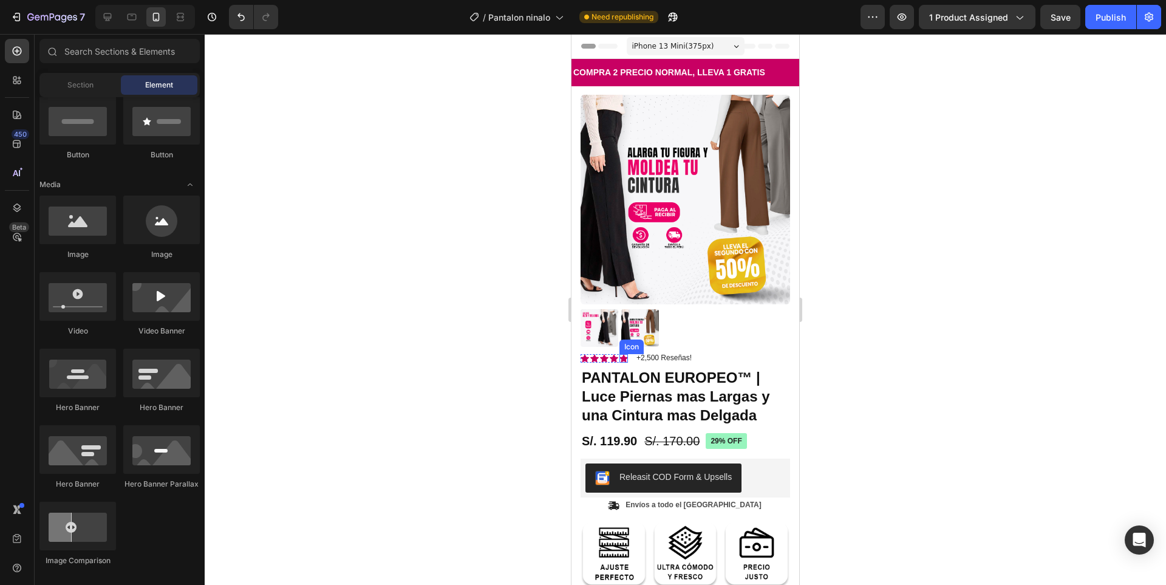
click at [622, 354] on icon at bounding box center [623, 358] width 9 height 8
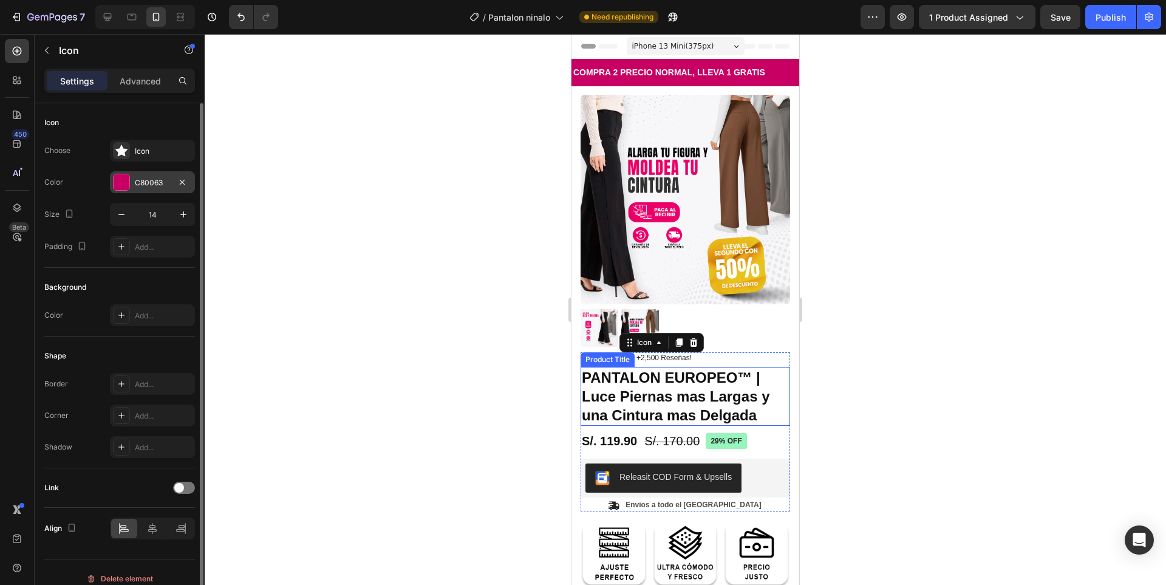
click at [141, 181] on div "C80063" at bounding box center [152, 182] width 35 height 11
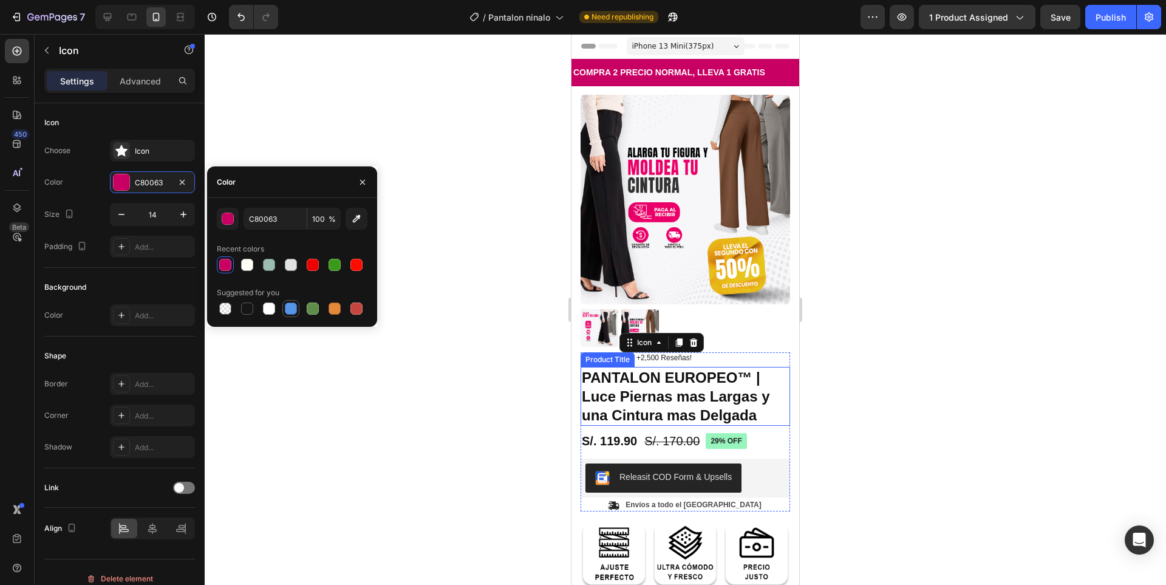
click at [290, 308] on div at bounding box center [291, 308] width 12 height 12
type input "5594E7"
click at [489, 358] on div at bounding box center [685, 309] width 961 height 551
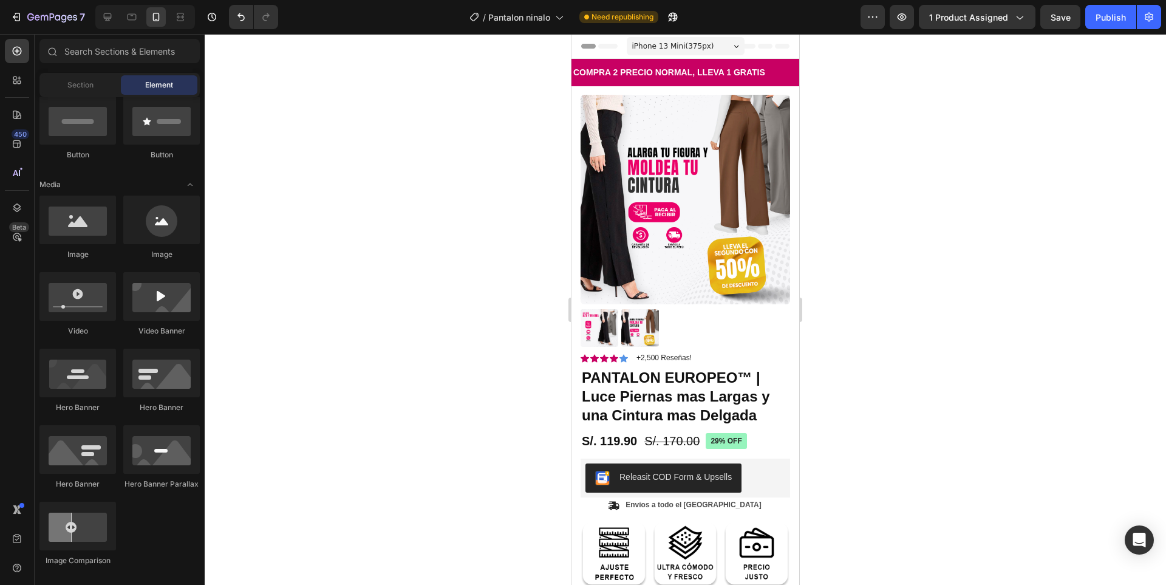
click at [859, 353] on div at bounding box center [685, 309] width 961 height 551
click at [616, 354] on icon at bounding box center [614, 358] width 9 height 8
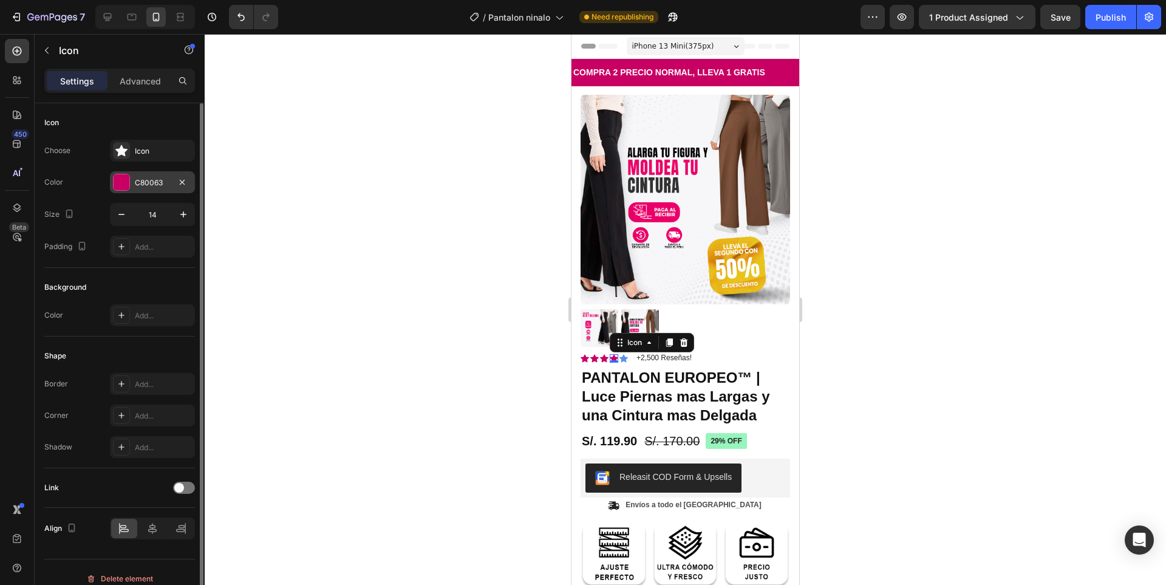
click at [144, 188] on div "C80063" at bounding box center [152, 182] width 35 height 11
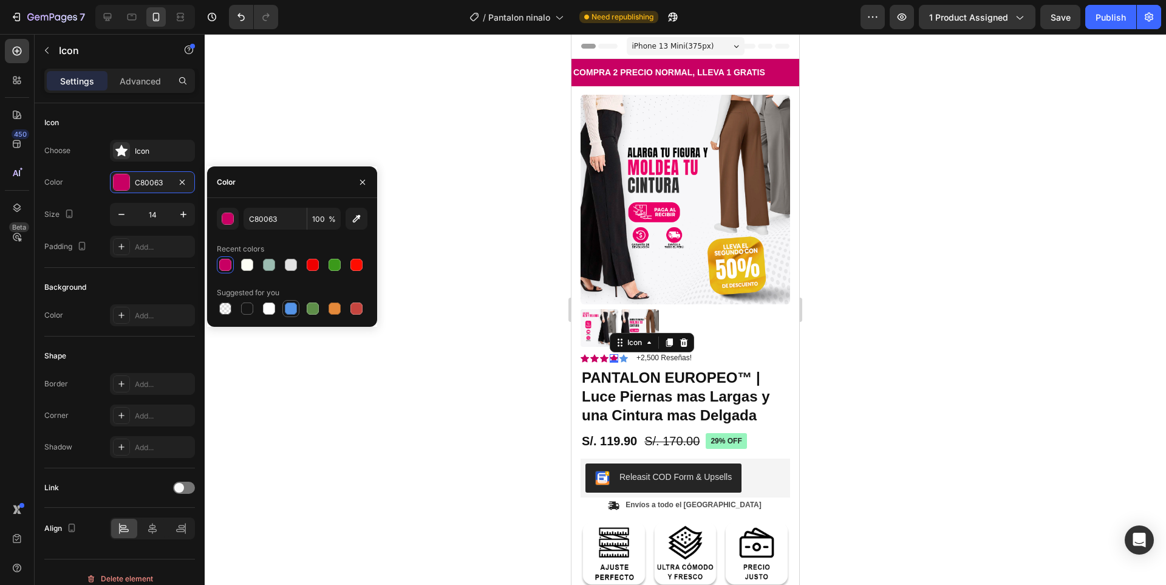
click at [286, 307] on div at bounding box center [291, 308] width 12 height 12
type input "5594E7"
click at [583, 354] on icon at bounding box center [585, 358] width 9 height 9
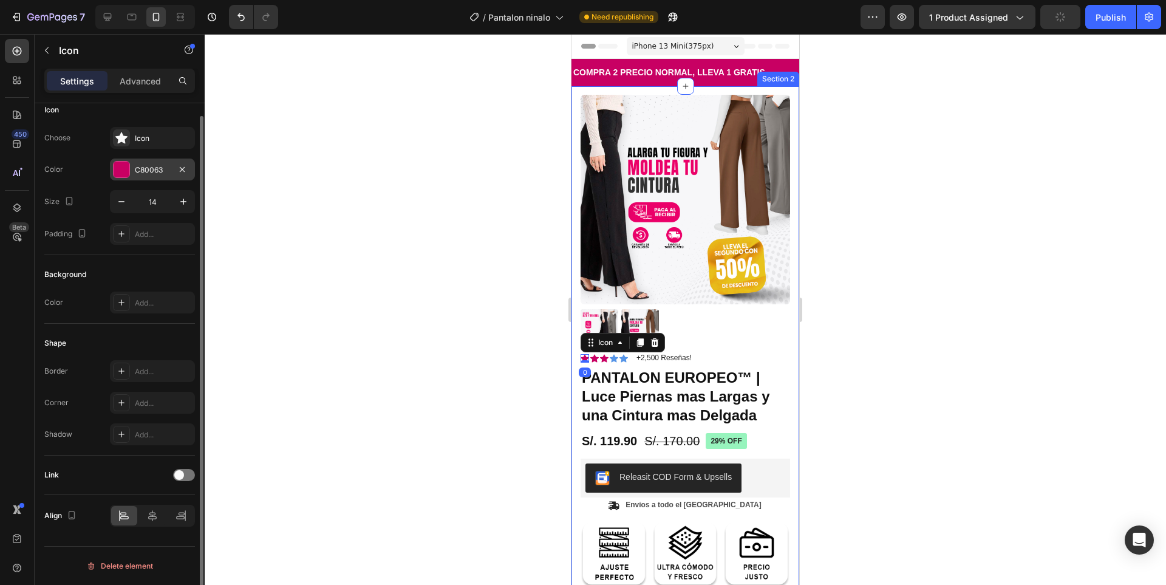
click at [140, 173] on div "C80063" at bounding box center [152, 170] width 35 height 11
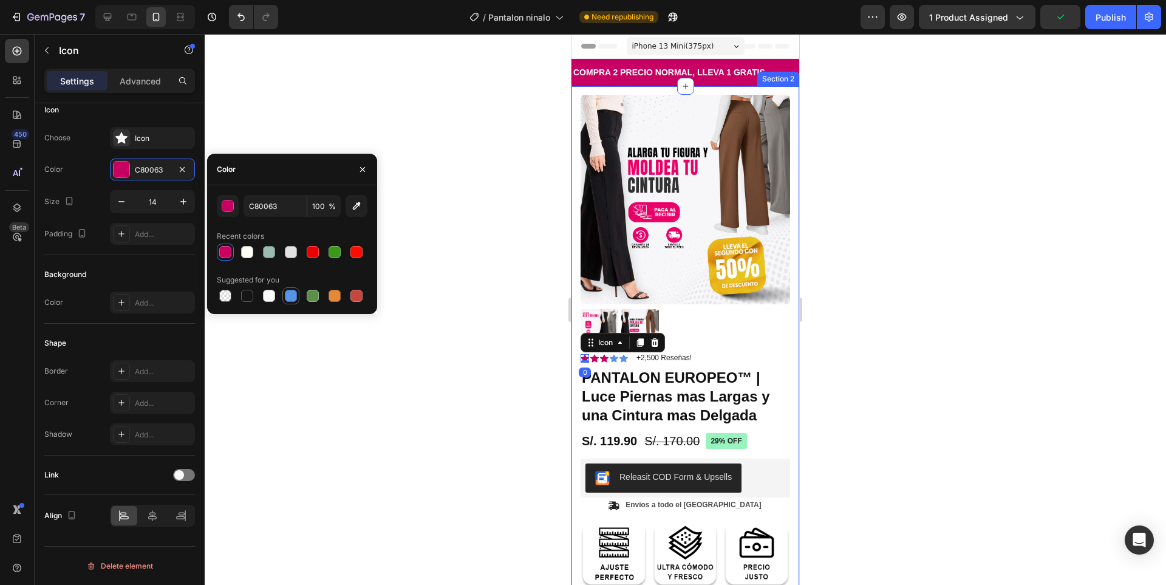
click at [291, 297] on div at bounding box center [291, 296] width 12 height 12
type input "5594E7"
click at [594, 354] on icon at bounding box center [594, 358] width 9 height 8
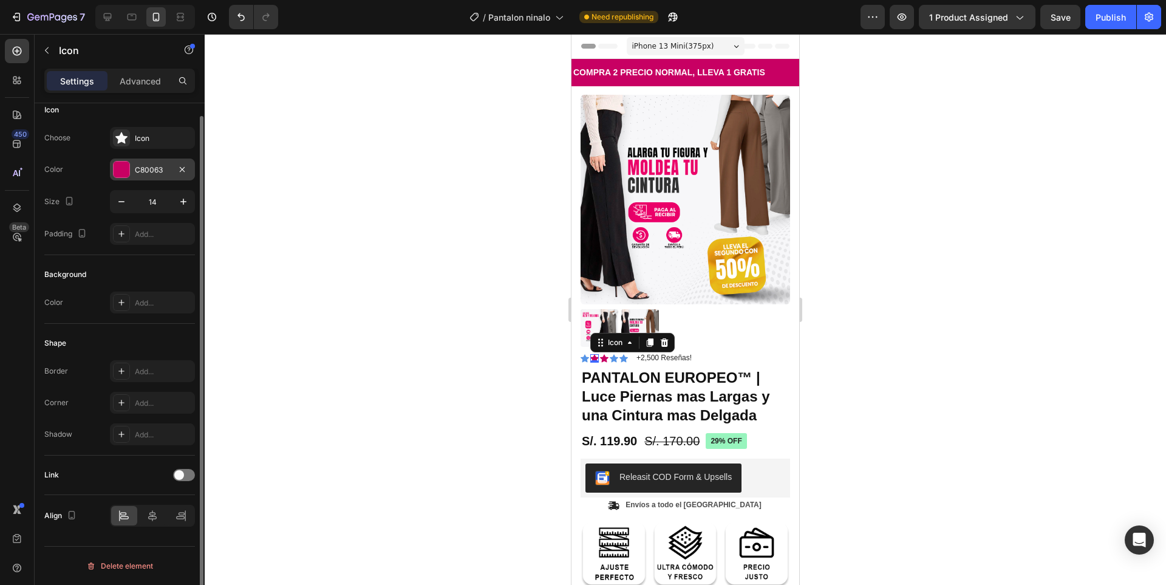
click at [146, 170] on div "C80063" at bounding box center [152, 170] width 35 height 11
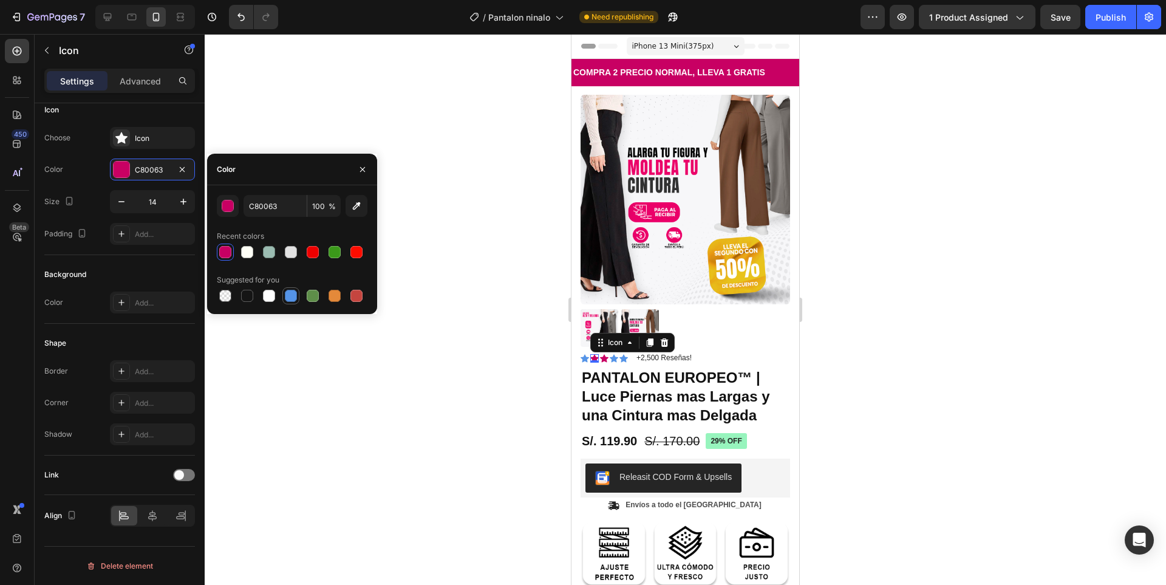
click at [292, 298] on div at bounding box center [291, 296] width 12 height 12
type input "5594E7"
click at [602, 354] on icon at bounding box center [604, 358] width 9 height 8
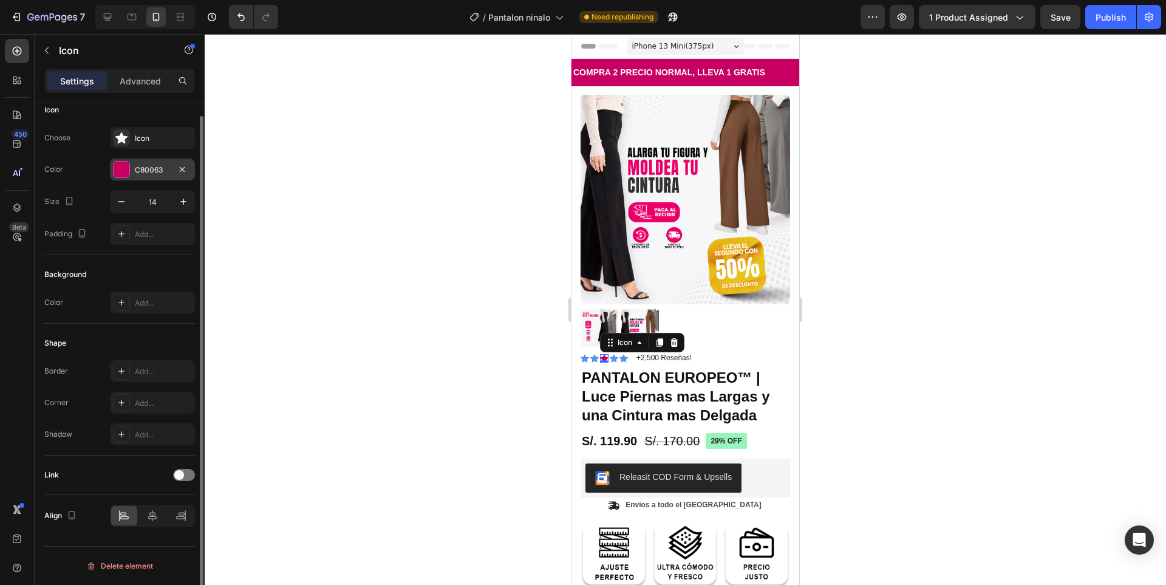
click at [140, 177] on div "C80063" at bounding box center [152, 170] width 85 height 22
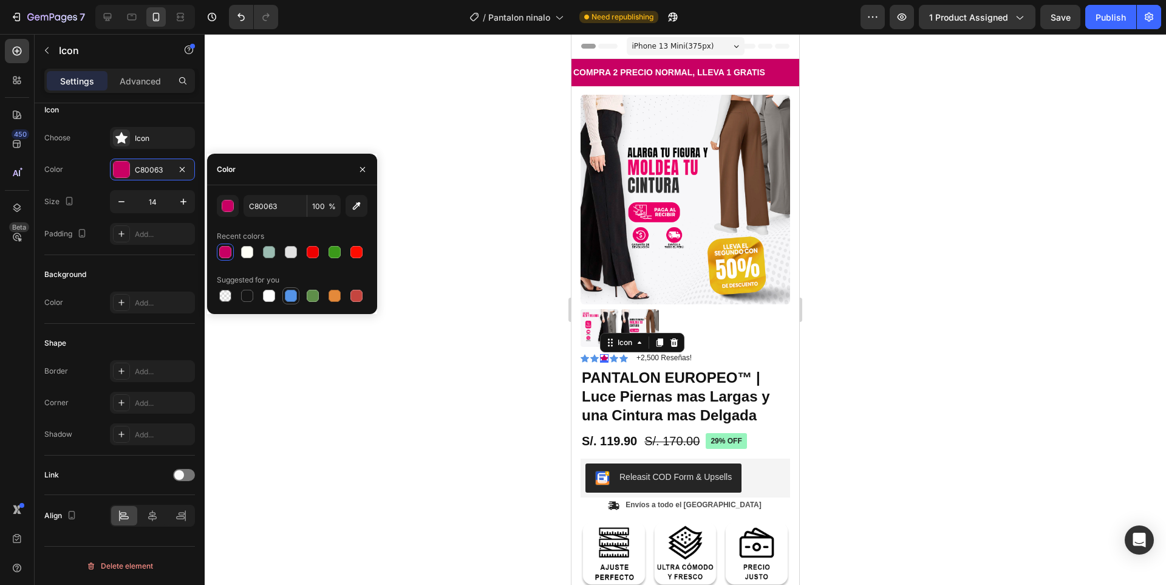
click at [294, 288] on div at bounding box center [291, 295] width 15 height 15
type input "5594E7"
click at [499, 241] on div at bounding box center [685, 309] width 961 height 551
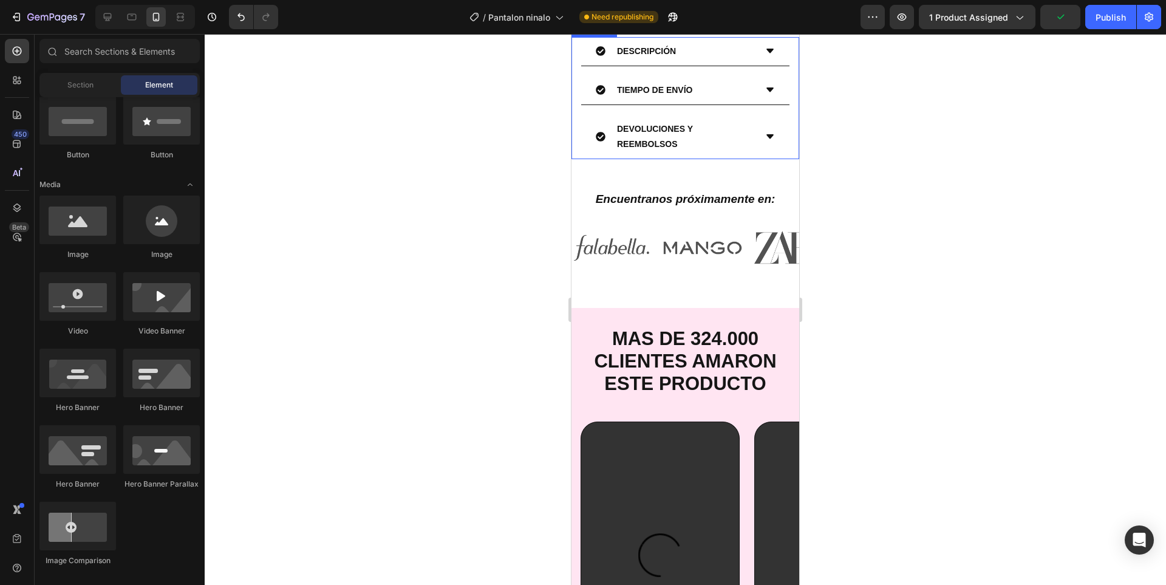
scroll to position [607, 0]
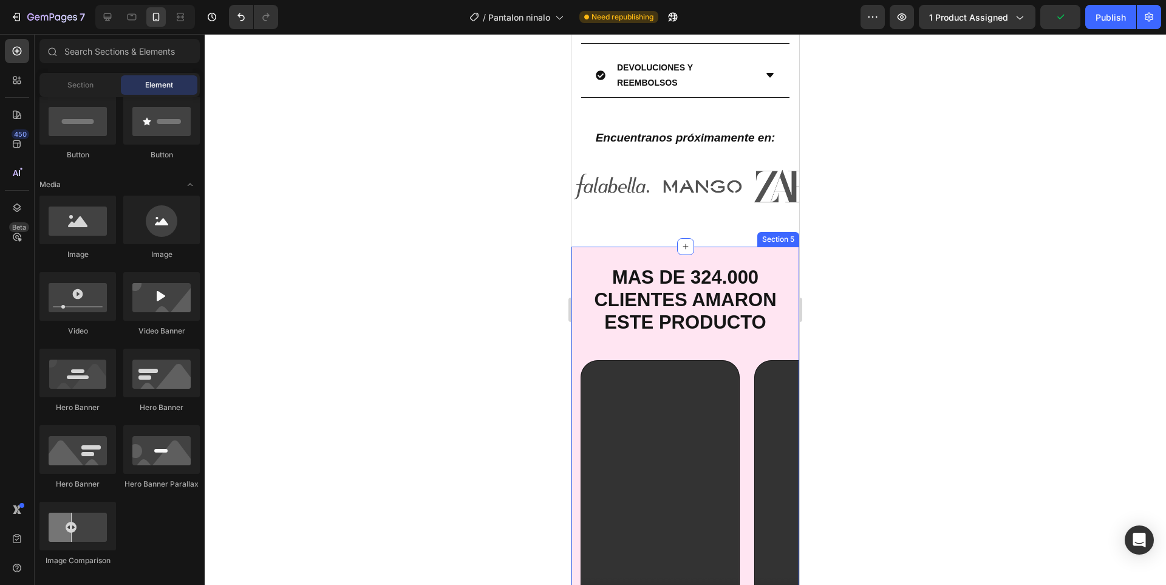
click at [780, 262] on div "MAS DE 324.000 CLIENTES AMARON ESTE PRODUCTO Heading Row Video Video Video Caro…" at bounding box center [686, 549] width 228 height 604
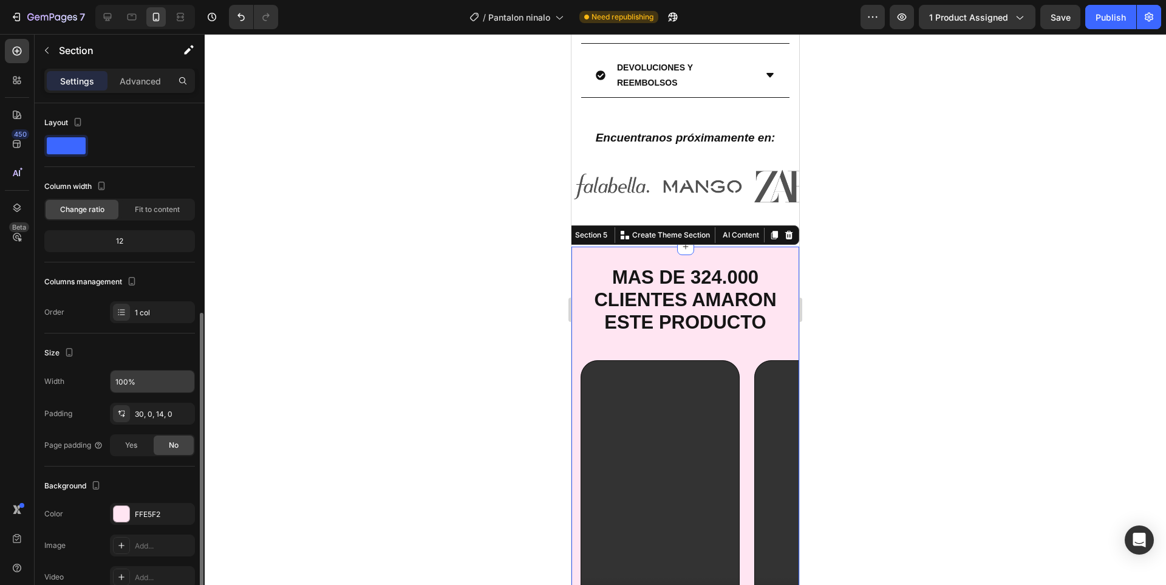
scroll to position [193, 0]
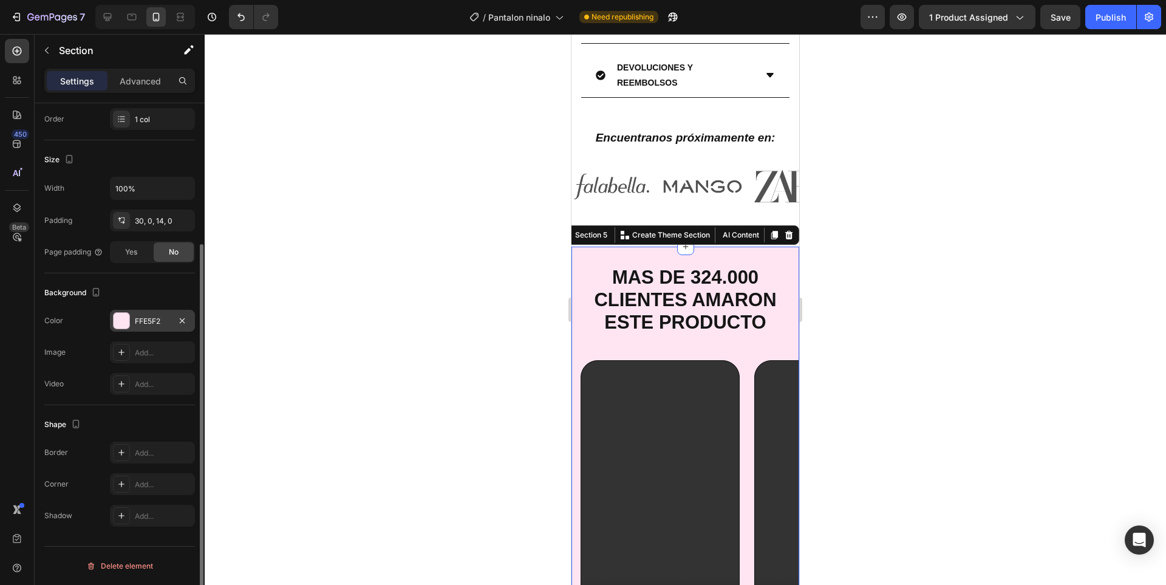
click at [142, 323] on div "FFE5F2" at bounding box center [152, 321] width 35 height 11
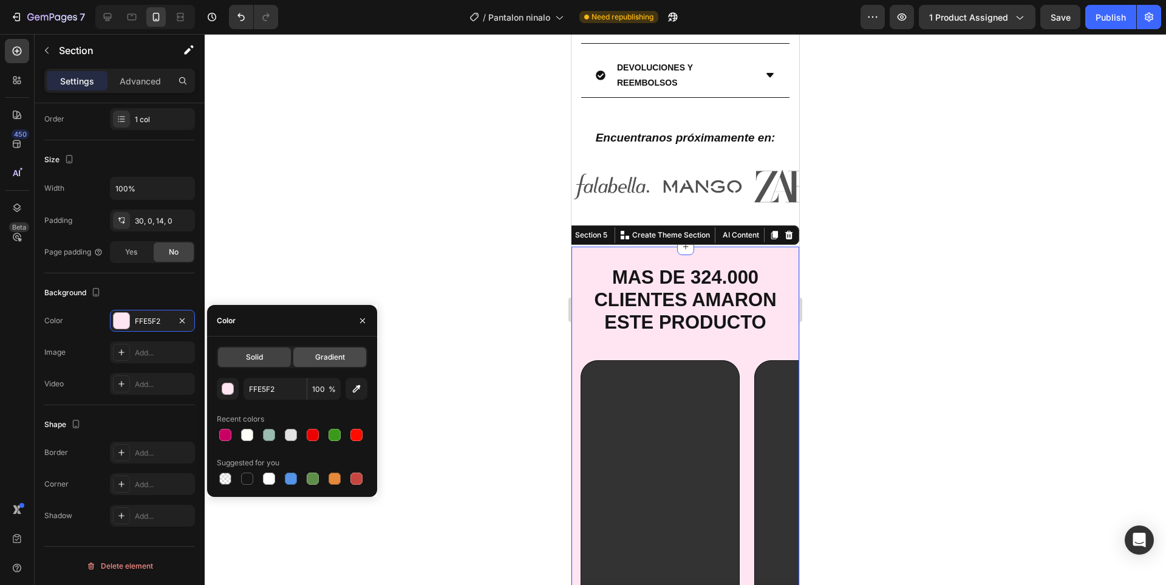
click at [338, 350] on div "Gradient" at bounding box center [329, 356] width 73 height 19
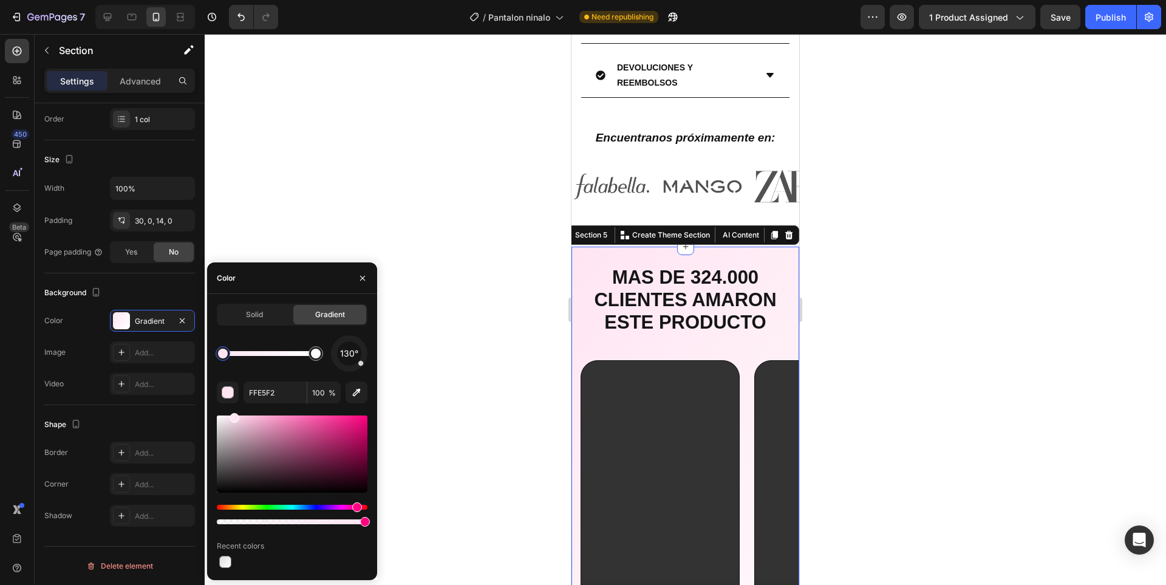
click at [310, 509] on div "Hue" at bounding box center [292, 507] width 151 height 5
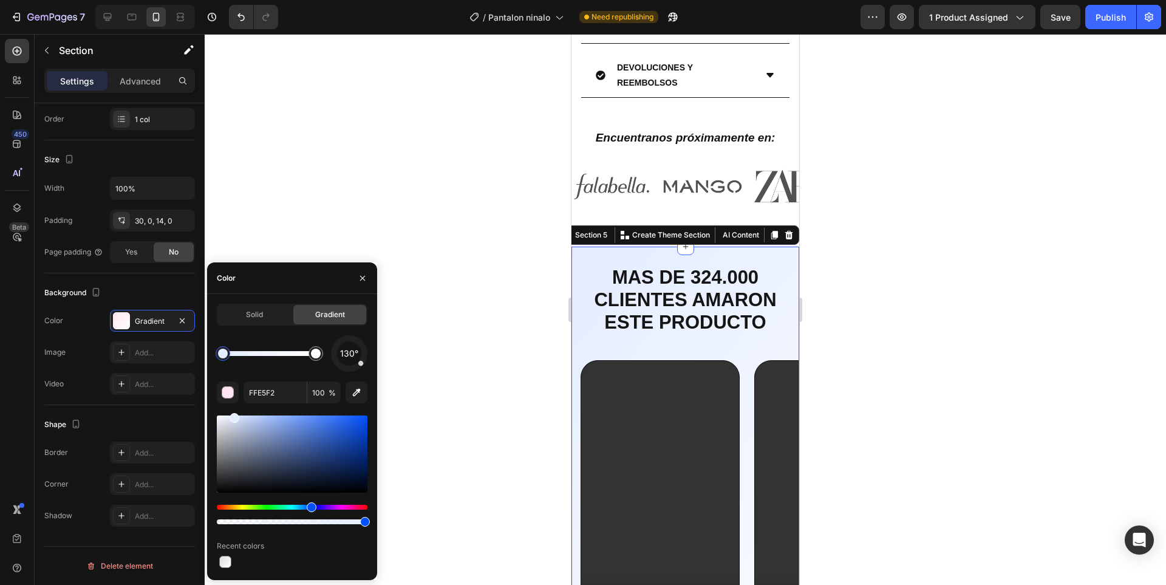
type input "E4EDFF"
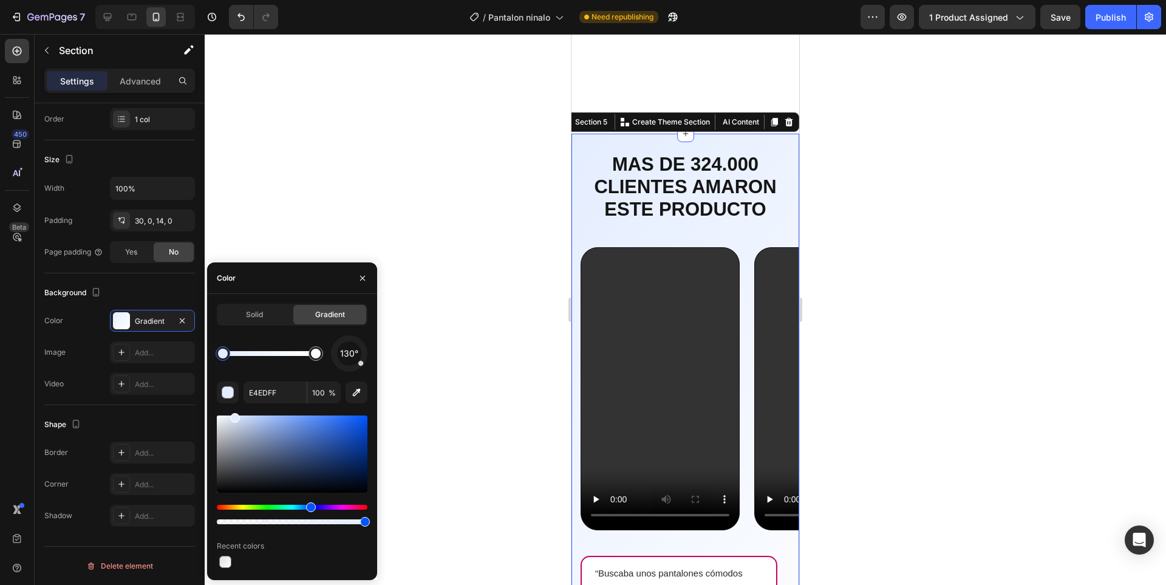
scroll to position [911, 0]
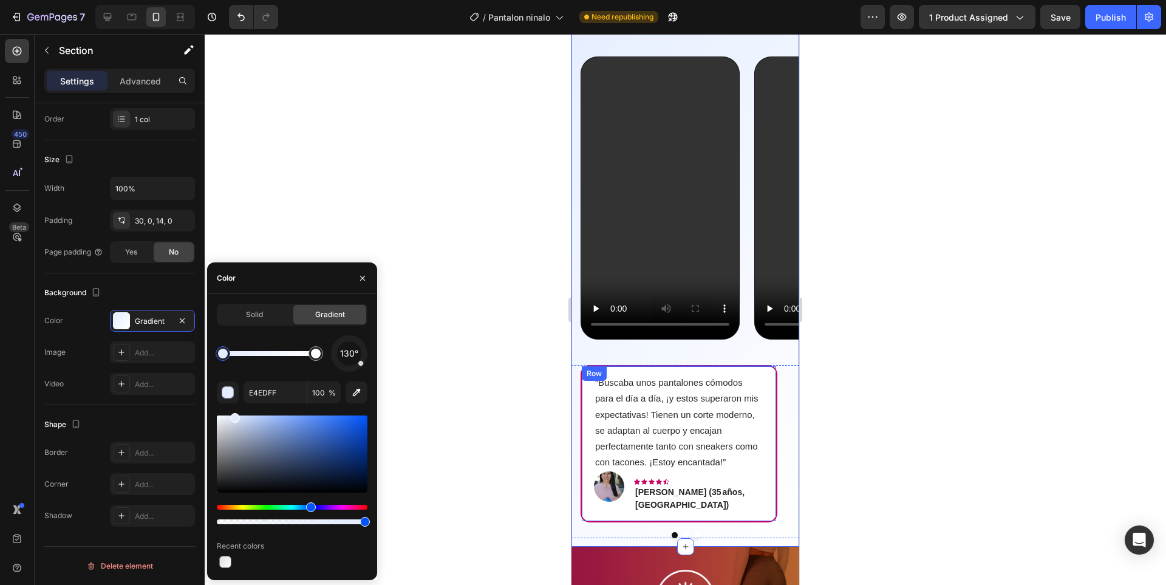
click at [764, 403] on div "“Buscaba unos pantalones cómodos para el día a día, ¡y estos superaron mis expe…" at bounding box center [679, 443] width 197 height 157
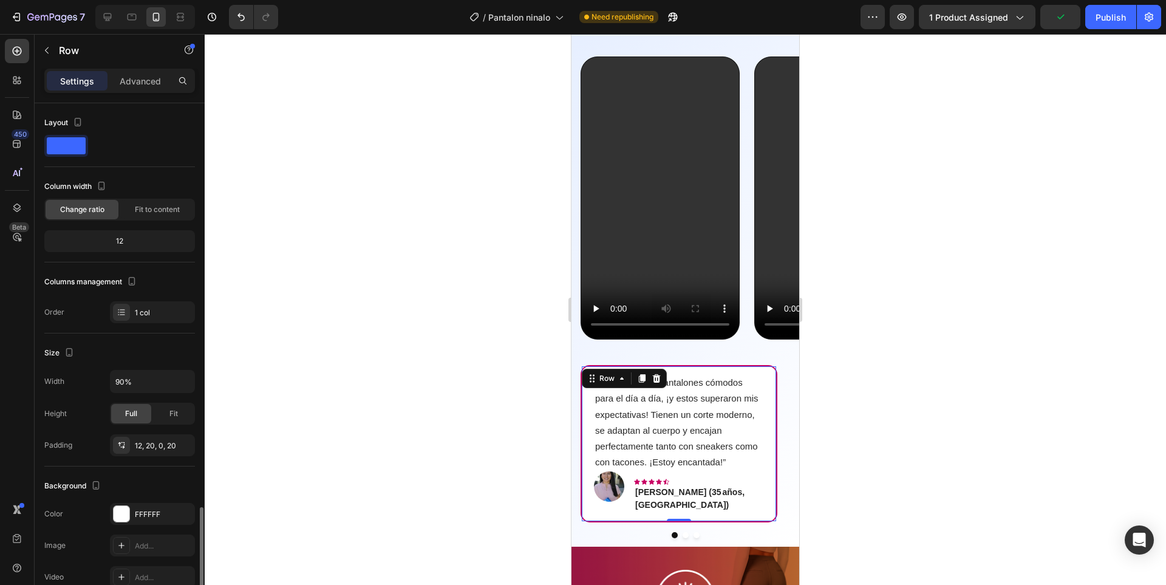
scroll to position [262, 0]
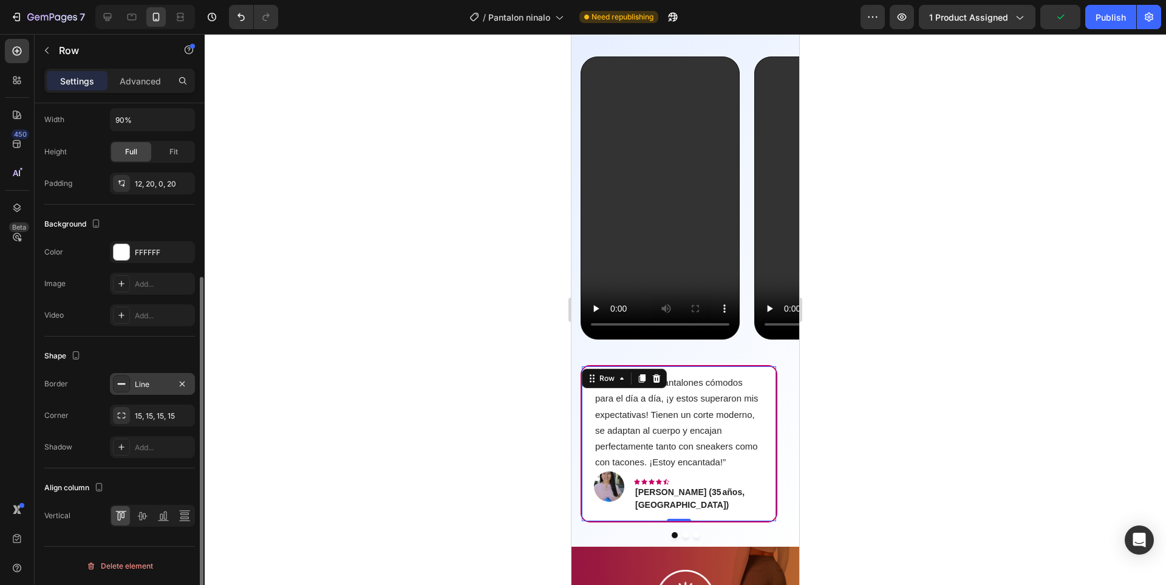
click at [151, 384] on div "Line" at bounding box center [152, 384] width 35 height 11
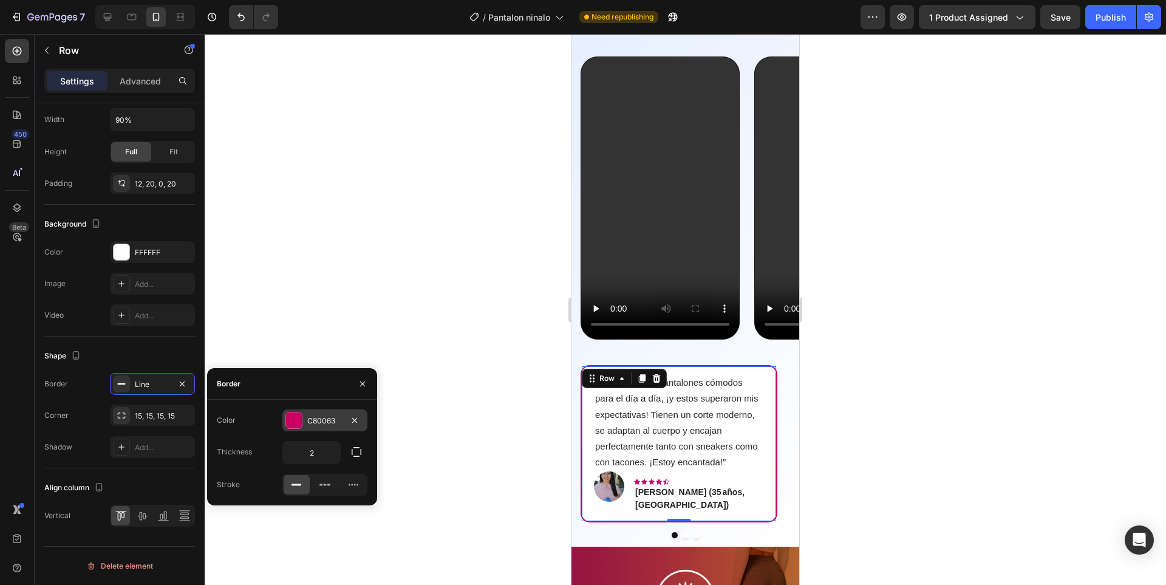
click at [326, 427] on div "C80063" at bounding box center [324, 420] width 85 height 22
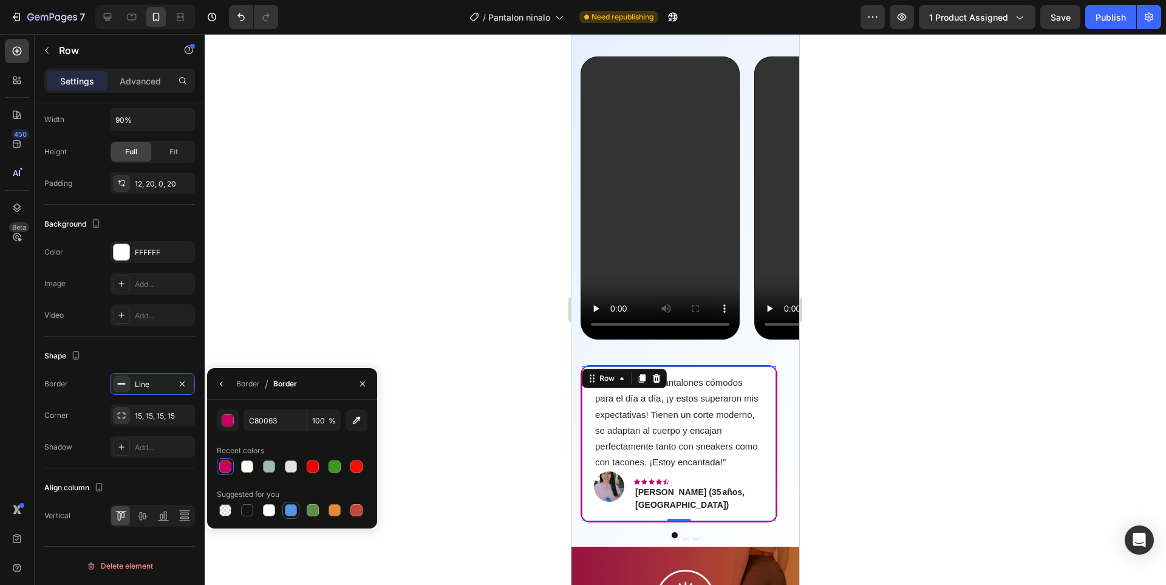
click at [295, 508] on div at bounding box center [291, 510] width 12 height 12
type input "5594E7"
click at [886, 329] on div at bounding box center [685, 309] width 961 height 551
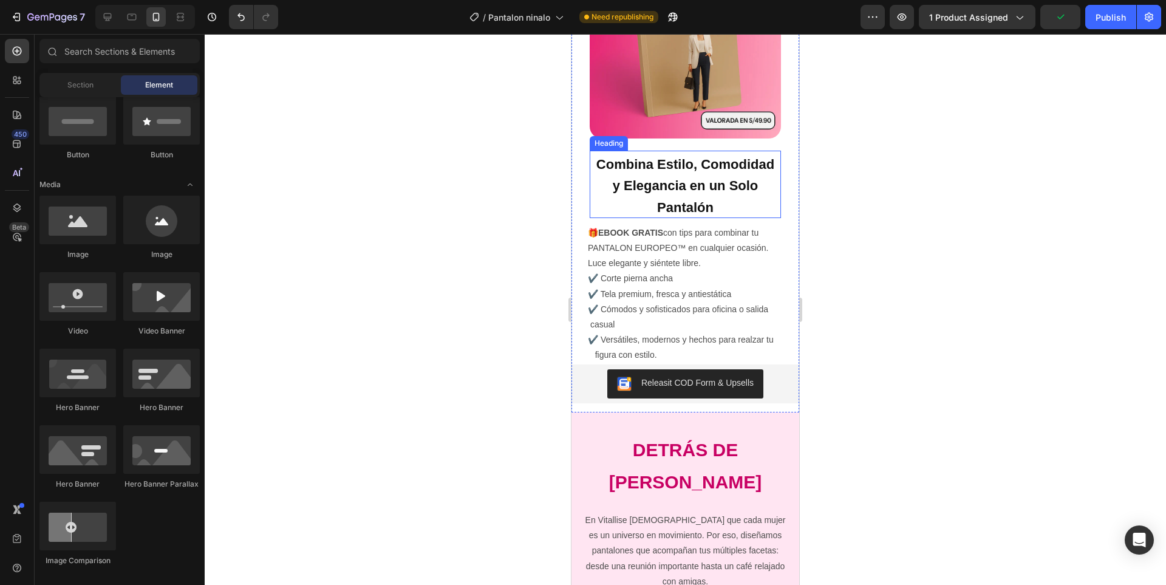
scroll to position [2308, 0]
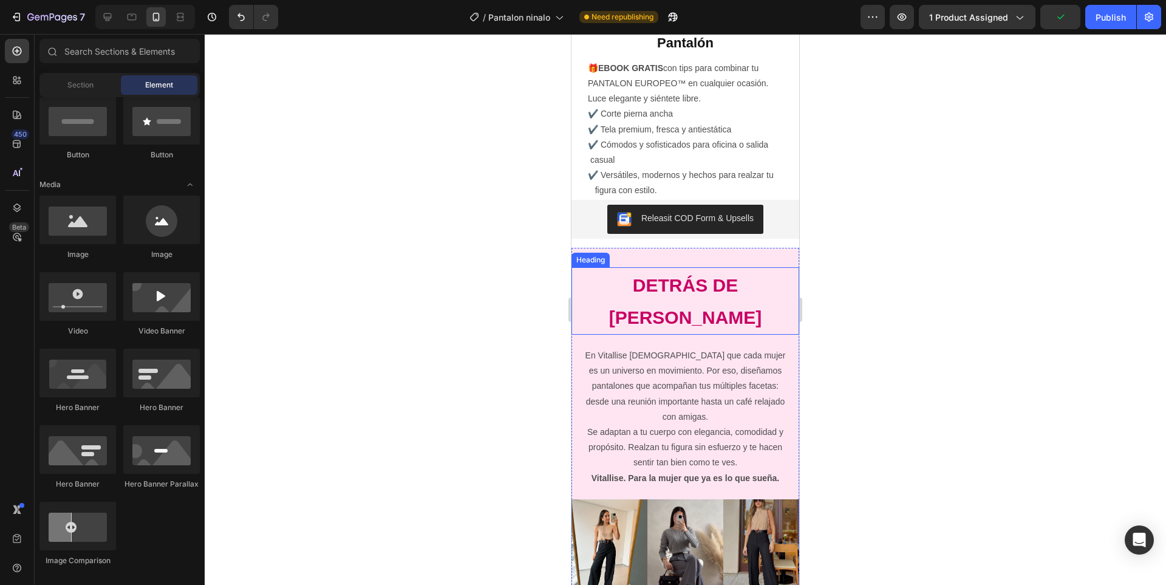
click at [766, 281] on h2 "DETRÁS DE VITALLISE" at bounding box center [686, 300] width 228 height 67
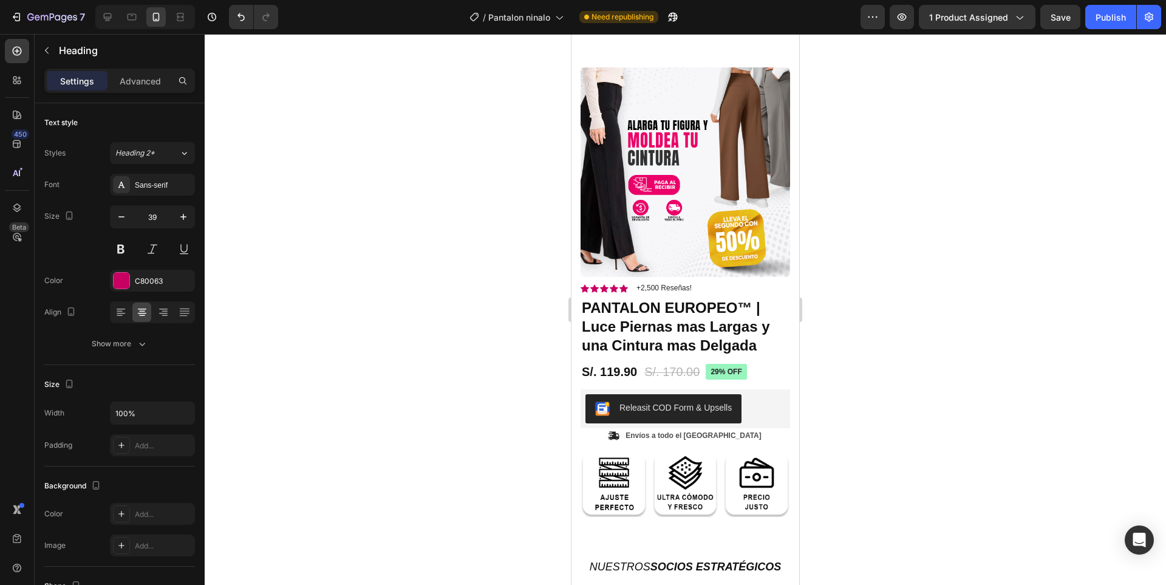
scroll to position [3583, 0]
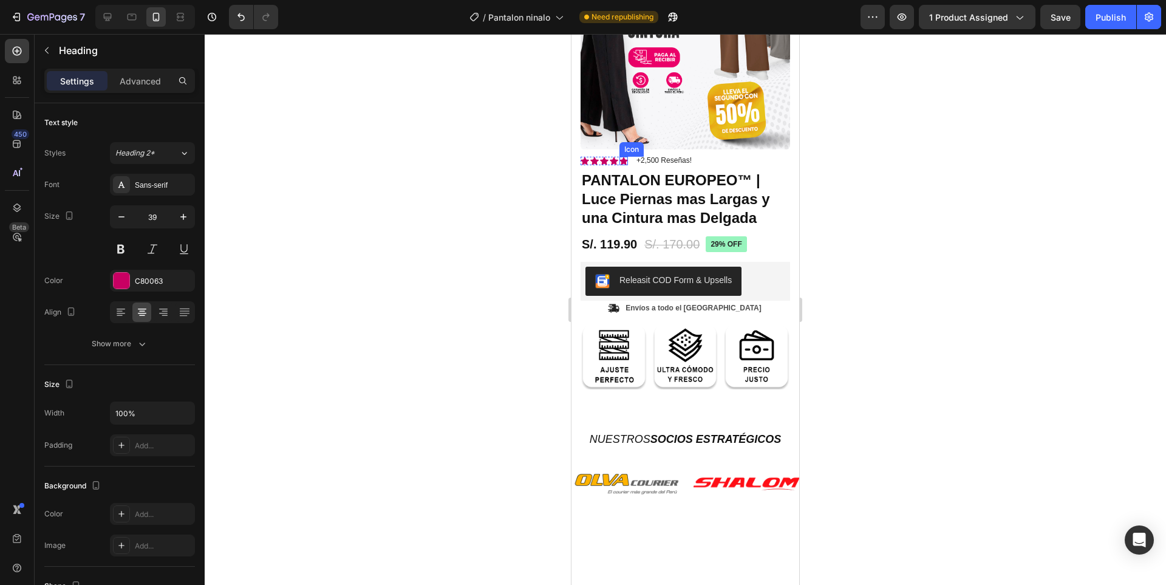
click at [620, 157] on icon at bounding box center [623, 161] width 9 height 8
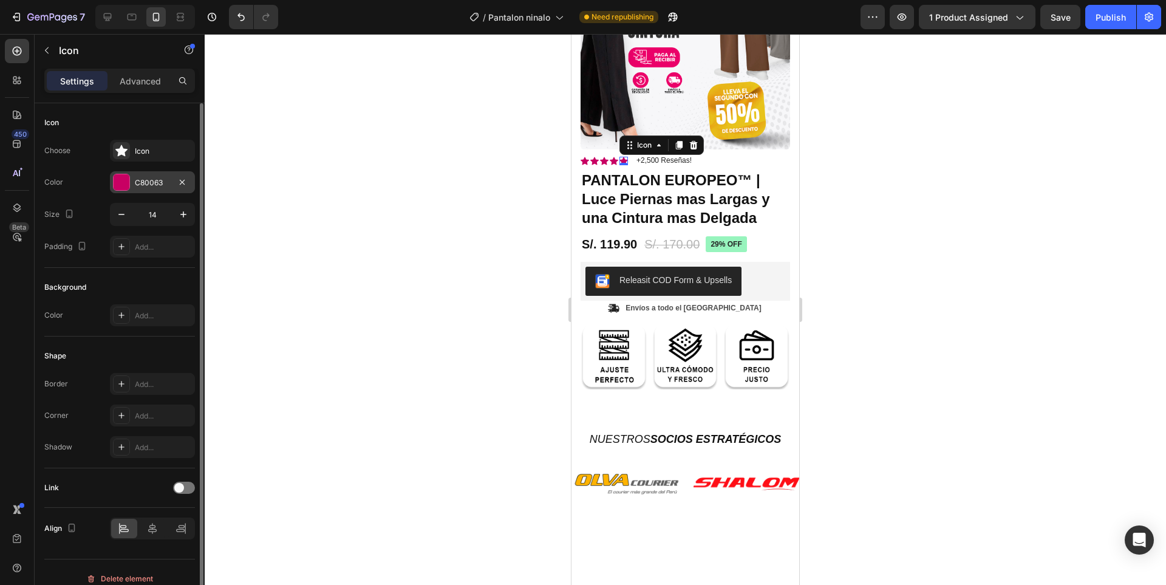
click at [125, 180] on div at bounding box center [122, 182] width 16 height 16
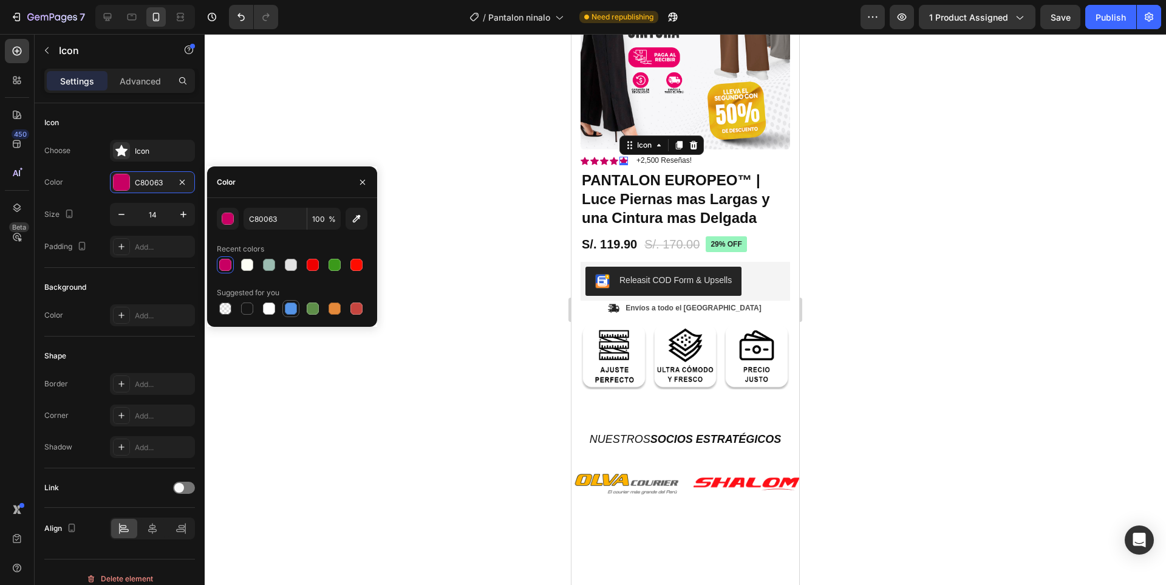
drag, startPoint x: 292, startPoint y: 312, endPoint x: 18, endPoint y: 185, distance: 302.2
click at [292, 312] on div at bounding box center [291, 308] width 12 height 12
type input "5594E7"
click at [587, 157] on icon at bounding box center [585, 161] width 9 height 8
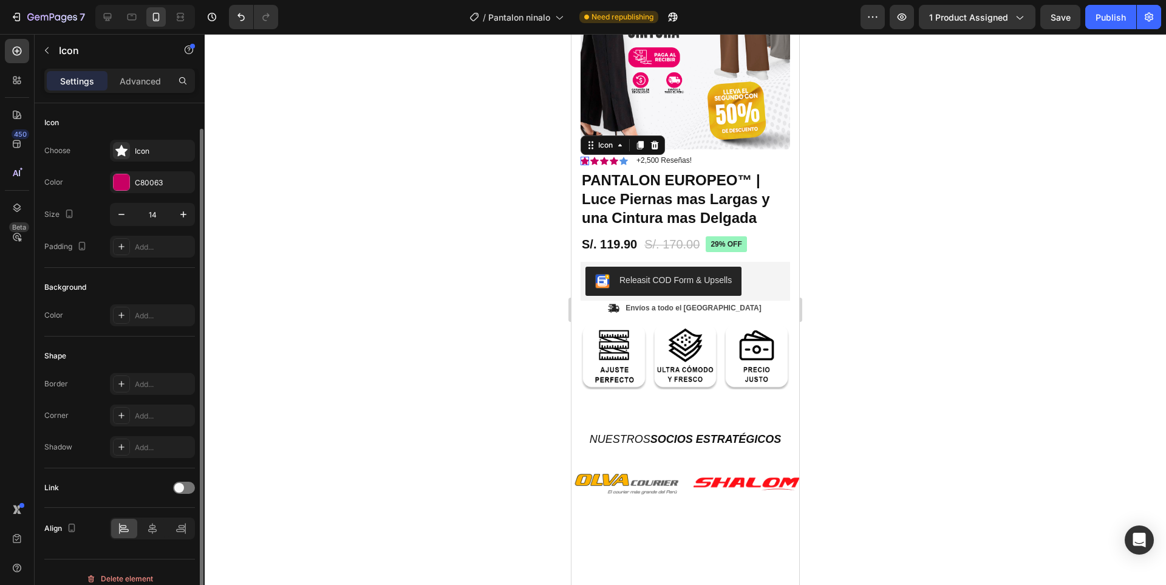
scroll to position [13, 0]
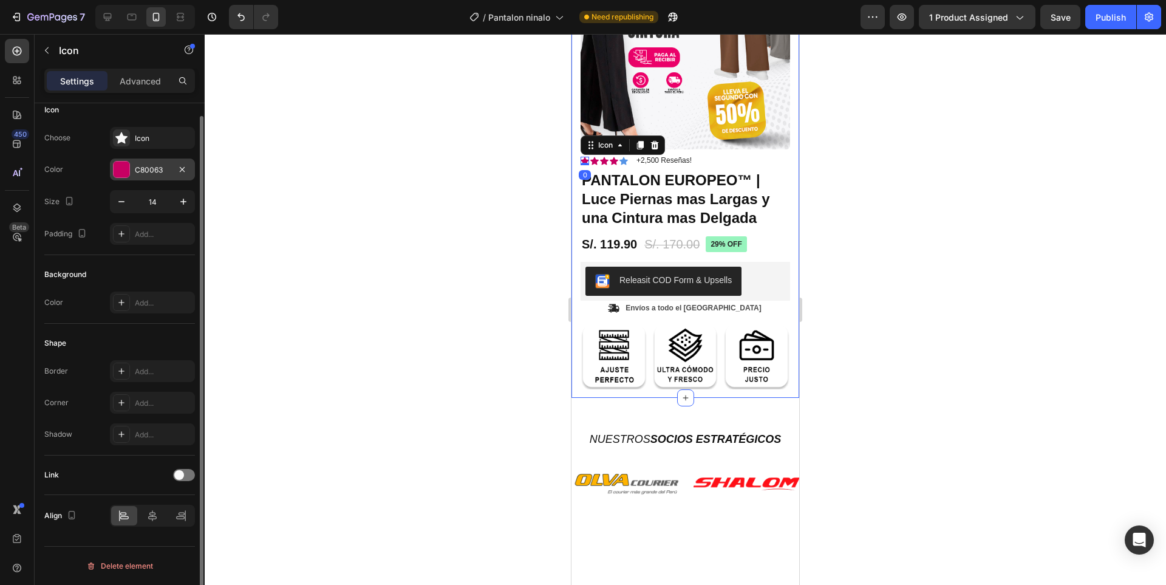
click at [159, 163] on div "C80063" at bounding box center [152, 170] width 85 height 22
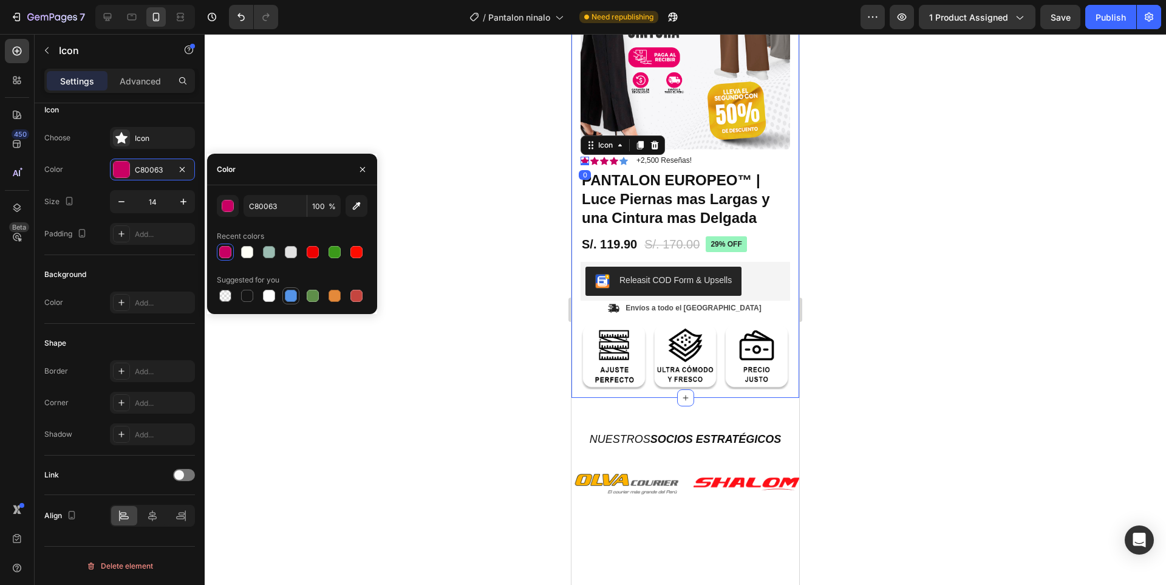
click at [292, 288] on div at bounding box center [291, 295] width 15 height 15
type input "5594E7"
click at [616, 157] on icon at bounding box center [614, 161] width 9 height 8
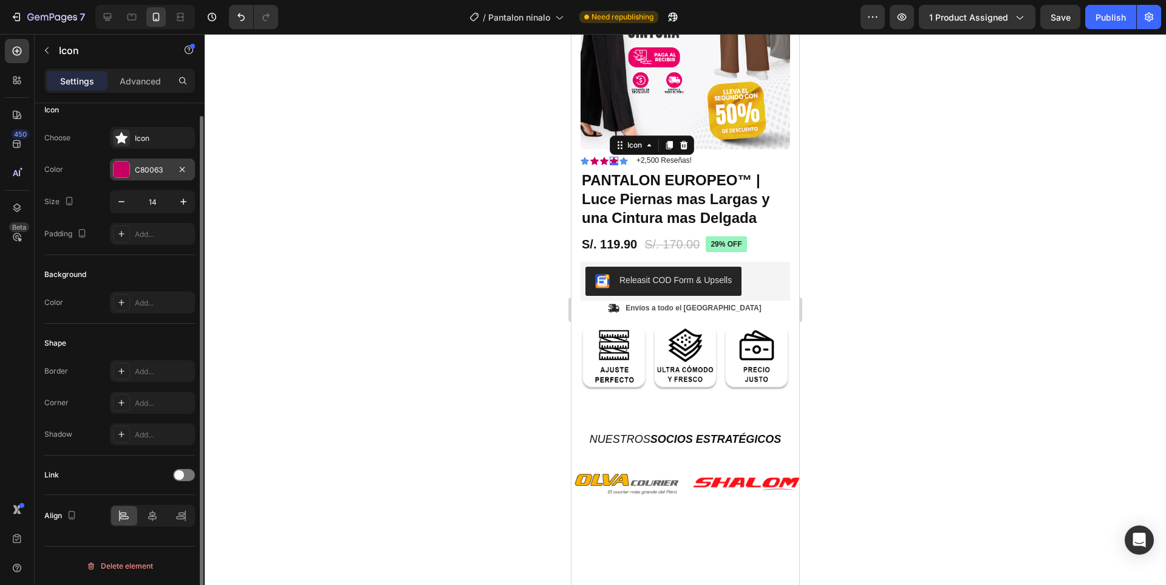
click at [159, 166] on div "C80063" at bounding box center [152, 170] width 35 height 11
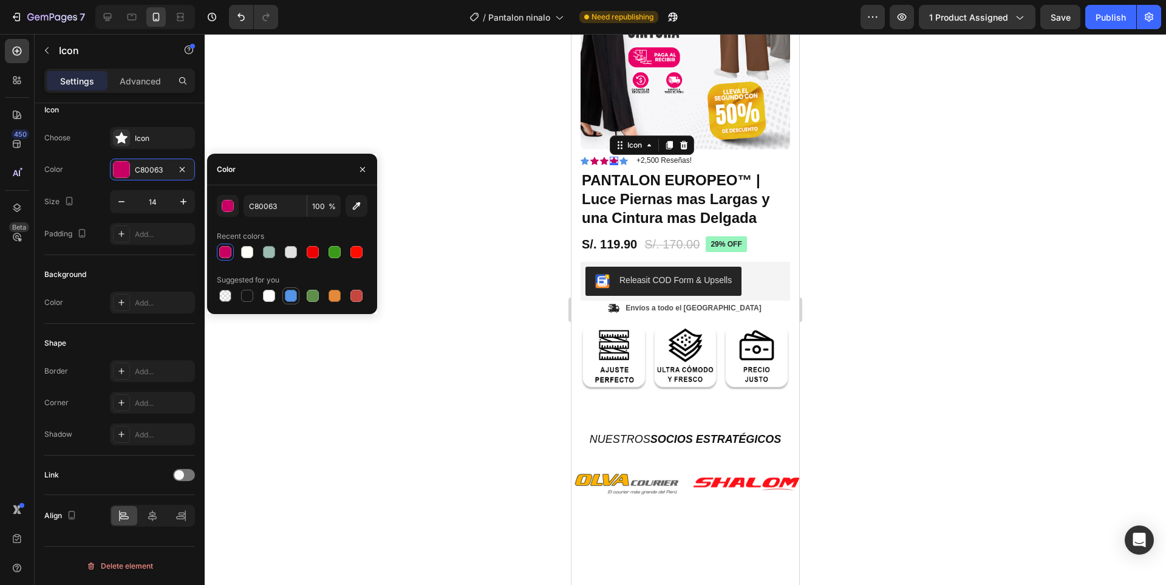
click at [289, 291] on div at bounding box center [291, 296] width 12 height 12
type input "5594E7"
click at [608, 157] on icon at bounding box center [604, 161] width 9 height 8
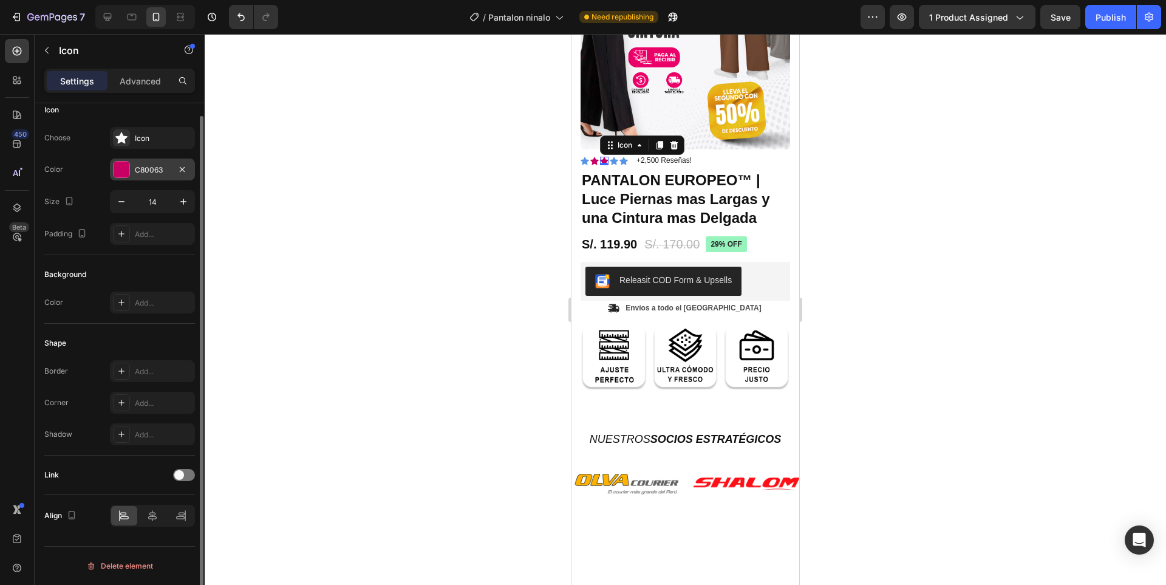
click at [150, 177] on div "C80063" at bounding box center [152, 170] width 85 height 22
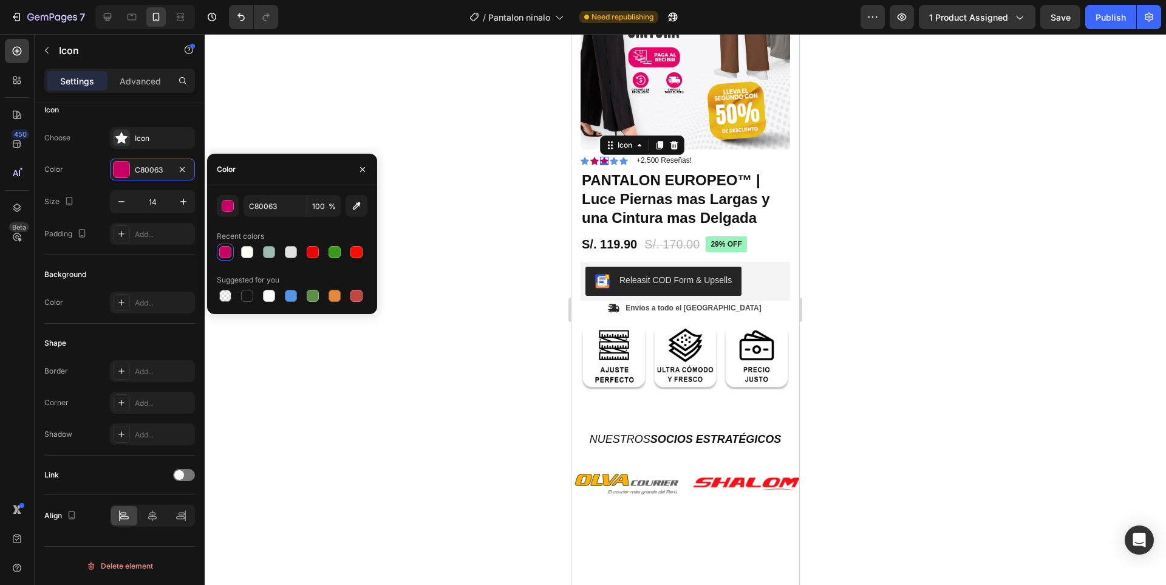
click at [299, 286] on div "Suggested for you" at bounding box center [292, 279] width 151 height 19
click at [294, 289] on div at bounding box center [291, 295] width 15 height 15
type input "5594E7"
click at [594, 157] on icon at bounding box center [594, 161] width 9 height 8
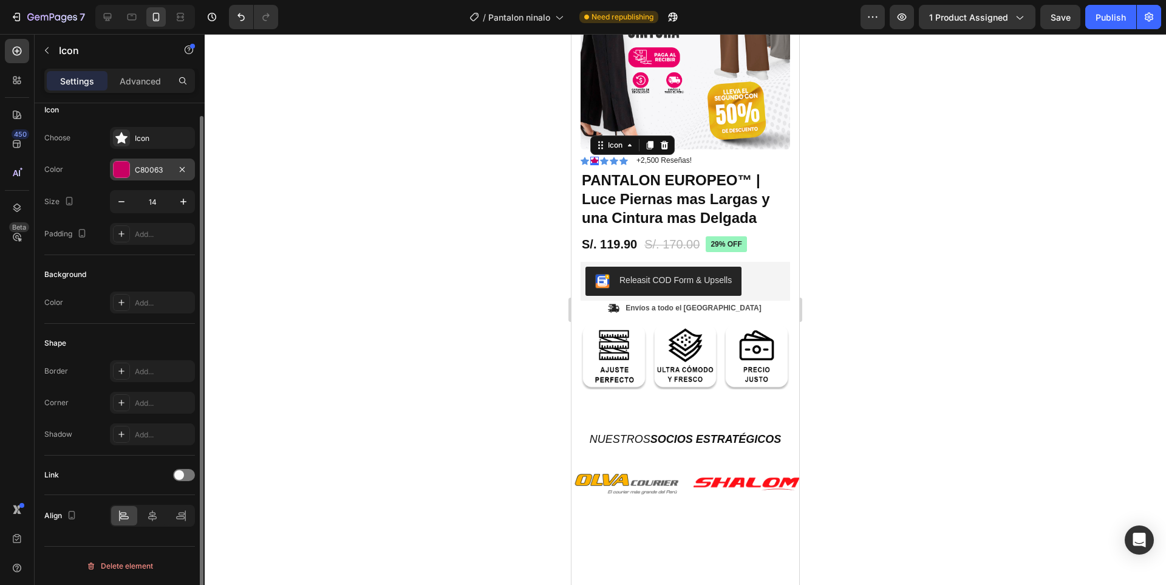
click at [128, 166] on div at bounding box center [122, 170] width 16 height 16
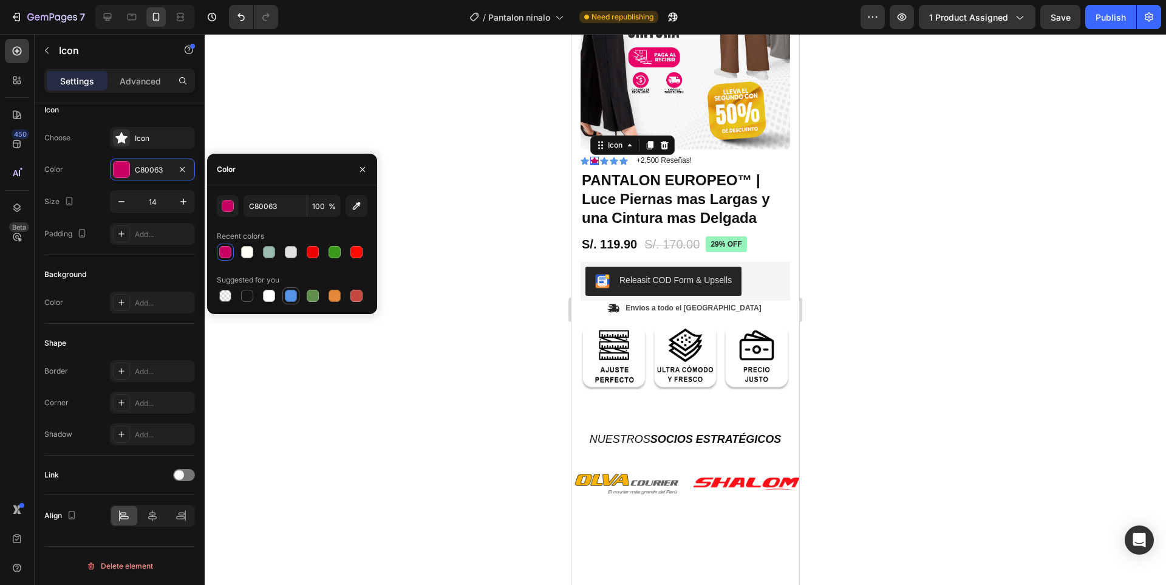
click at [290, 292] on div at bounding box center [291, 296] width 12 height 12
type input "5594E7"
click at [500, 291] on div at bounding box center [685, 309] width 961 height 551
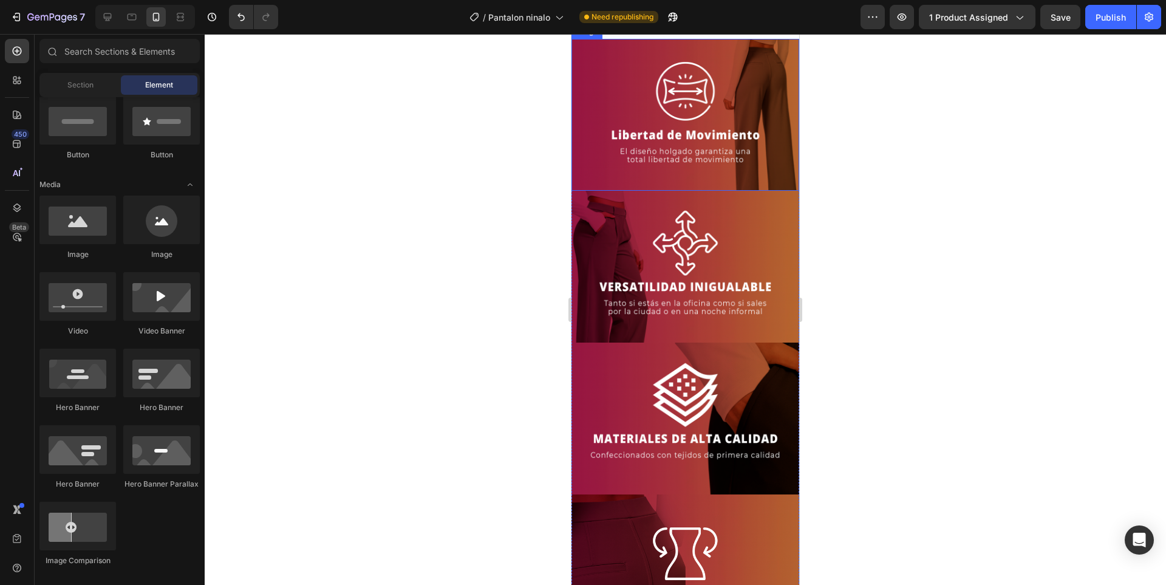
scroll to position [1336, 0]
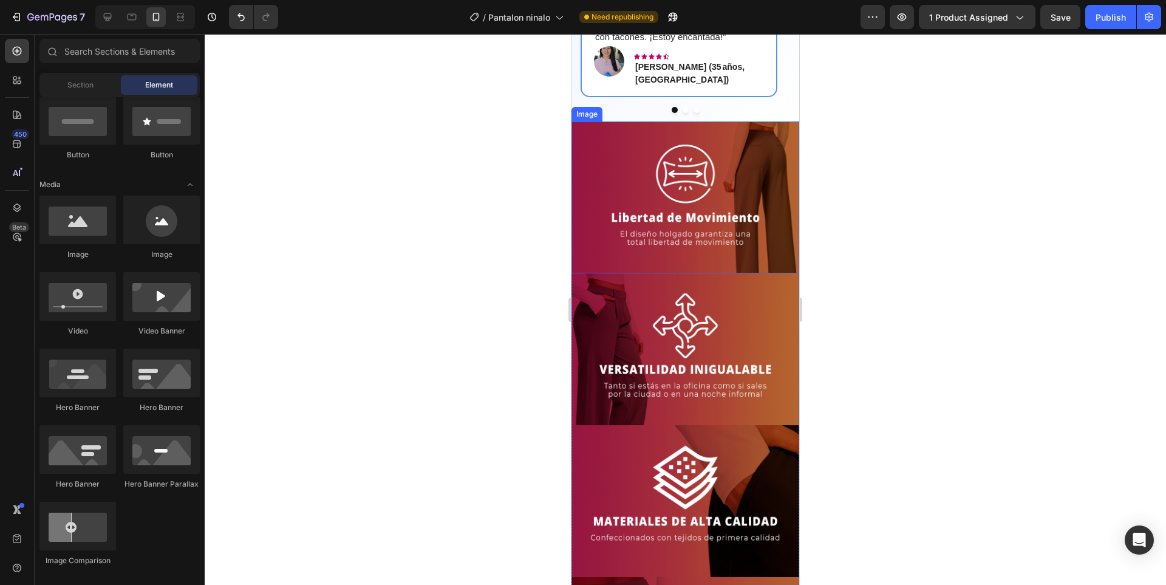
click at [717, 259] on img at bounding box center [686, 197] width 228 height 152
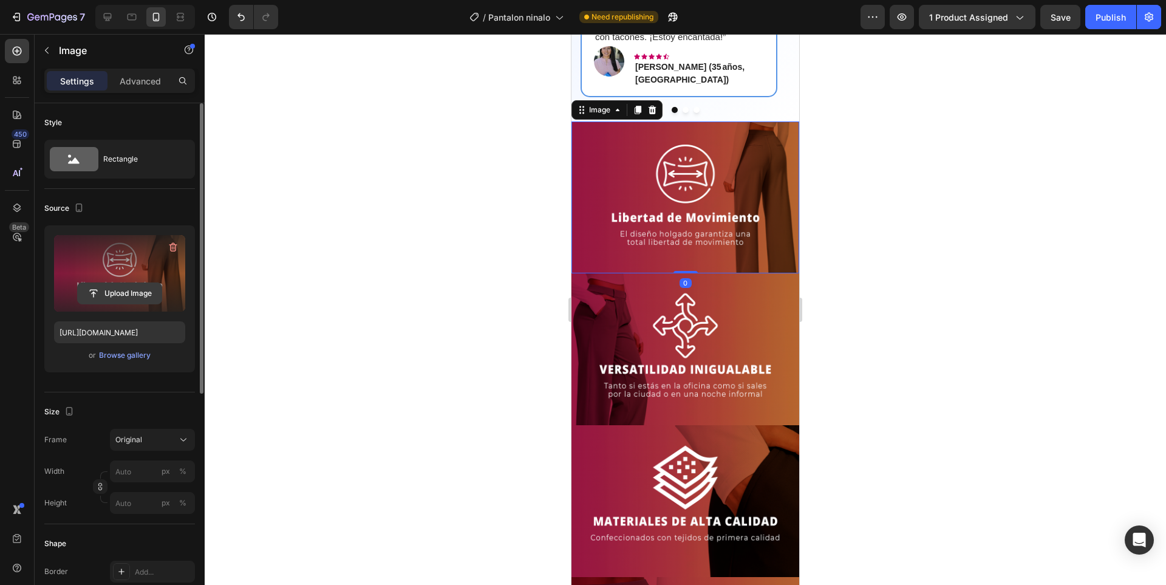
click at [134, 299] on input "file" at bounding box center [120, 293] width 84 height 21
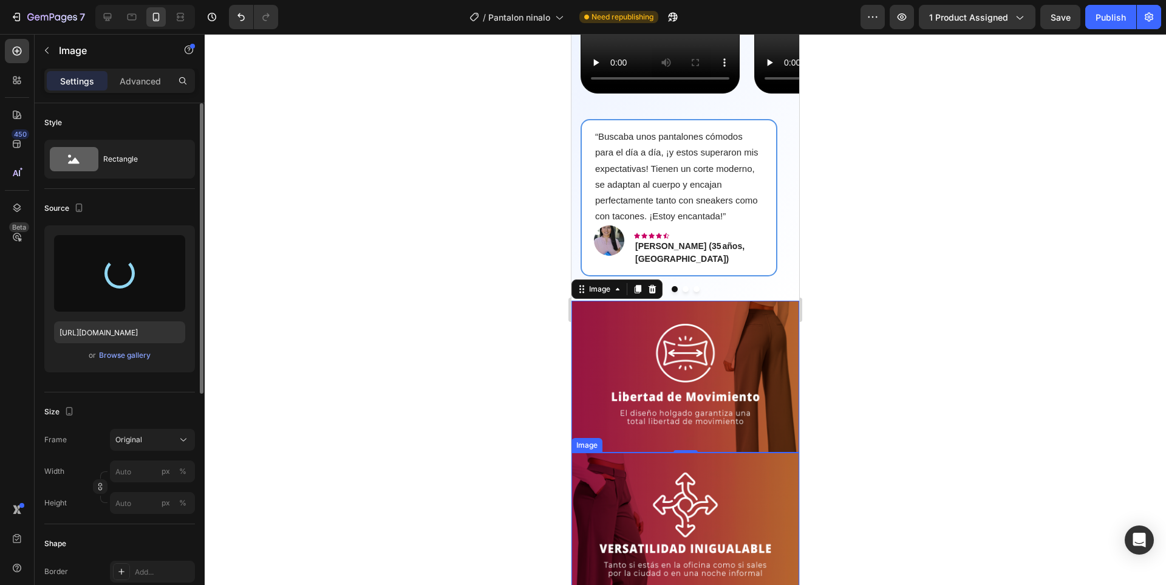
scroll to position [1154, 0]
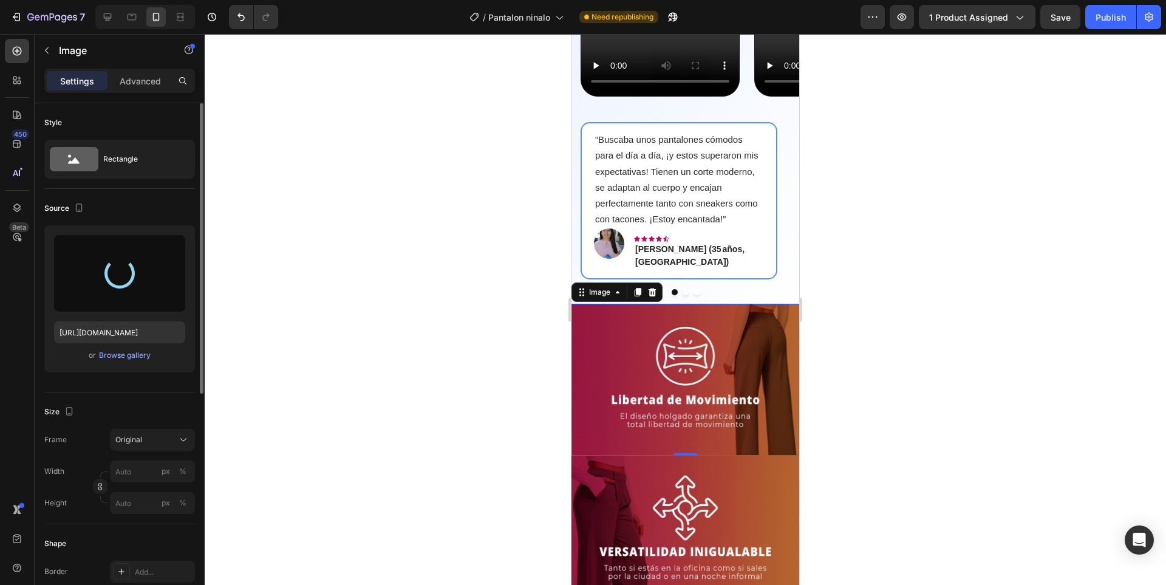
type input "https://cdn.shopify.com/s/files/1/0936/3688/6831/files/gempages_575465464986075…"
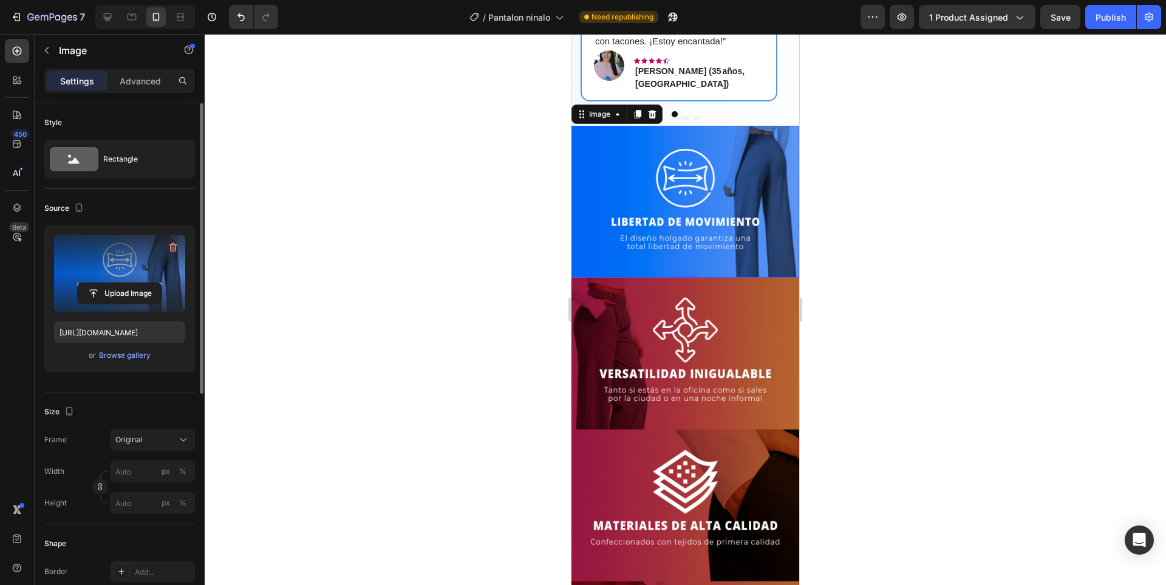
scroll to position [1336, 0]
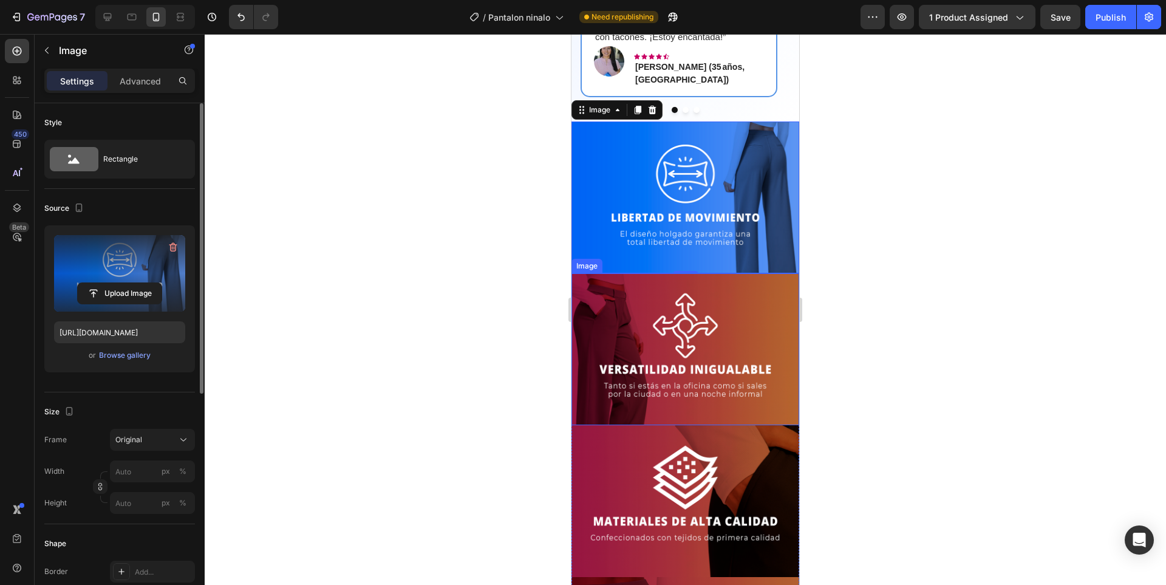
click at [746, 378] on img at bounding box center [686, 349] width 228 height 152
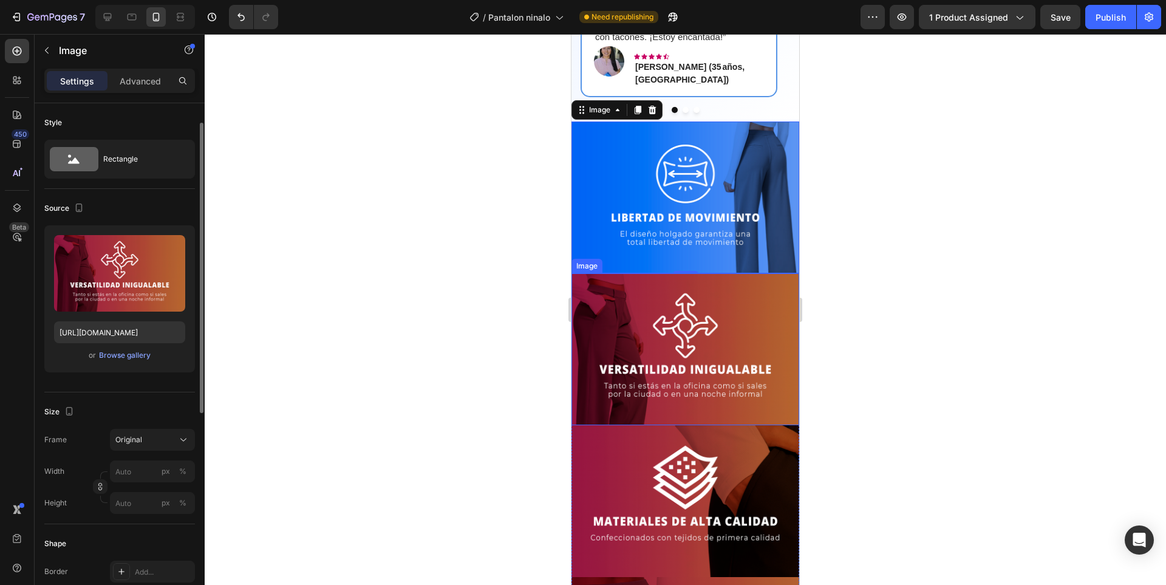
scroll to position [13, 0]
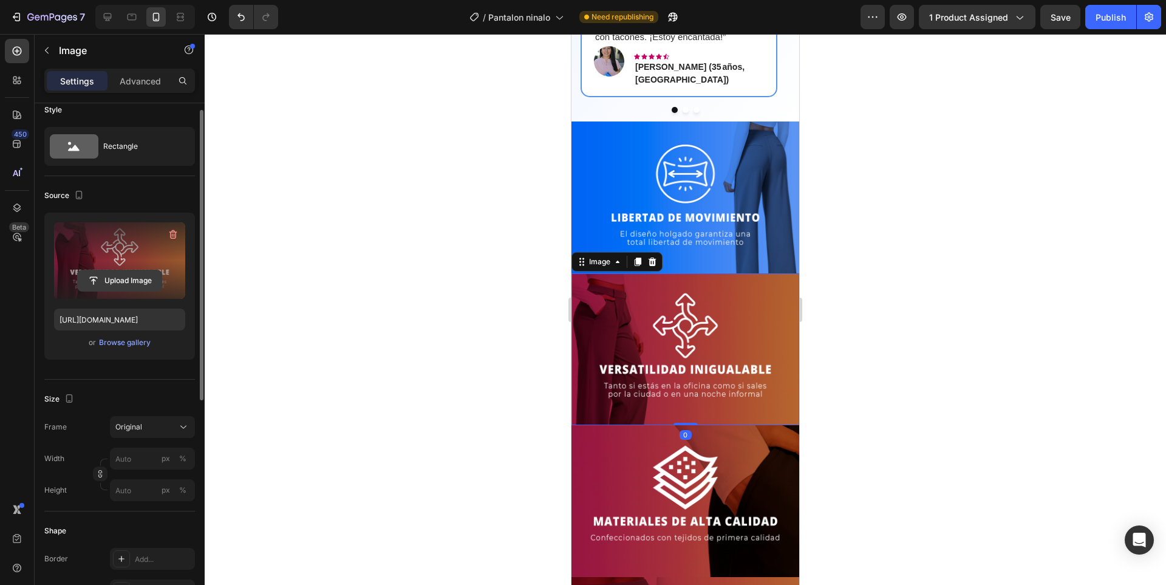
click at [128, 285] on input "file" at bounding box center [120, 280] width 84 height 21
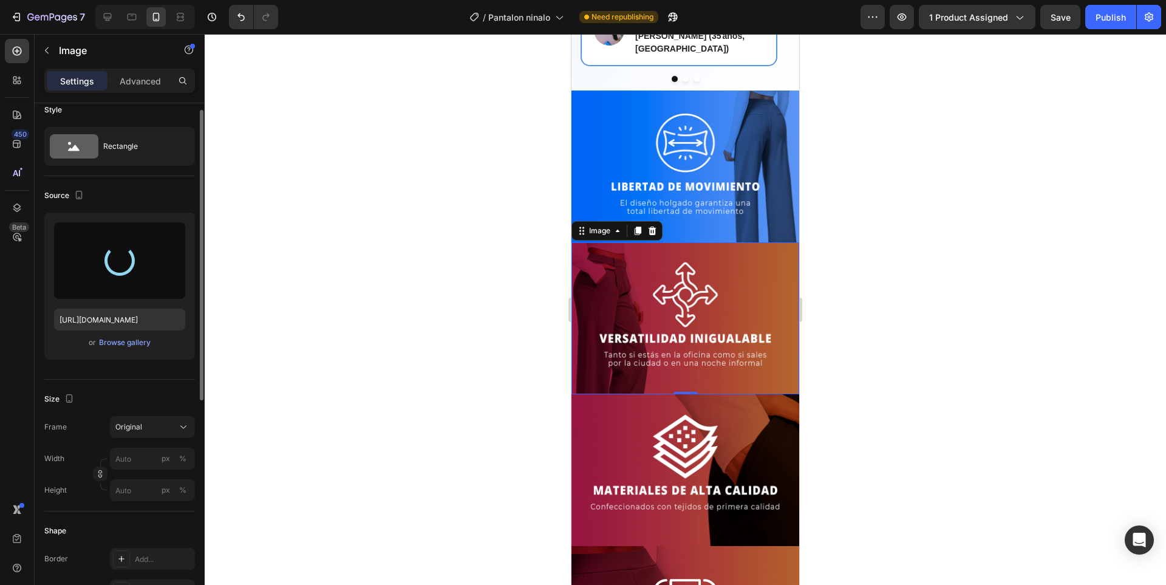
scroll to position [1397, 0]
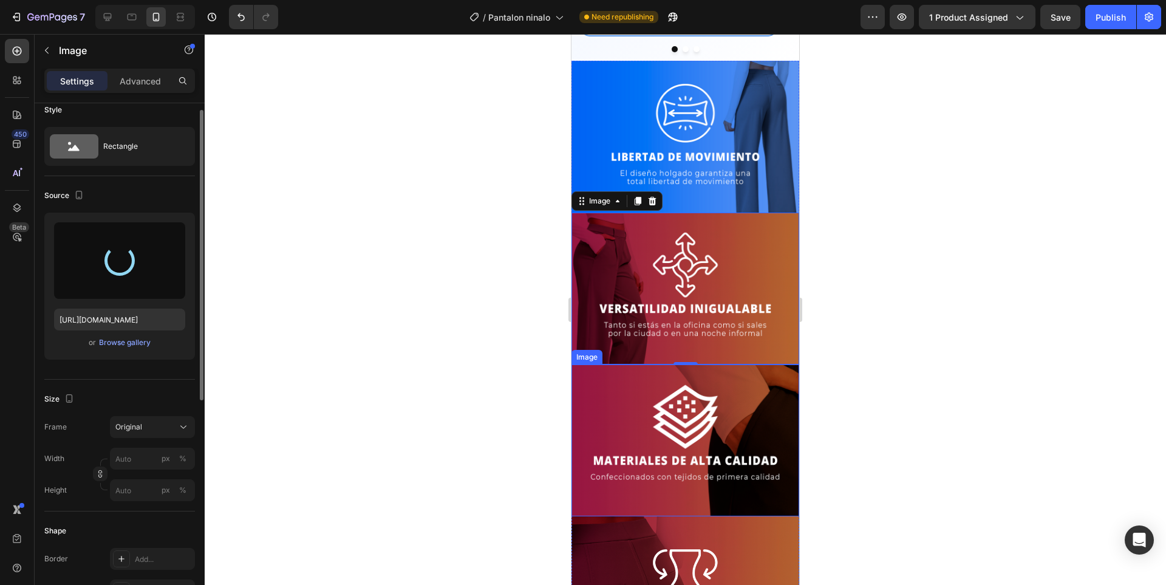
type input "https://cdn.shopify.com/s/files/1/0936/3688/6831/files/gempages_575465464986075…"
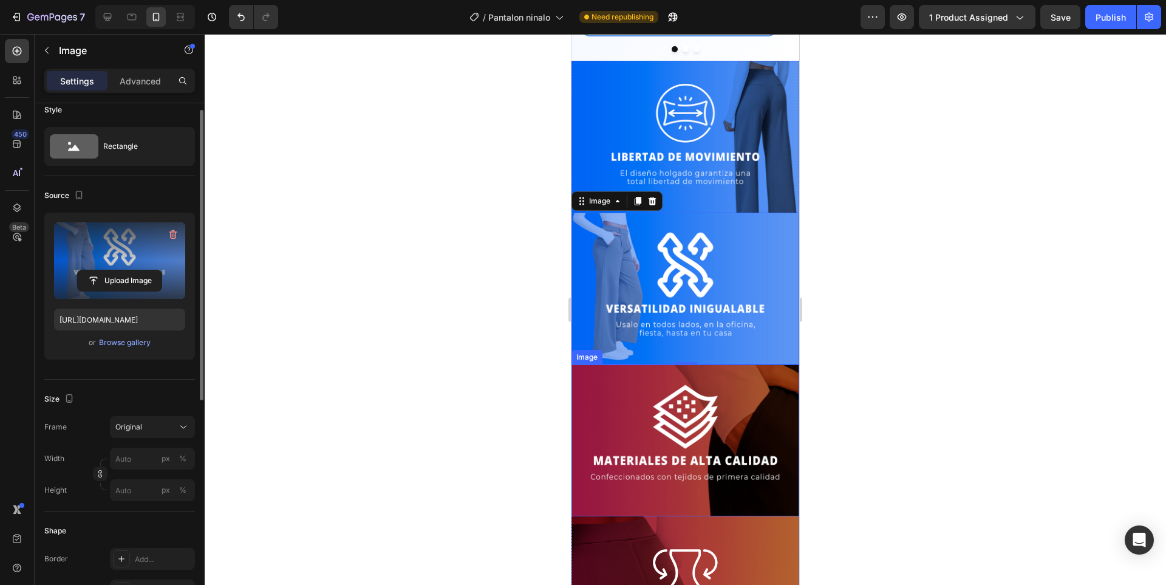
click at [755, 401] on img at bounding box center [686, 440] width 228 height 152
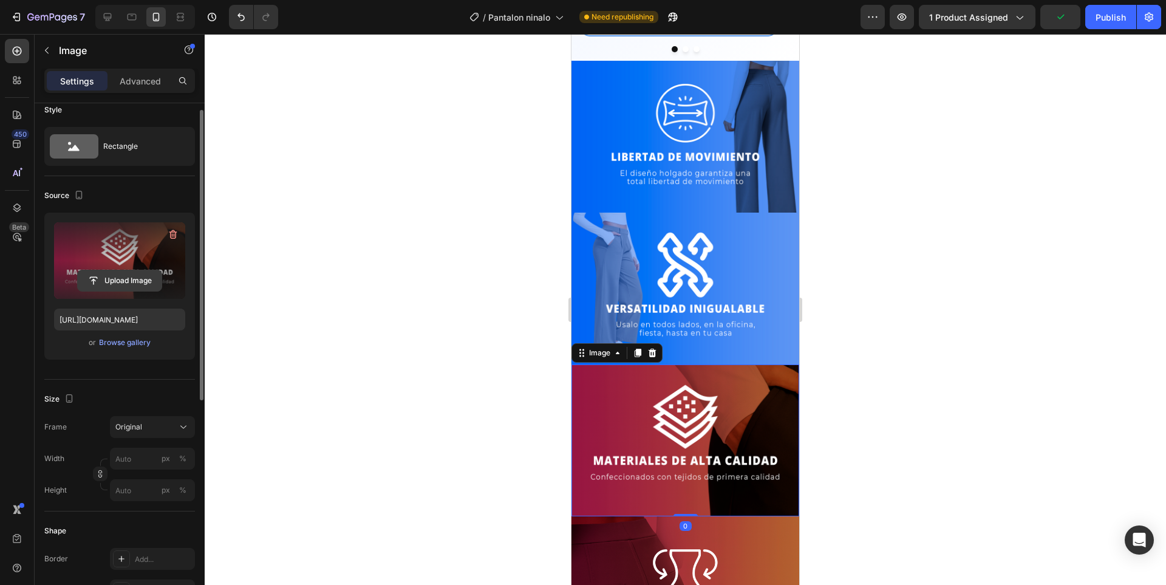
click at [140, 278] on input "file" at bounding box center [120, 280] width 84 height 21
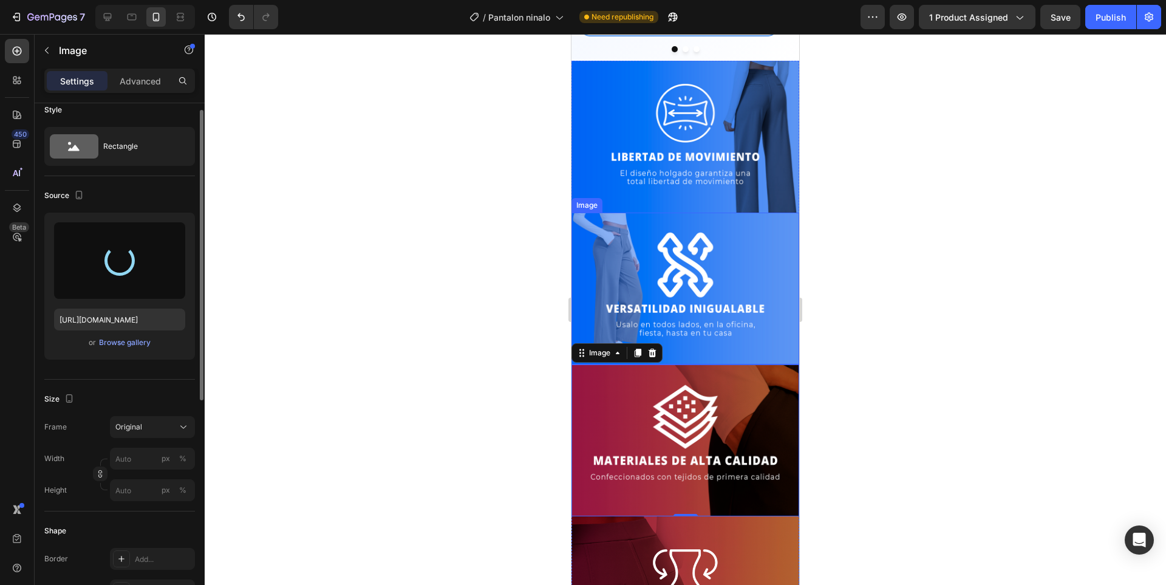
scroll to position [1458, 0]
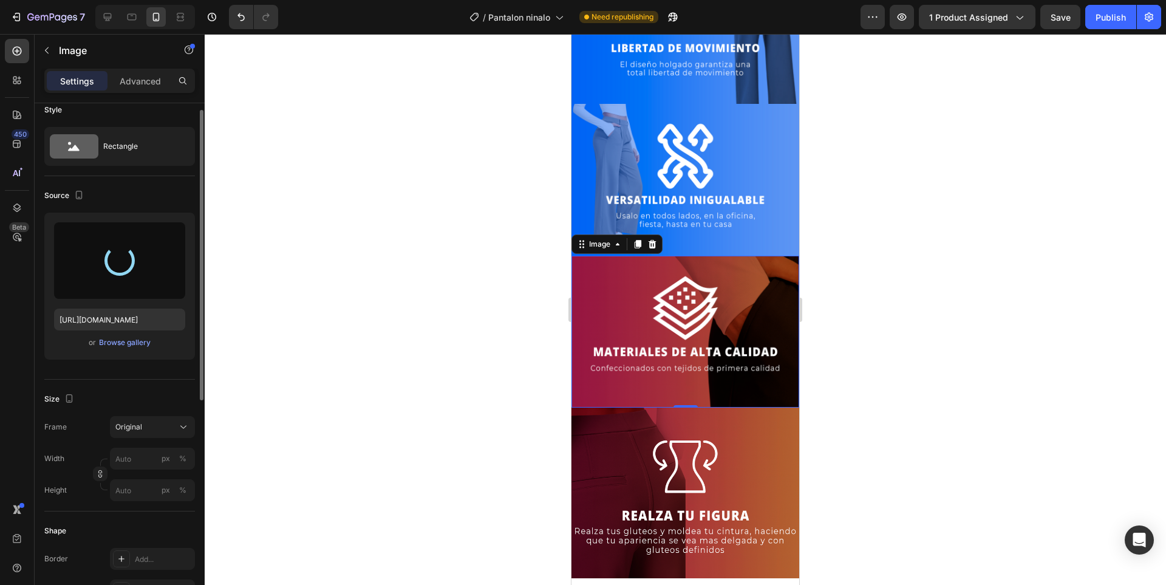
type input "https://cdn.shopify.com/s/files/1/0936/3688/6831/files/gempages_575465464986075…"
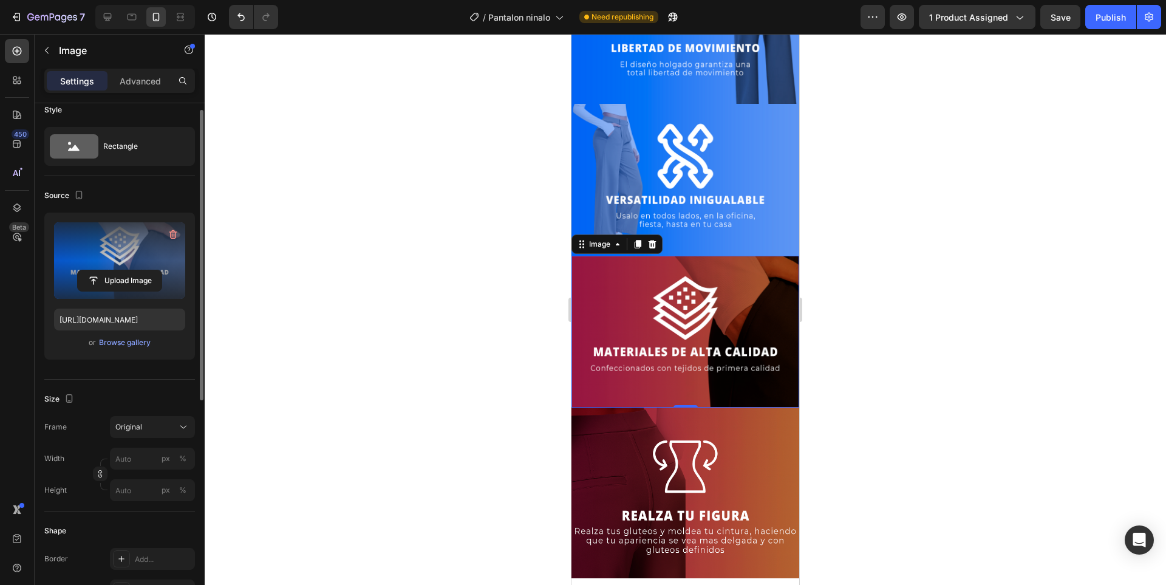
scroll to position [1518, 0]
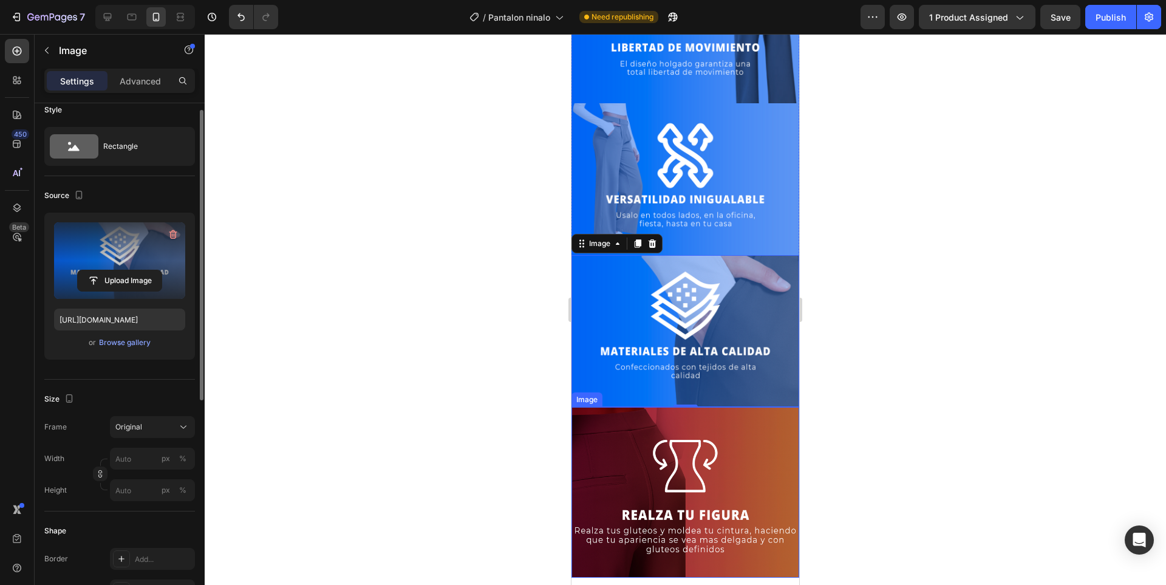
click at [739, 472] on img at bounding box center [686, 492] width 228 height 171
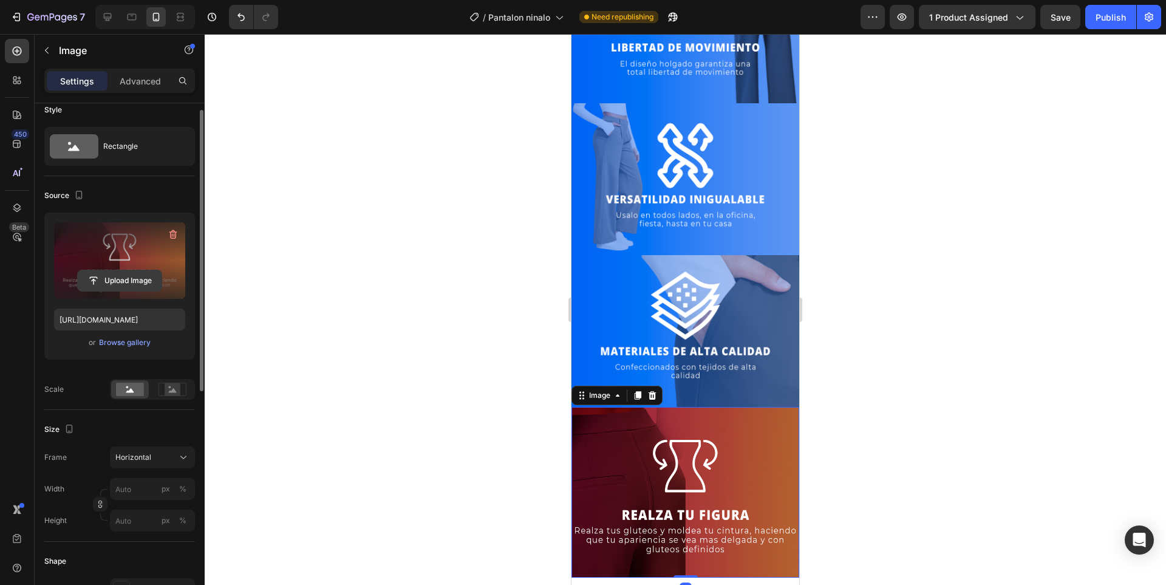
click at [132, 281] on input "file" at bounding box center [120, 280] width 84 height 21
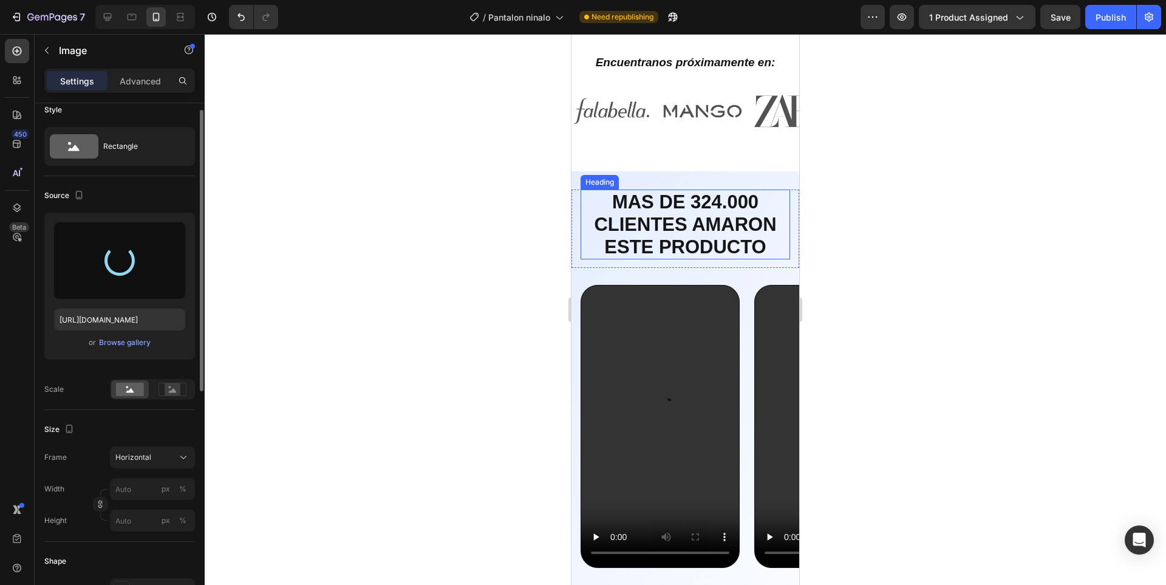
type input "https://cdn.shopify.com/s/files/1/0936/3688/6831/files/gempages_575465464986075…"
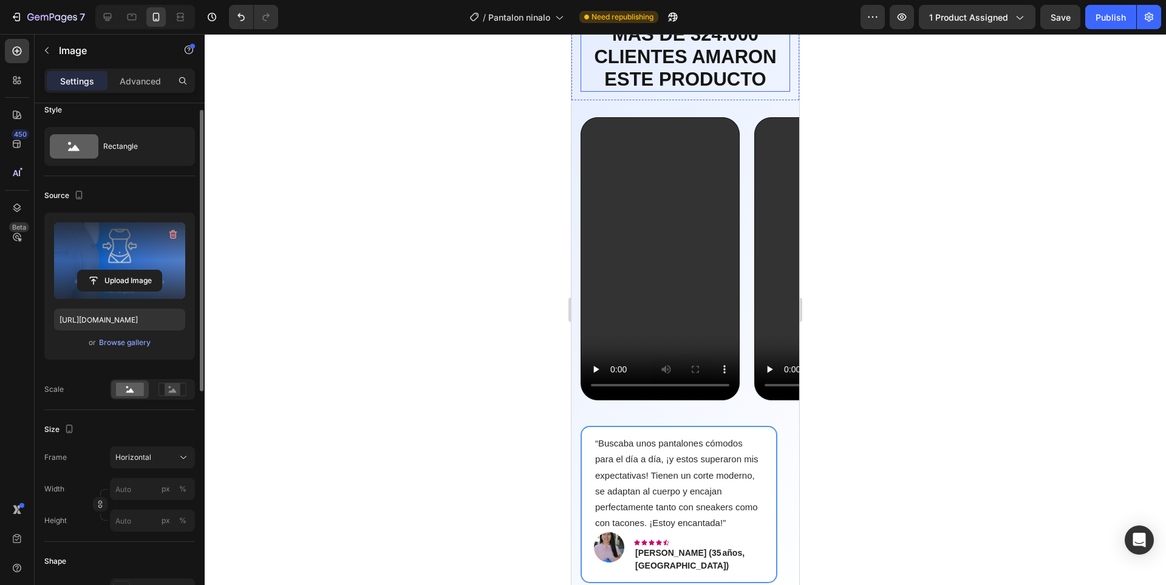
scroll to position [1032, 0]
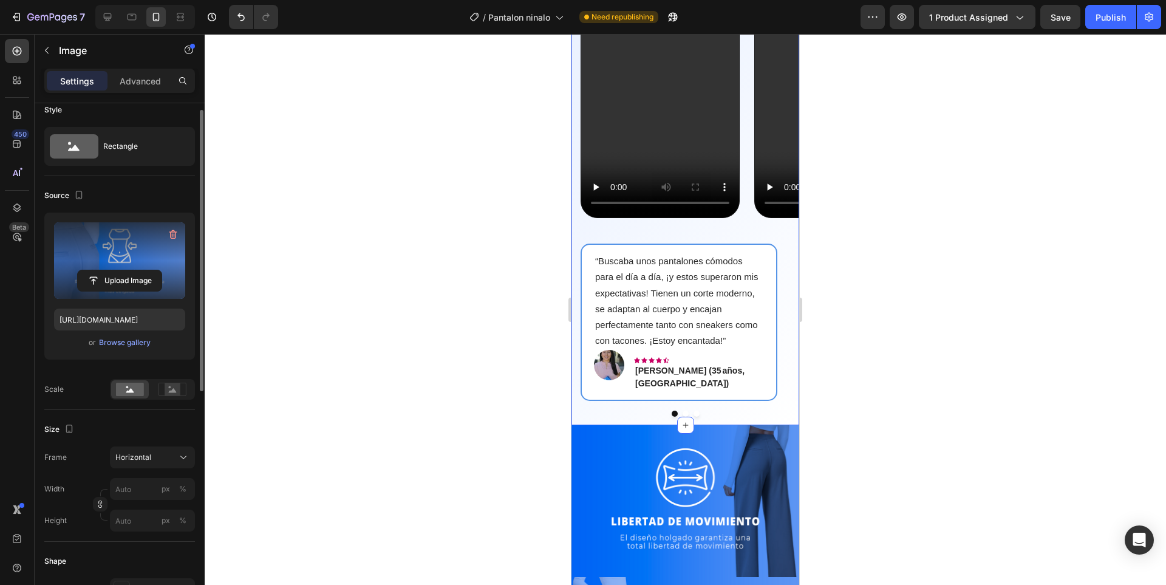
click at [755, 244] on div "Video Video Video Carousel" at bounding box center [686, 89] width 228 height 309
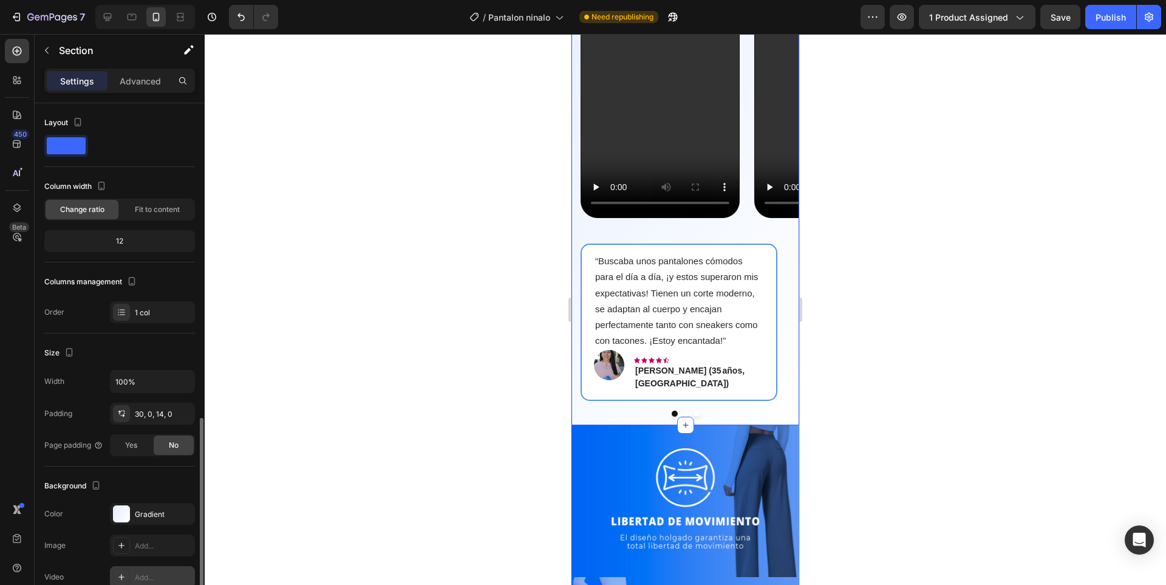
scroll to position [182, 0]
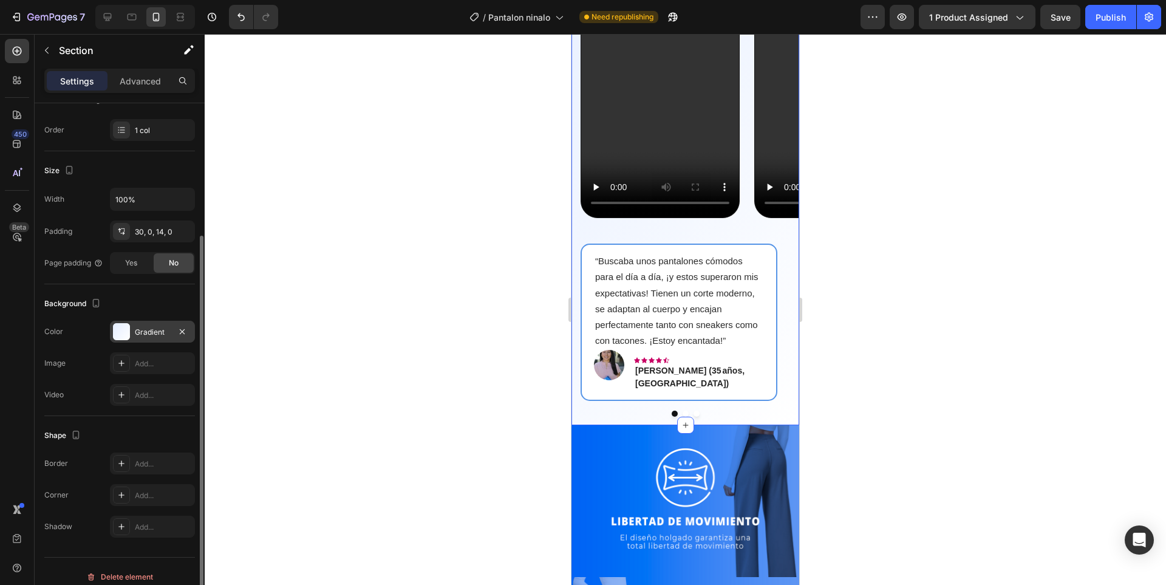
click at [141, 323] on div "Gradient" at bounding box center [152, 332] width 85 height 22
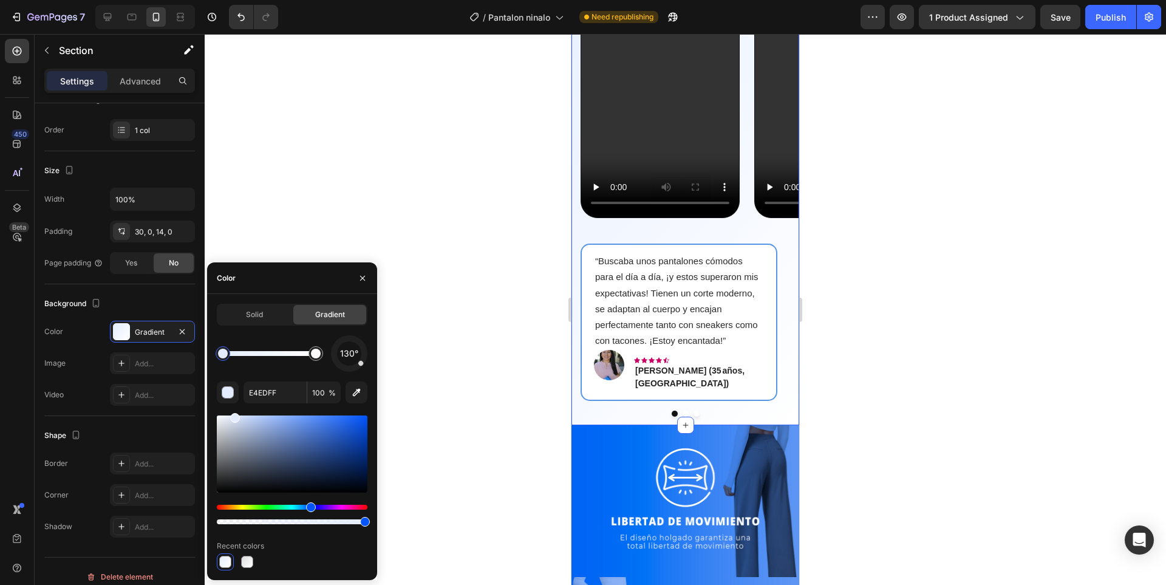
click at [218, 360] on div at bounding box center [223, 354] width 22 height 22
click at [361, 395] on icon "button" at bounding box center [356, 392] width 12 height 12
type input "0071F6"
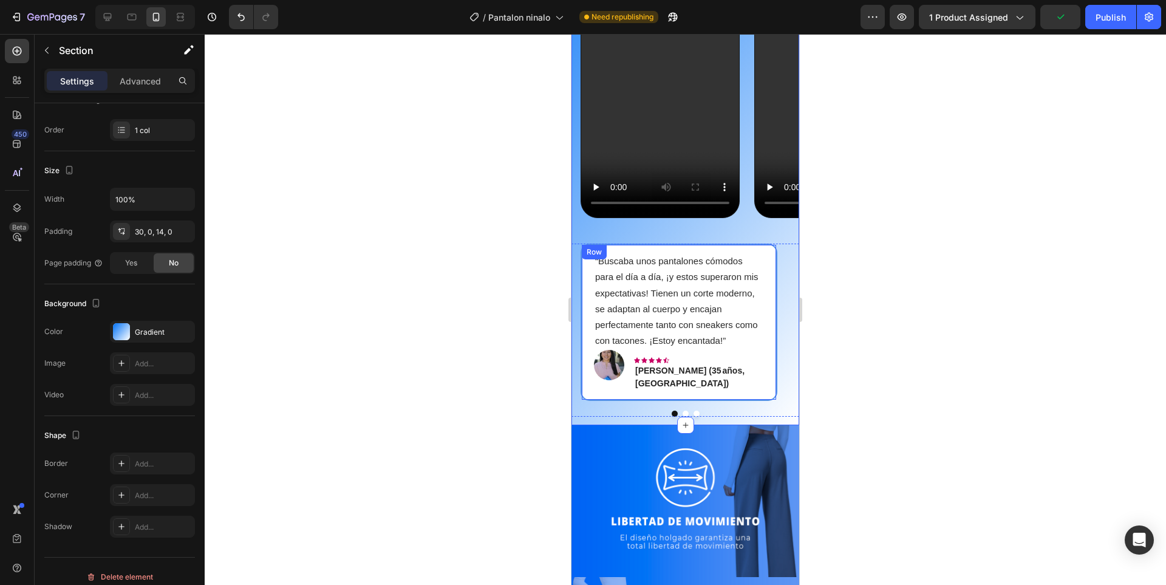
click at [886, 338] on div at bounding box center [685, 309] width 961 height 551
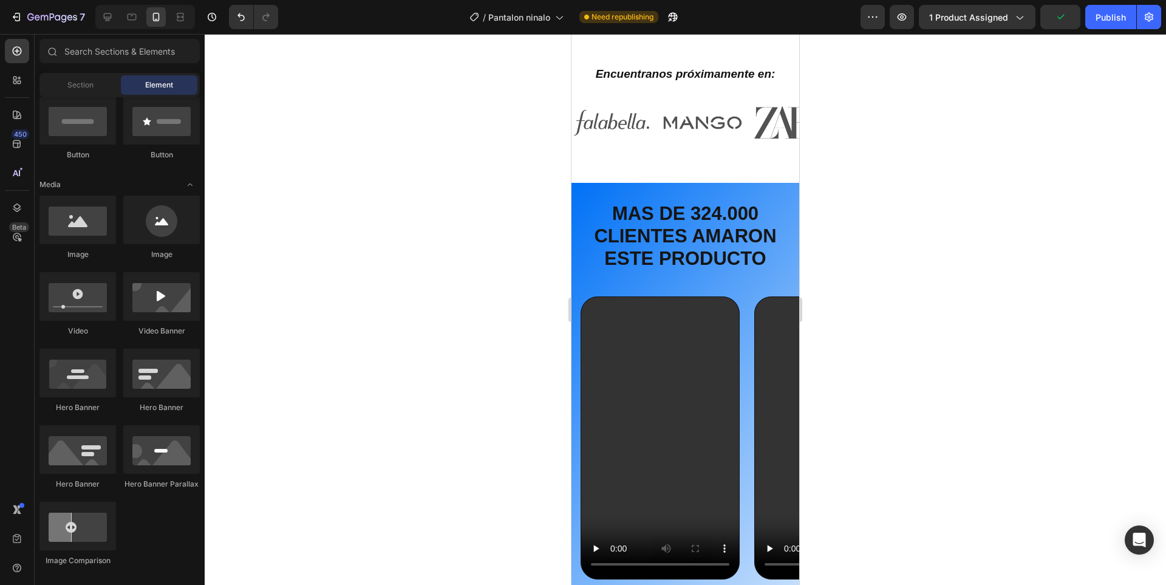
scroll to position [607, 0]
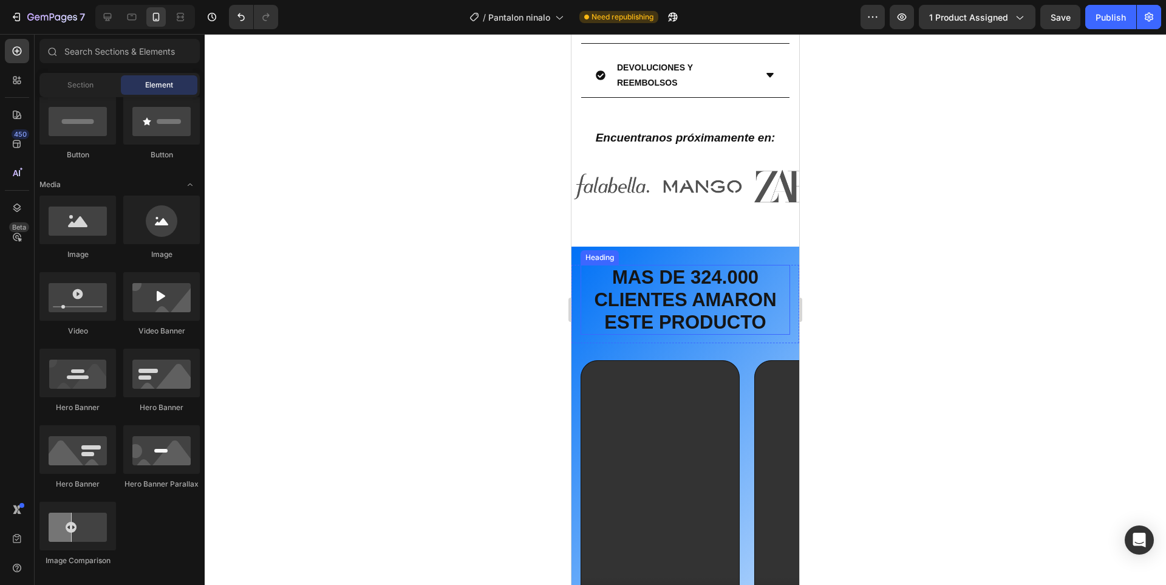
click at [714, 293] on h2 "MAS DE 324.000 CLIENTES AMARON ESTE PRODUCTO" at bounding box center [686, 300] width 210 height 70
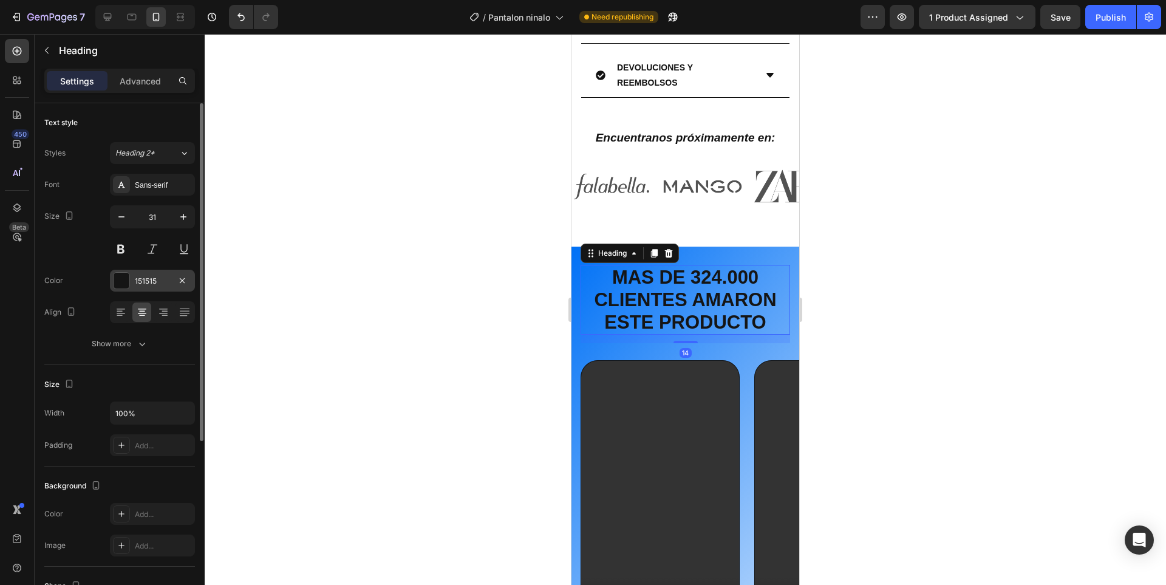
click at [161, 273] on div "151515" at bounding box center [152, 281] width 85 height 22
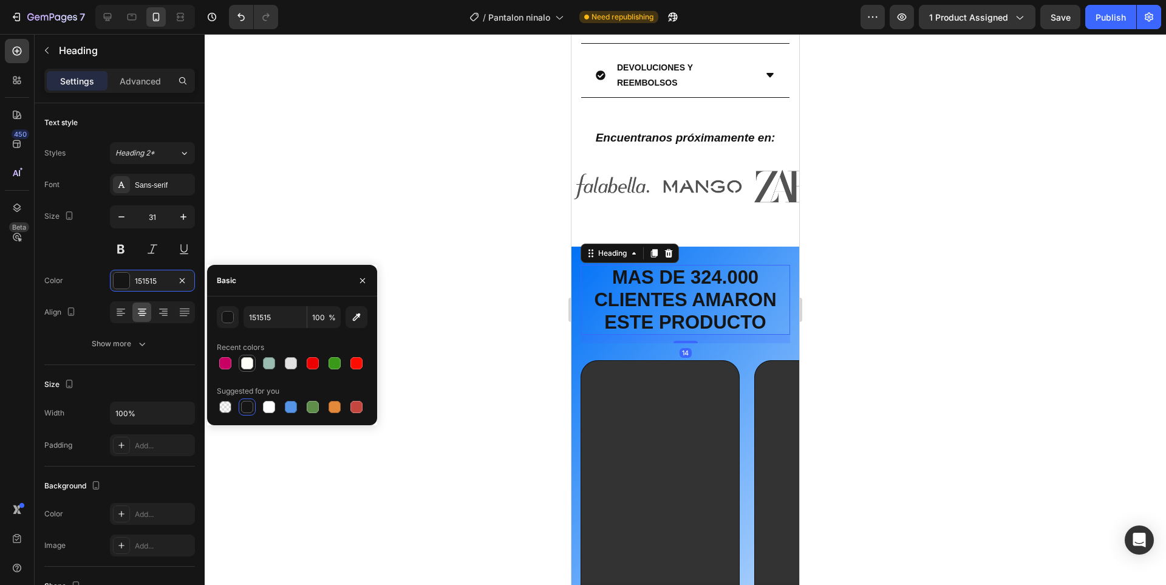
click at [250, 363] on div at bounding box center [247, 363] width 12 height 12
type input "FEFFF6"
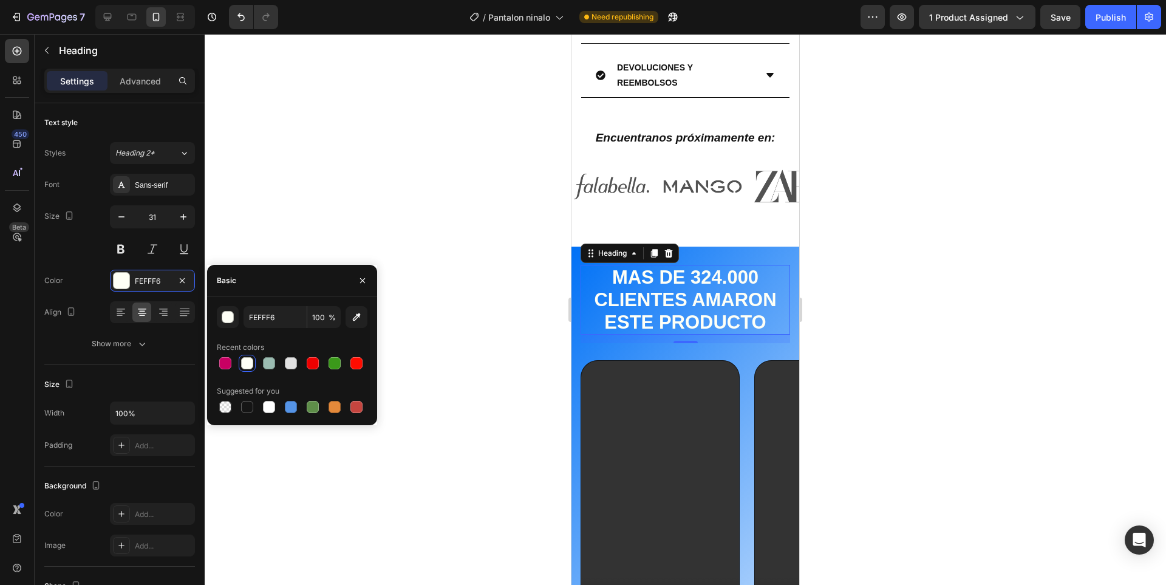
click at [850, 260] on div at bounding box center [685, 309] width 961 height 551
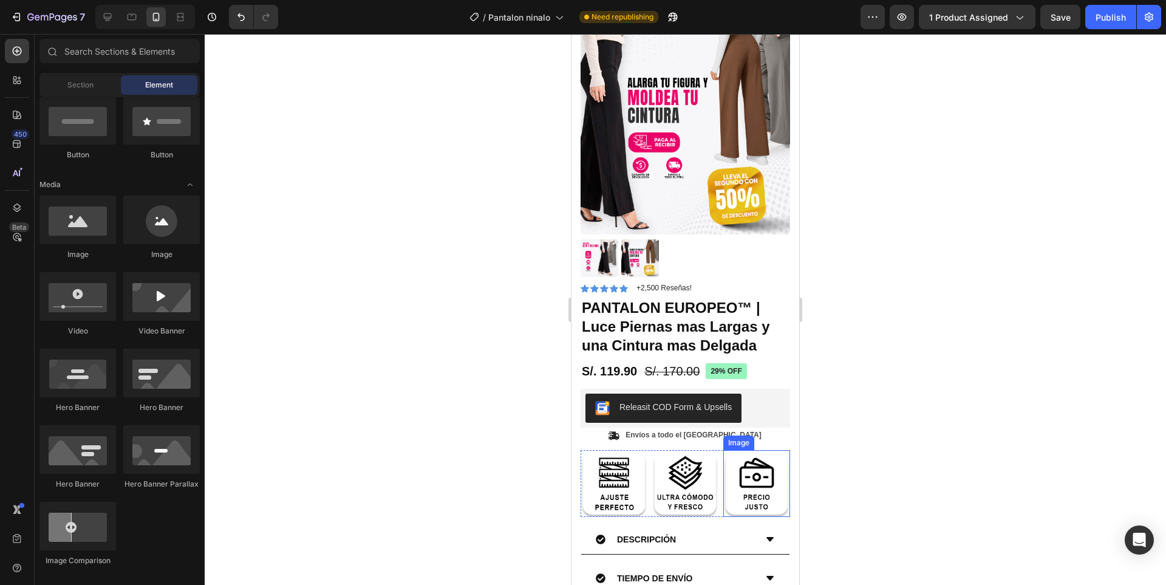
scroll to position [61, 0]
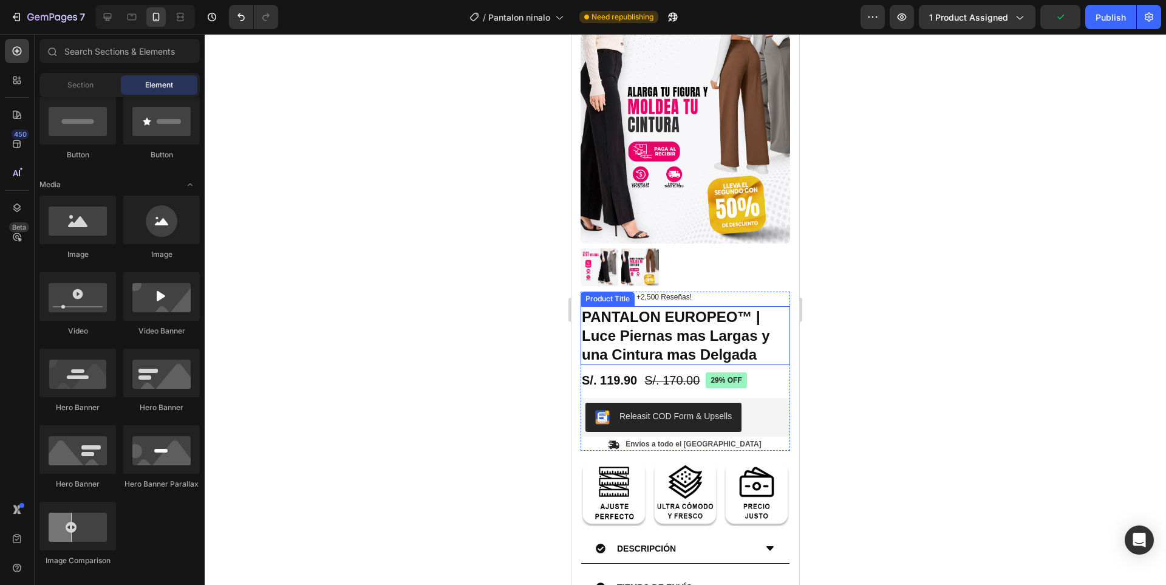
click at [742, 342] on h1 "PANTALON EUROPEO™ | Luce Piernas mas Largas y una Cintura mas Delgada" at bounding box center [686, 336] width 210 height 60
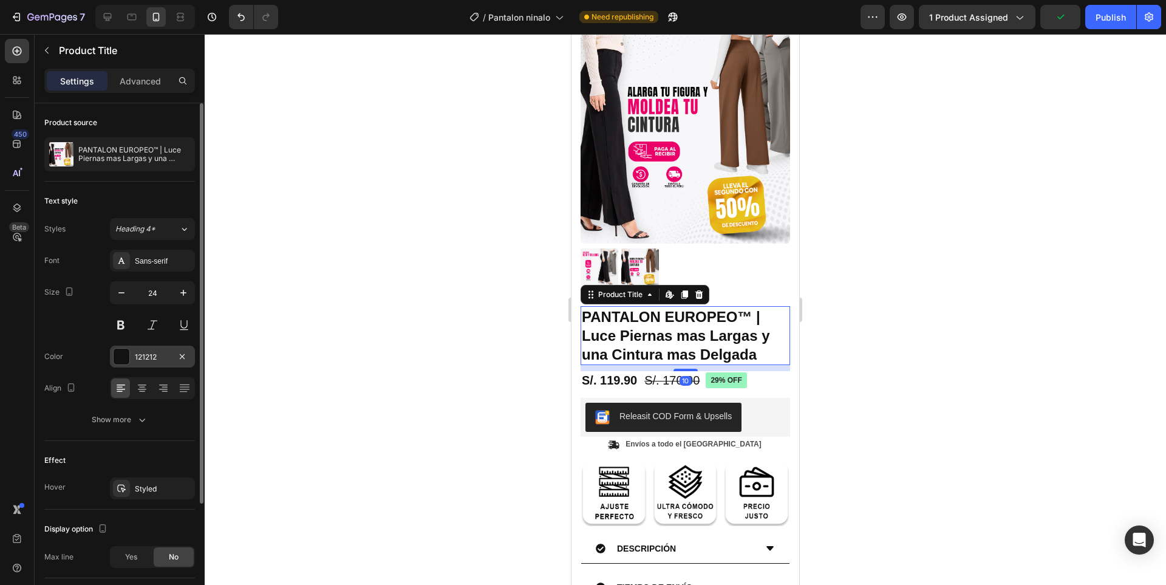
click at [148, 355] on div "121212" at bounding box center [152, 357] width 35 height 11
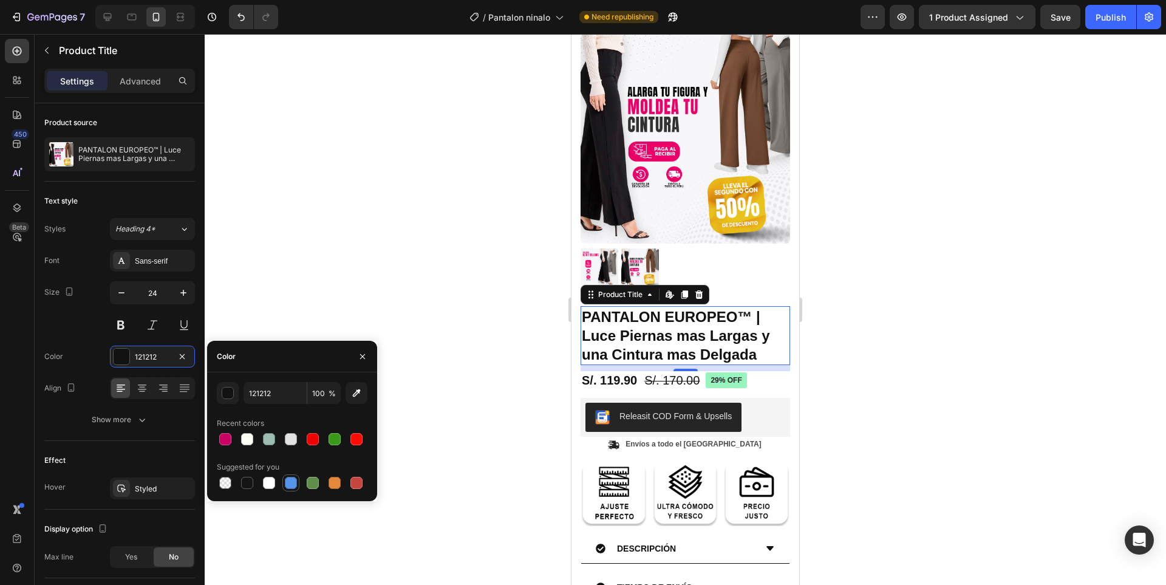
click at [288, 486] on div at bounding box center [291, 483] width 12 height 12
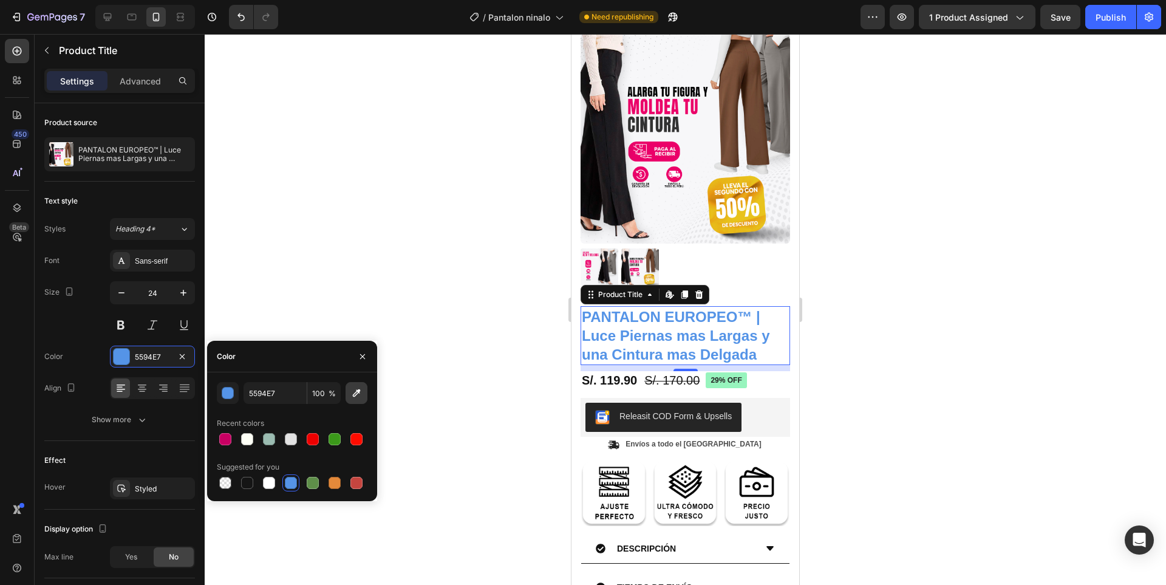
click at [360, 395] on icon "button" at bounding box center [356, 393] width 12 height 12
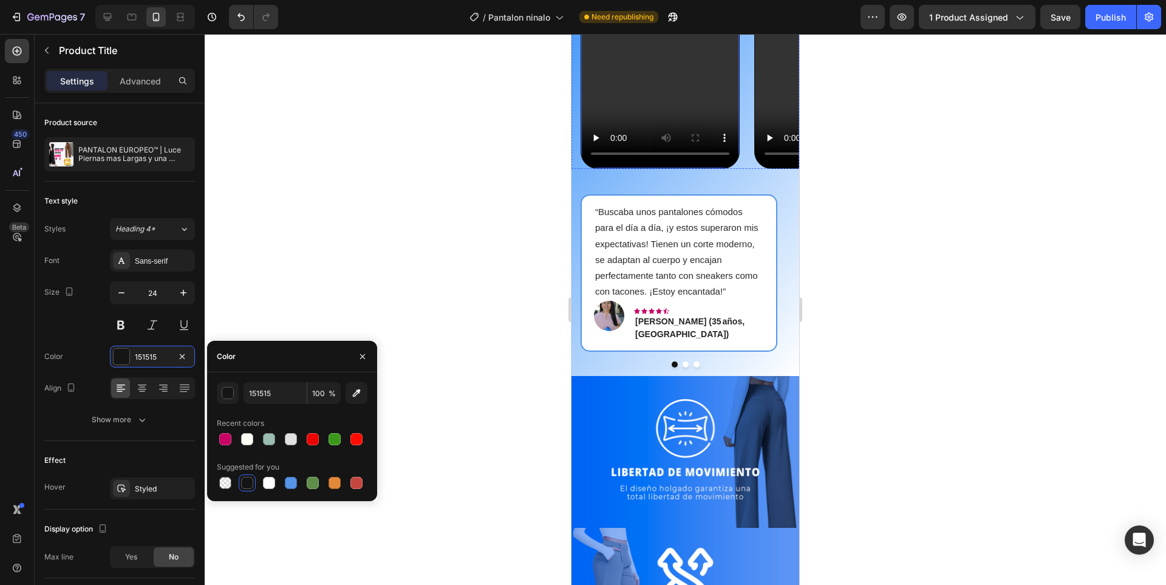
scroll to position [1093, 0]
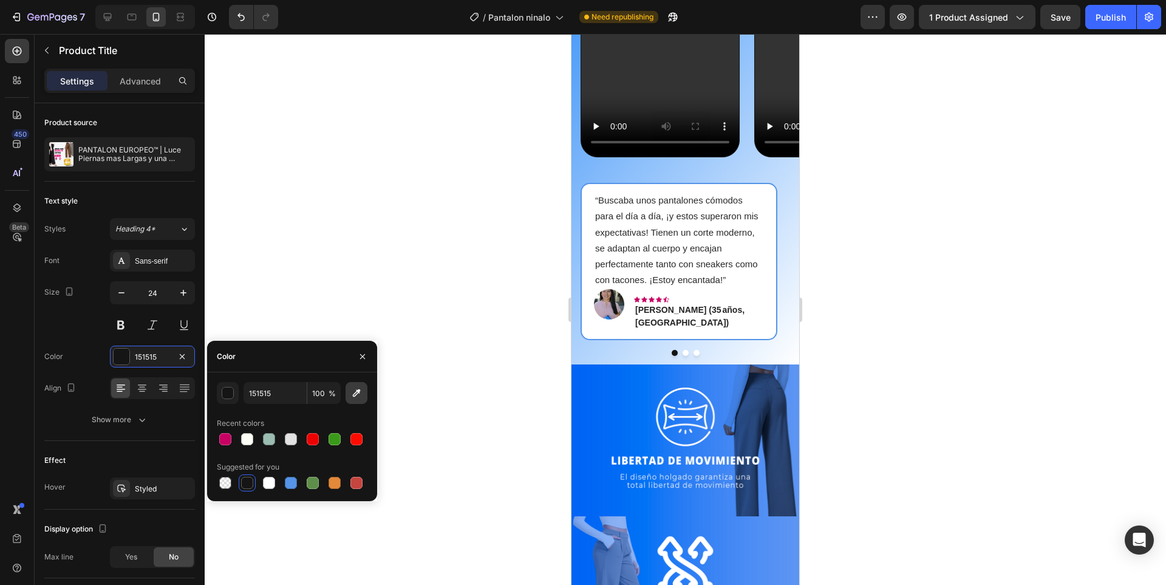
click at [360, 395] on icon "button" at bounding box center [356, 393] width 12 height 12
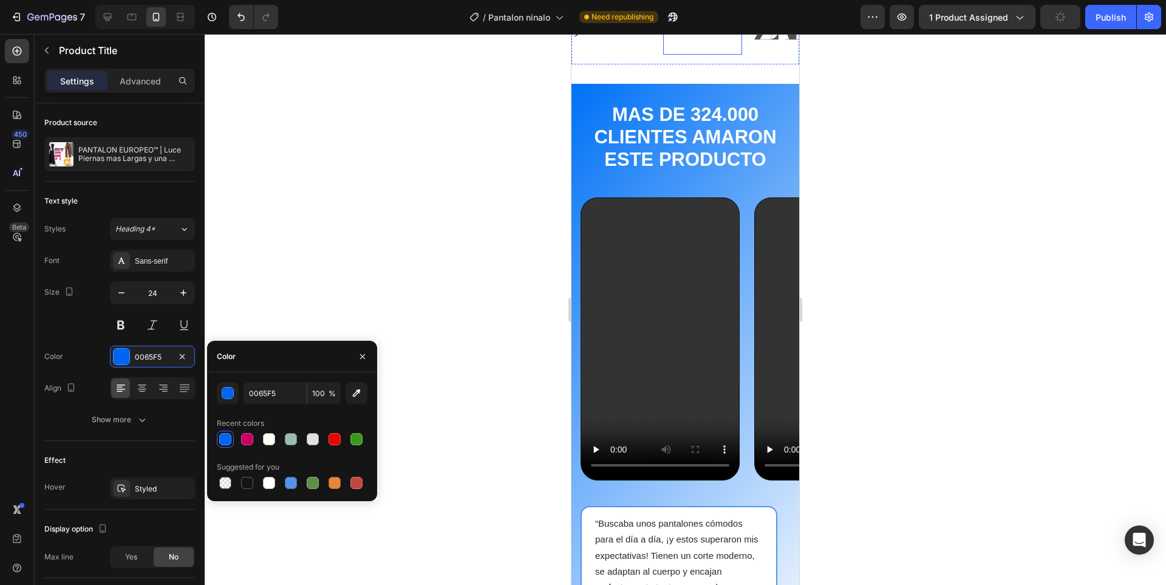
scroll to position [121, 0]
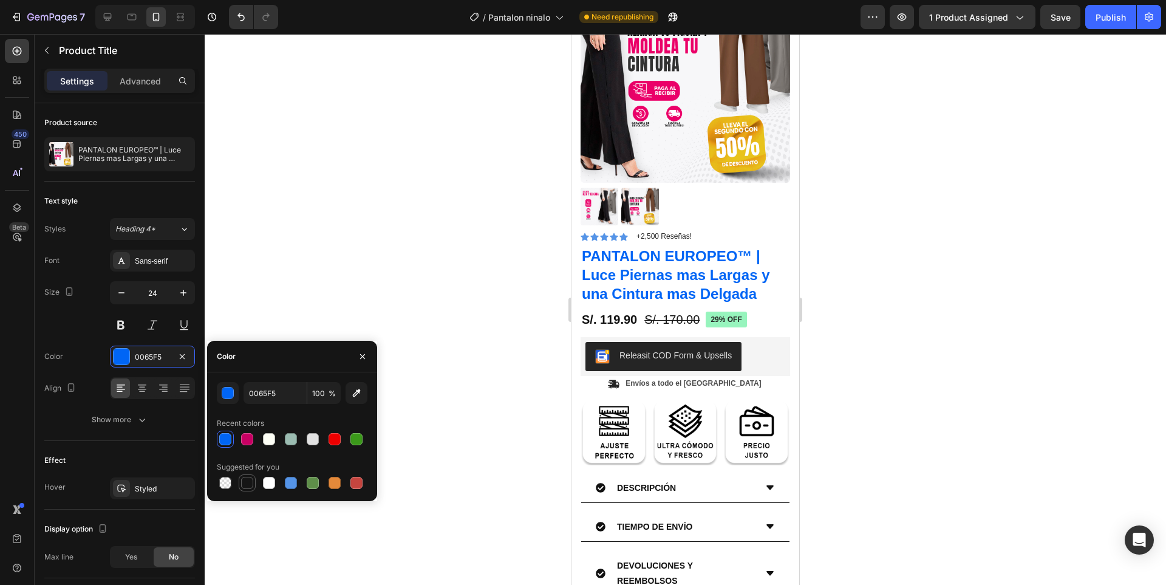
click at [246, 484] on div at bounding box center [247, 483] width 12 height 12
type input "151515"
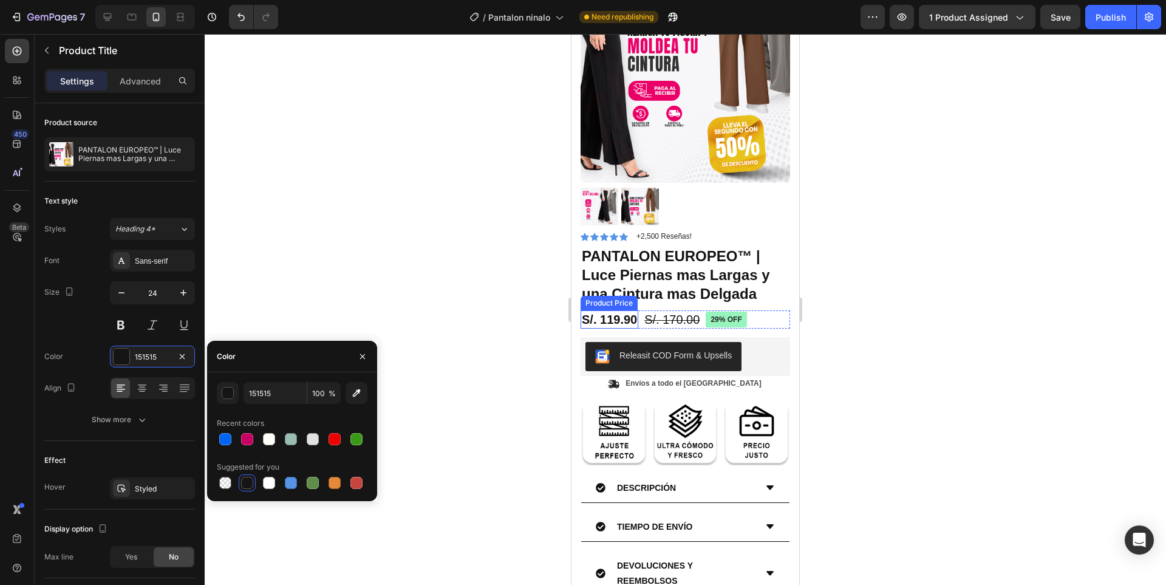
click at [617, 310] on div "S/. 119.90" at bounding box center [610, 319] width 58 height 18
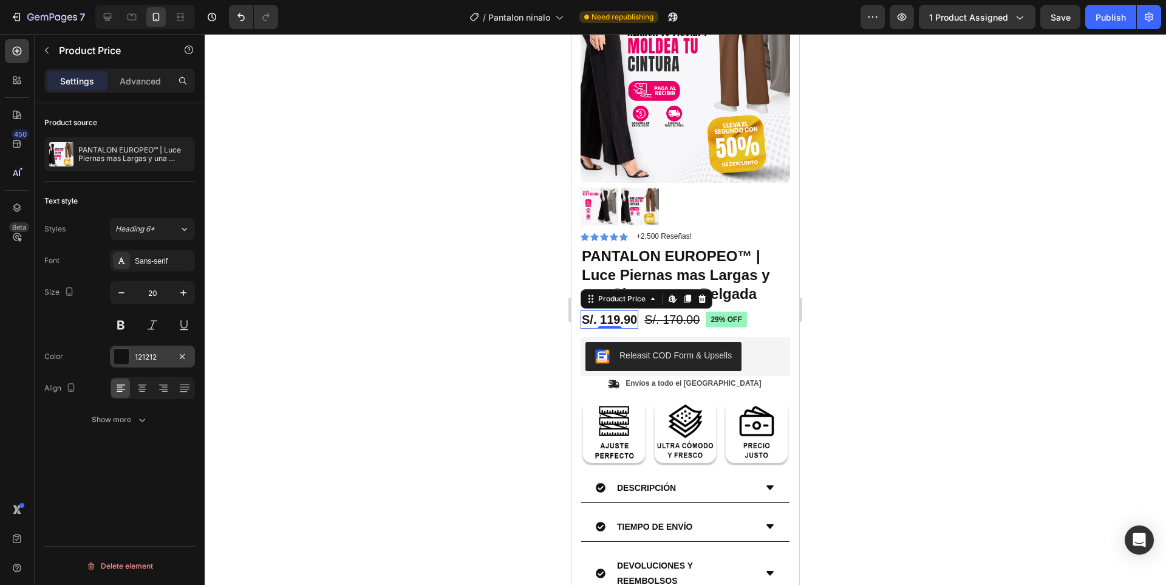
click at [146, 358] on div "121212" at bounding box center [152, 357] width 35 height 11
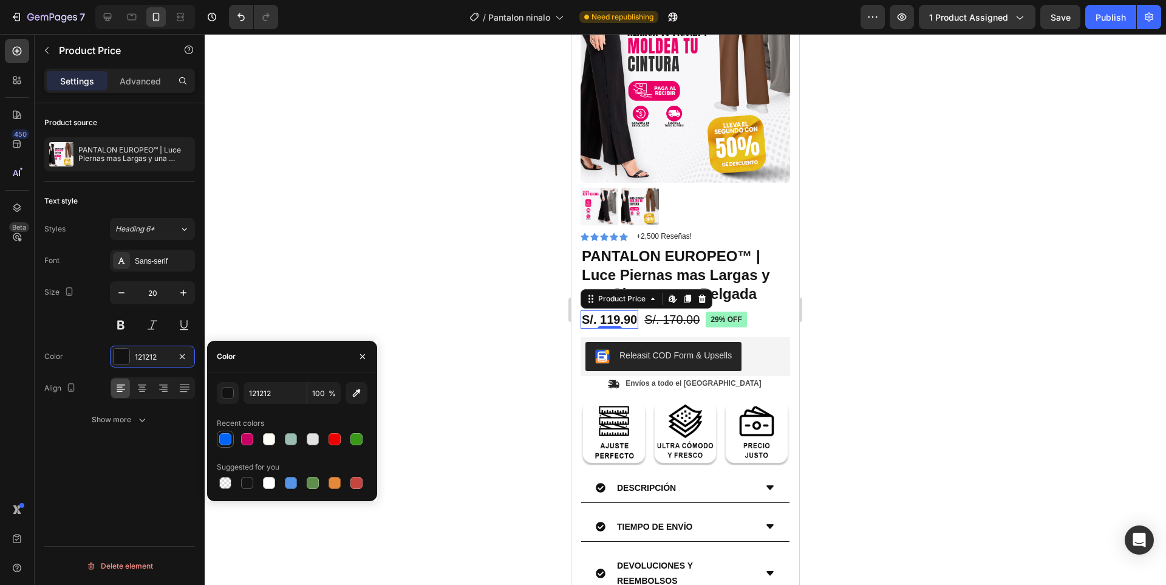
click at [227, 431] on div at bounding box center [225, 439] width 17 height 17
type input "0065F5"
click at [899, 302] on div at bounding box center [685, 309] width 961 height 551
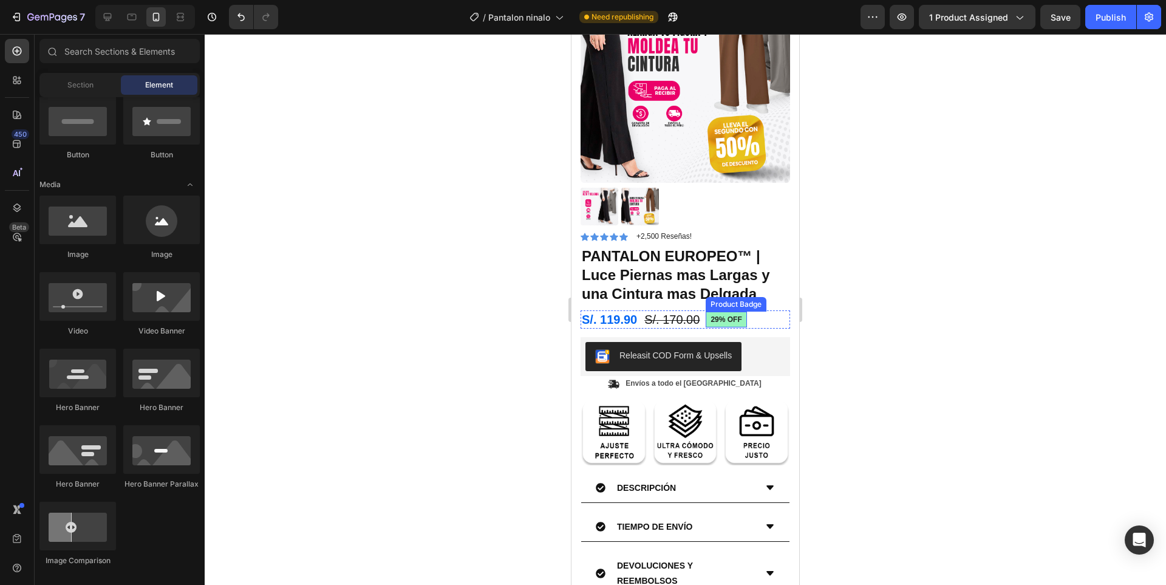
click at [743, 315] on pre "29% off" at bounding box center [726, 320] width 41 height 16
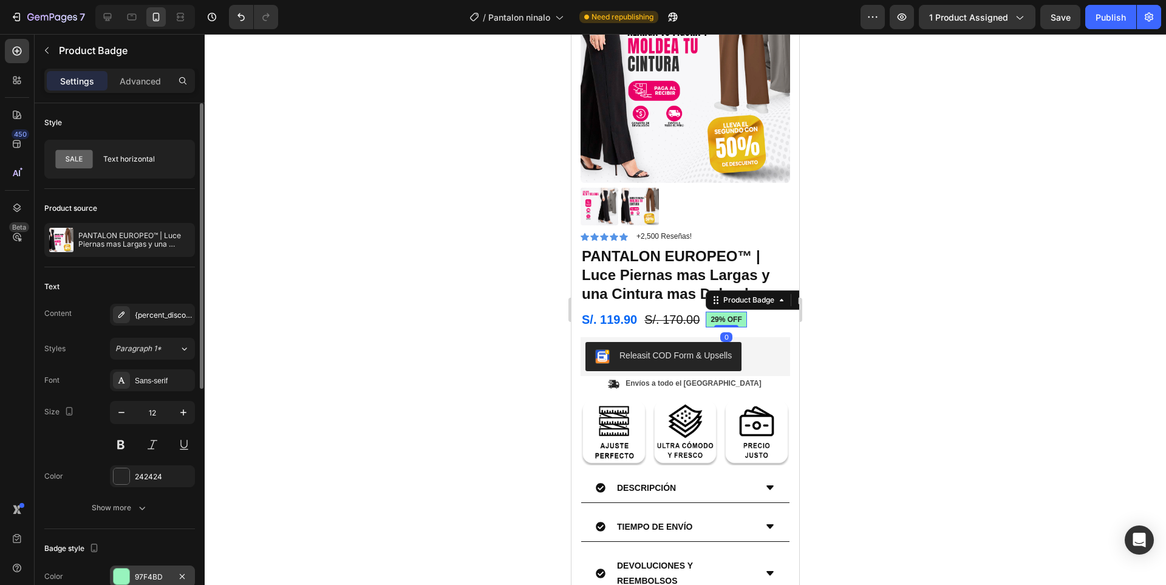
click at [157, 581] on div "97F4BD" at bounding box center [152, 577] width 35 height 11
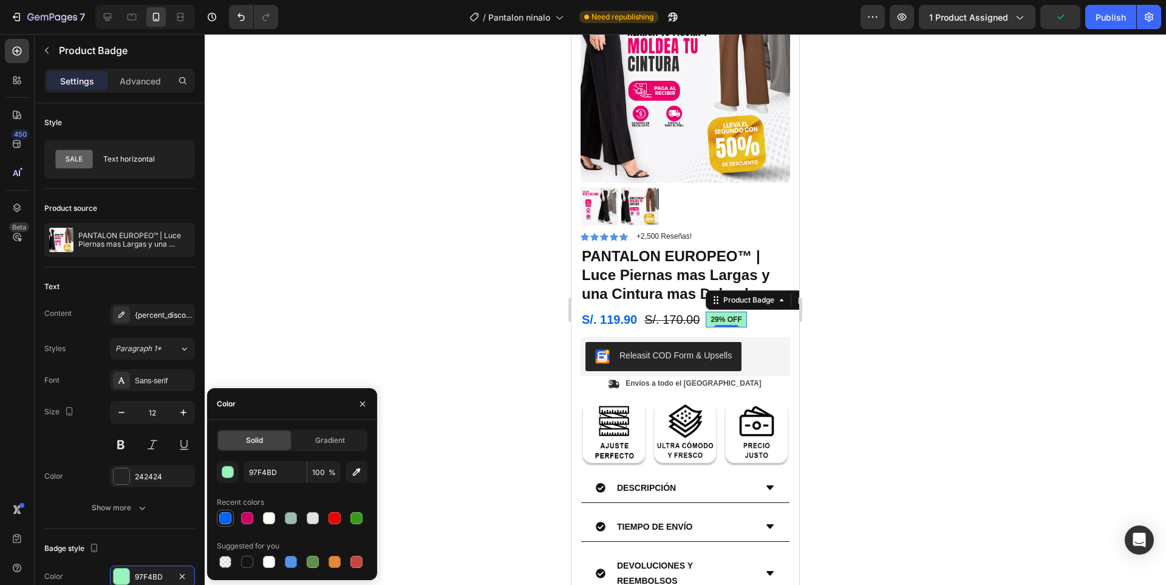
click at [228, 513] on div at bounding box center [225, 518] width 12 height 12
type input "0065F5"
click at [728, 312] on pre "29% off" at bounding box center [726, 320] width 41 height 16
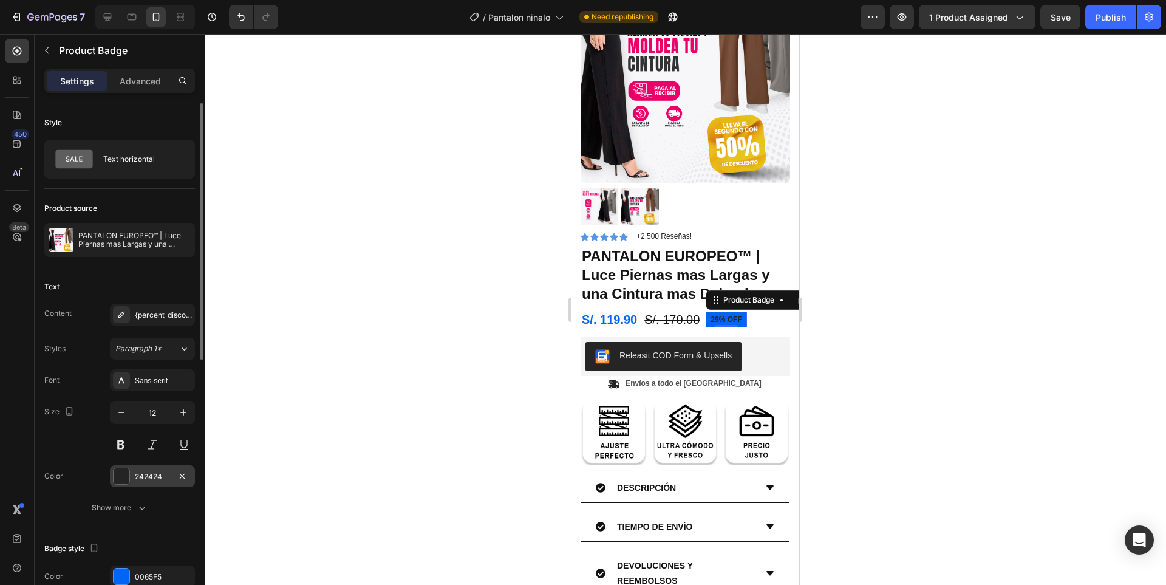
click at [154, 479] on div "242424" at bounding box center [152, 476] width 35 height 11
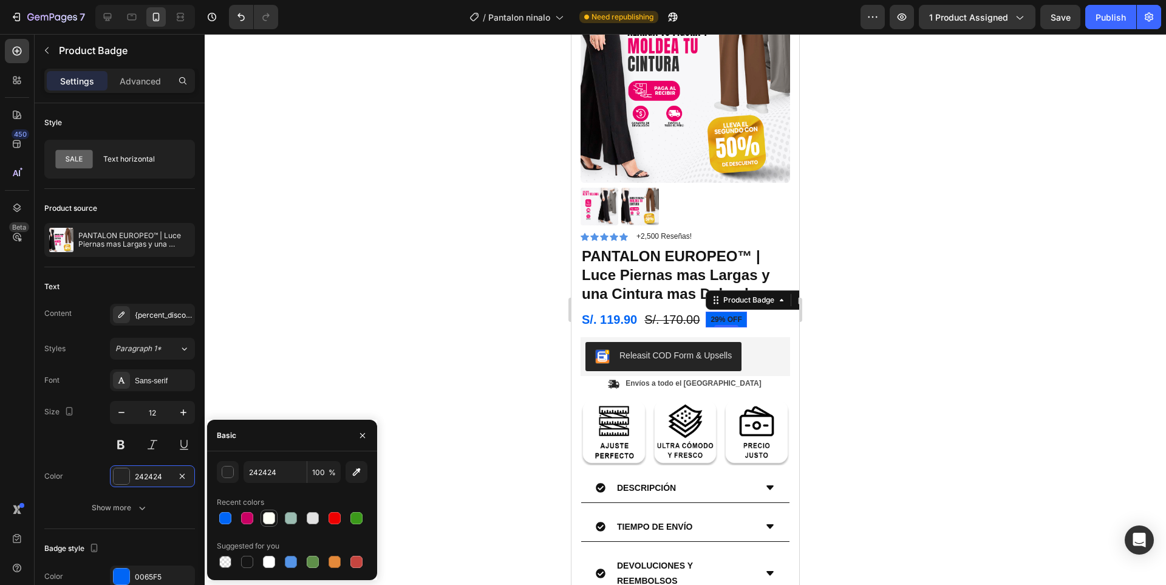
click at [267, 515] on div at bounding box center [269, 518] width 12 height 12
type input "FEFFF6"
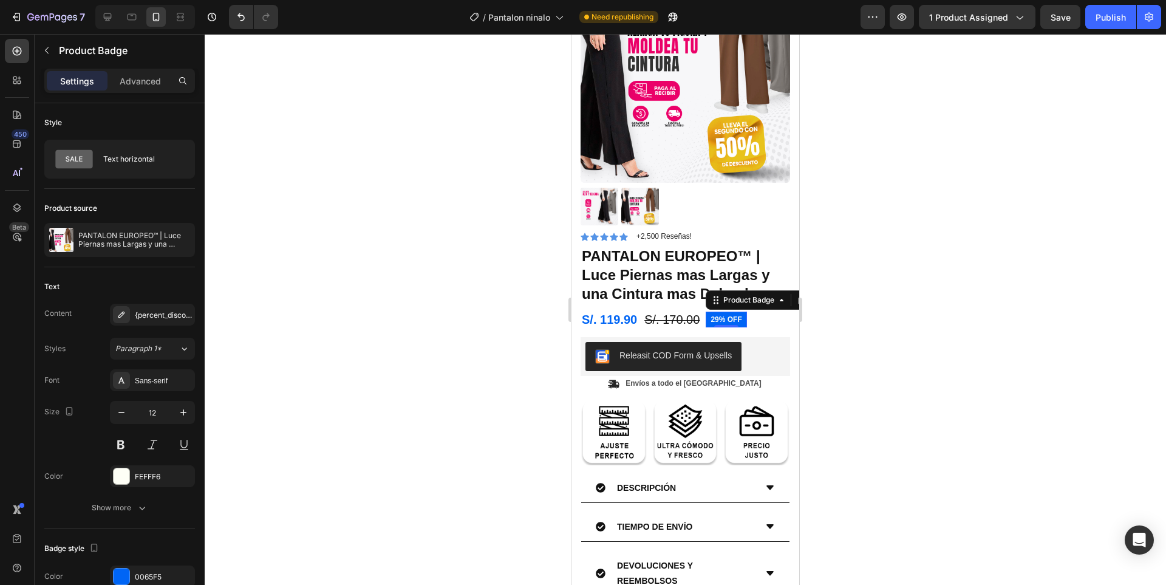
click at [855, 340] on div at bounding box center [685, 309] width 961 height 551
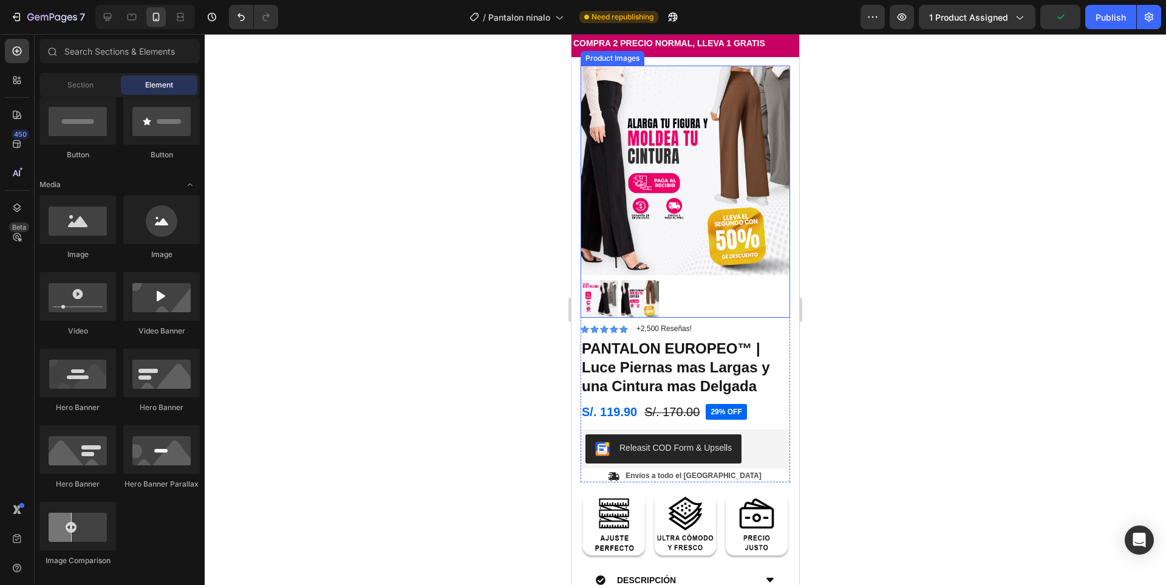
scroll to position [0, 0]
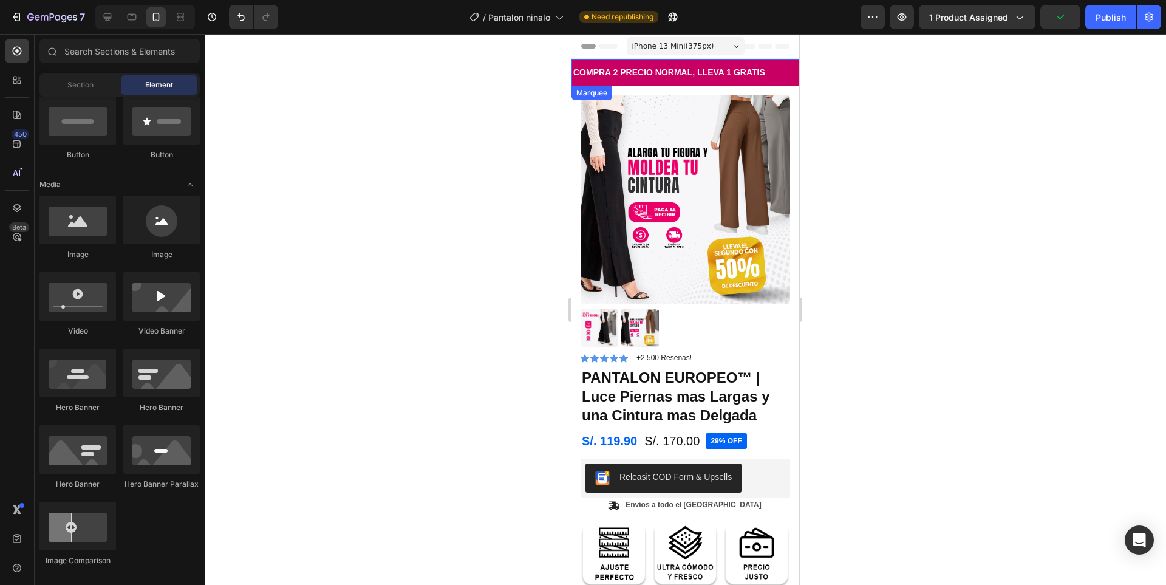
click at [771, 75] on div "COMPRA 2 PRECIO NORMAL, LLEVA 1 GRATIS Text" at bounding box center [686, 72] width 228 height 27
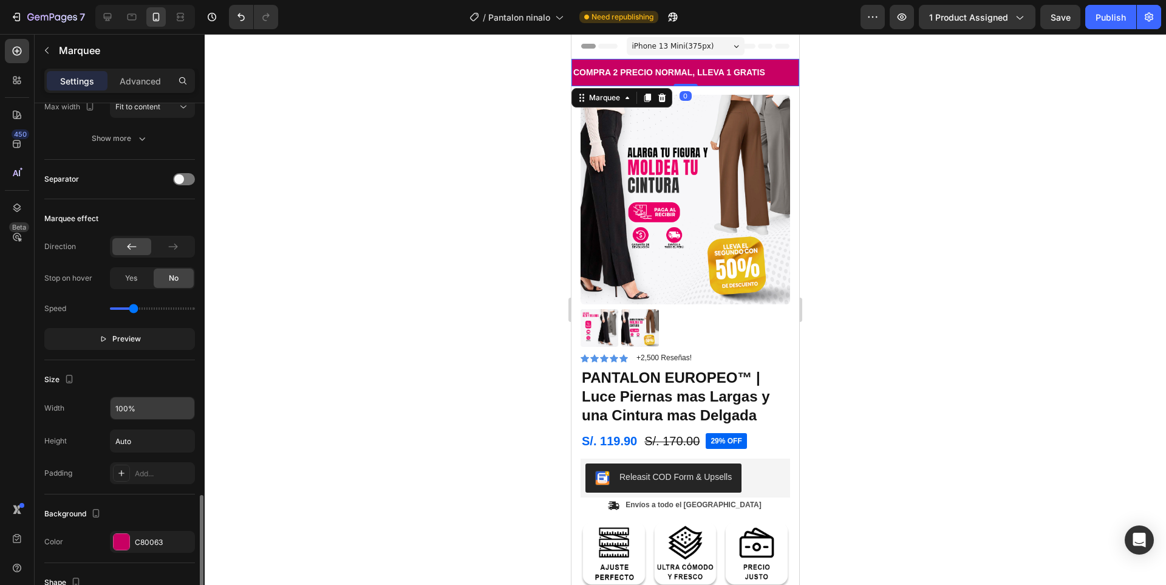
scroll to position [364, 0]
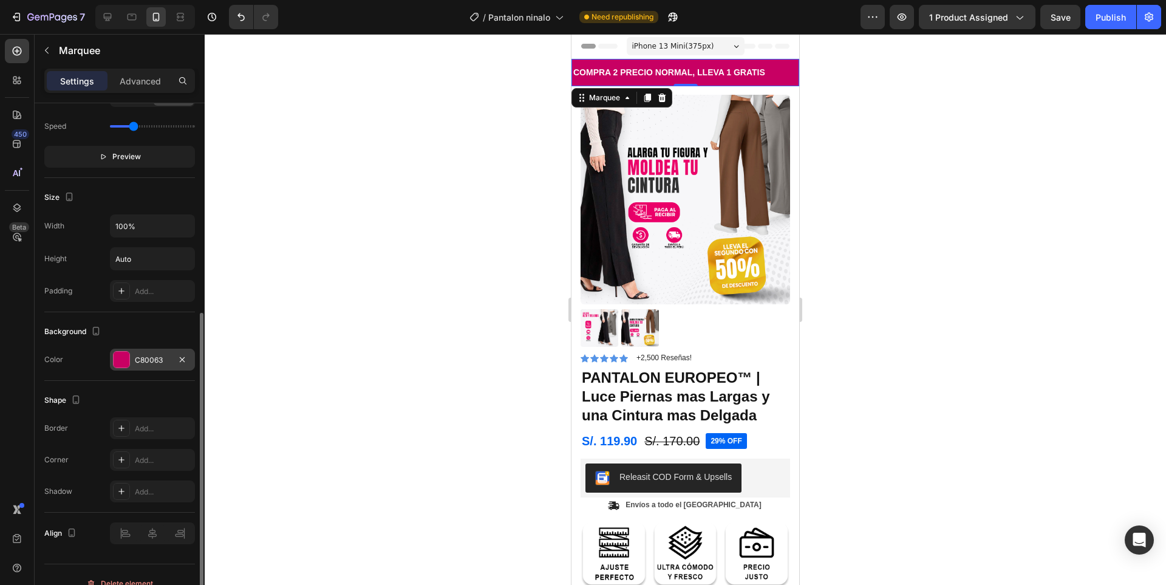
click at [148, 362] on div "C80063" at bounding box center [152, 360] width 35 height 11
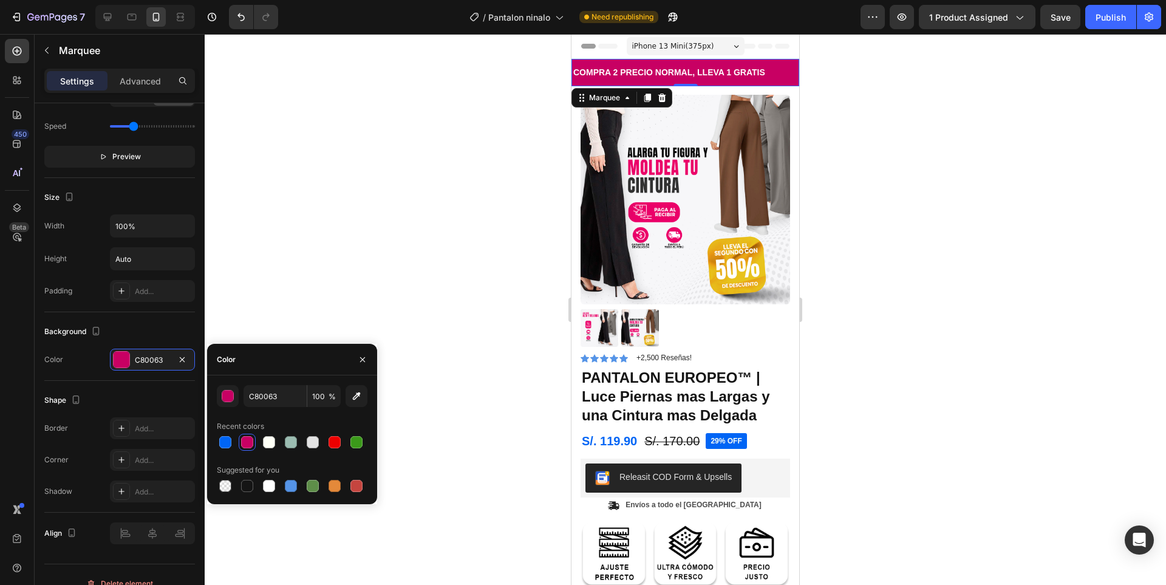
click at [224, 433] on div "Recent colors" at bounding box center [292, 426] width 151 height 19
click at [224, 437] on div at bounding box center [225, 442] width 12 height 12
type input "0065F5"
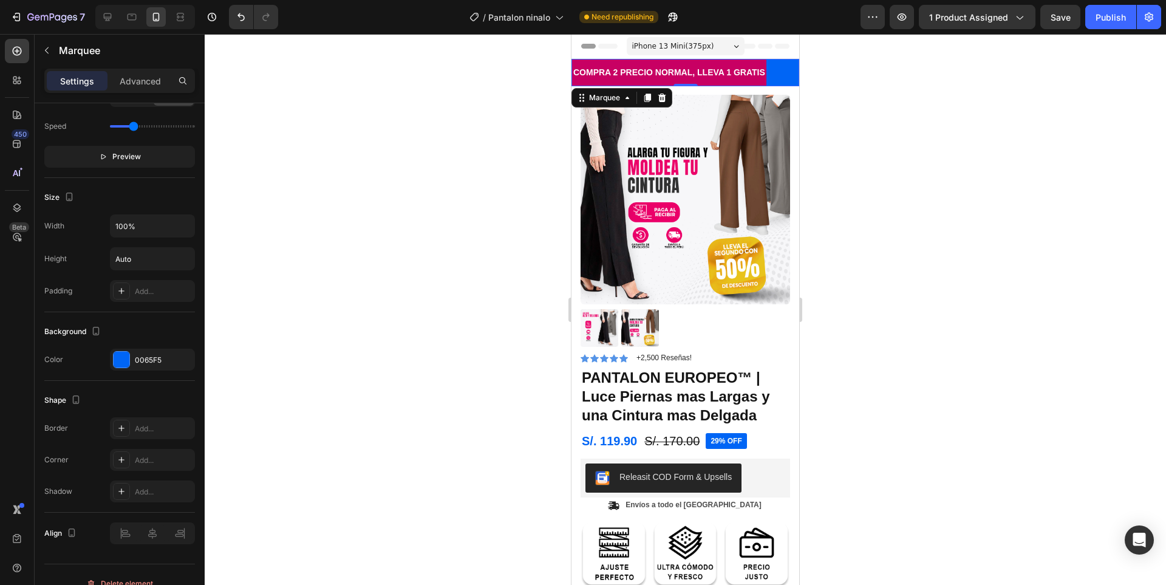
click at [885, 216] on div at bounding box center [685, 309] width 961 height 551
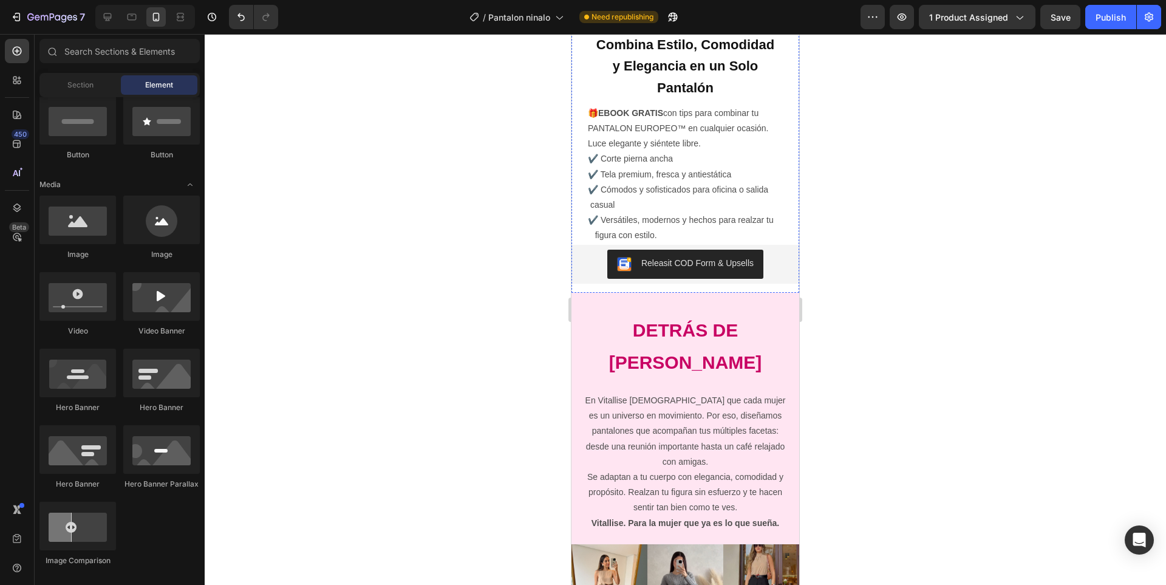
scroll to position [2369, 0]
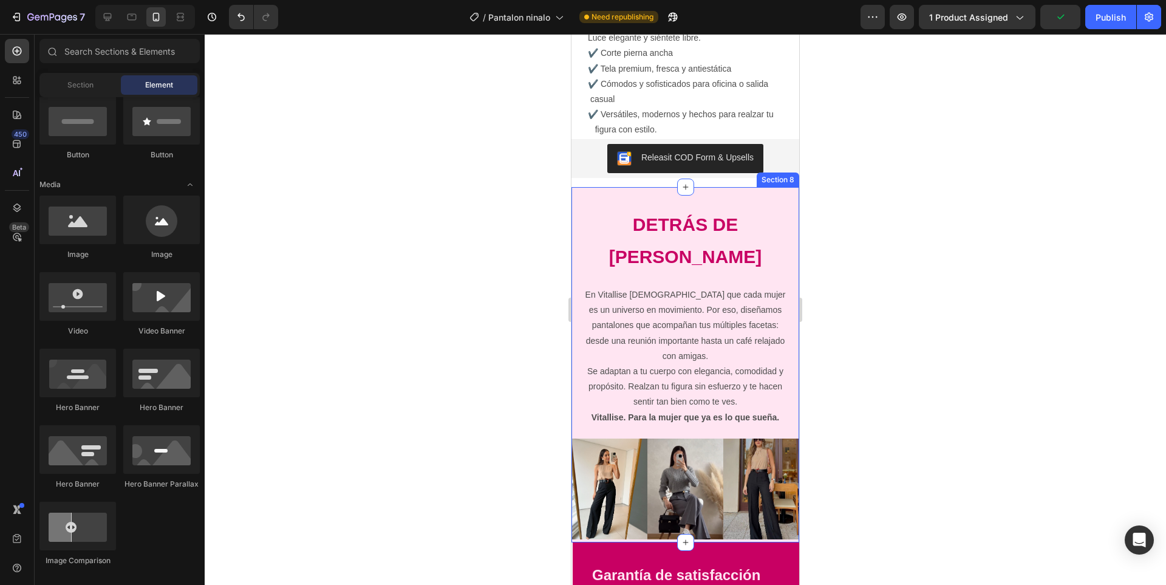
click at [765, 187] on div "DETRÁS DE VITALLISE Heading En Vitallise creemos que cada mujer es un universo …" at bounding box center [686, 365] width 228 height 356
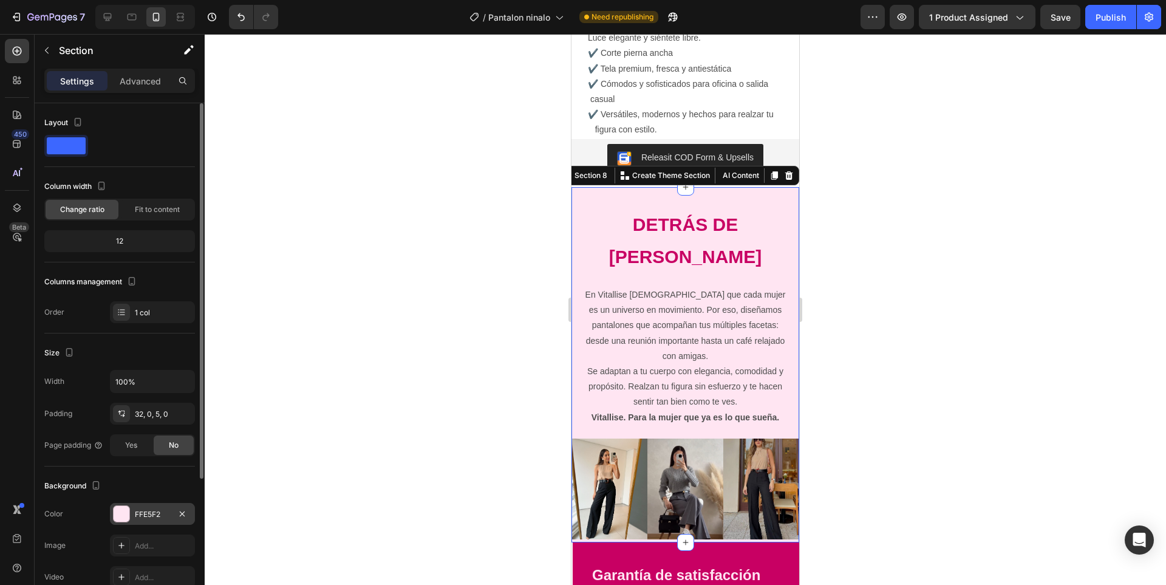
click at [149, 512] on div "FFE5F2" at bounding box center [152, 514] width 35 height 11
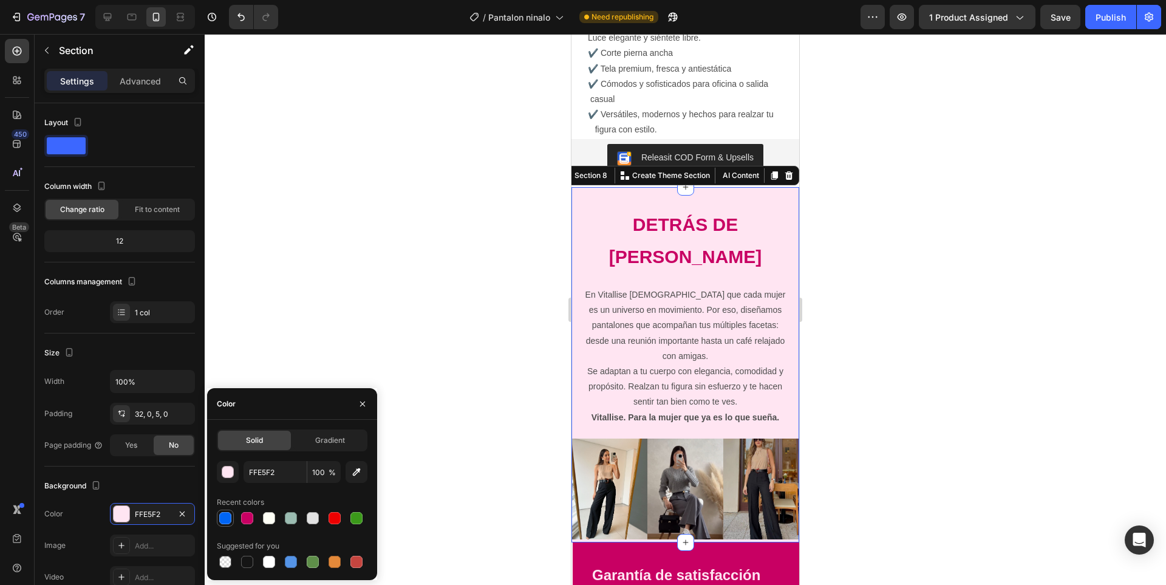
click at [223, 524] on div at bounding box center [225, 518] width 12 height 12
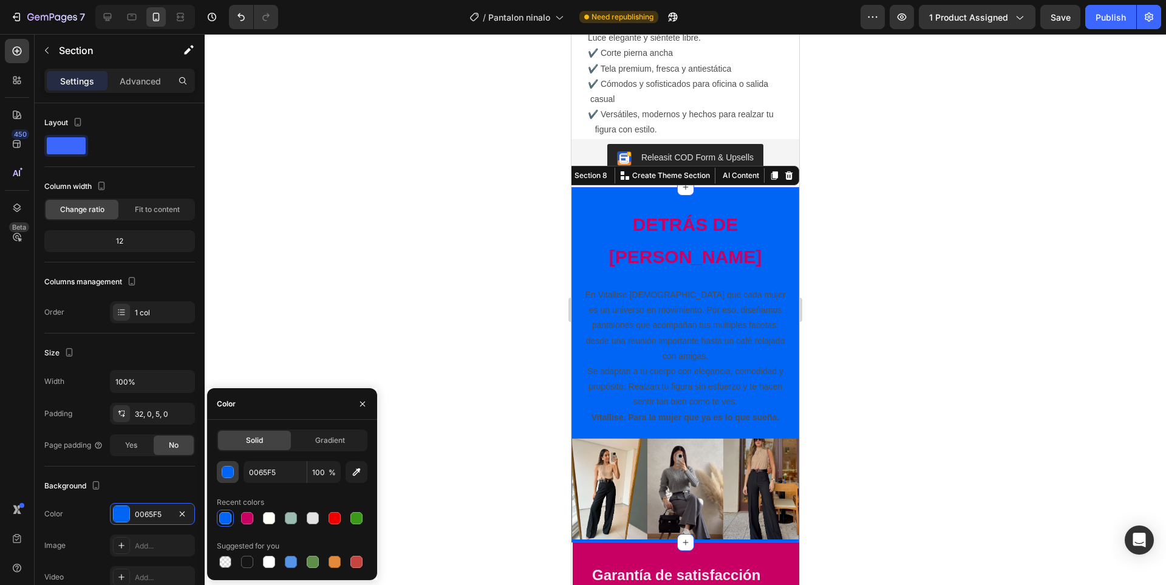
click at [228, 474] on div "button" at bounding box center [228, 472] width 12 height 12
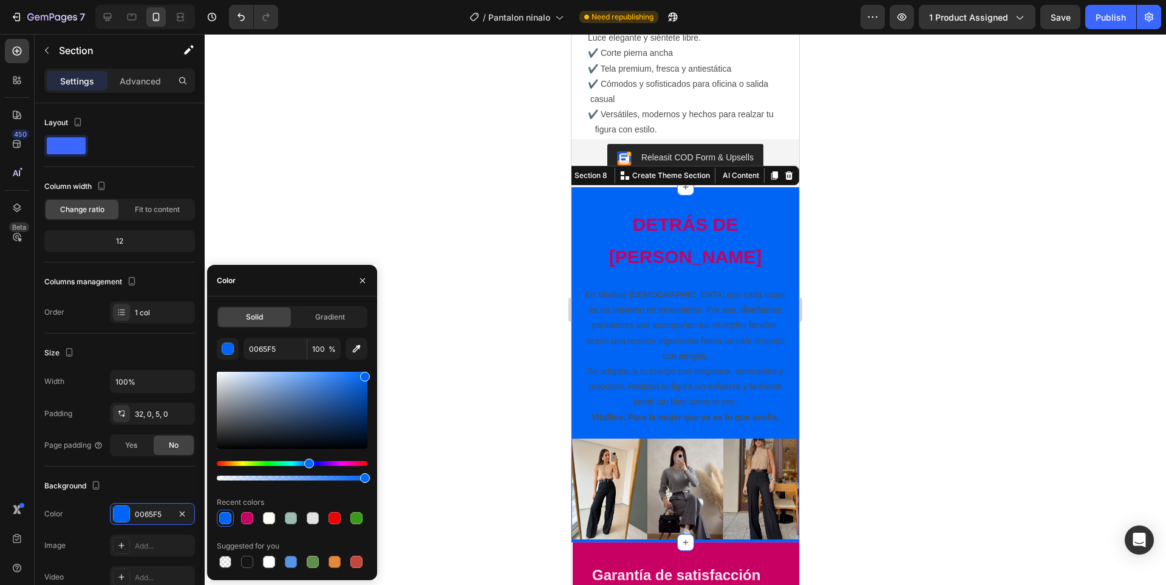
click at [277, 381] on div at bounding box center [292, 410] width 151 height 77
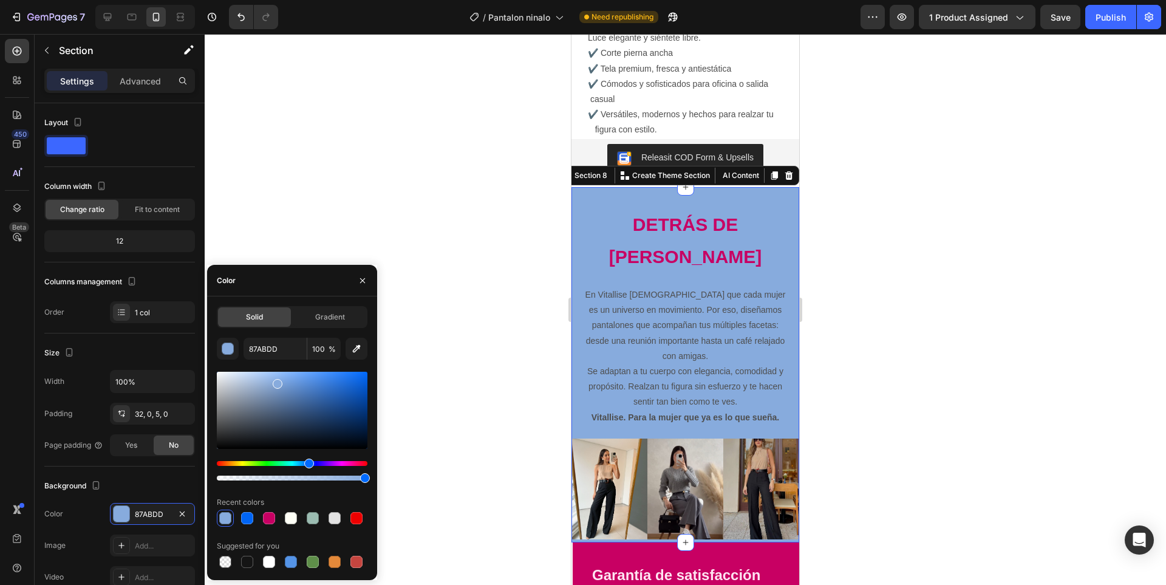
drag, startPoint x: 288, startPoint y: 370, endPoint x: 282, endPoint y: 373, distance: 6.5
click at [282, 373] on div at bounding box center [292, 426] width 151 height 114
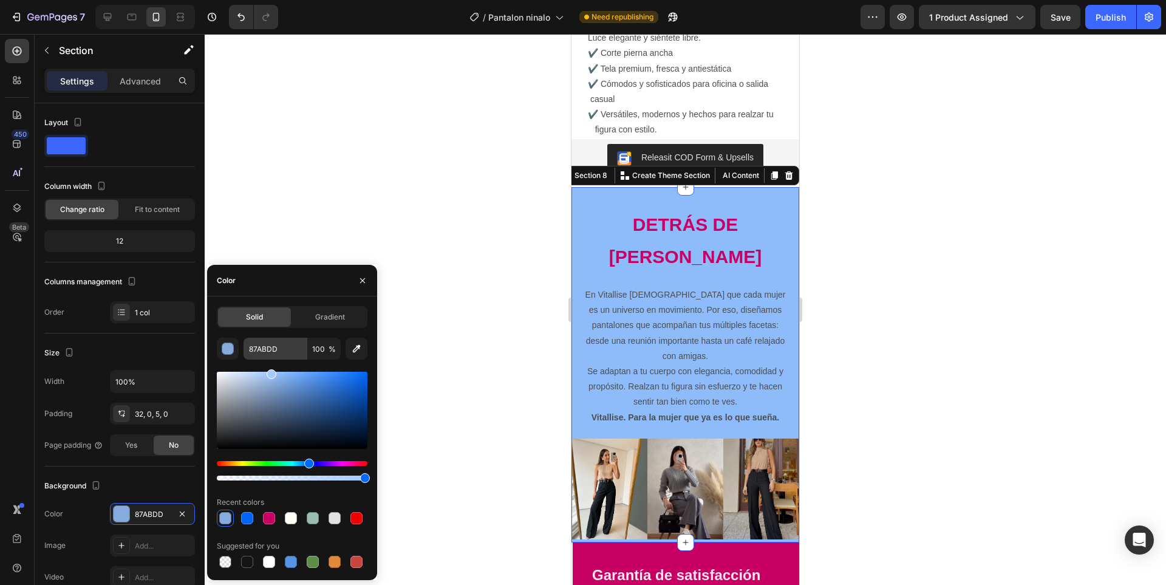
drag, startPoint x: 282, startPoint y: 373, endPoint x: 270, endPoint y: 358, distance: 19.4
click at [270, 358] on div "87ABDD 100 % Recent colors Suggested for you" at bounding box center [292, 454] width 151 height 233
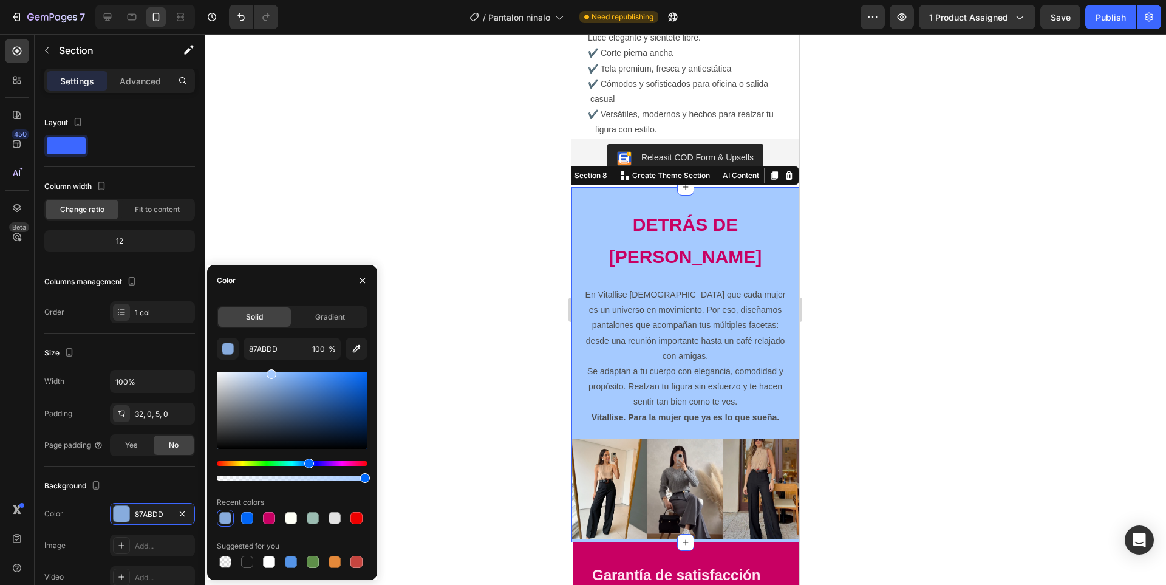
type input "A5CAFF"
click at [712, 235] on h2 "DETRÁS DE VITALLISE" at bounding box center [686, 239] width 228 height 67
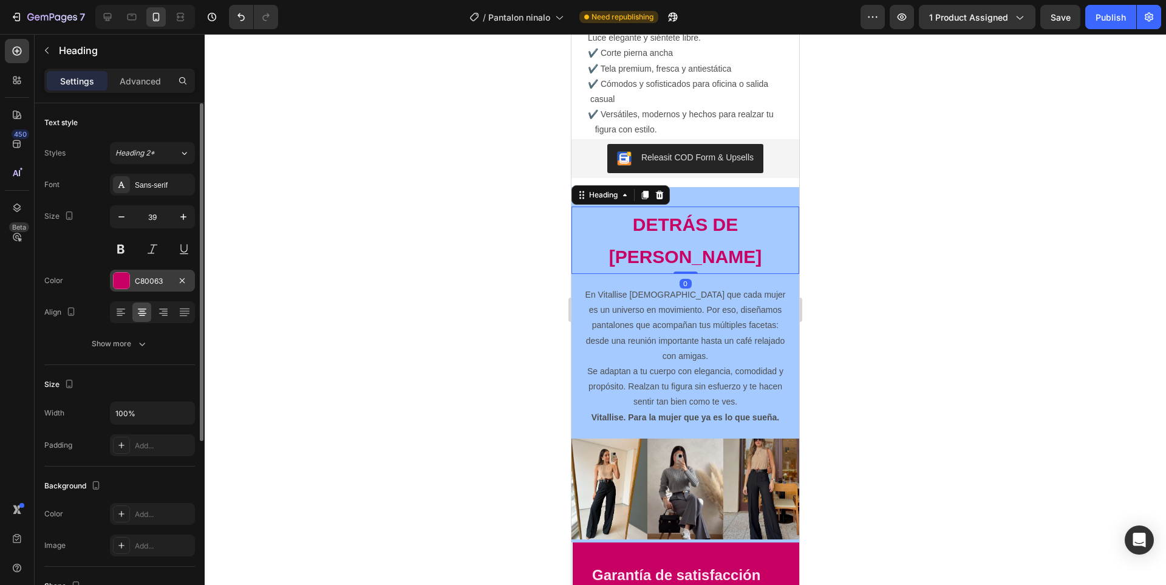
click at [139, 285] on div "C80063" at bounding box center [152, 281] width 35 height 11
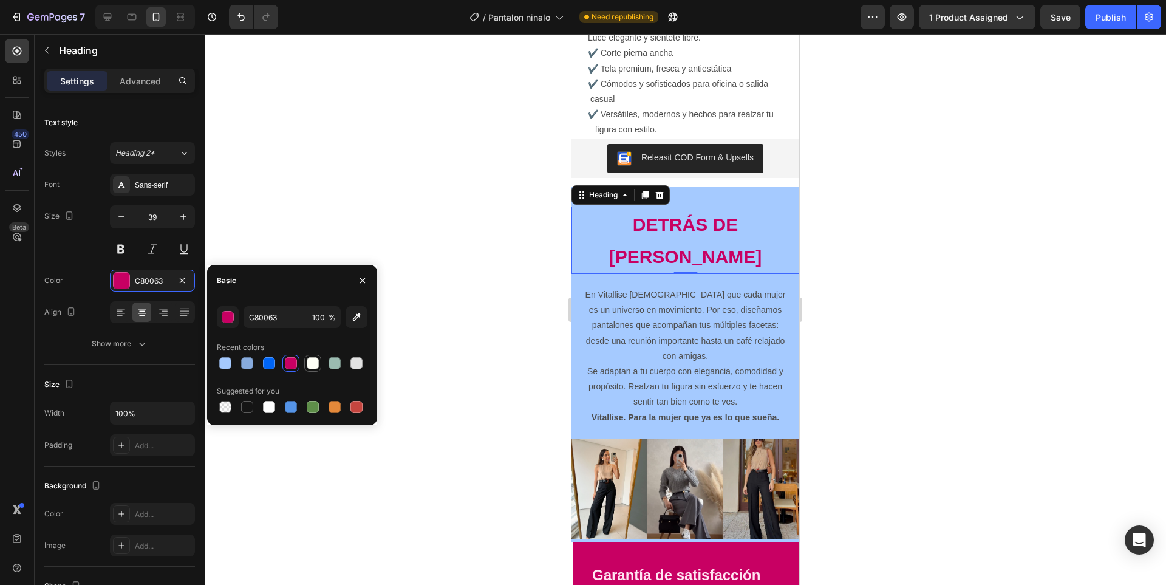
click at [308, 364] on div at bounding box center [313, 363] width 12 height 12
type input "FEFFF6"
click at [856, 314] on div at bounding box center [685, 309] width 961 height 551
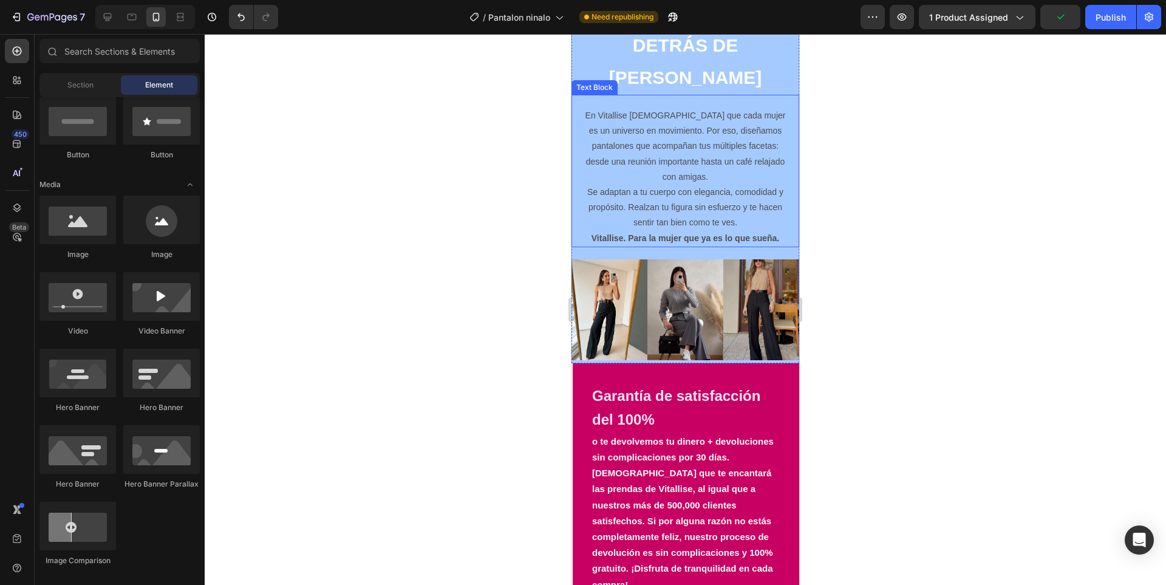
scroll to position [2551, 0]
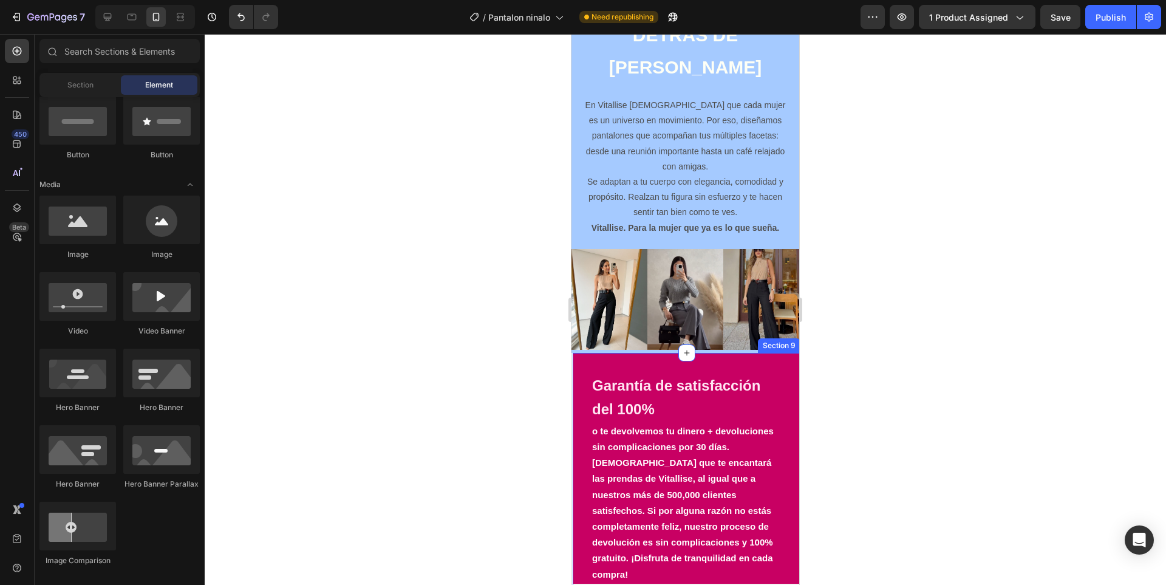
click at [743, 353] on div "Garantía de satisfacción del 100% Heading o te devolvemos tu dinero + devolucio…" at bounding box center [687, 495] width 228 height 284
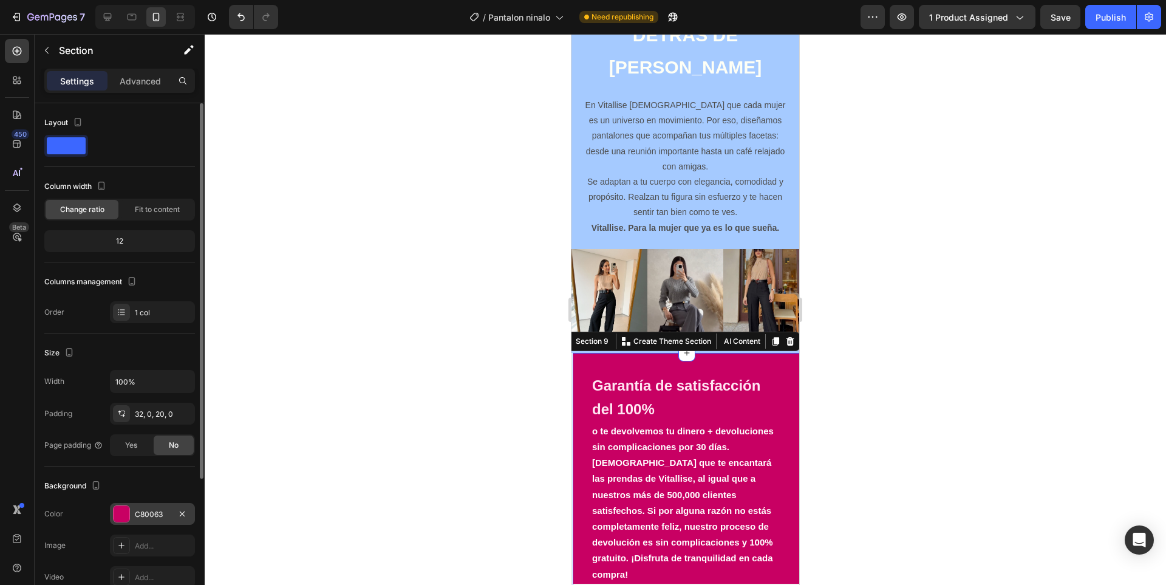
click at [148, 509] on div "C80063" at bounding box center [152, 514] width 35 height 11
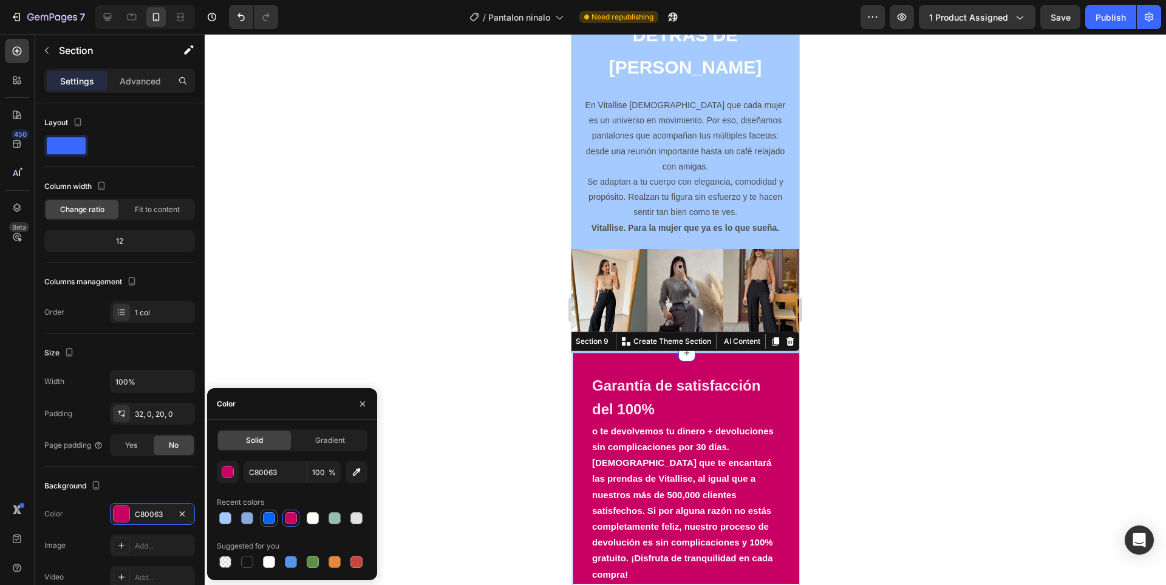
click at [268, 519] on div at bounding box center [269, 518] width 12 height 12
type input "0065F5"
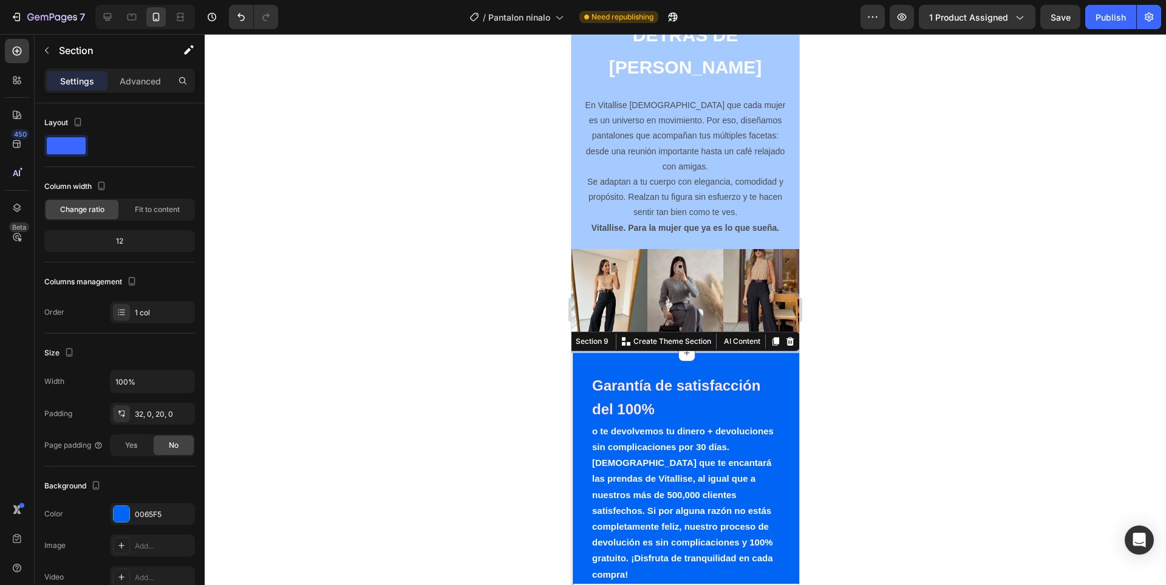
click at [887, 374] on div at bounding box center [685, 309] width 961 height 551
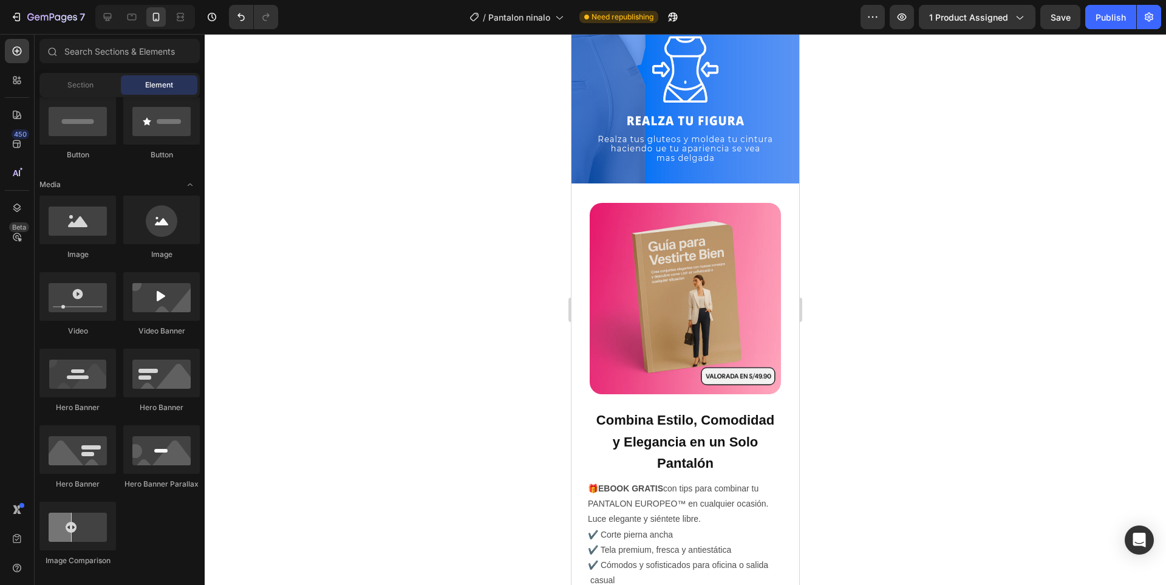
scroll to position [1872, 0]
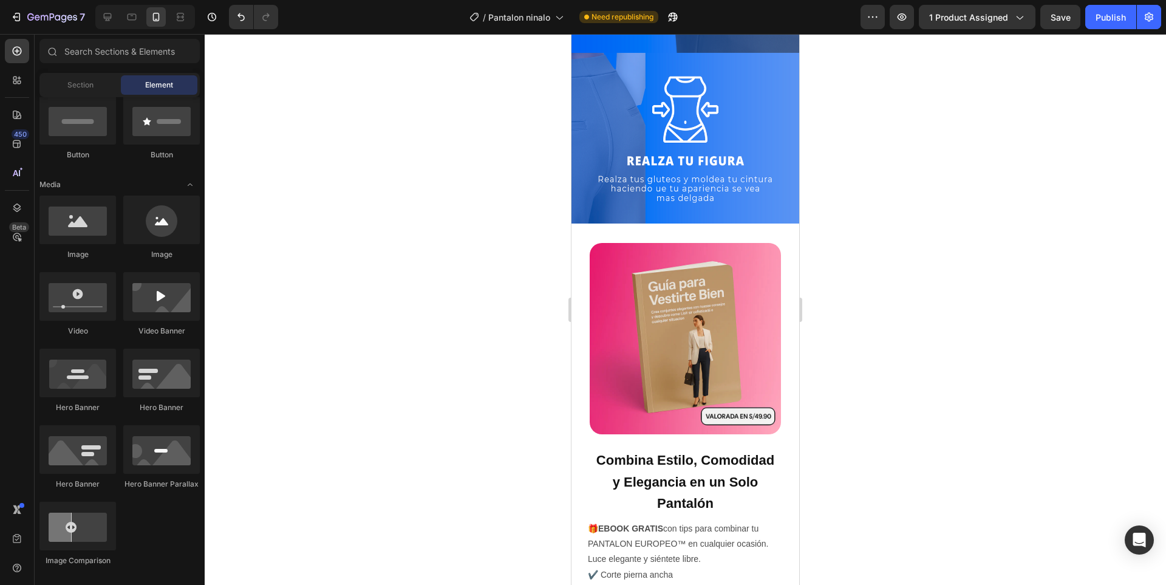
drag, startPoint x: 793, startPoint y: 497, endPoint x: 1377, endPoint y: 303, distance: 615.5
click at [650, 341] on img at bounding box center [685, 338] width 191 height 191
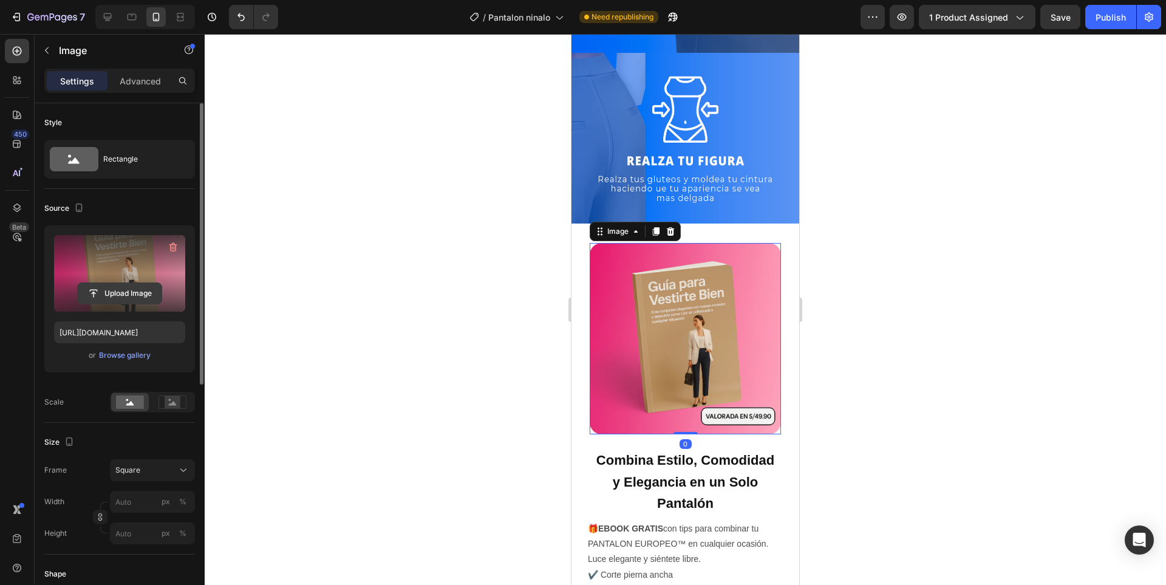
click at [135, 296] on input "file" at bounding box center [120, 293] width 84 height 21
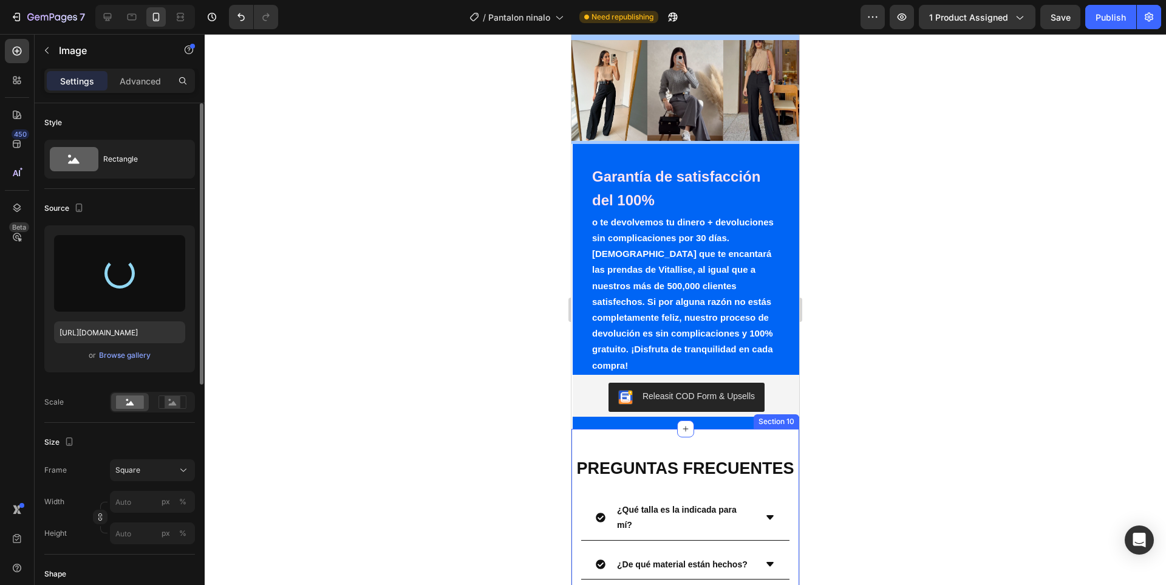
scroll to position [2844, 0]
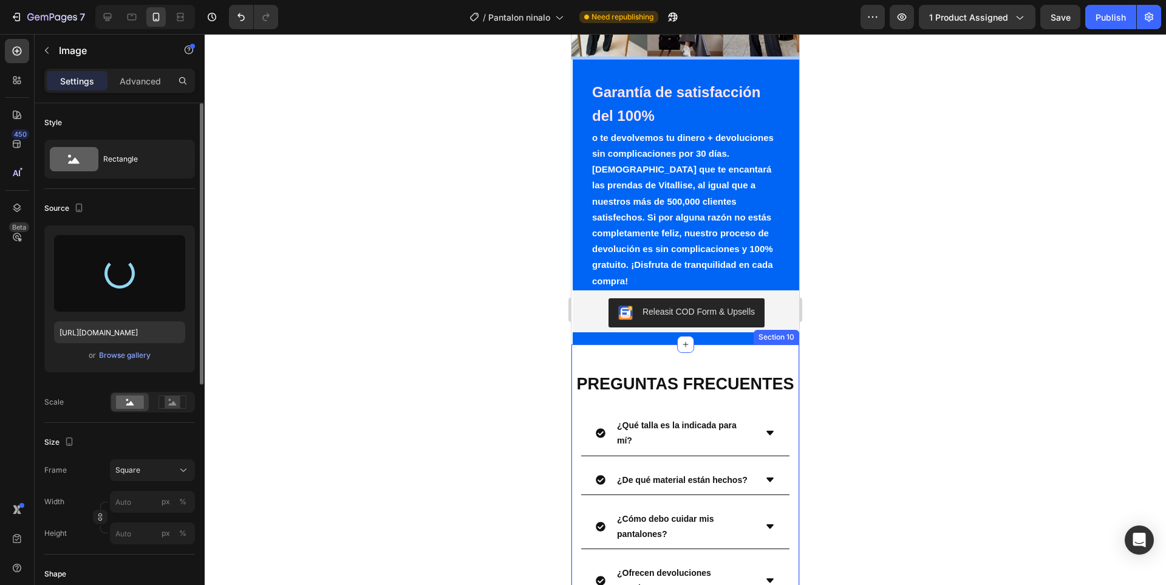
type input "https://cdn.shopify.com/s/files/1/0936/3688/6831/files/gempages_575465464986075…"
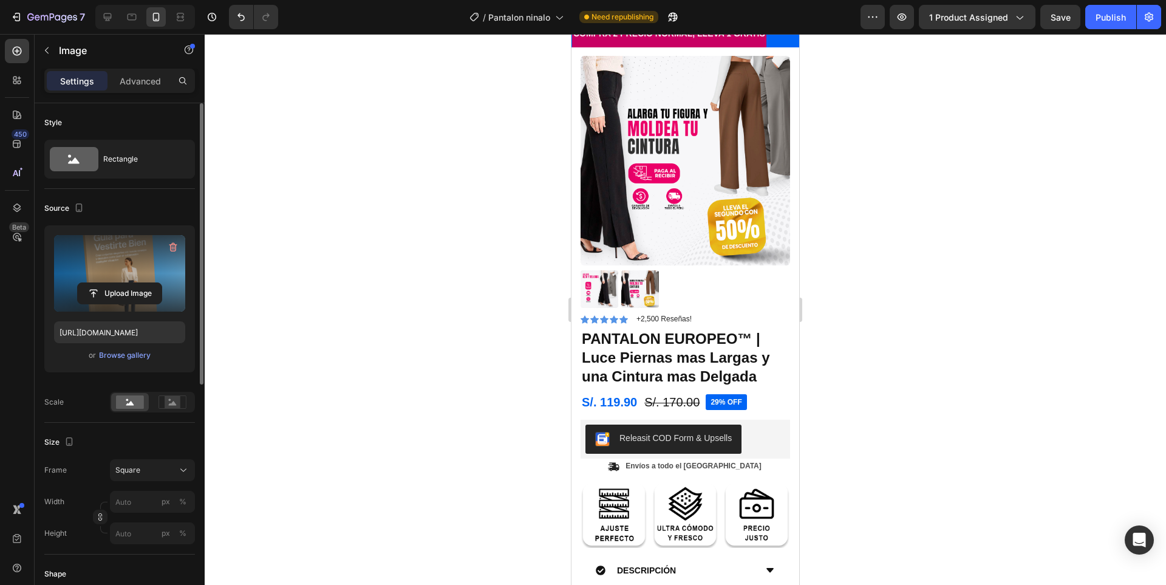
scroll to position [0, 0]
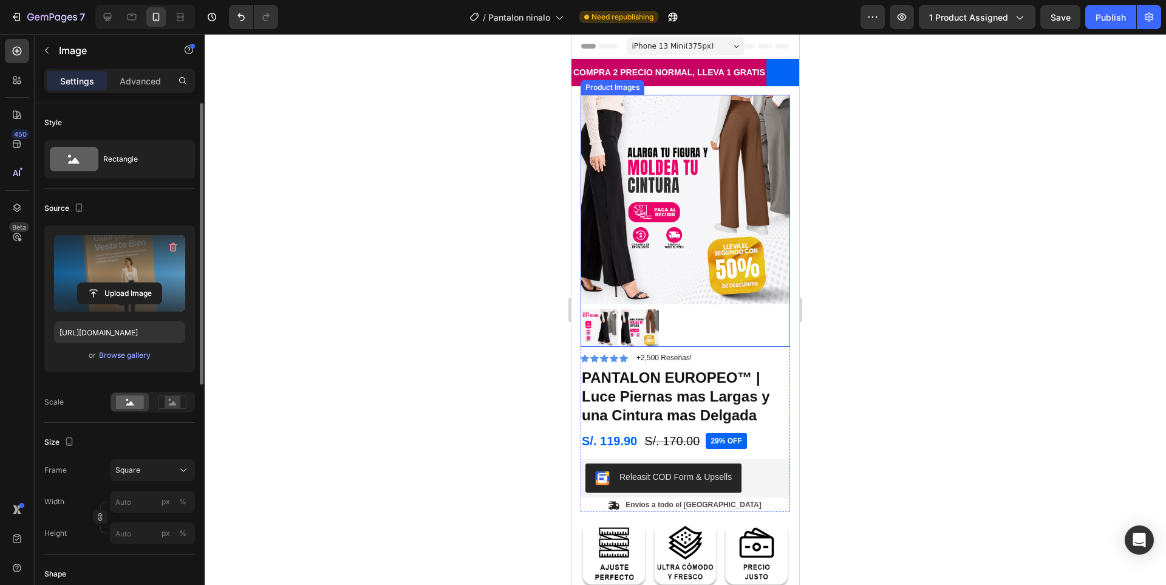
click at [649, 319] on img at bounding box center [640, 328] width 38 height 38
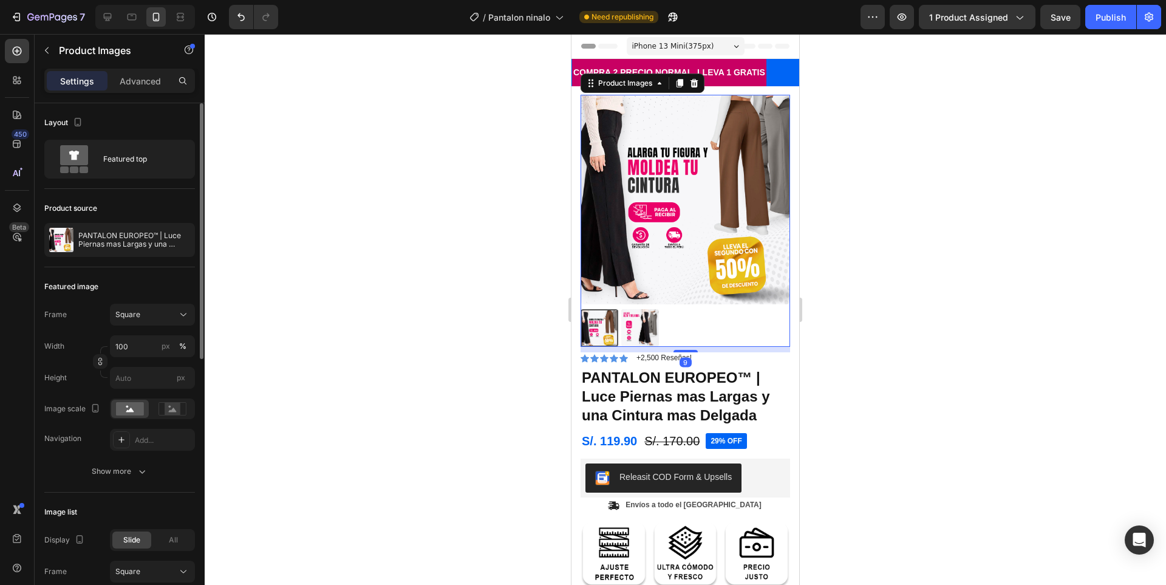
click at [632, 320] on img at bounding box center [640, 328] width 38 height 38
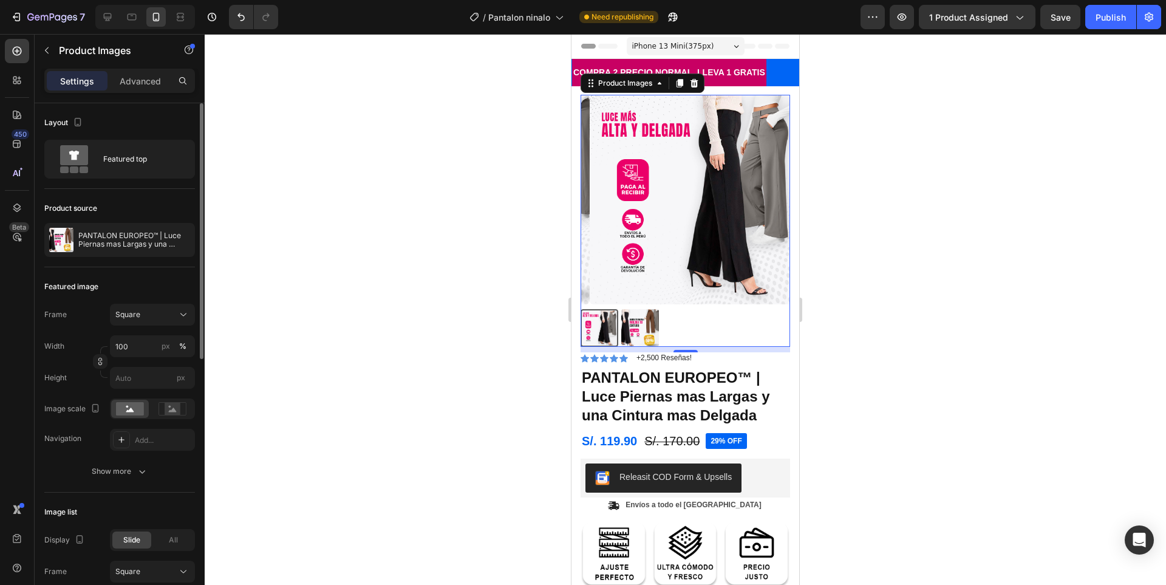
click at [632, 320] on img at bounding box center [640, 328] width 38 height 38
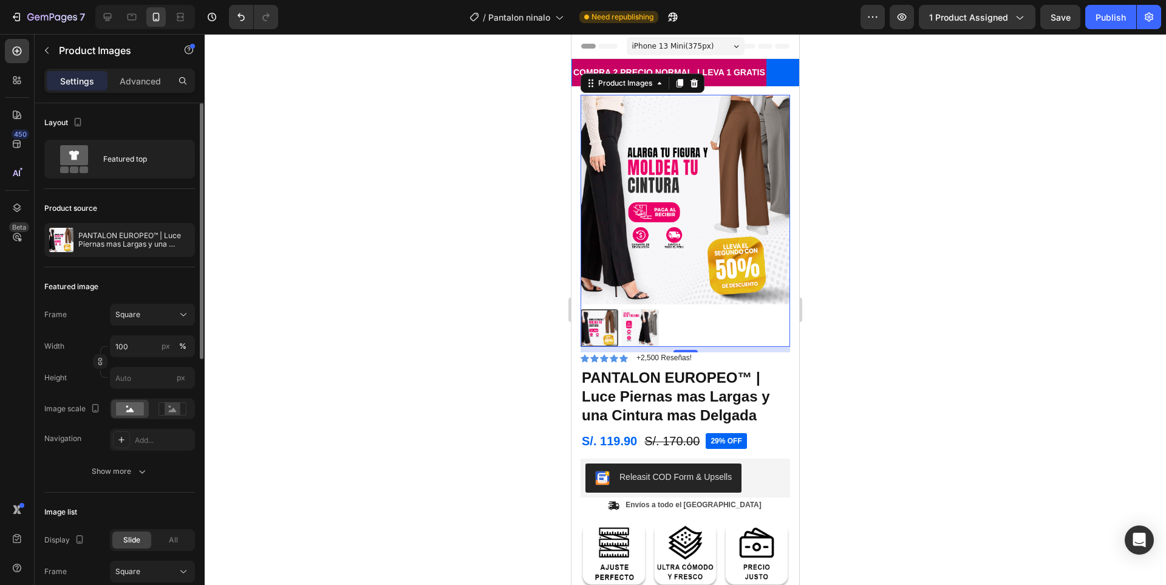
click at [642, 321] on img at bounding box center [640, 328] width 38 height 38
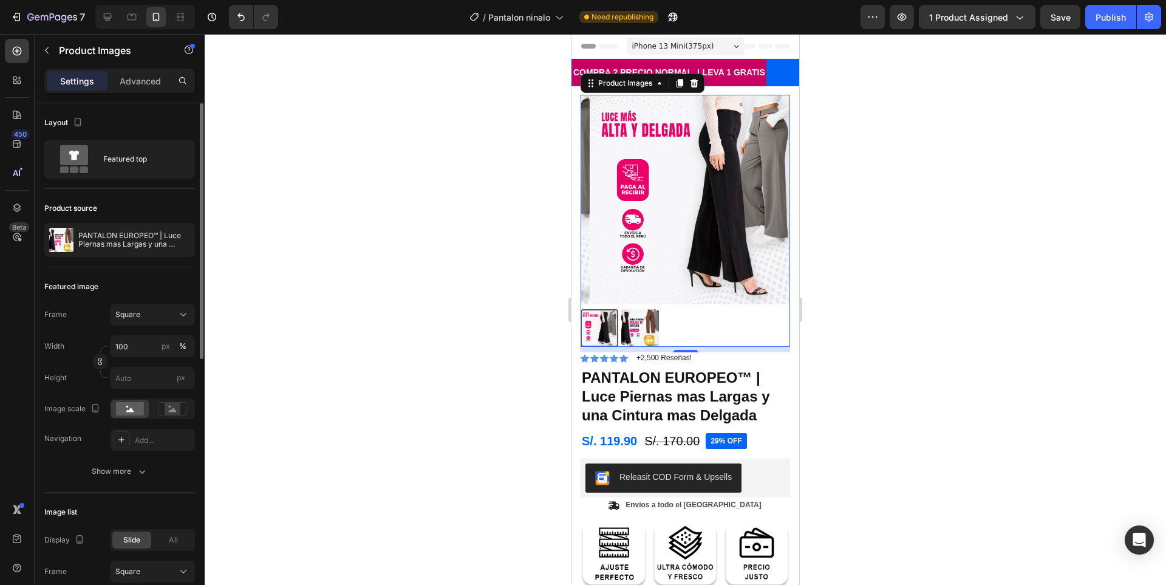
click at [642, 321] on img at bounding box center [640, 328] width 38 height 38
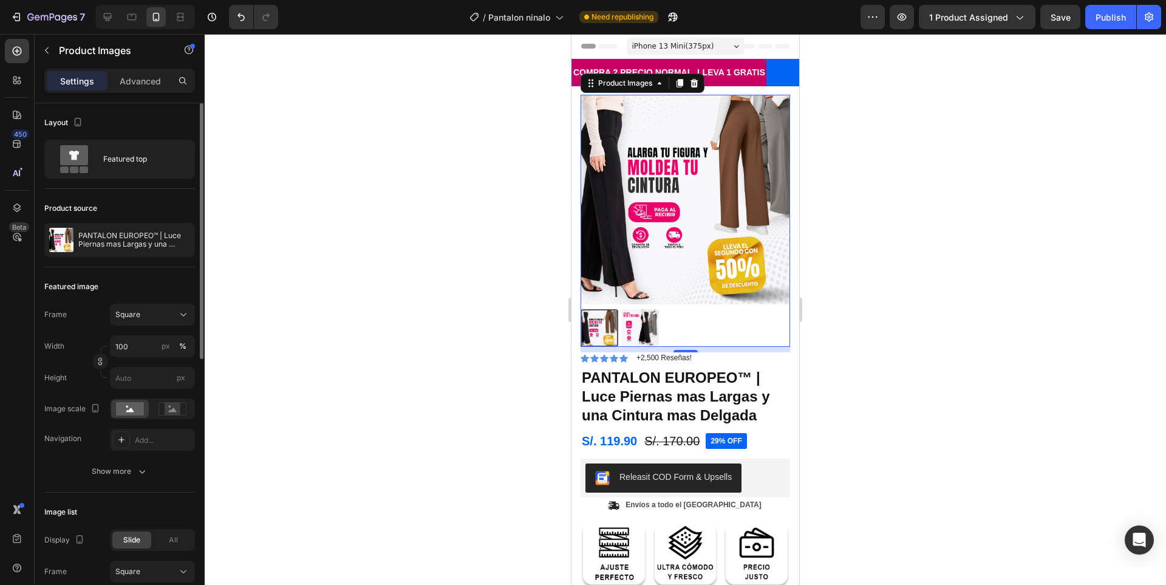
click at [642, 321] on img at bounding box center [640, 328] width 38 height 38
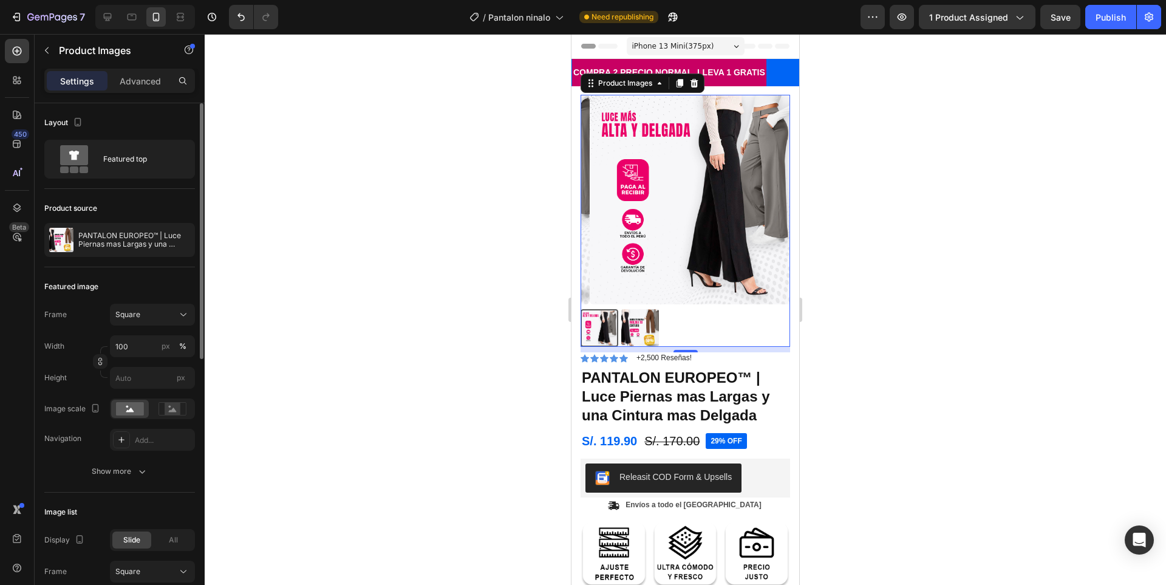
click at [642, 321] on img at bounding box center [640, 328] width 38 height 38
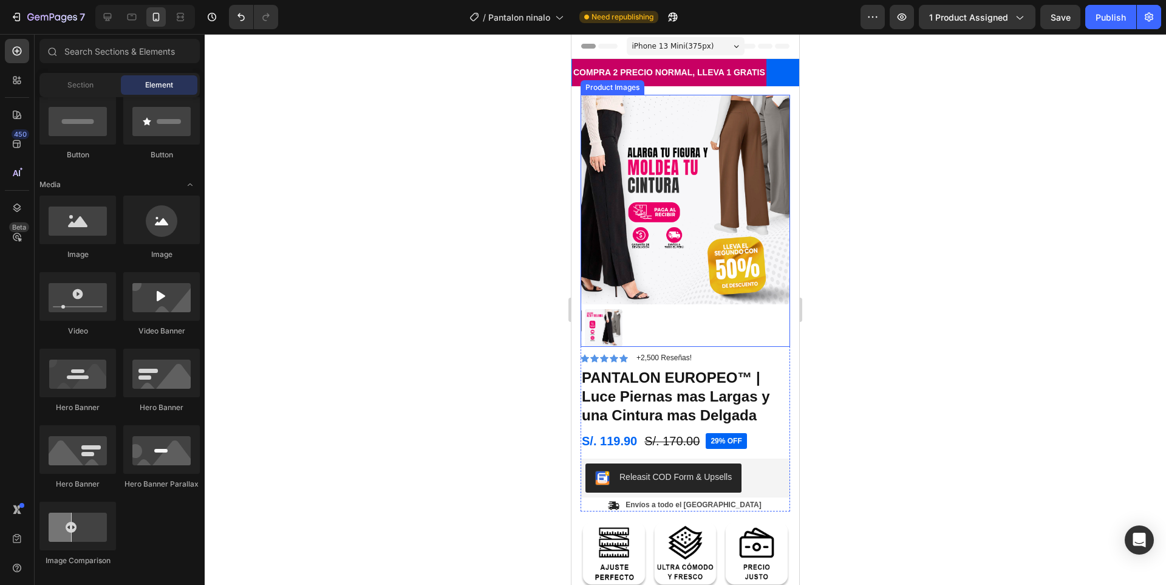
click at [752, 191] on img at bounding box center [686, 200] width 210 height 210
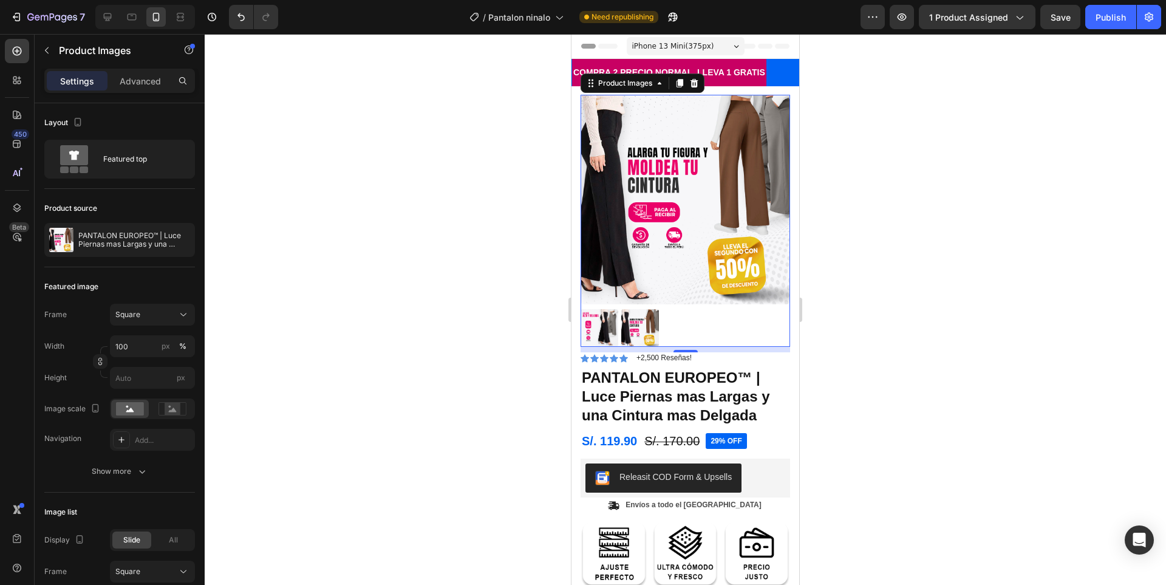
click at [911, 161] on div at bounding box center [685, 309] width 961 height 551
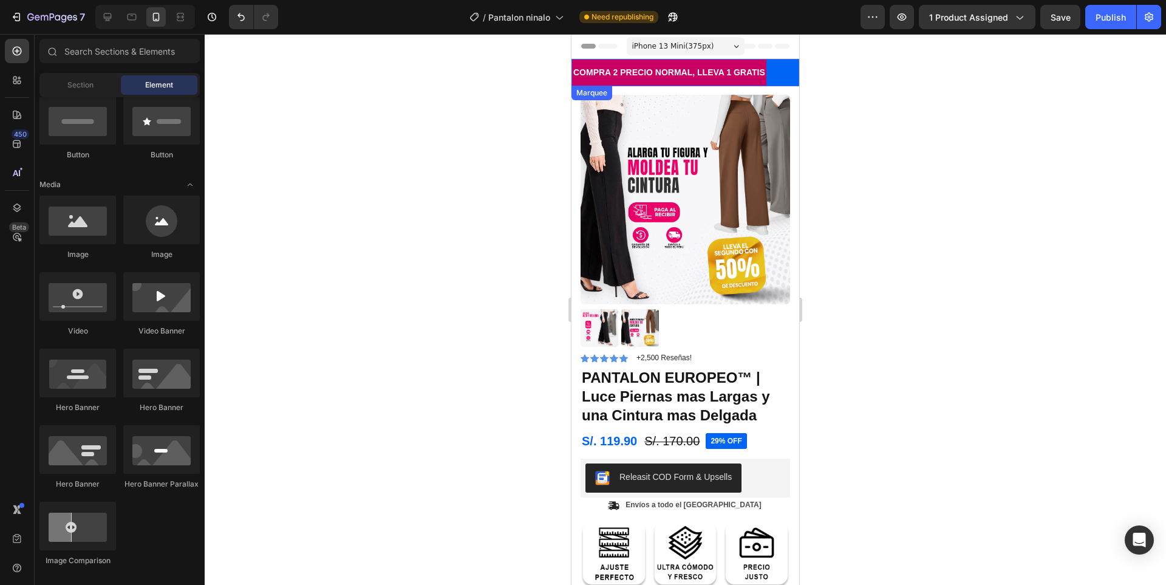
click at [782, 66] on div "COMPRA 2 PRECIO NORMAL, LLEVA 1 GRATIS Text" at bounding box center [686, 72] width 228 height 27
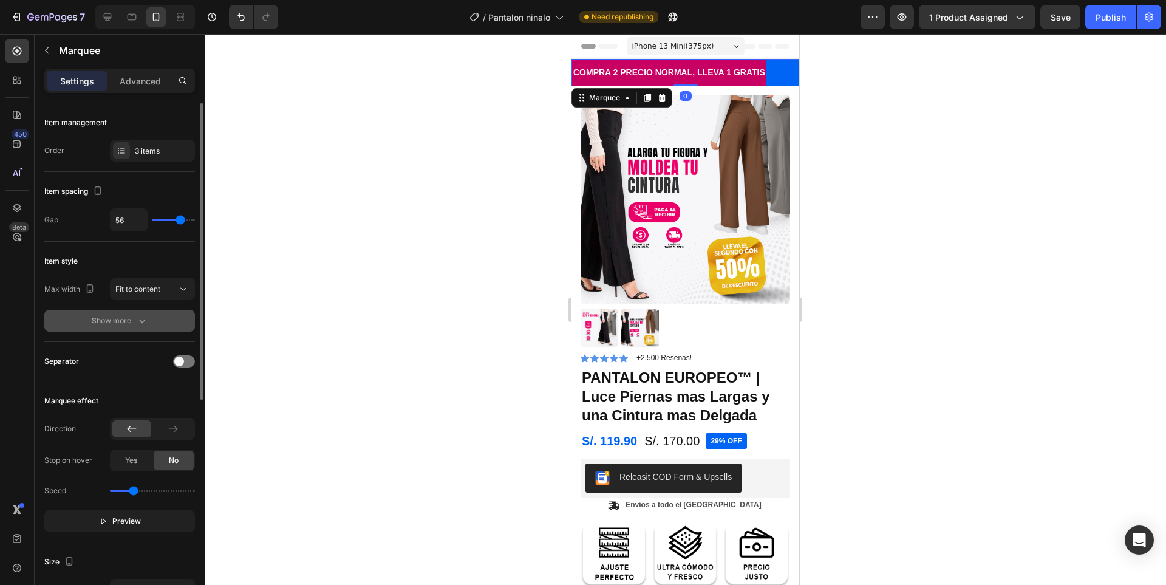
scroll to position [243, 0]
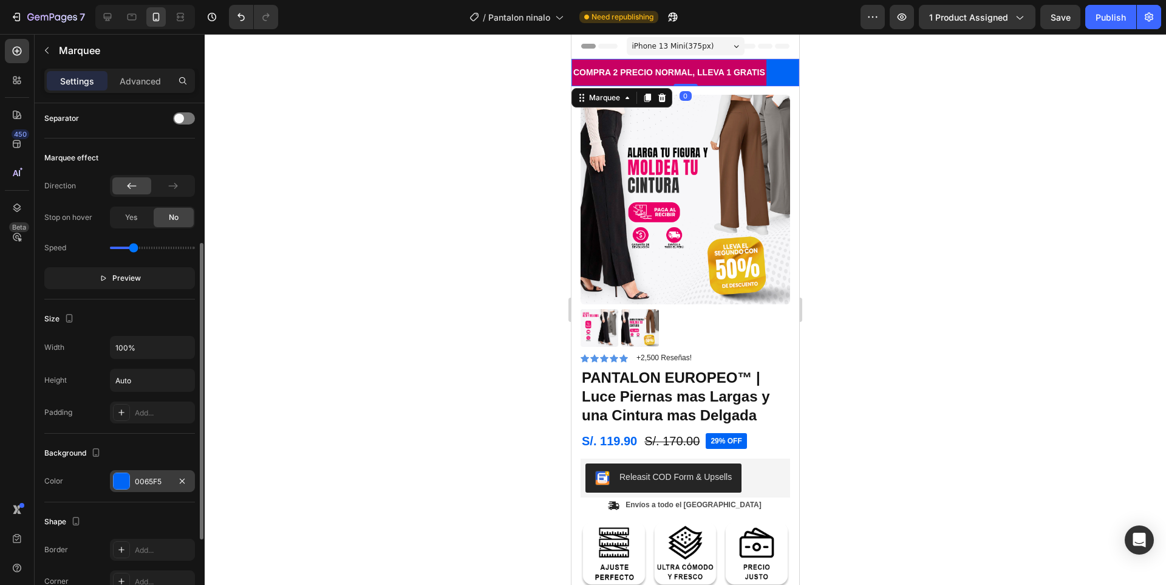
click at [161, 474] on div "0065F5" at bounding box center [152, 481] width 85 height 22
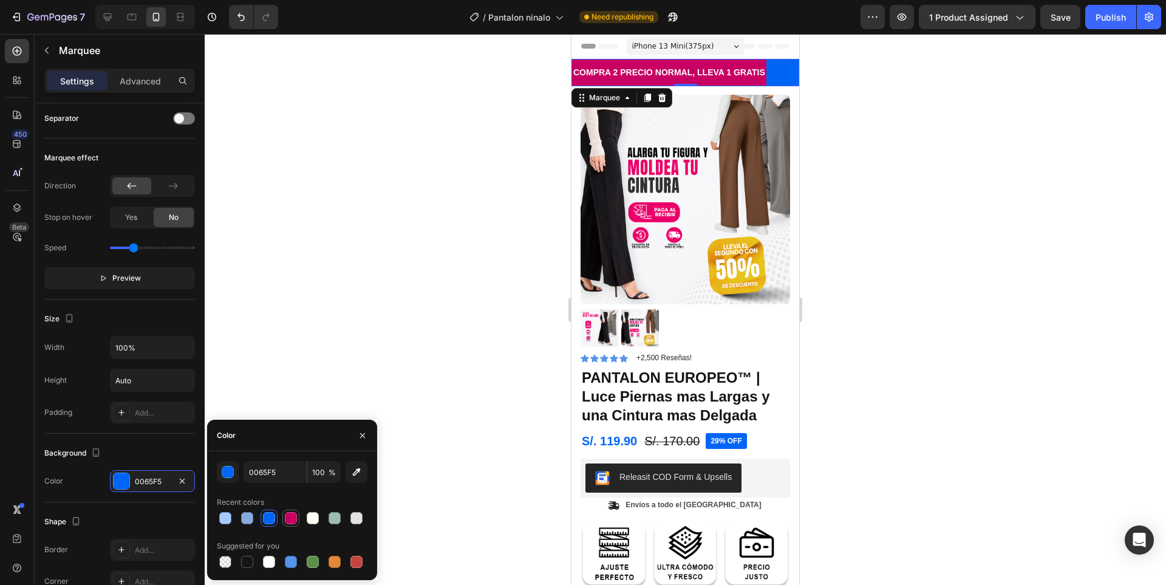
click at [290, 517] on div at bounding box center [291, 518] width 12 height 12
type input "C80063"
click at [888, 224] on div at bounding box center [685, 309] width 961 height 551
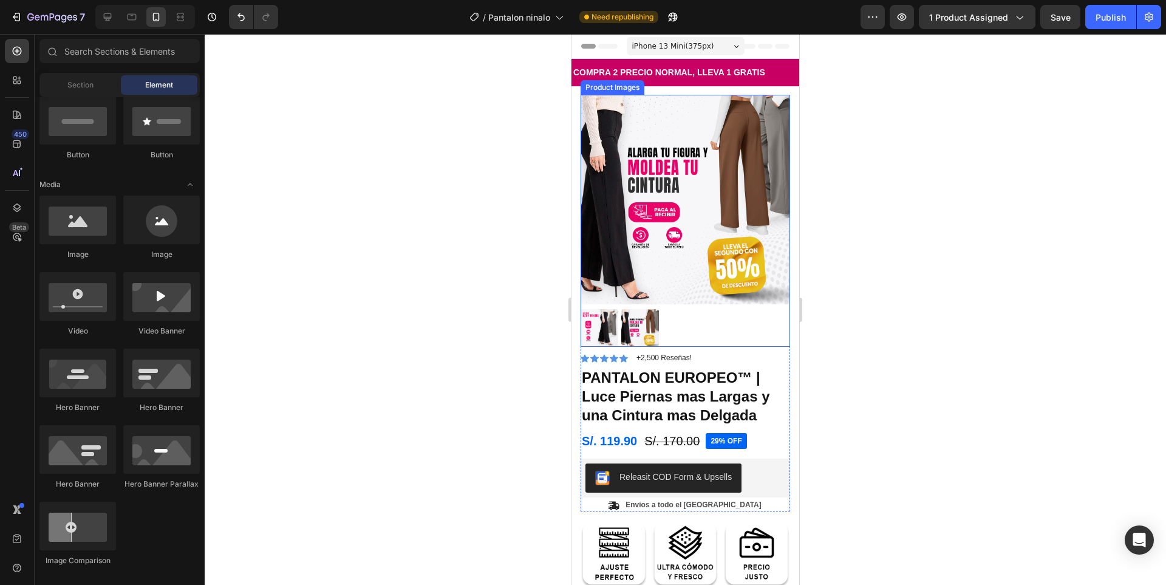
click at [684, 170] on img at bounding box center [686, 200] width 210 height 210
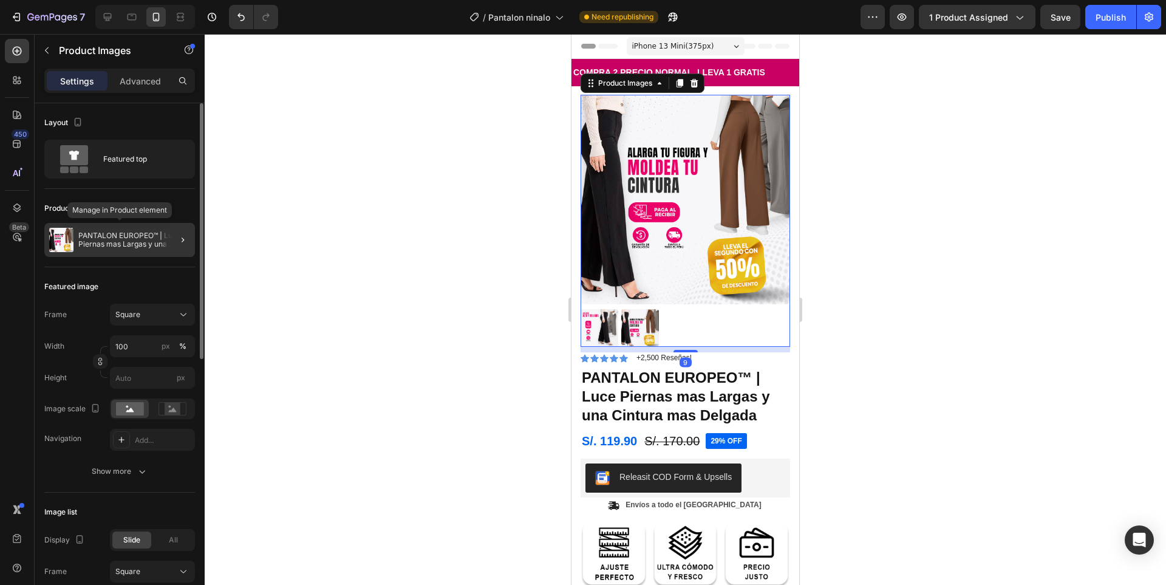
click at [117, 249] on div "PANTALON EUROPEO™ | Luce Piernas mas Largas y una Cintura mas Delgada" at bounding box center [119, 240] width 151 height 34
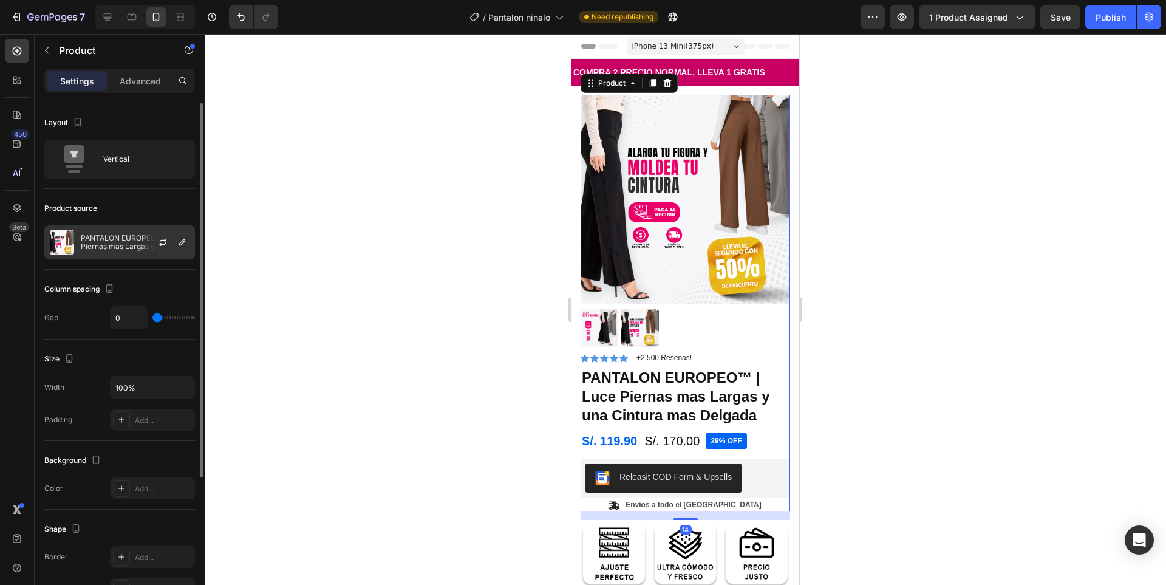
click at [100, 246] on p "PANTALON EUROPEO™ | Luce Piernas mas Largas y una Cintura mas Delgada" at bounding box center [135, 242] width 109 height 17
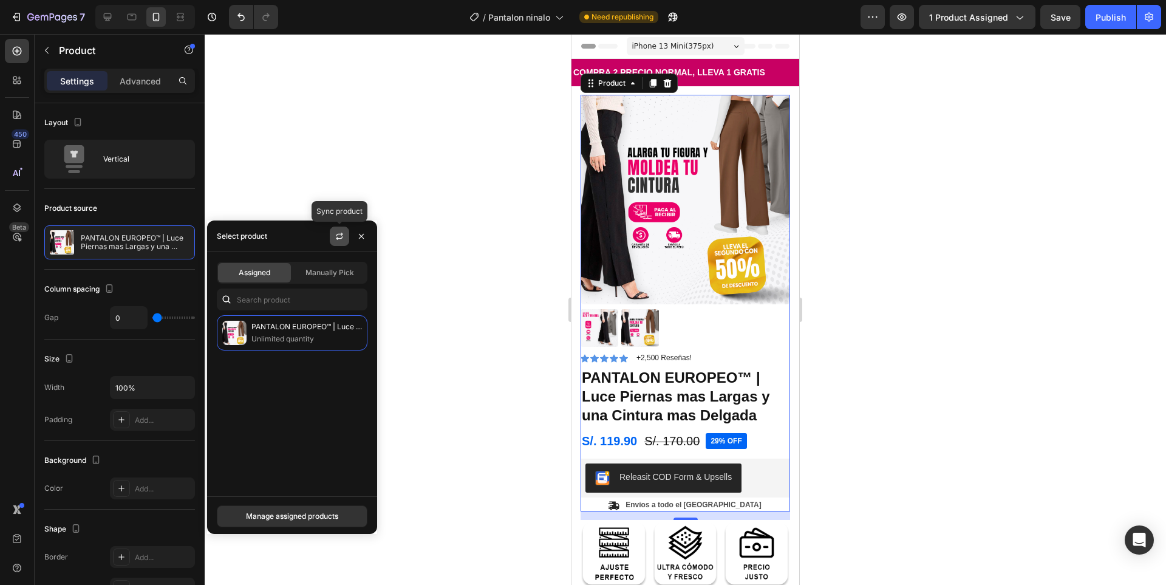
click at [341, 239] on icon "button" at bounding box center [340, 236] width 10 height 10
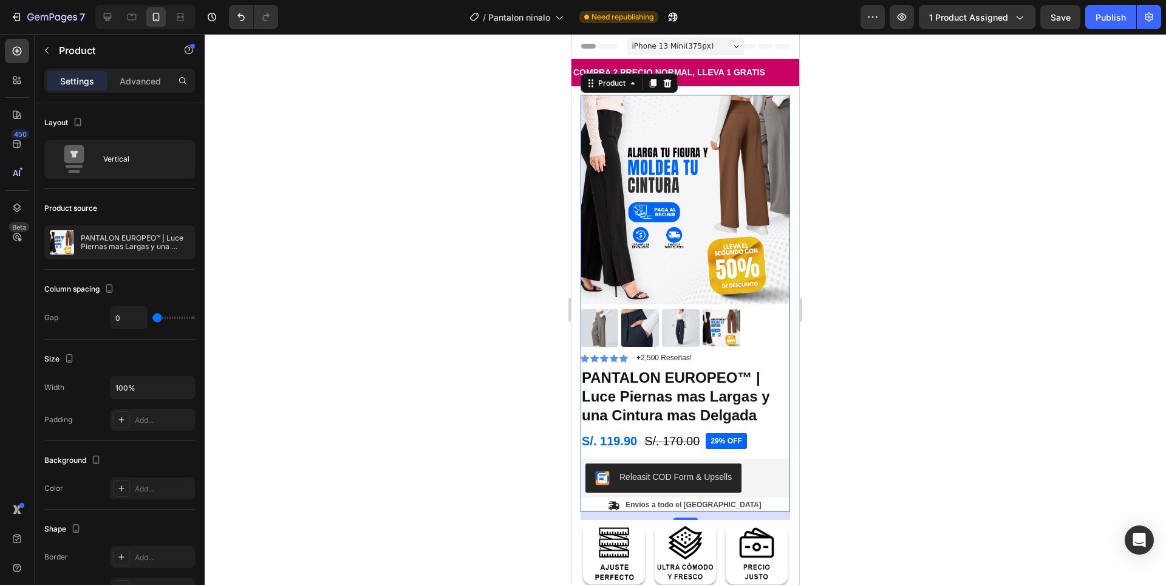
click at [473, 314] on div at bounding box center [685, 309] width 961 height 551
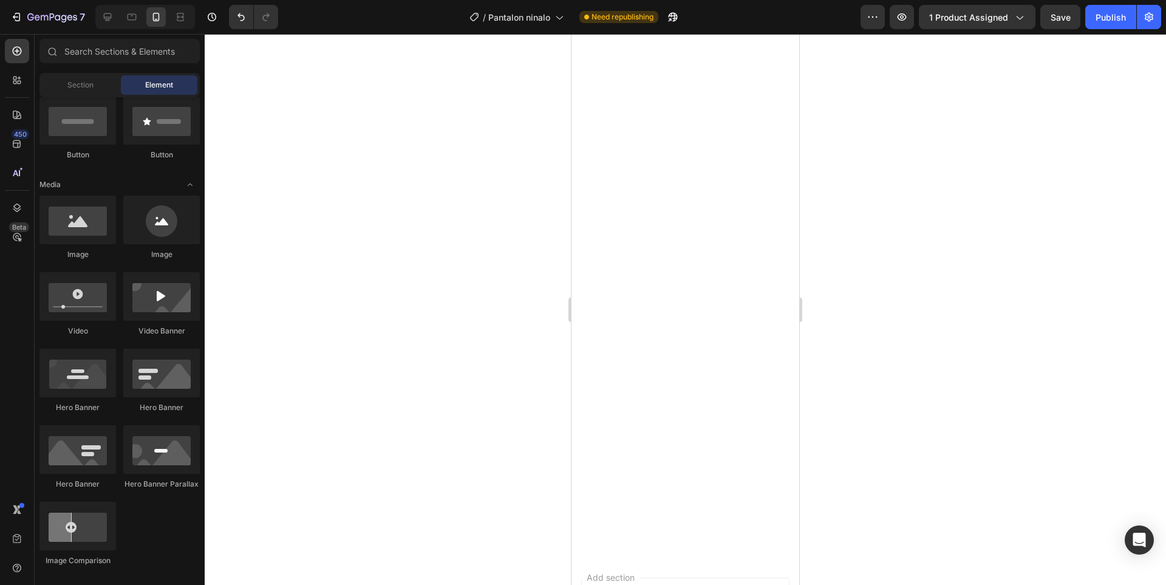
scroll to position [811, 0]
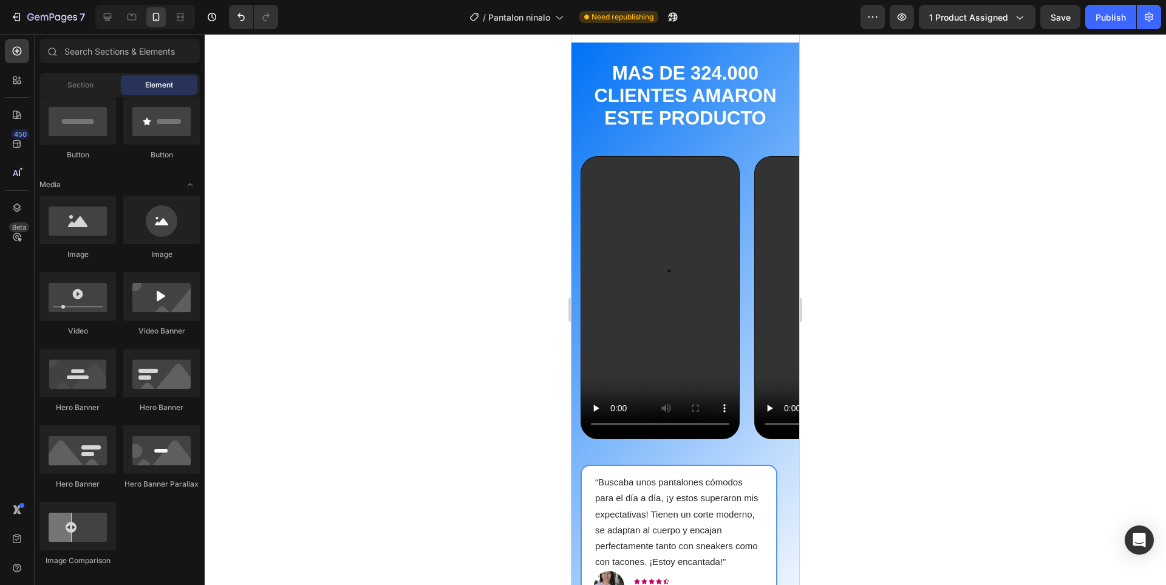
drag, startPoint x: 793, startPoint y: 469, endPoint x: 1645, endPoint y: 45, distance: 951.2
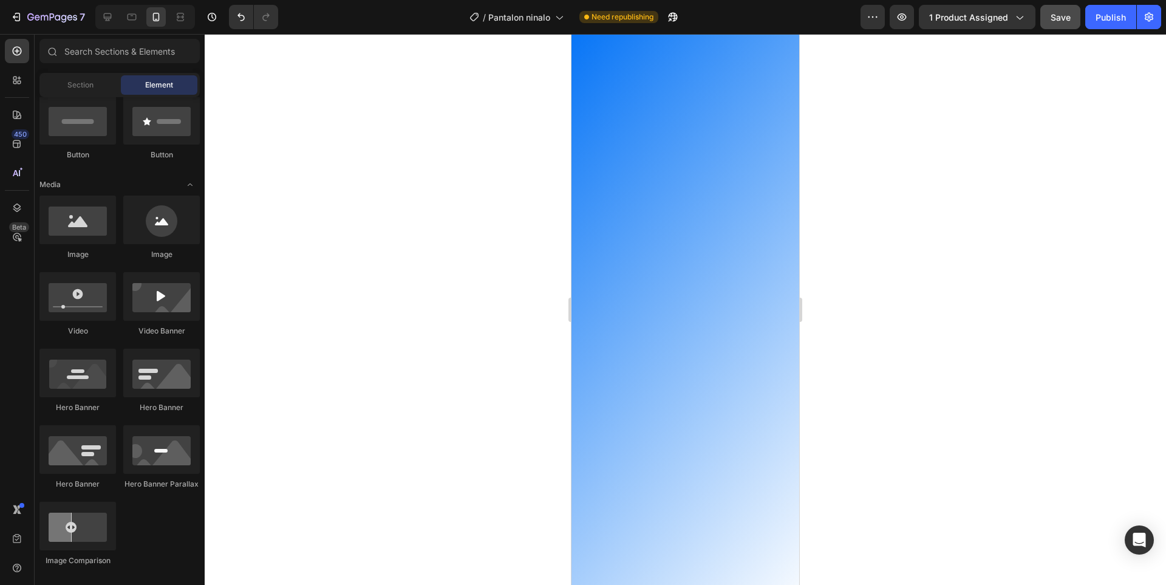
scroll to position [0, 0]
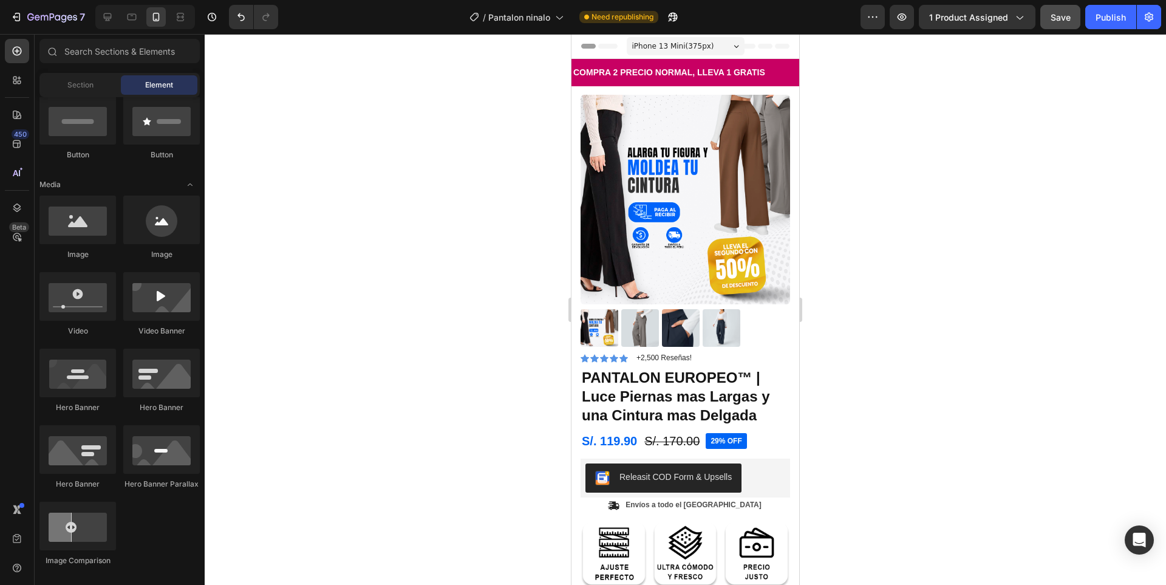
click at [1059, 17] on span "Save" at bounding box center [1061, 17] width 20 height 10
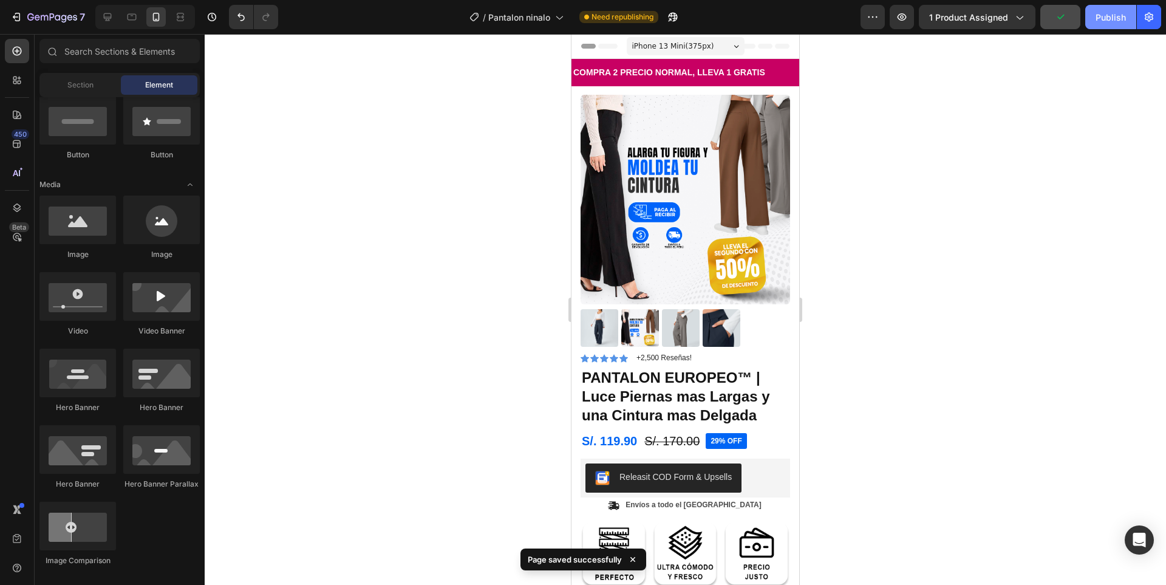
click at [1110, 22] on div "Publish" at bounding box center [1111, 17] width 30 height 13
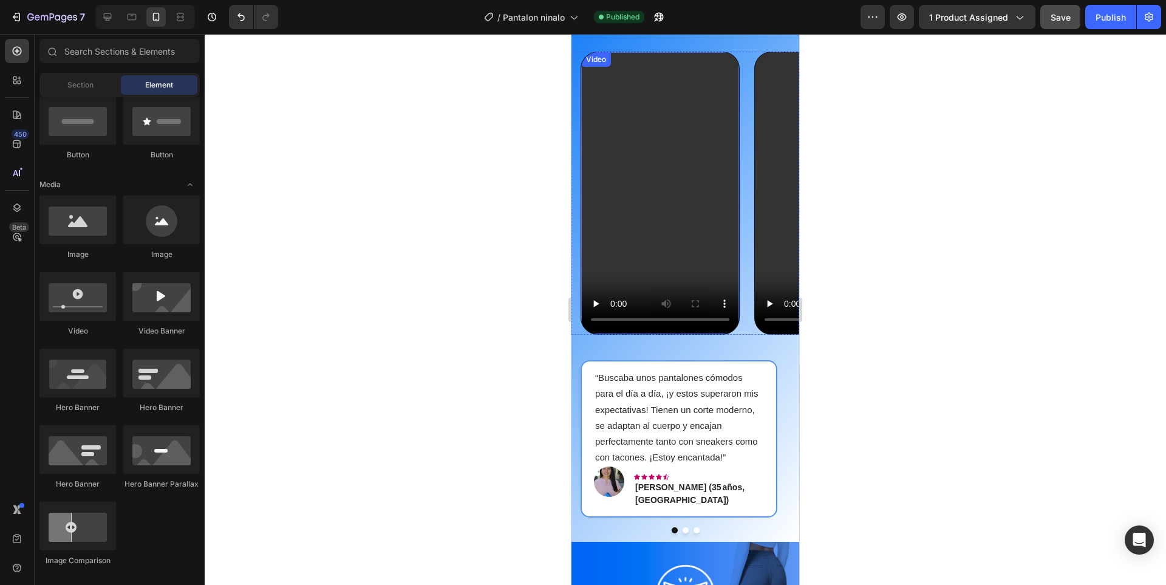
scroll to position [895, 0]
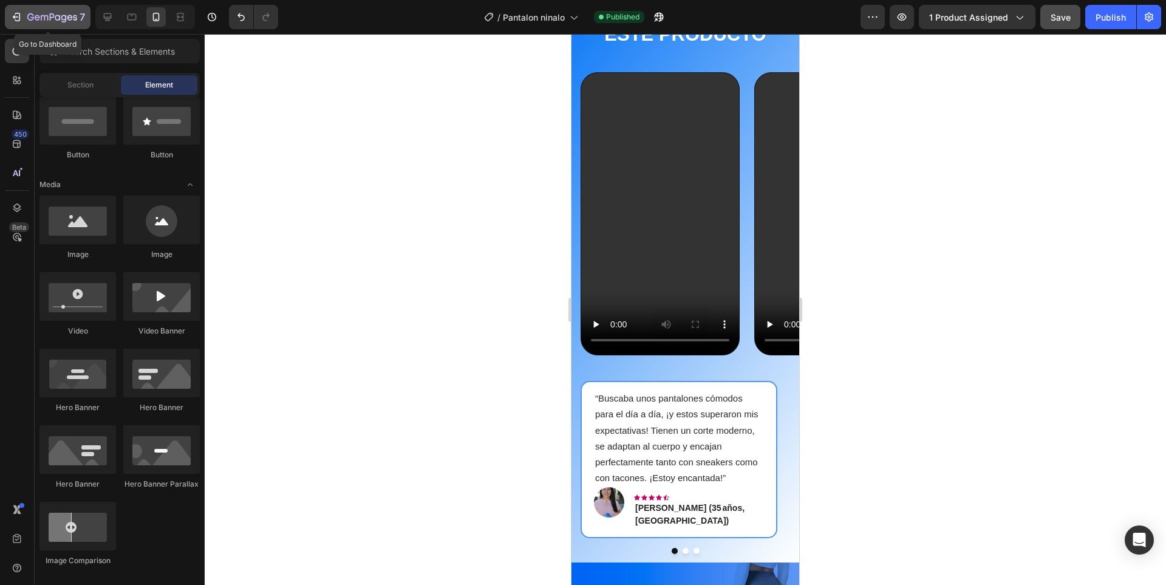
click at [25, 14] on div "7" at bounding box center [47, 17] width 75 height 15
